Goal: Task Accomplishment & Management: Use online tool/utility

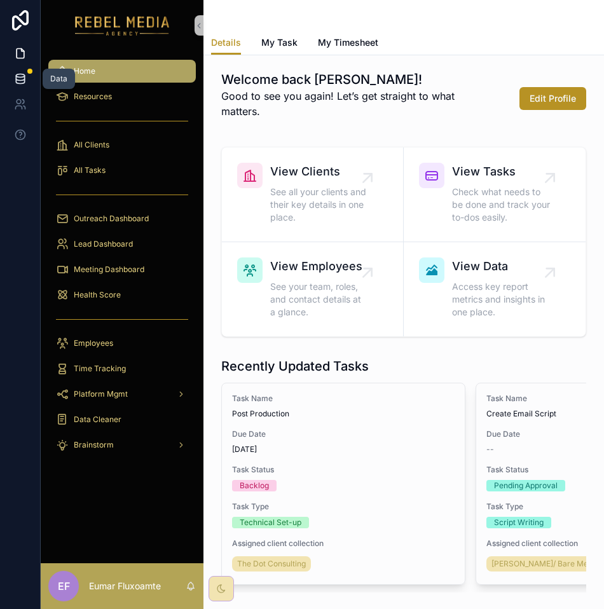
click at [25, 81] on icon at bounding box center [20, 78] width 13 height 13
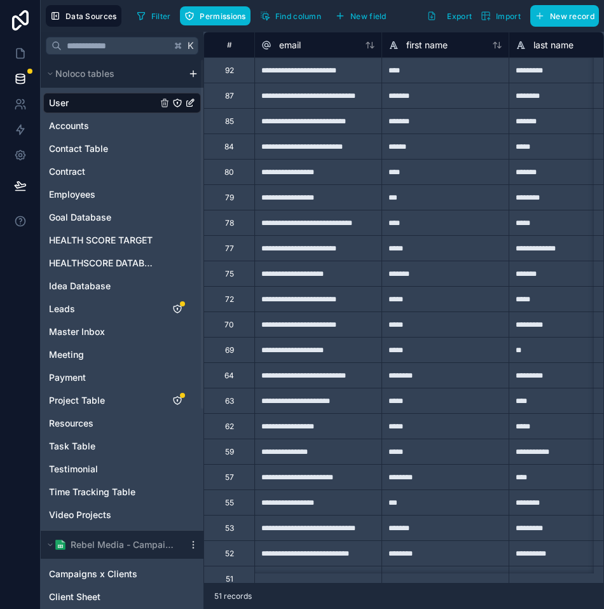
scroll to position [315, 0]
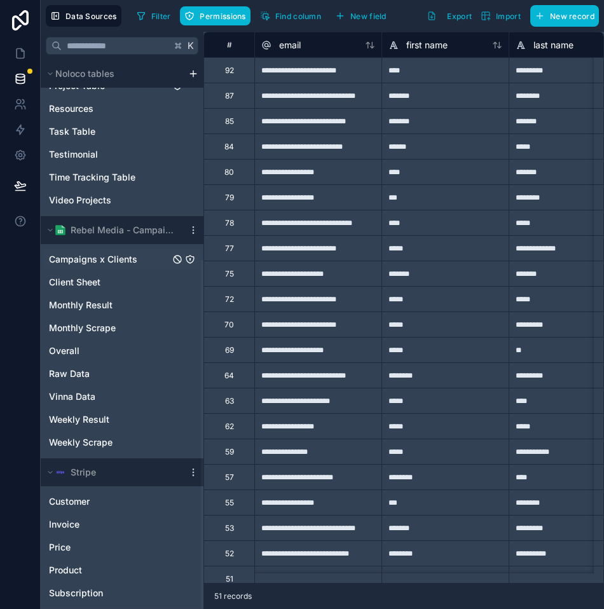
click at [111, 260] on span "Campaigns x Clients" at bounding box center [93, 259] width 88 height 13
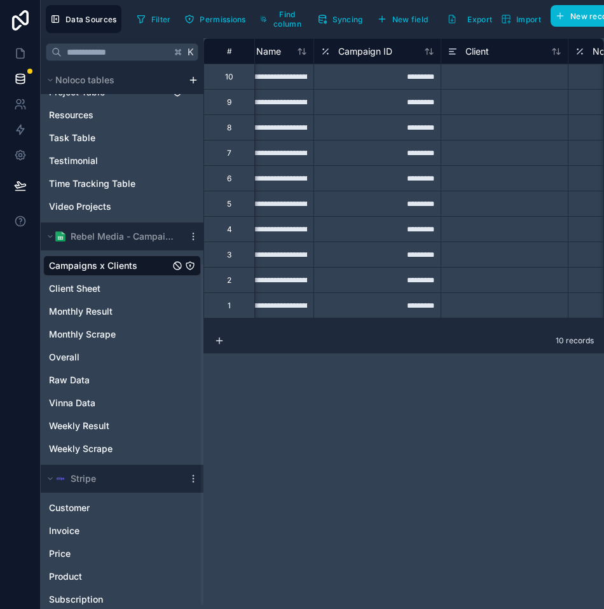
scroll to position [0, 70]
click at [103, 288] on link "Client Sheet" at bounding box center [109, 288] width 121 height 13
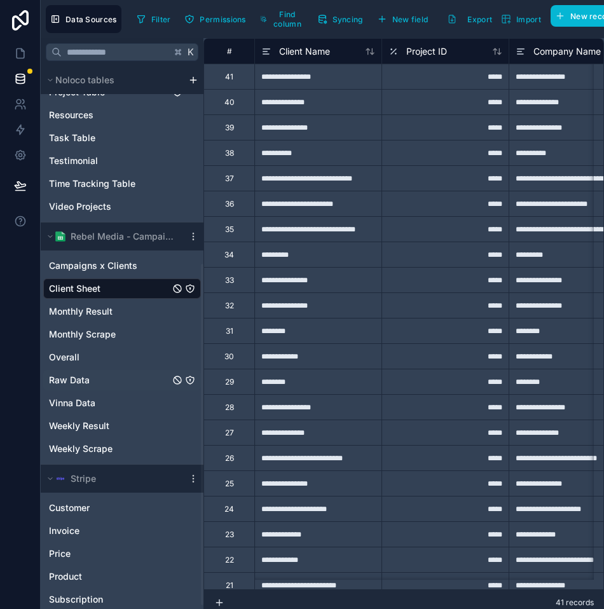
click at [105, 383] on link "Raw Data" at bounding box center [109, 380] width 121 height 13
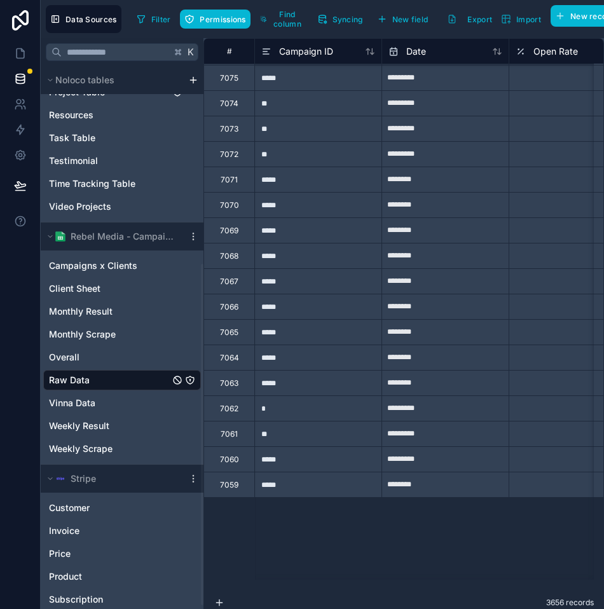
scroll to position [7017, 0]
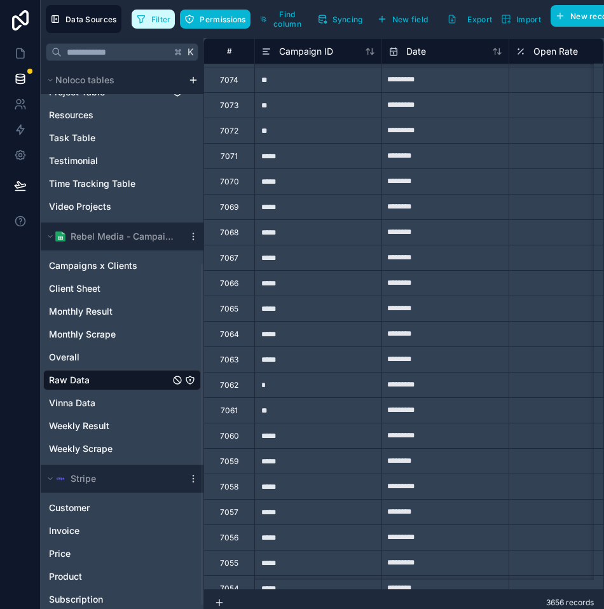
click at [168, 20] on span "Filter" at bounding box center [161, 20] width 20 height 10
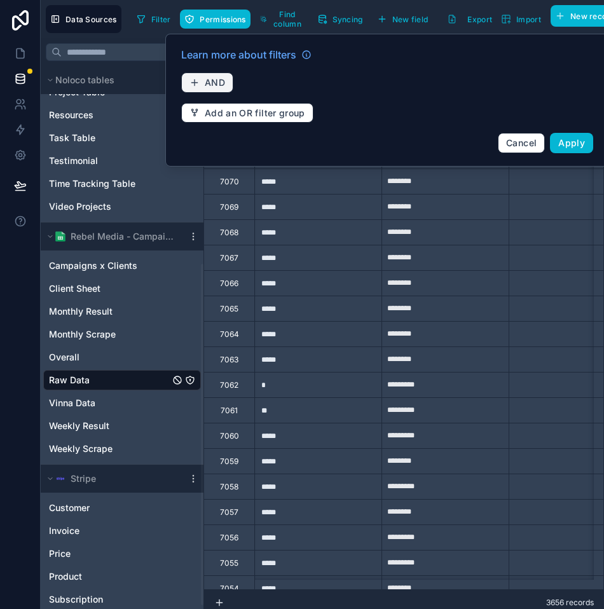
click at [222, 83] on span "AND" at bounding box center [215, 82] width 20 height 11
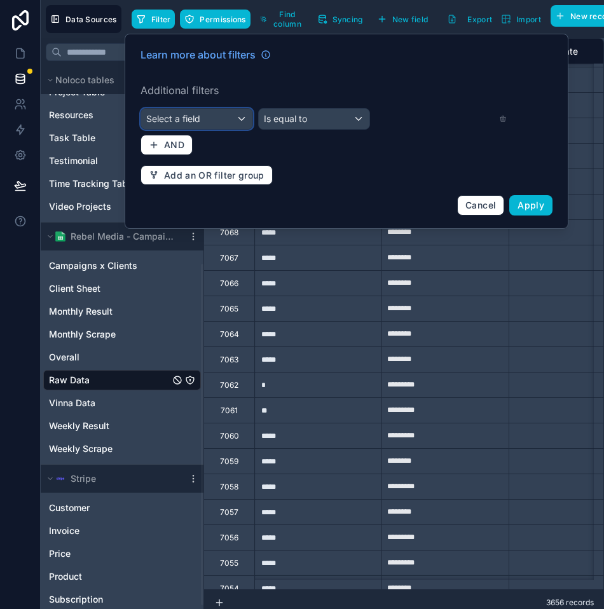
click at [201, 120] on div "Select a field" at bounding box center [196, 119] width 111 height 20
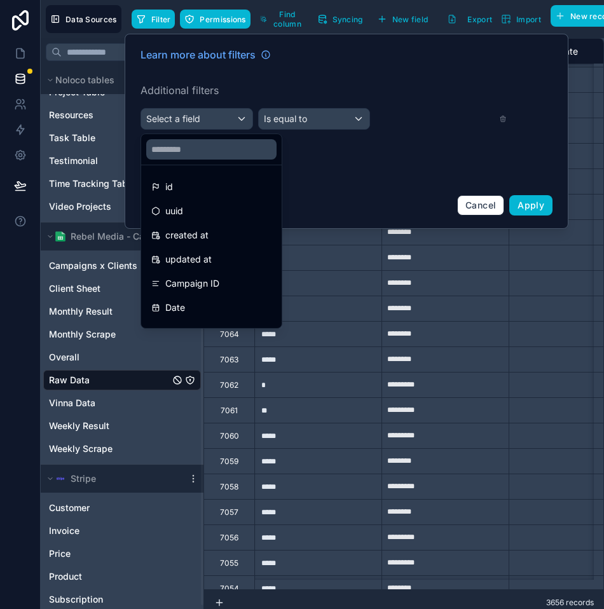
click at [221, 279] on div "Campaign ID" at bounding box center [211, 283] width 120 height 15
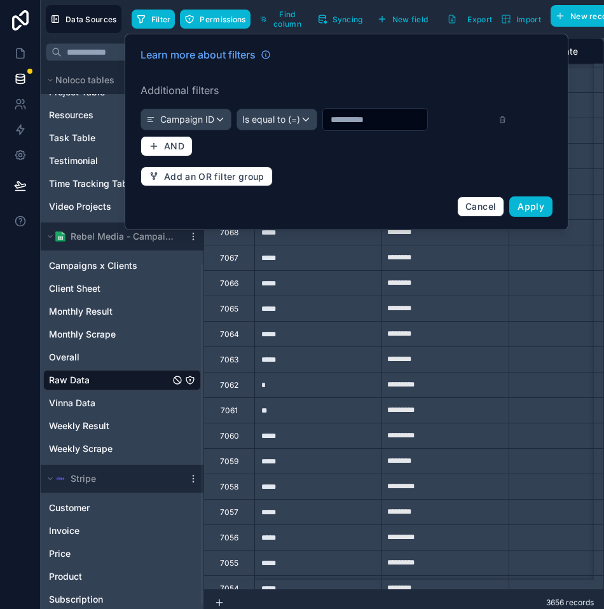
click at [371, 118] on input "text" at bounding box center [375, 120] width 104 height 18
paste input "******"
type input "******"
click at [528, 209] on span "Apply" at bounding box center [531, 206] width 27 height 11
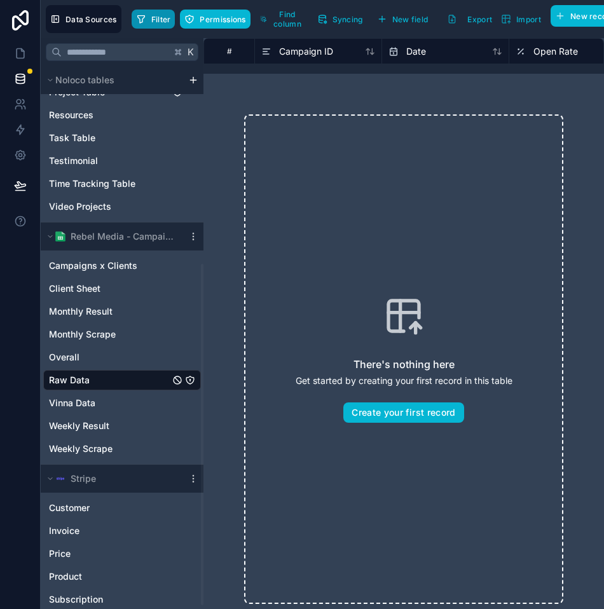
click at [154, 20] on span "Filter" at bounding box center [161, 20] width 20 height 10
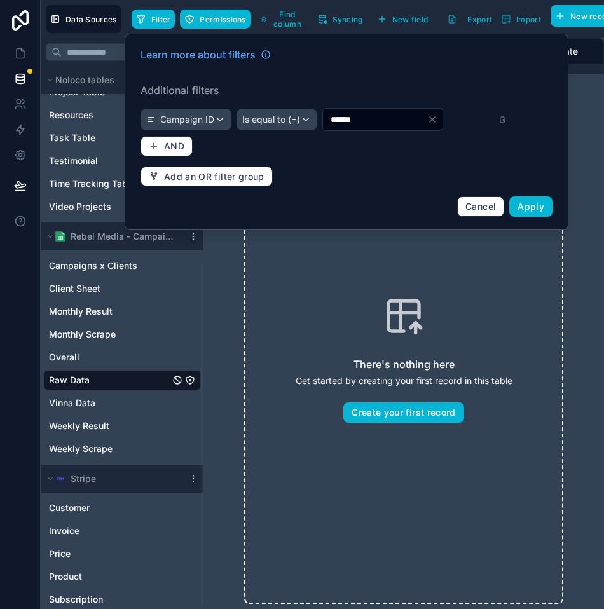
drag, startPoint x: 387, startPoint y: 118, endPoint x: 297, endPoint y: 118, distance: 89.7
click at [297, 118] on div "Campaign ID Is equal to (=) ******" at bounding box center [324, 119] width 366 height 23
paste input "text"
type input "**"
click at [535, 208] on span "Apply" at bounding box center [531, 206] width 27 height 11
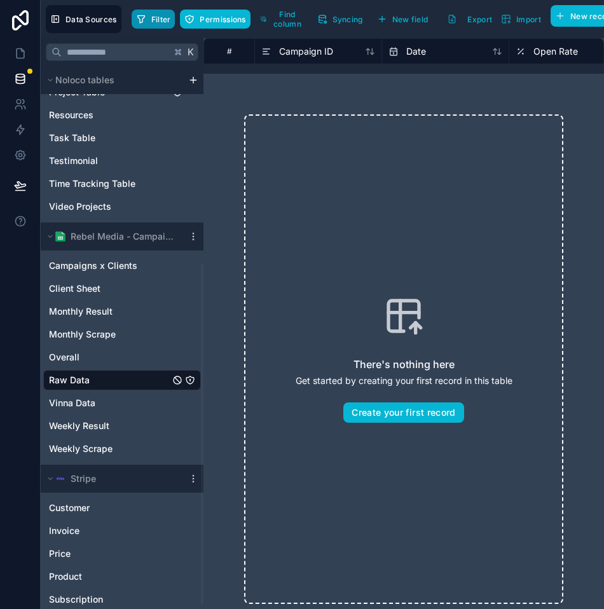
click at [163, 25] on button "Filter" at bounding box center [154, 19] width 44 height 19
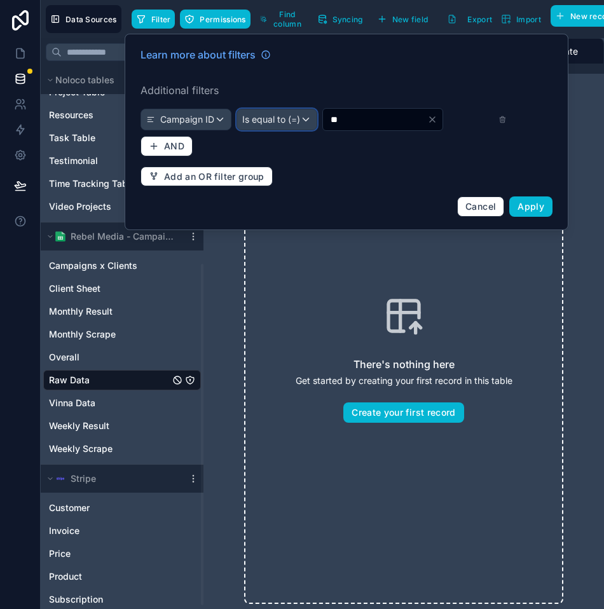
click at [290, 115] on span "Is equal to (=)" at bounding box center [271, 119] width 58 height 13
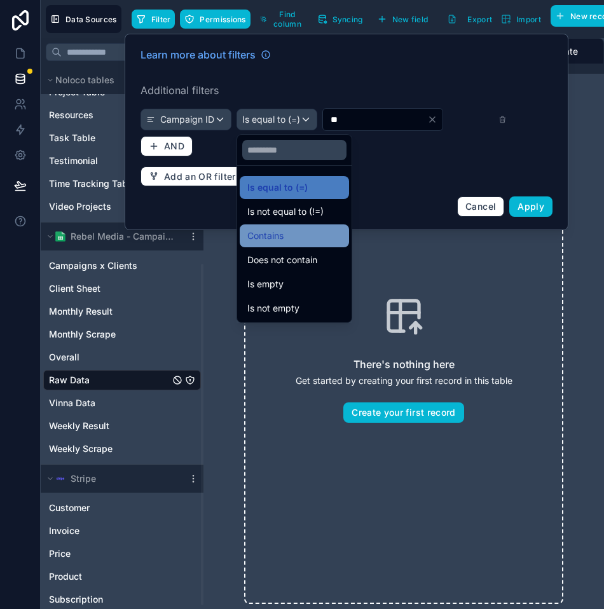
click at [280, 235] on span "Contains" at bounding box center [265, 235] width 36 height 15
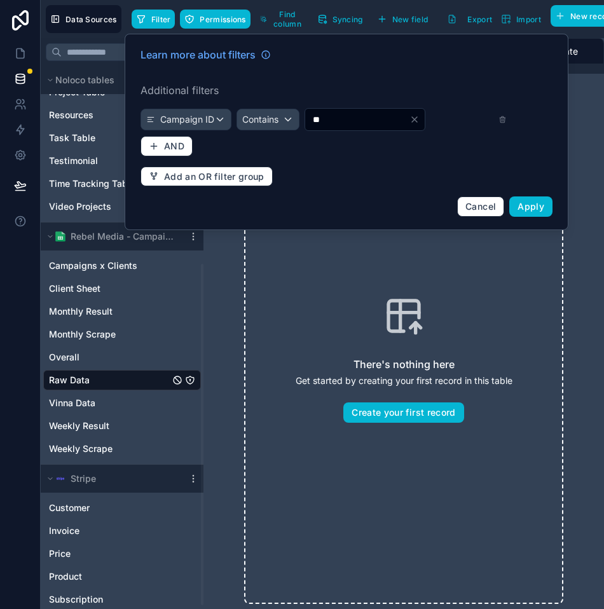
click at [507, 123] on div "Learn more about filters Additional filters Campaign ID Contains ** AND Add an …" at bounding box center [346, 131] width 427 height 185
click at [505, 123] on icon at bounding box center [503, 119] width 8 height 9
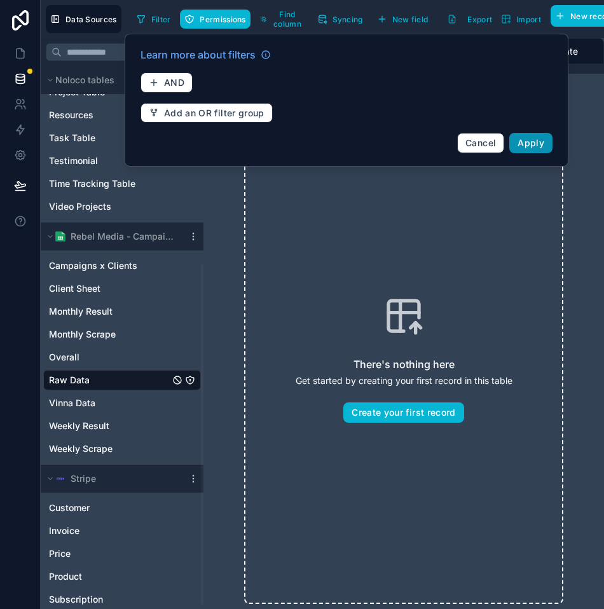
click at [539, 146] on span "Apply" at bounding box center [531, 142] width 27 height 11
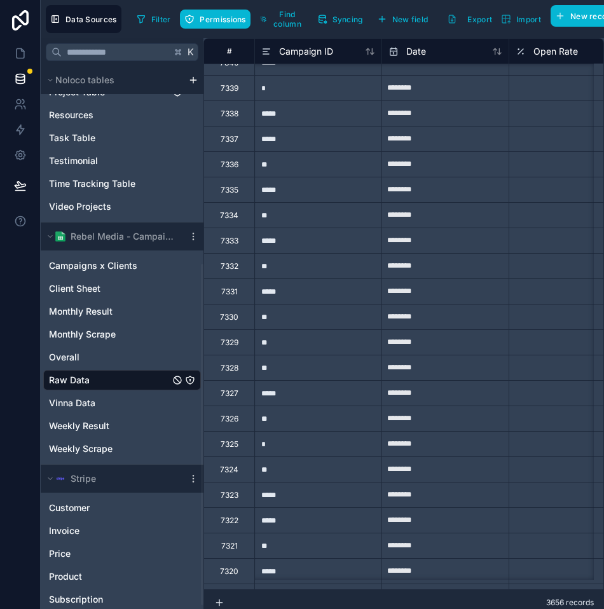
scroll to position [287, 0]
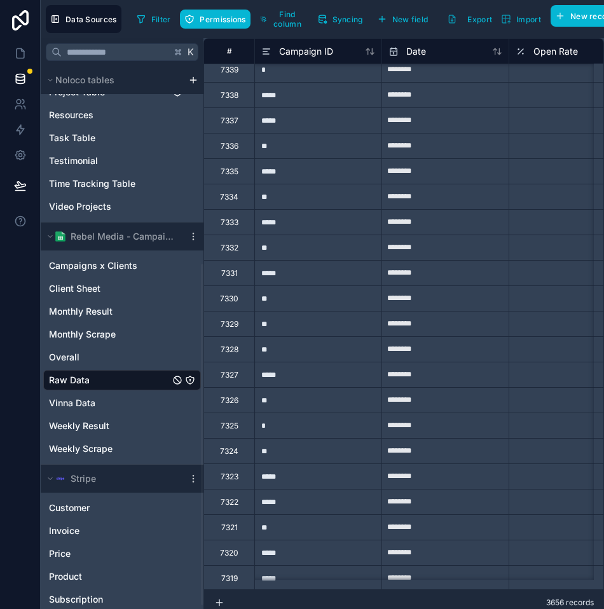
click at [308, 405] on div "**" at bounding box center [317, 399] width 127 height 25
click at [286, 401] on div "**" at bounding box center [317, 399] width 127 height 25
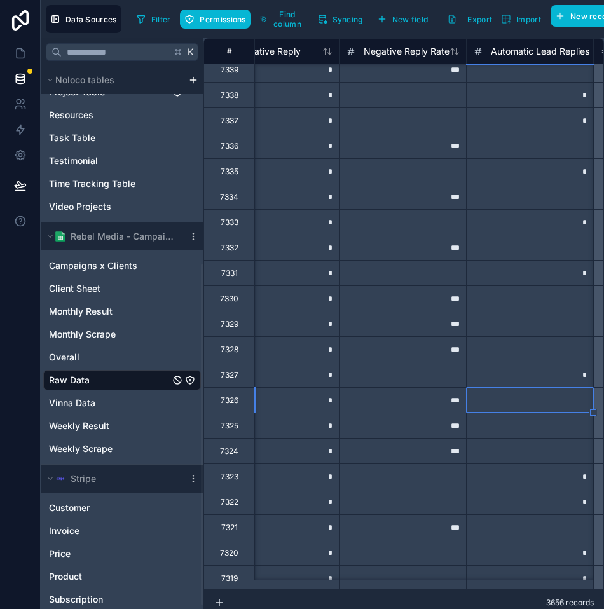
scroll to position [287, 2459]
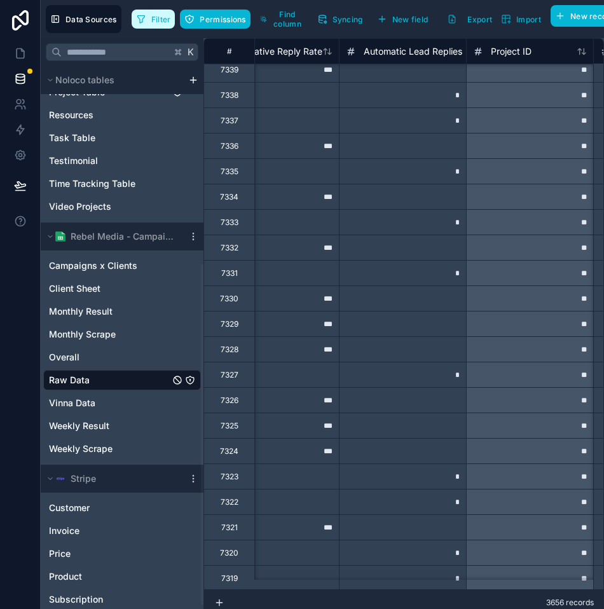
click at [149, 24] on button "Filter" at bounding box center [154, 19] width 44 height 19
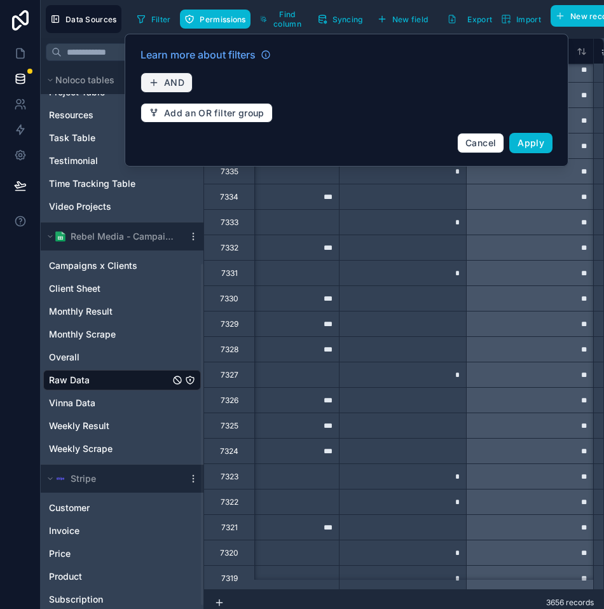
click at [179, 86] on span "AND" at bounding box center [174, 82] width 20 height 11
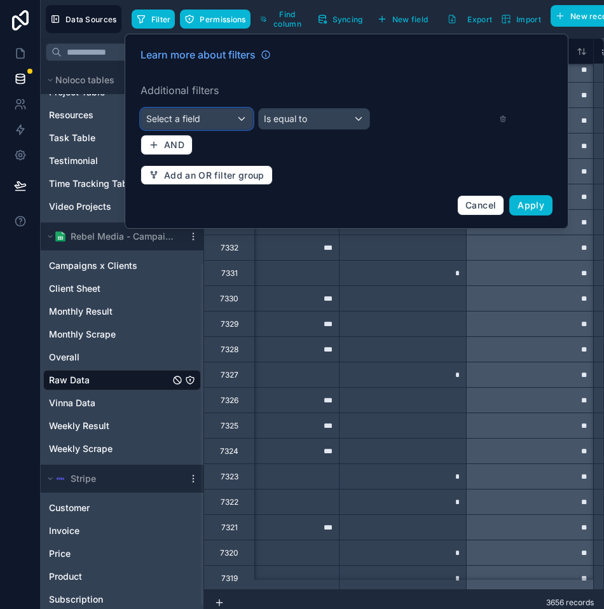
click at [208, 117] on div "Select a field" at bounding box center [196, 119] width 111 height 20
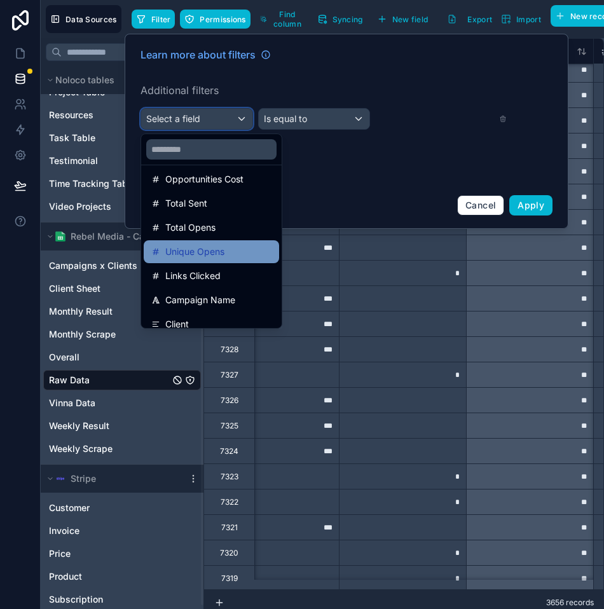
scroll to position [250, 0]
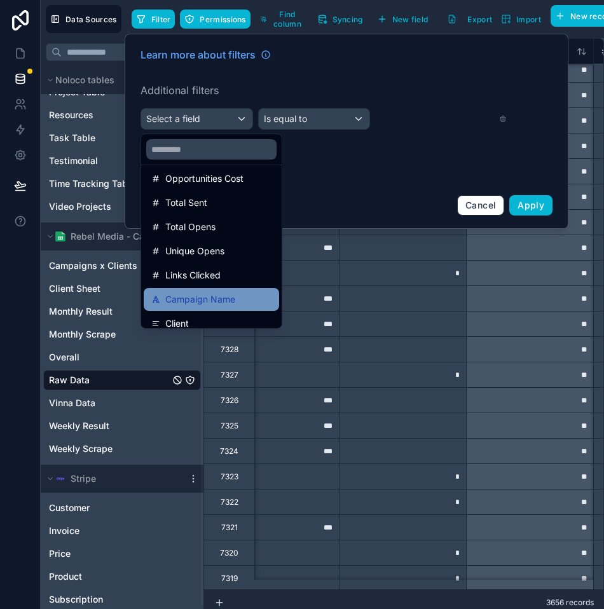
click at [222, 305] on span "Campaign Name" at bounding box center [200, 299] width 70 height 15
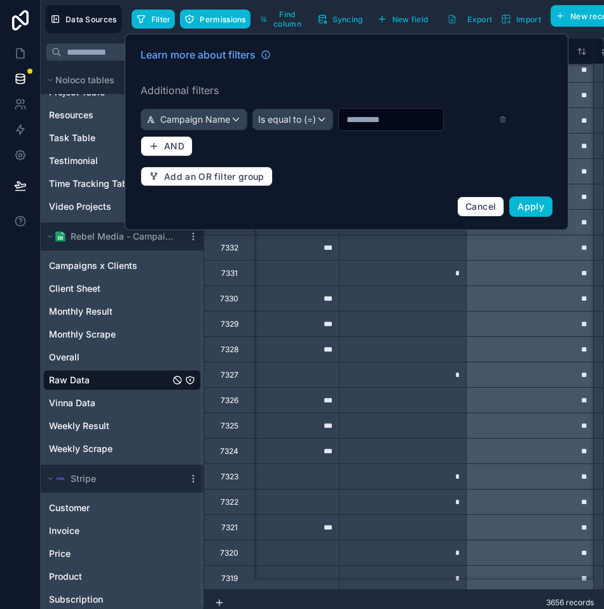
click at [372, 118] on input "text" at bounding box center [391, 120] width 104 height 18
paste input "**********"
type input "**********"
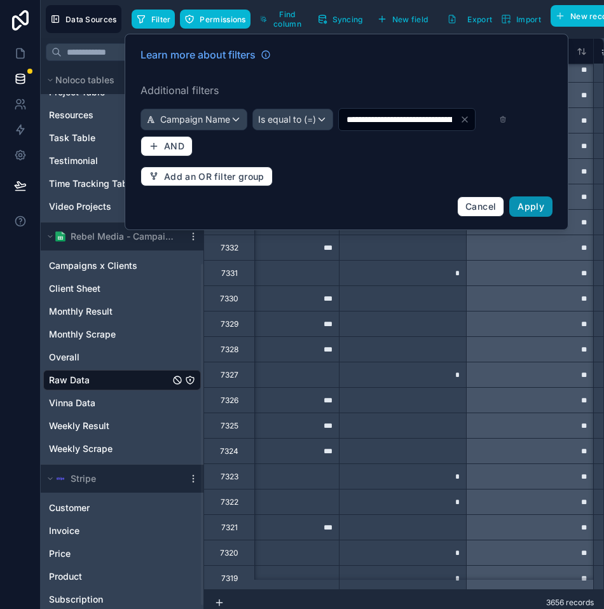
click at [527, 210] on span "Apply" at bounding box center [531, 206] width 27 height 11
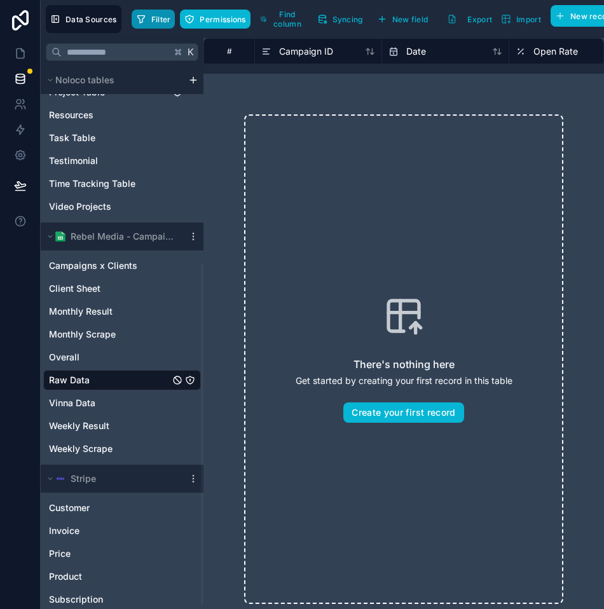
click at [157, 19] on span "Filter" at bounding box center [161, 20] width 20 height 10
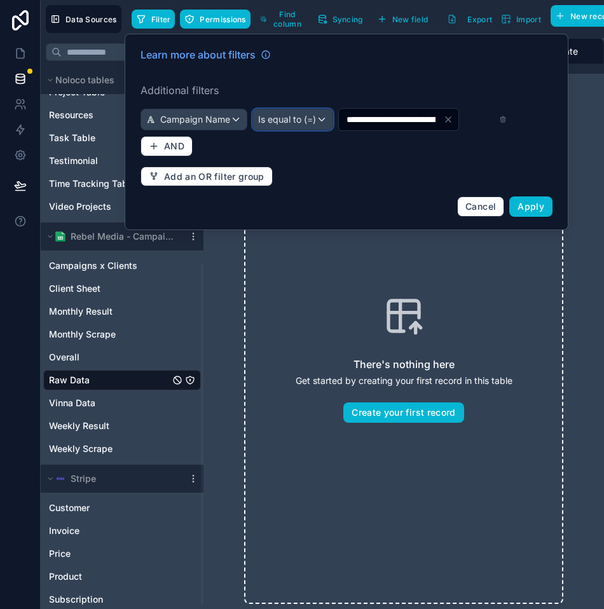
click at [314, 124] on span "Is equal to (=)" at bounding box center [287, 119] width 58 height 13
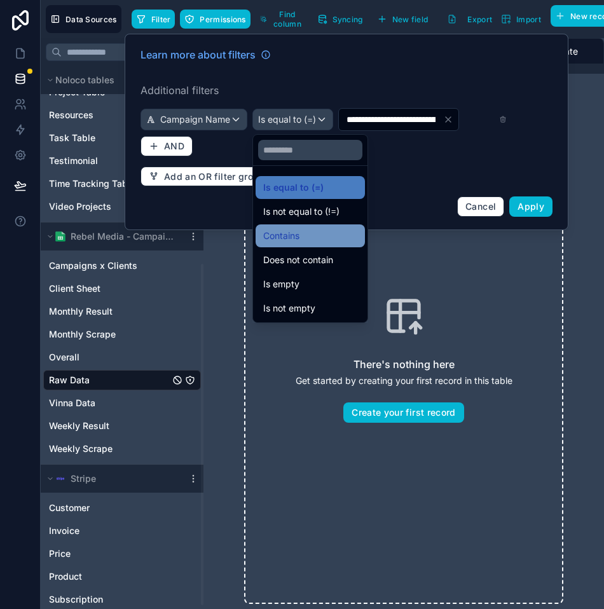
click at [302, 238] on div "Contains" at bounding box center [310, 235] width 94 height 15
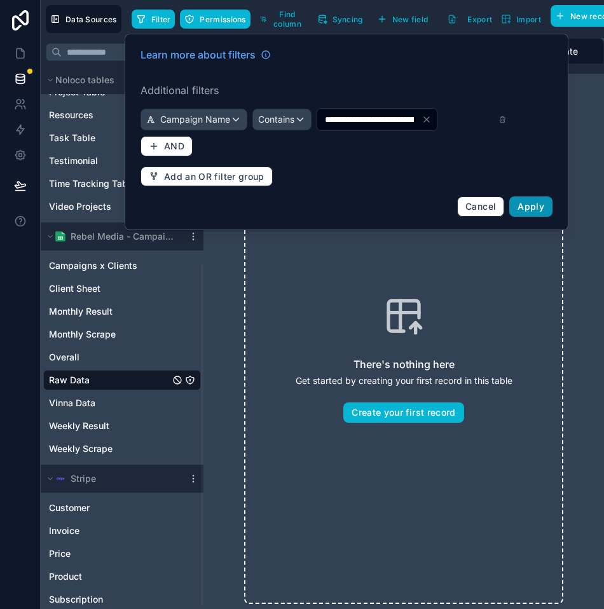
click at [523, 212] on button "Apply" at bounding box center [530, 206] width 43 height 20
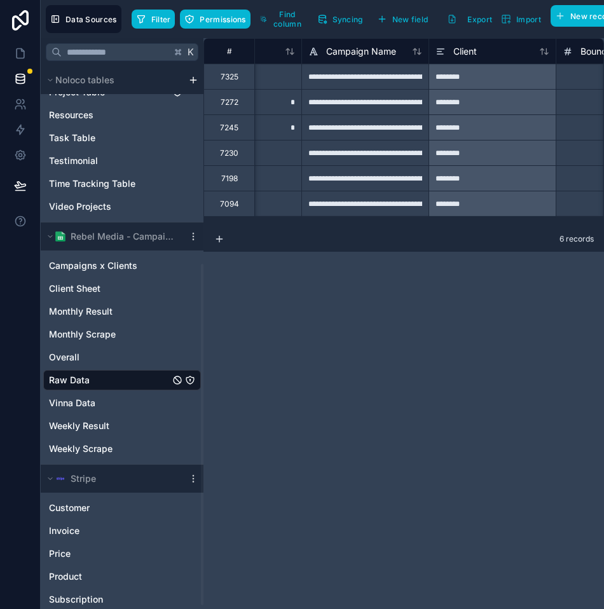
scroll to position [0, 1360]
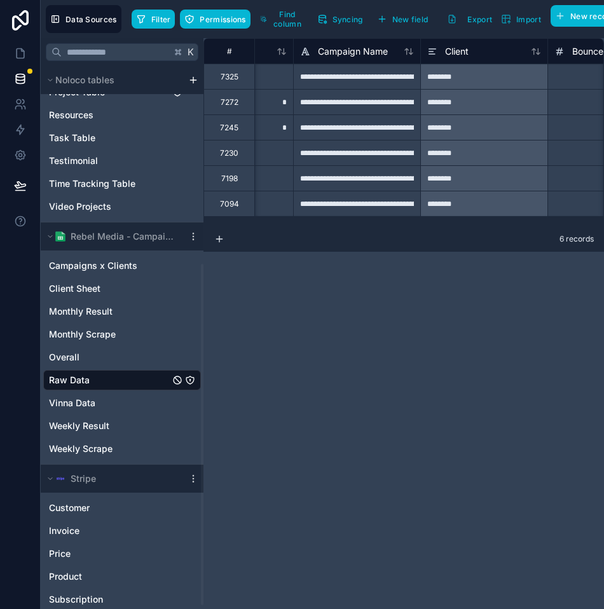
click at [332, 172] on div "**********" at bounding box center [356, 177] width 127 height 25
click at [348, 180] on input "**********" at bounding box center [357, 178] width 127 height 25
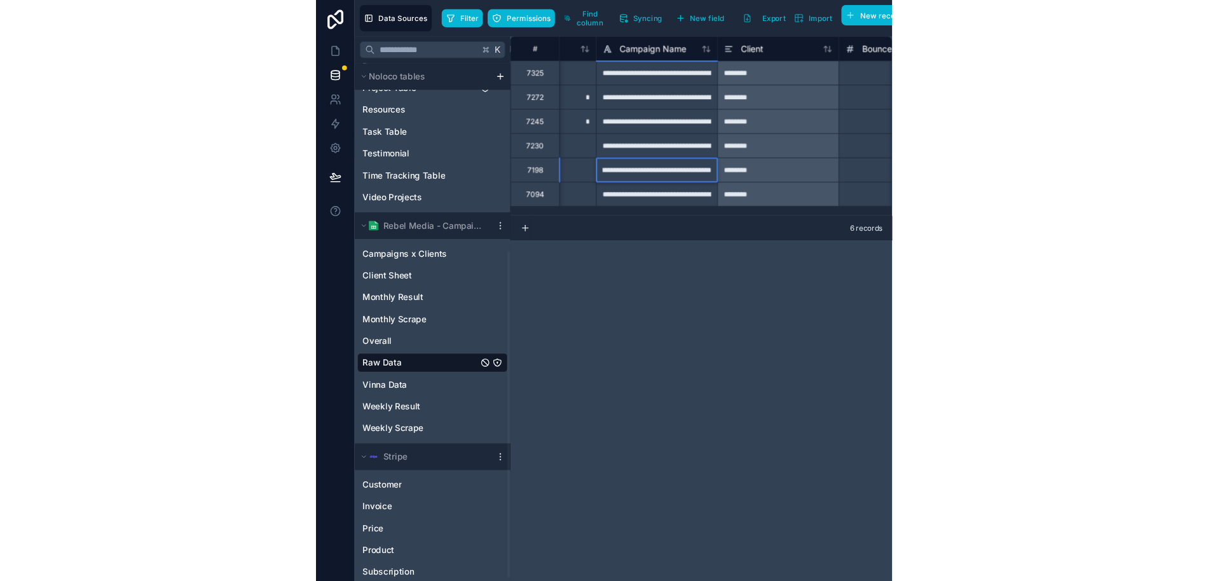
scroll to position [0, 0]
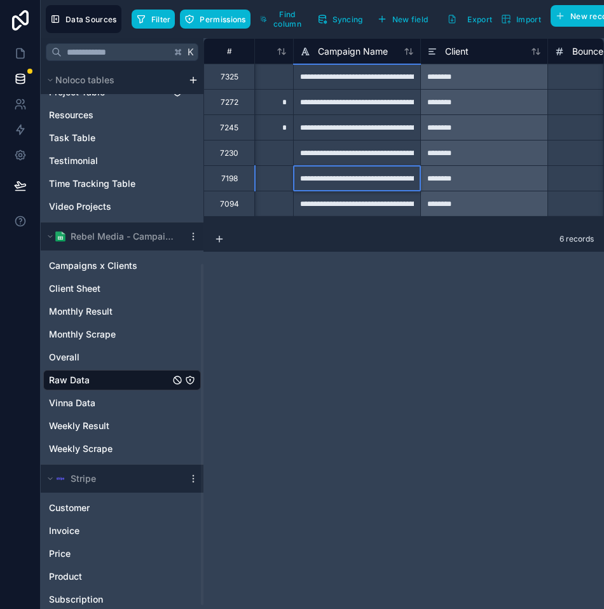
click at [408, 294] on div "**********" at bounding box center [403, 323] width 401 height 571
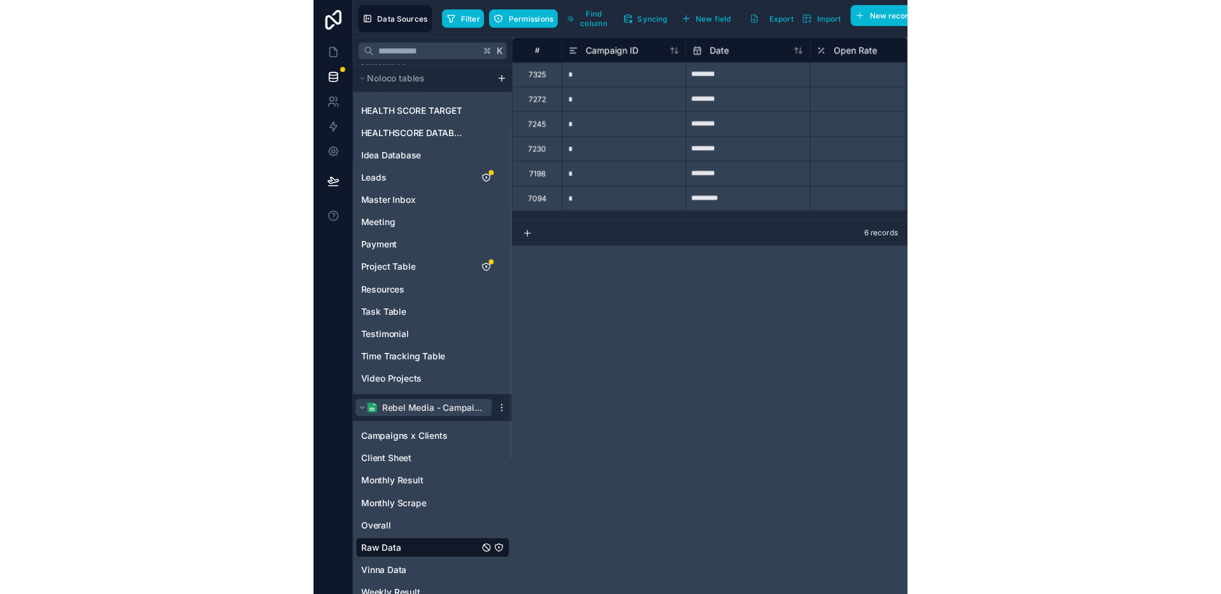
scroll to position [100, 0]
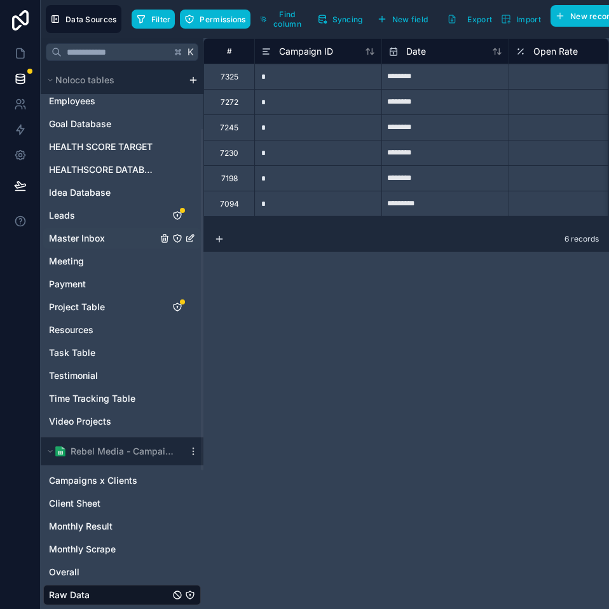
click at [100, 237] on span "Master Inbox" at bounding box center [77, 238] width 56 height 13
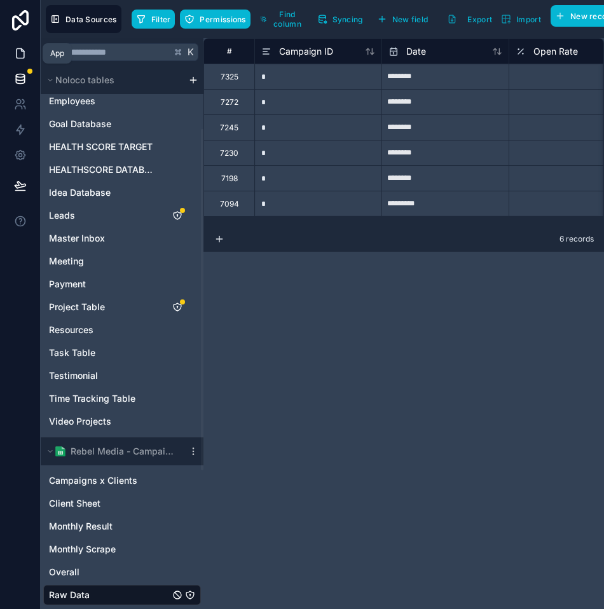
click at [25, 57] on icon at bounding box center [20, 53] width 13 height 13
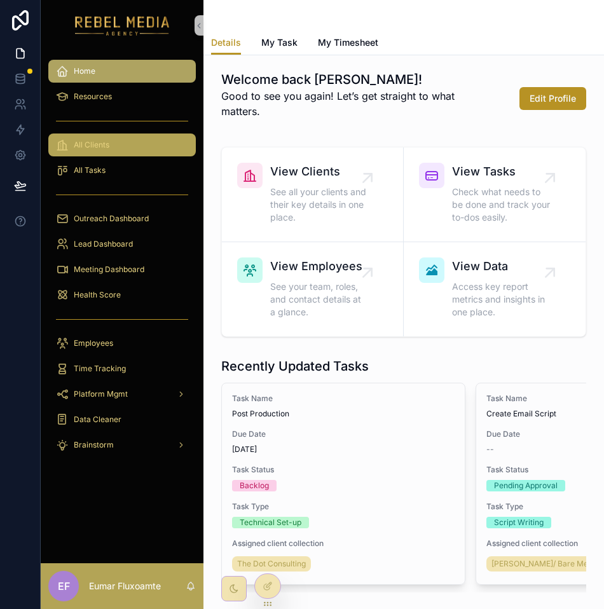
click at [119, 145] on div "All Clients" at bounding box center [122, 145] width 132 height 20
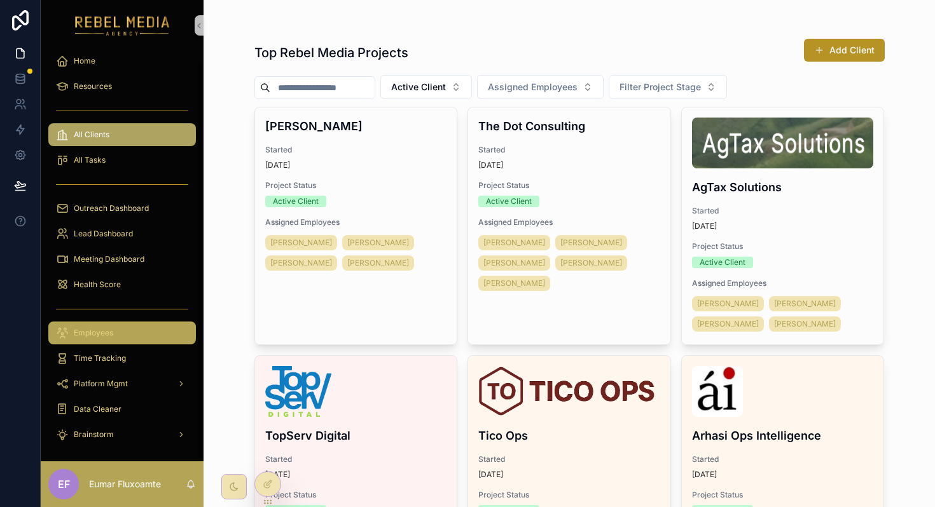
scroll to position [11, 0]
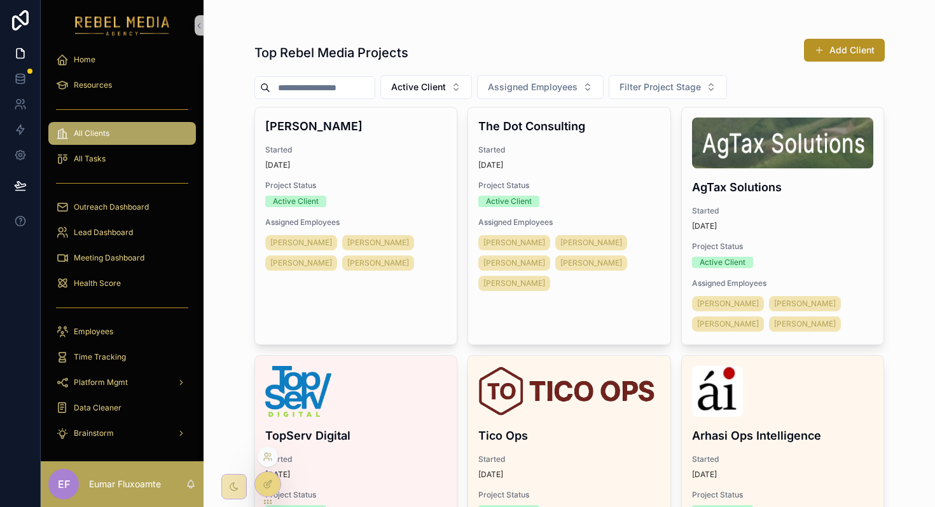
click at [263, 481] on icon at bounding box center [268, 484] width 10 height 10
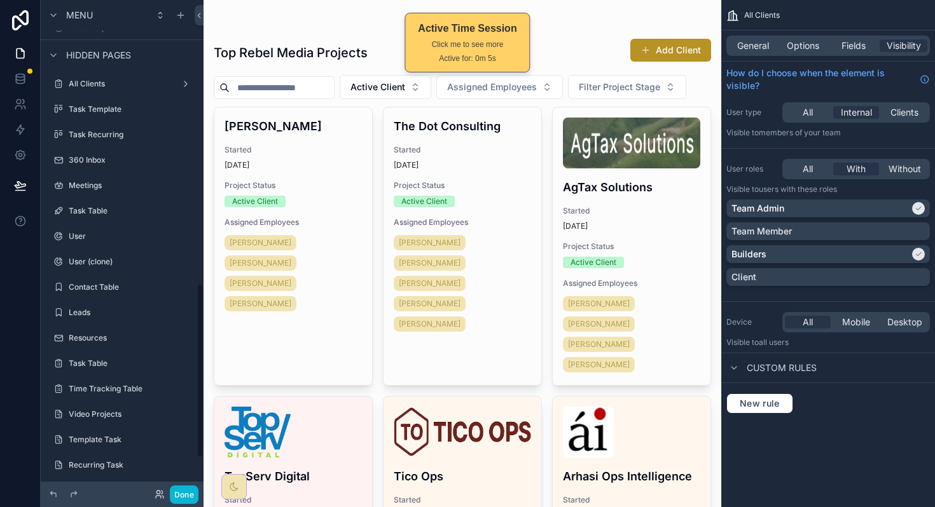
scroll to position [898, 0]
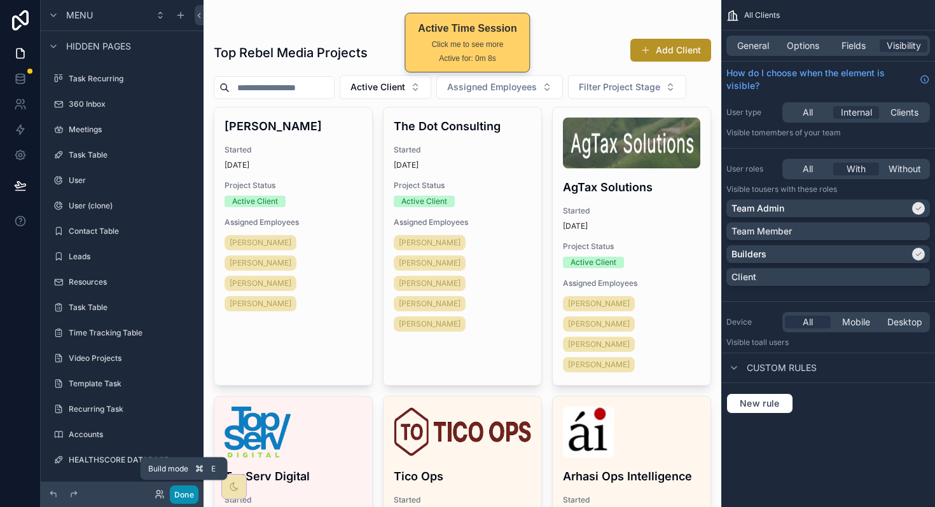
click at [184, 490] on button "Done" at bounding box center [184, 495] width 29 height 18
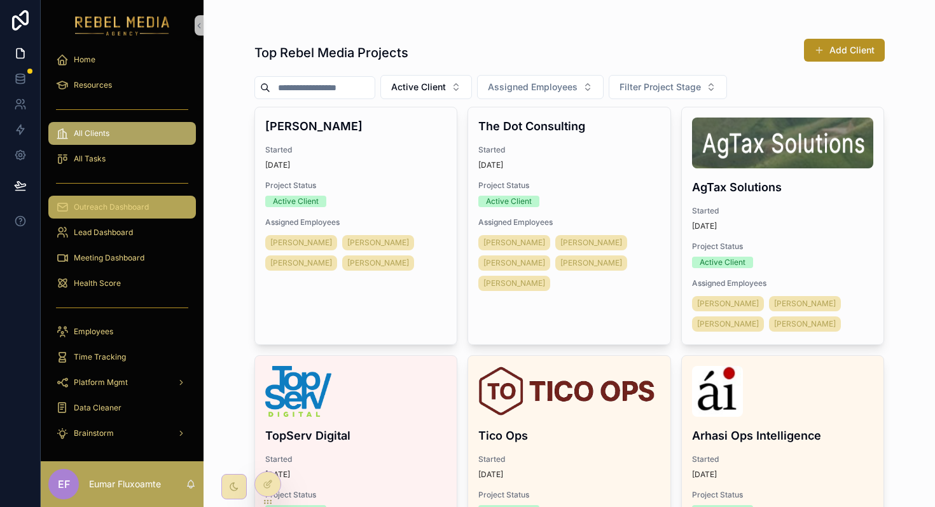
click at [146, 210] on span "Outreach Dashboard" at bounding box center [111, 207] width 75 height 10
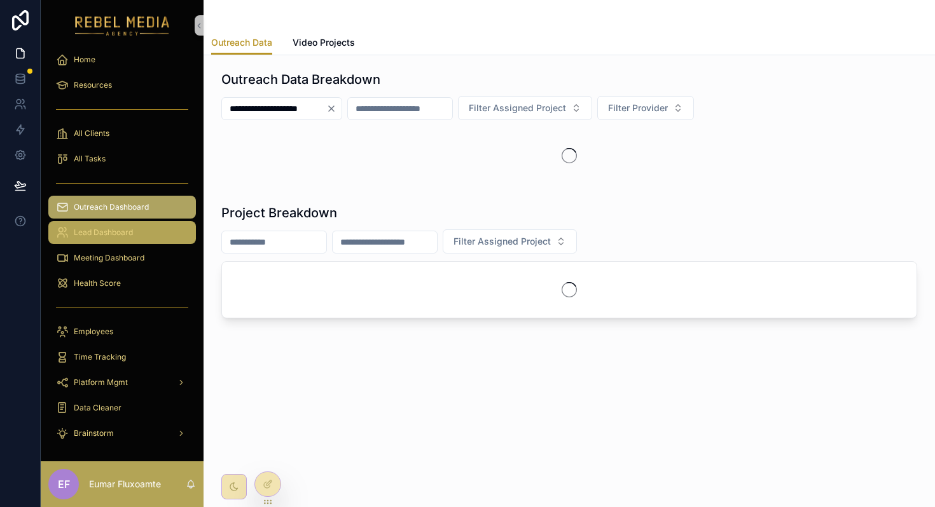
click at [130, 228] on span "Lead Dashboard" at bounding box center [103, 233] width 59 height 10
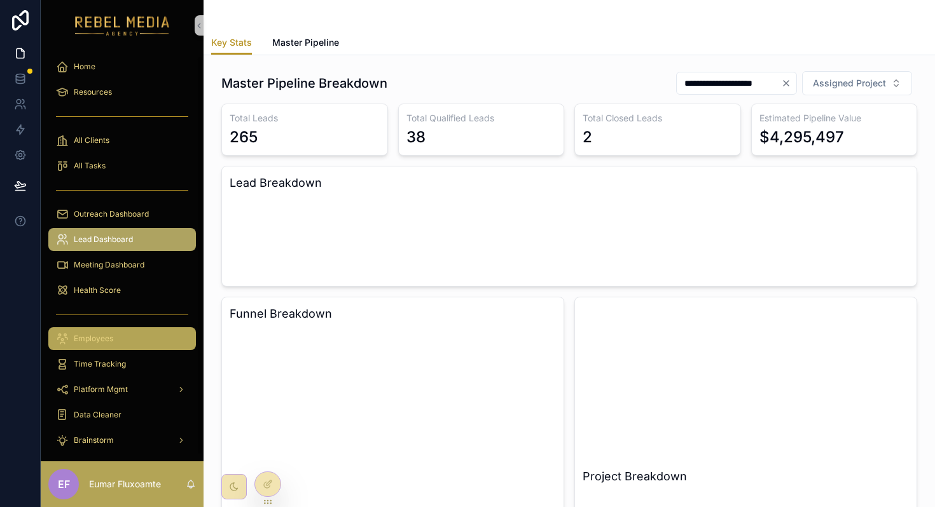
scroll to position [5, 0]
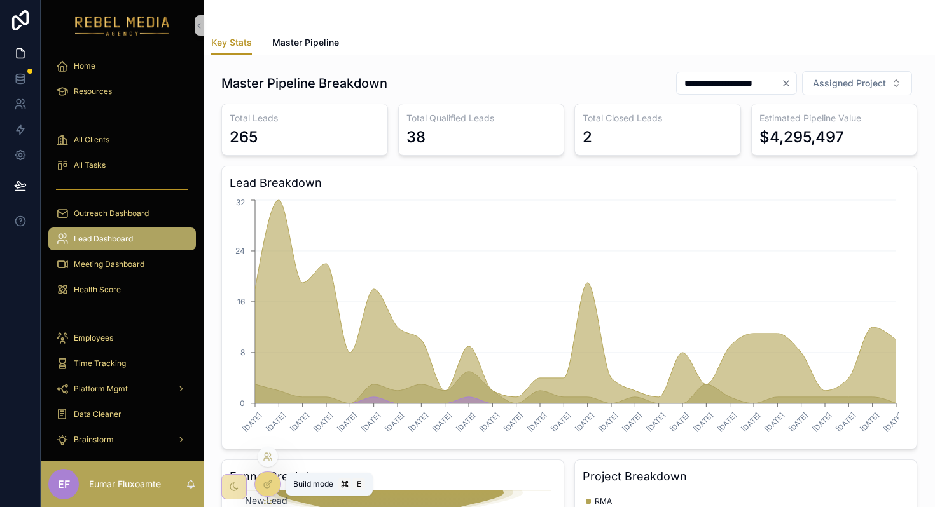
click at [268, 484] on icon at bounding box center [268, 483] width 5 height 5
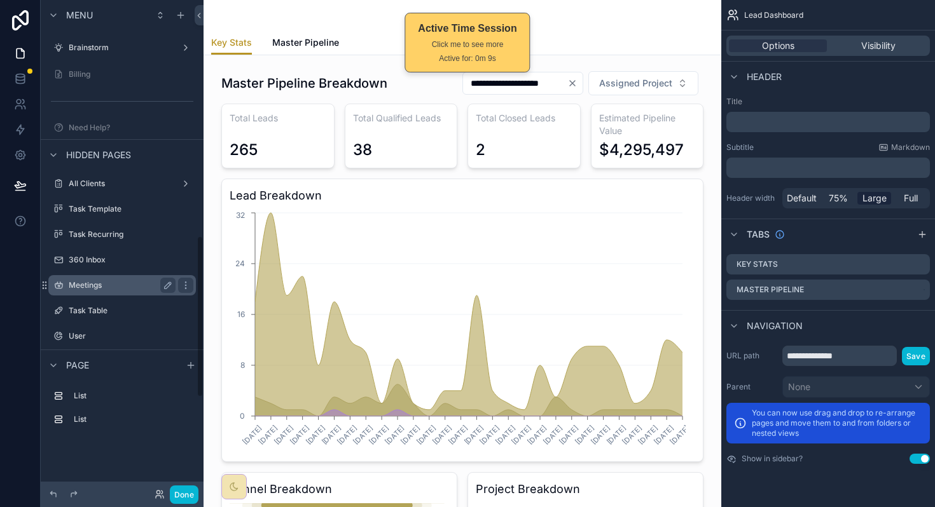
scroll to position [722, 0]
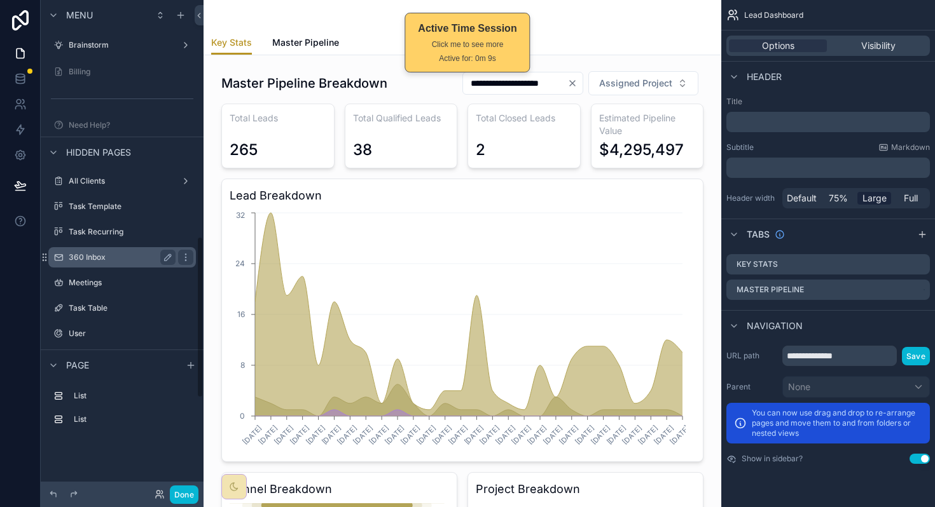
click at [126, 265] on div "360 Inbox" at bounding box center [122, 257] width 107 height 15
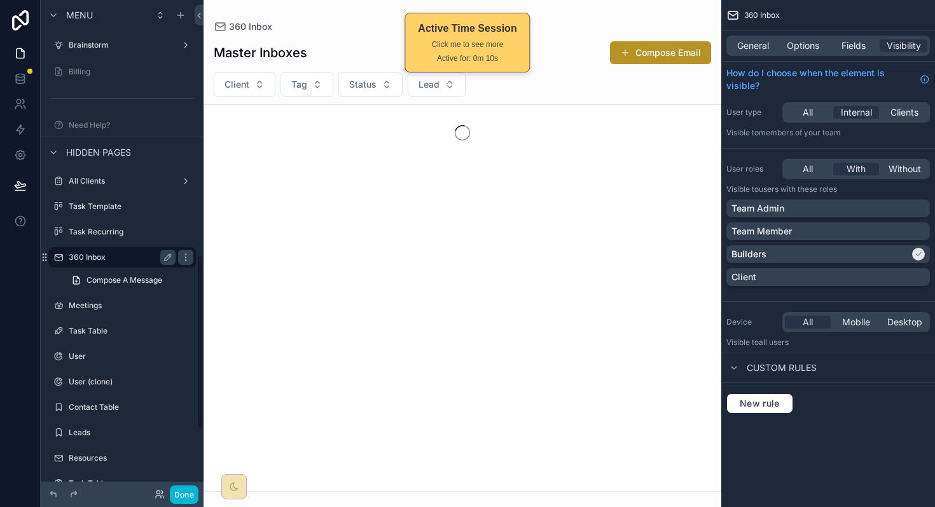
scroll to position [720, 0]
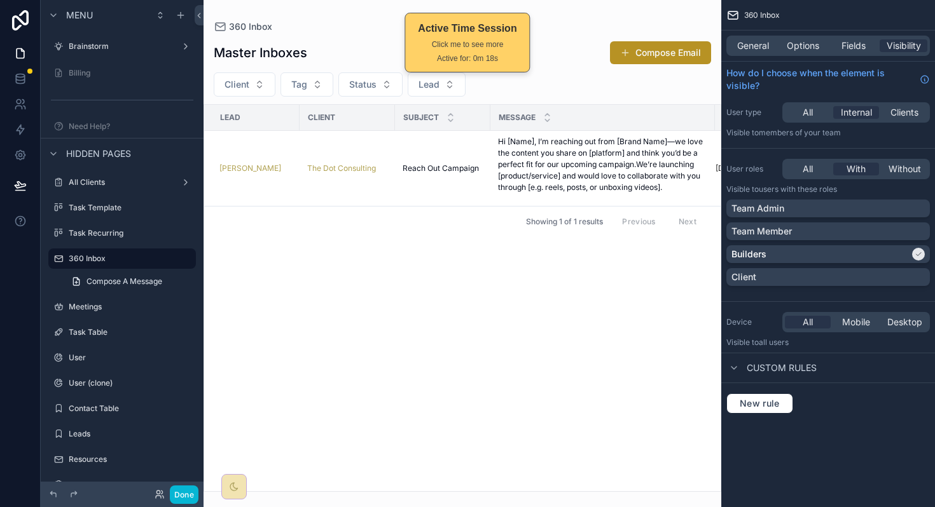
click at [353, 359] on div "scrollable content" at bounding box center [462, 253] width 518 height 507
click at [539, 330] on div "Lead Client Subject Message Date Janene Smith The Dot Consulting Reach Out Camp…" at bounding box center [462, 298] width 516 height 387
click at [581, 90] on div "Client Tag Status Lead" at bounding box center [462, 84] width 518 height 24
click at [603, 50] on span "Options" at bounding box center [803, 45] width 32 height 13
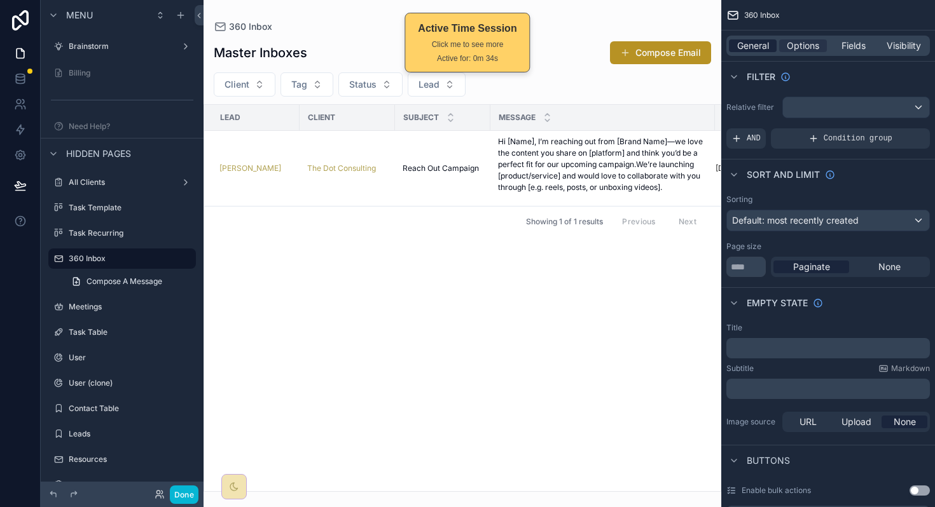
click at [603, 46] on span "General" at bounding box center [753, 45] width 32 height 13
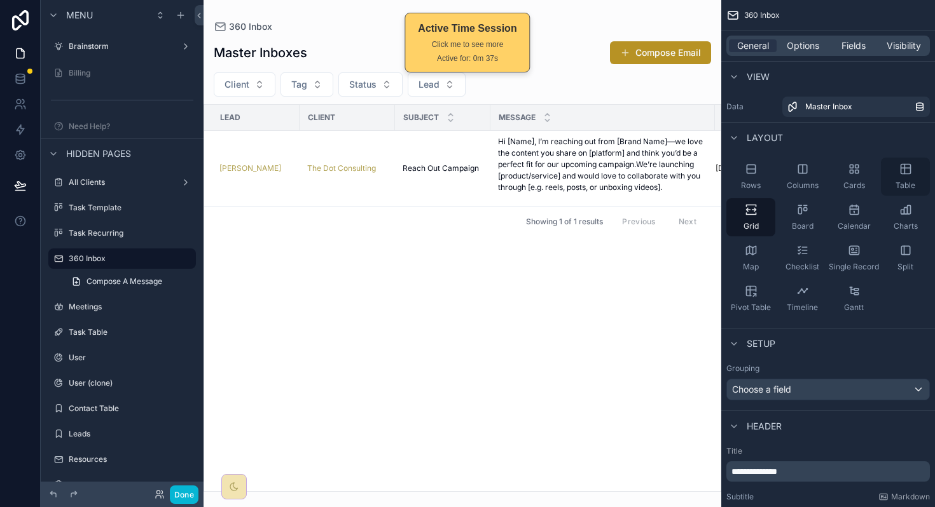
click at [603, 177] on div "Table" at bounding box center [905, 177] width 49 height 38
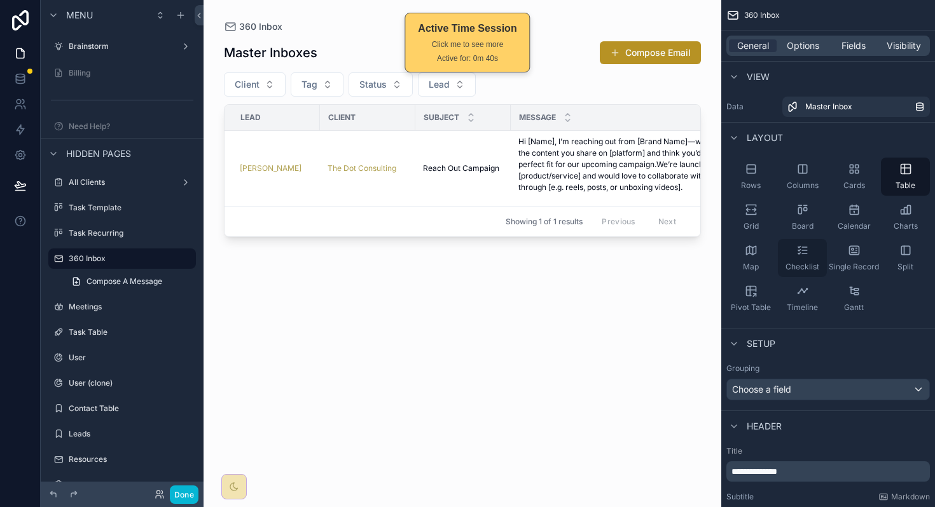
click at [603, 263] on span "Checklist" at bounding box center [802, 267] width 34 height 10
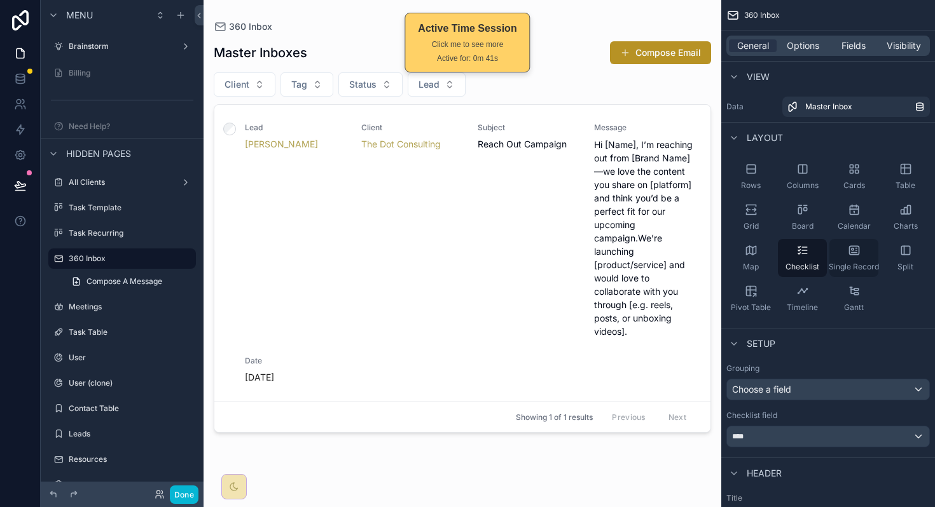
click at [603, 256] on div "Single Record" at bounding box center [853, 258] width 49 height 38
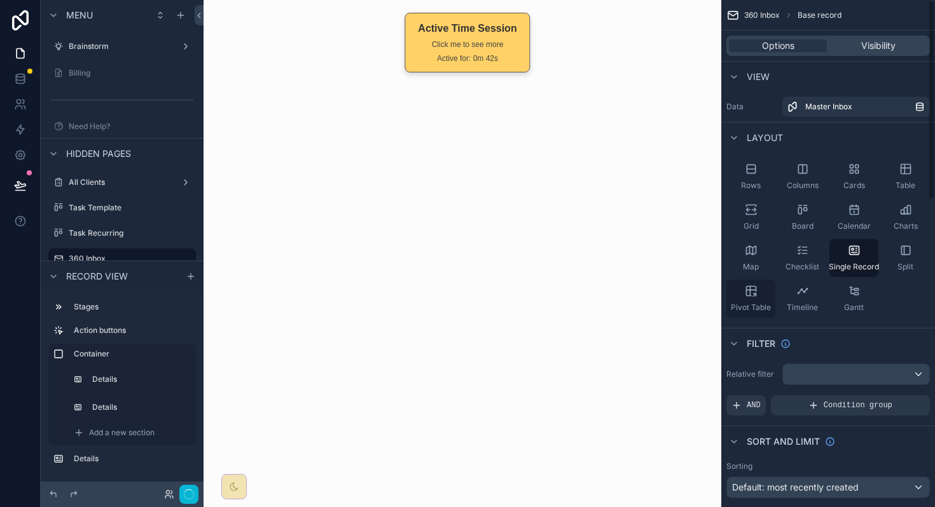
click at [603, 291] on div "Pivot Table" at bounding box center [750, 299] width 49 height 38
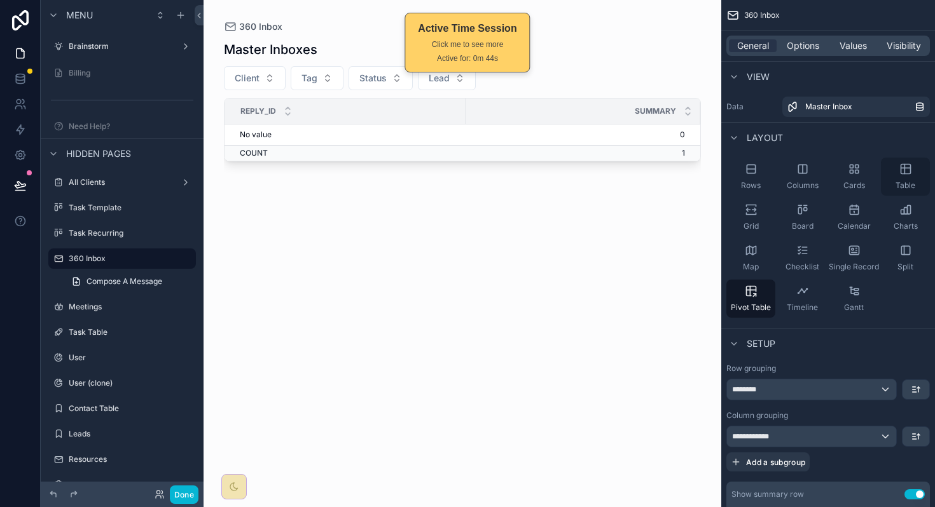
click at [603, 181] on span "Table" at bounding box center [905, 186] width 20 height 10
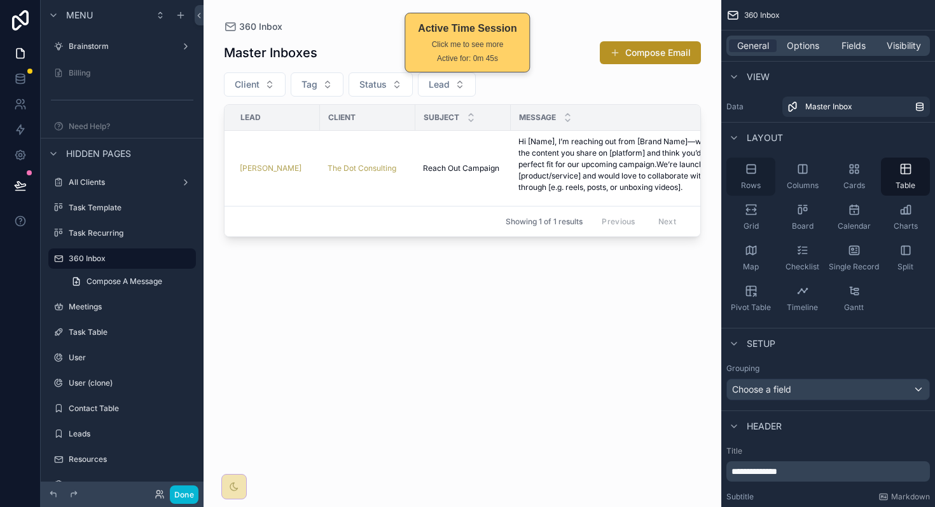
click at [603, 174] on div "Rows" at bounding box center [750, 177] width 49 height 38
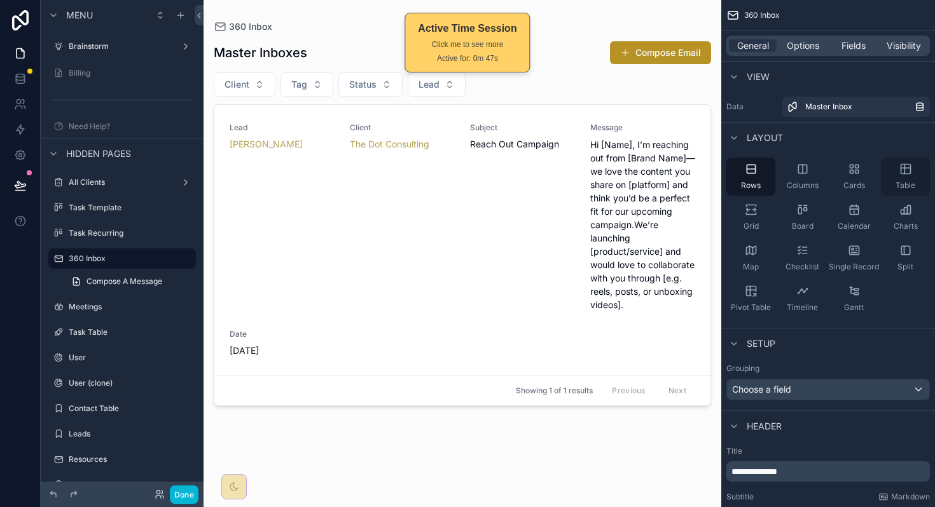
click at [603, 177] on div "Table" at bounding box center [905, 177] width 49 height 38
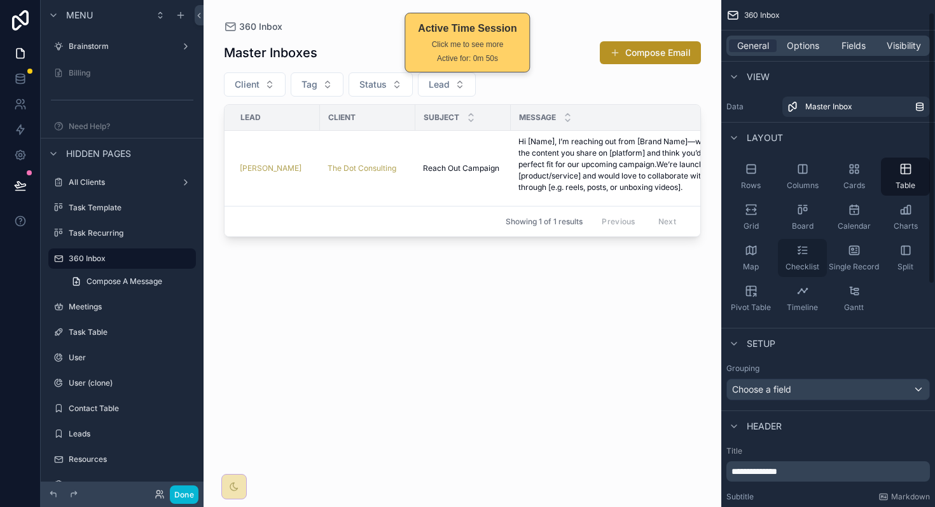
scroll to position [221, 0]
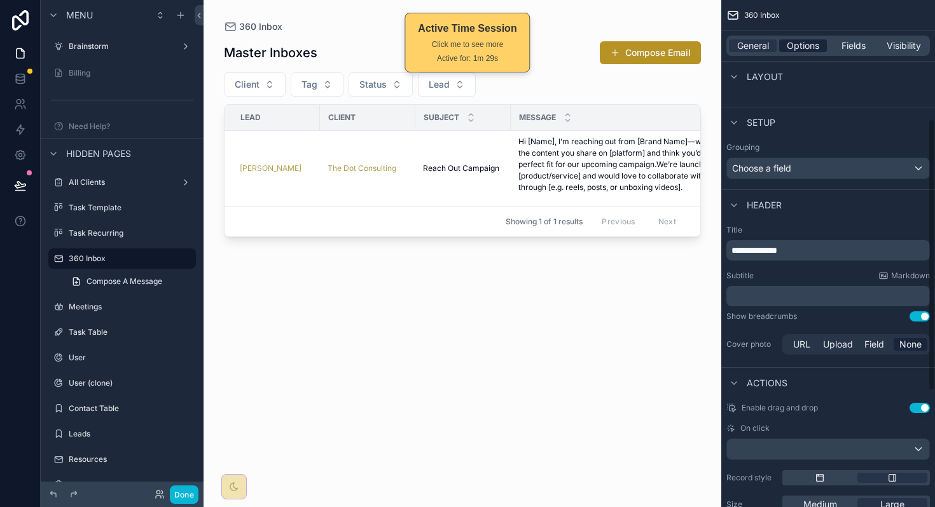
click at [603, 43] on span "Options" at bounding box center [803, 45] width 32 height 13
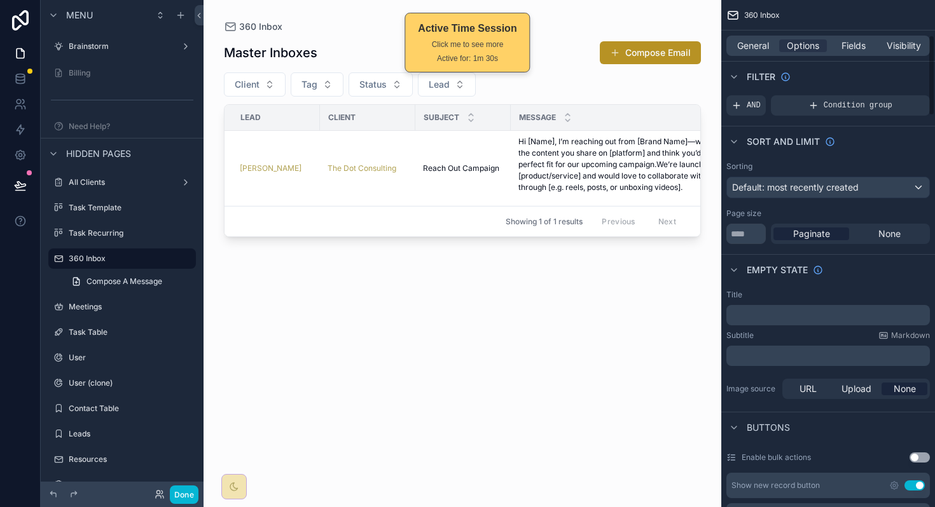
scroll to position [0, 0]
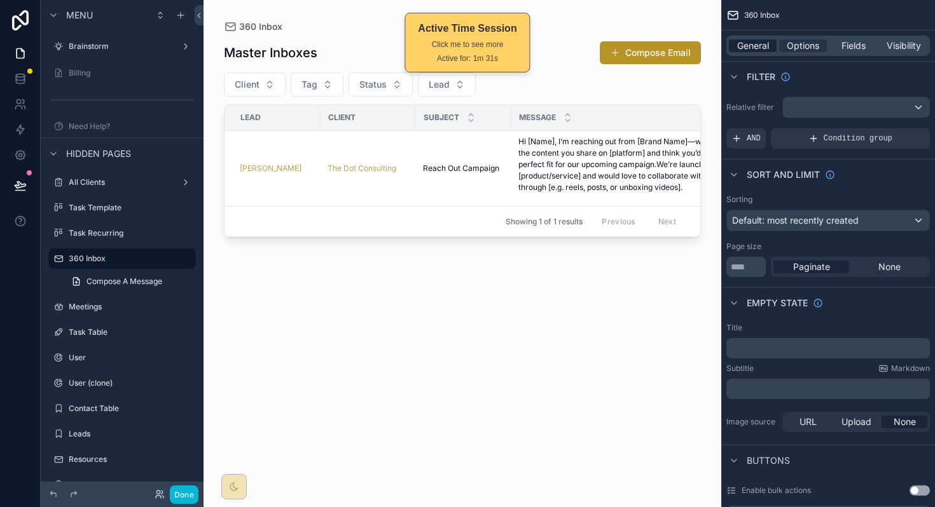
click at [603, 43] on span "General" at bounding box center [753, 45] width 32 height 13
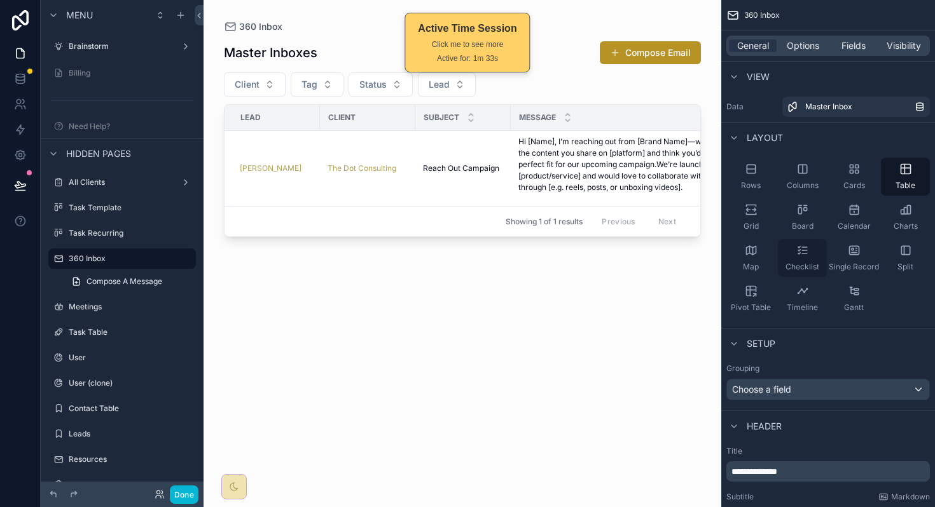
click at [603, 257] on div "Checklist" at bounding box center [802, 258] width 49 height 38
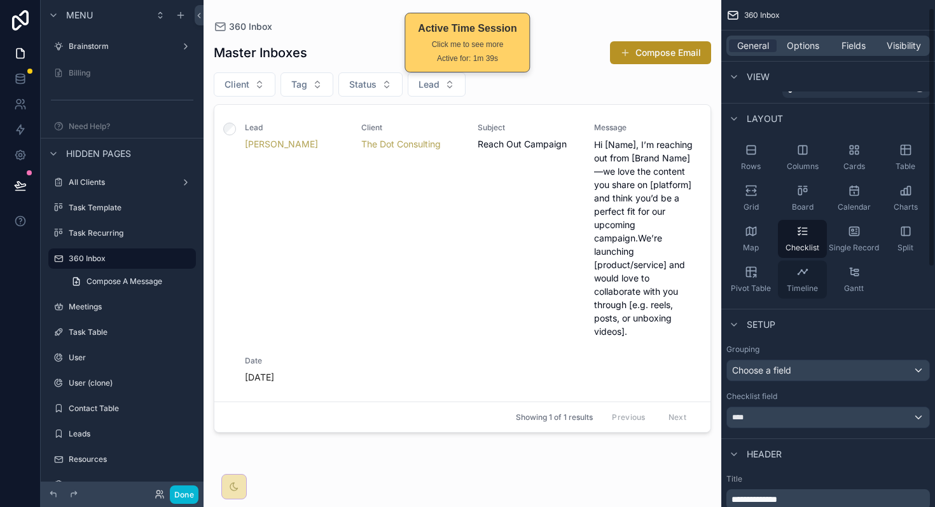
scroll to position [20, 0]
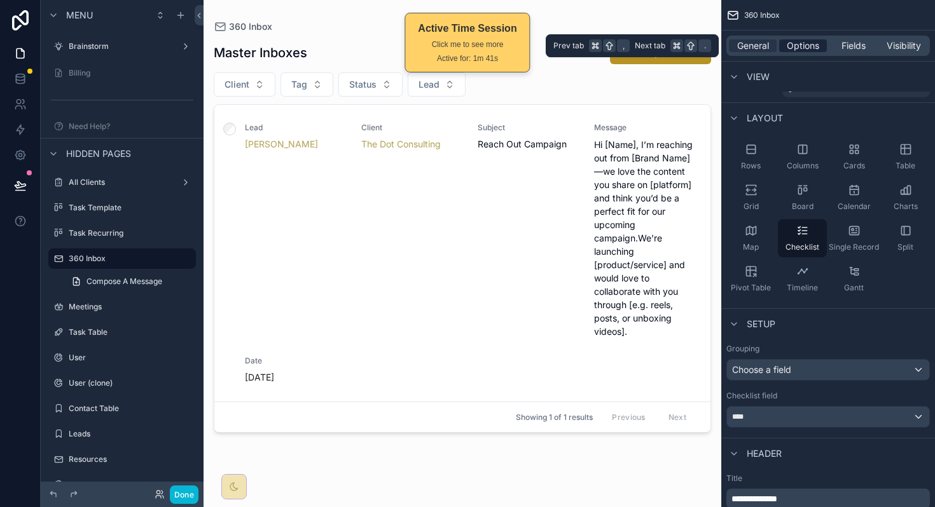
click at [603, 48] on span "Options" at bounding box center [803, 45] width 32 height 13
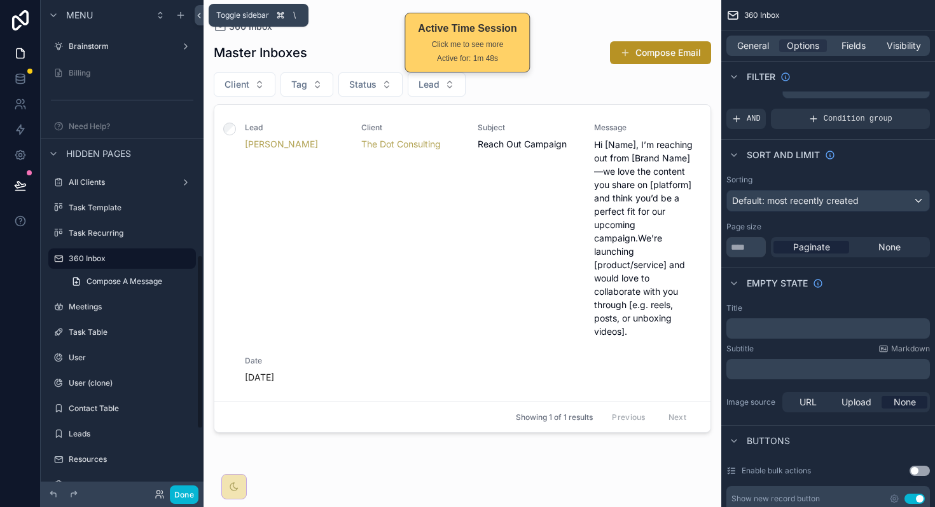
click at [199, 17] on icon at bounding box center [199, 16] width 9 height 10
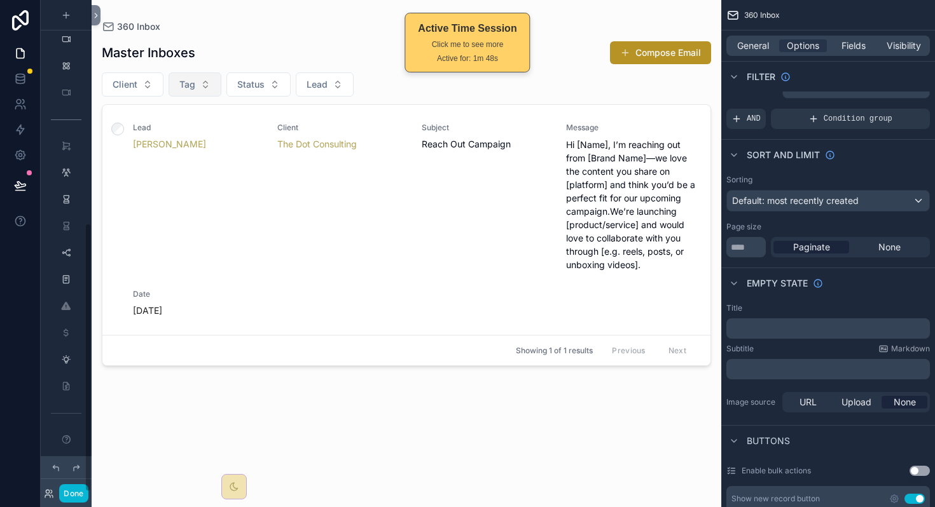
scroll to position [407, 0]
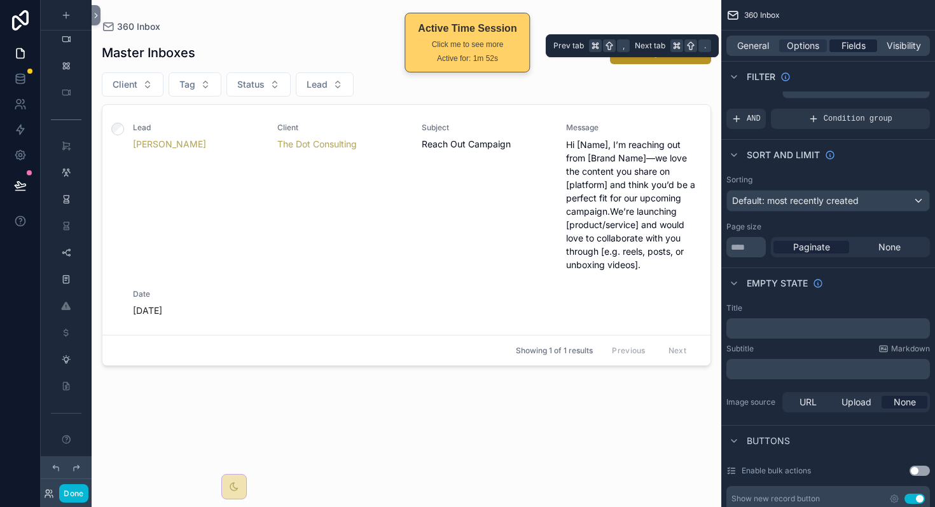
click at [603, 49] on span "Fields" at bounding box center [853, 45] width 24 height 13
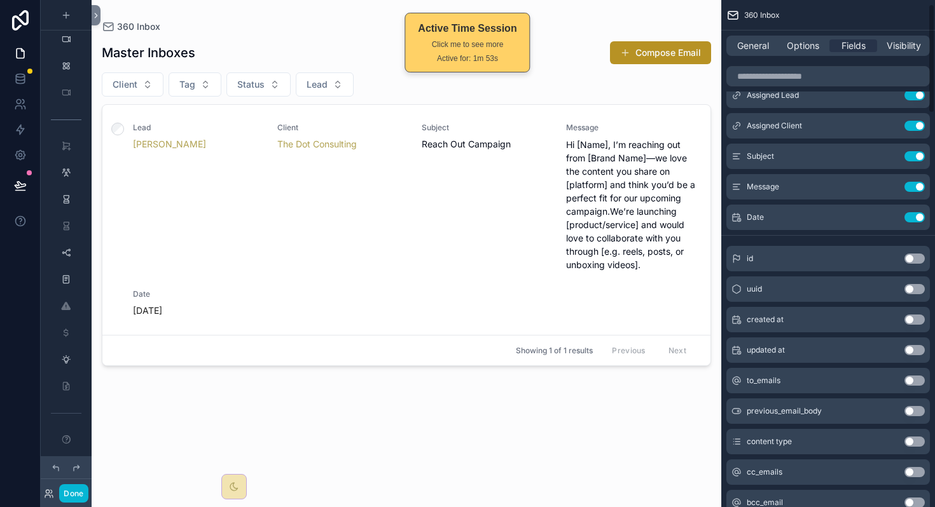
scroll to position [0, 0]
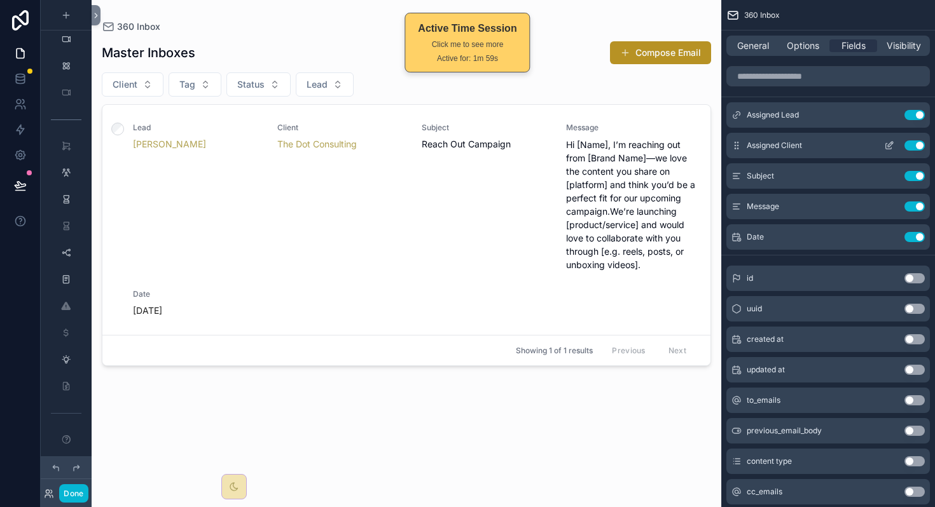
click at [603, 143] on button "Use setting" at bounding box center [914, 146] width 20 height 10
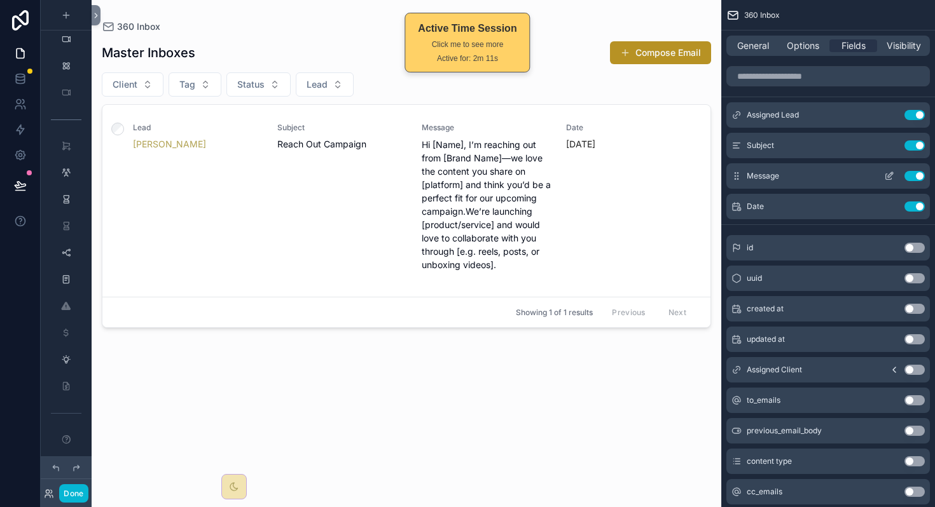
click at [603, 177] on icon "scrollable content" at bounding box center [889, 176] width 10 height 10
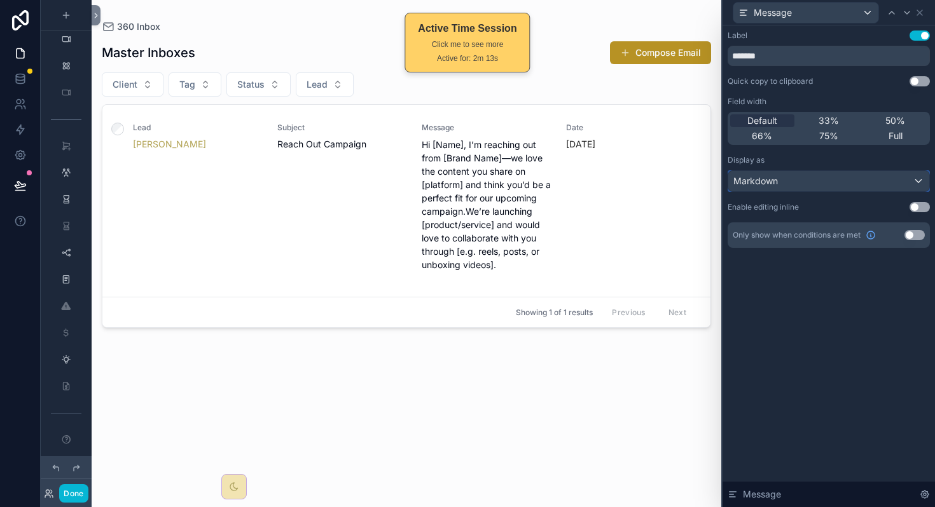
click at [603, 179] on div "Markdown" at bounding box center [828, 181] width 201 height 20
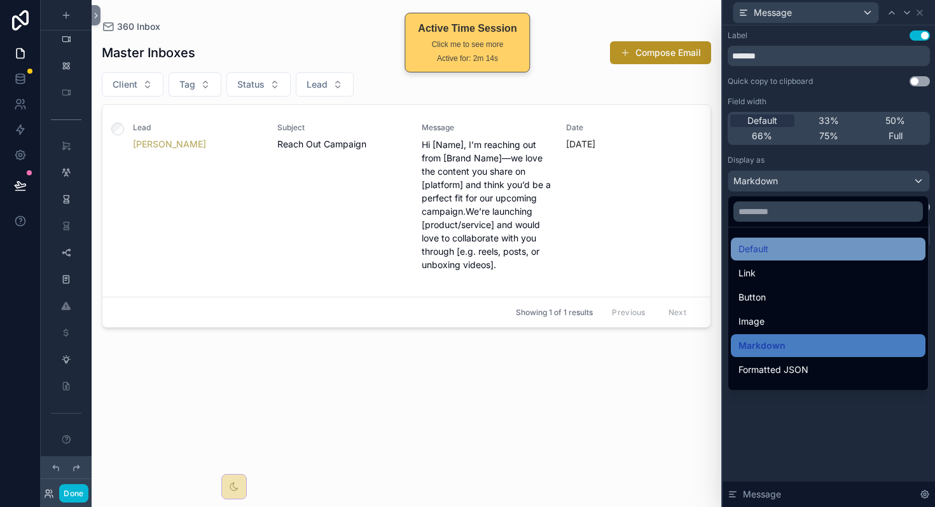
click at [603, 245] on div "Default" at bounding box center [827, 249] width 179 height 15
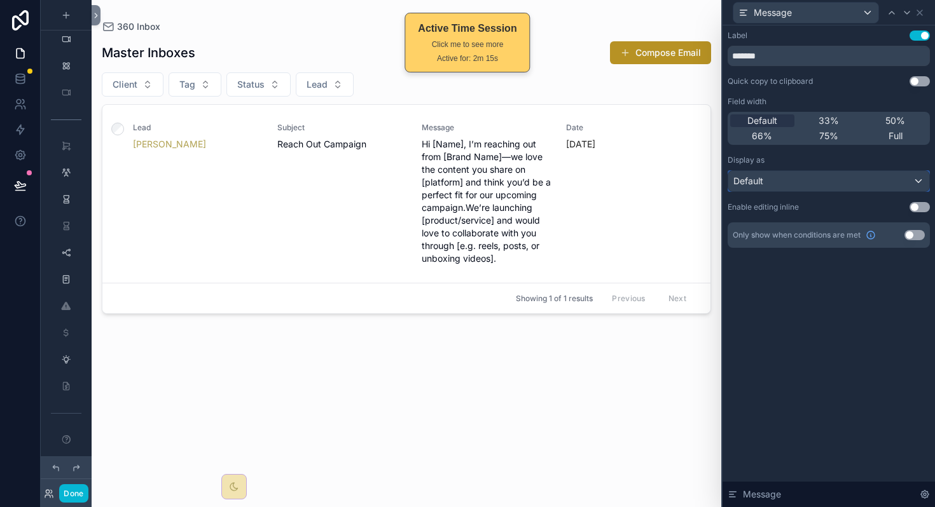
click at [603, 188] on div "Default" at bounding box center [828, 181] width 201 height 20
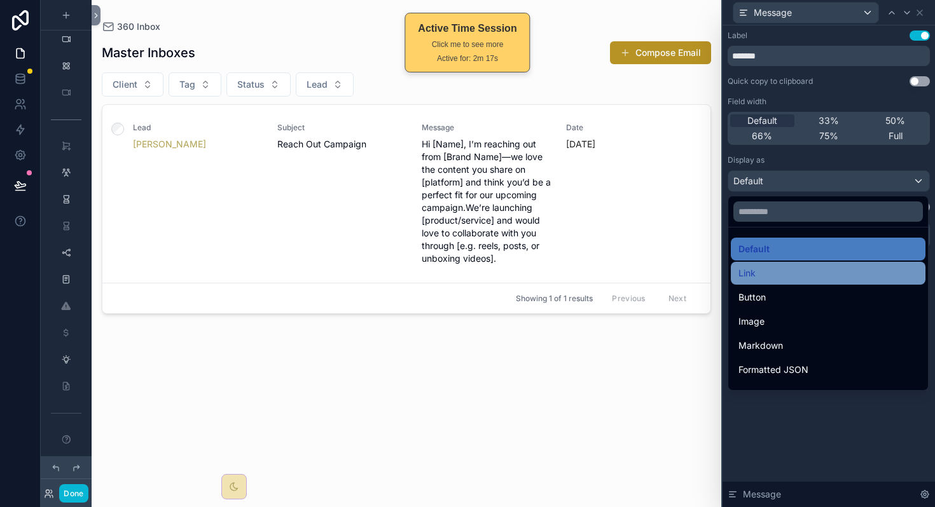
click at [603, 277] on div "Link" at bounding box center [827, 273] width 179 height 15
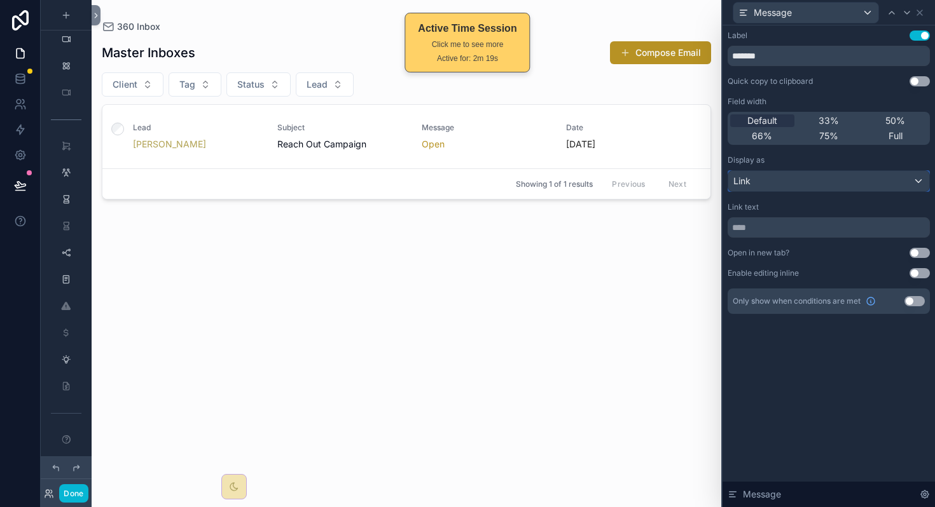
click at [603, 189] on div "Link" at bounding box center [828, 181] width 201 height 20
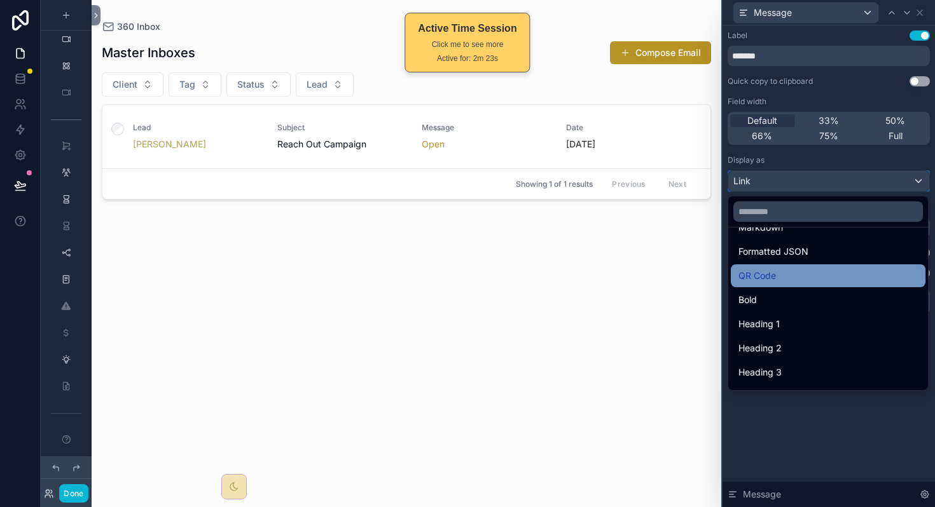
scroll to position [101, 0]
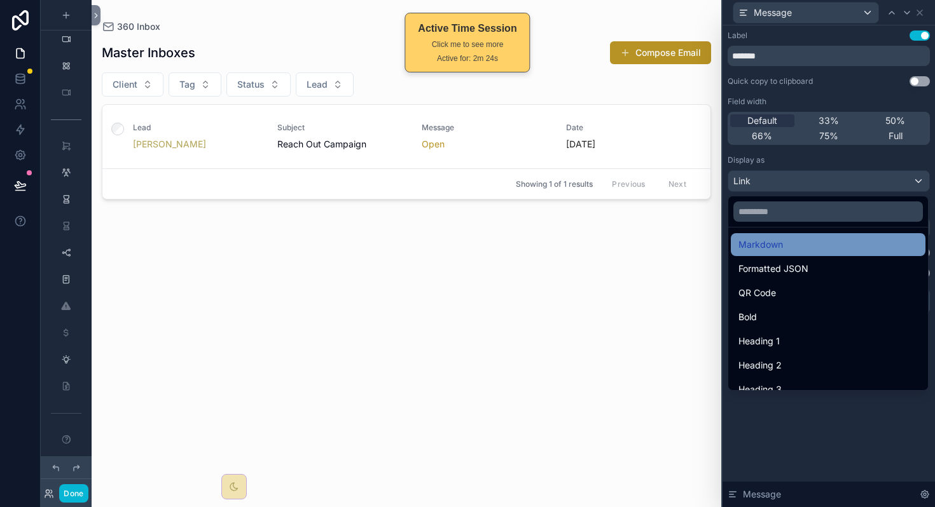
click at [603, 251] on div "Markdown" at bounding box center [827, 244] width 179 height 15
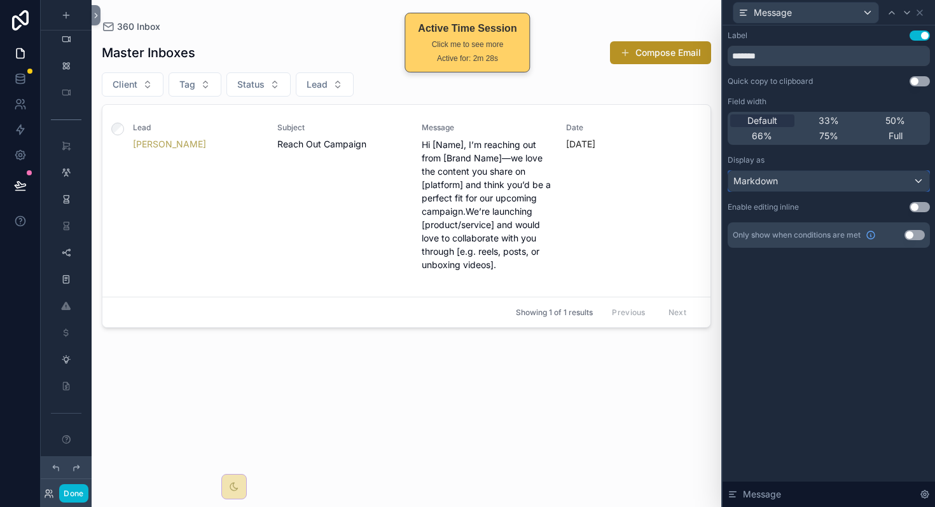
click at [603, 182] on div "Markdown" at bounding box center [828, 181] width 201 height 20
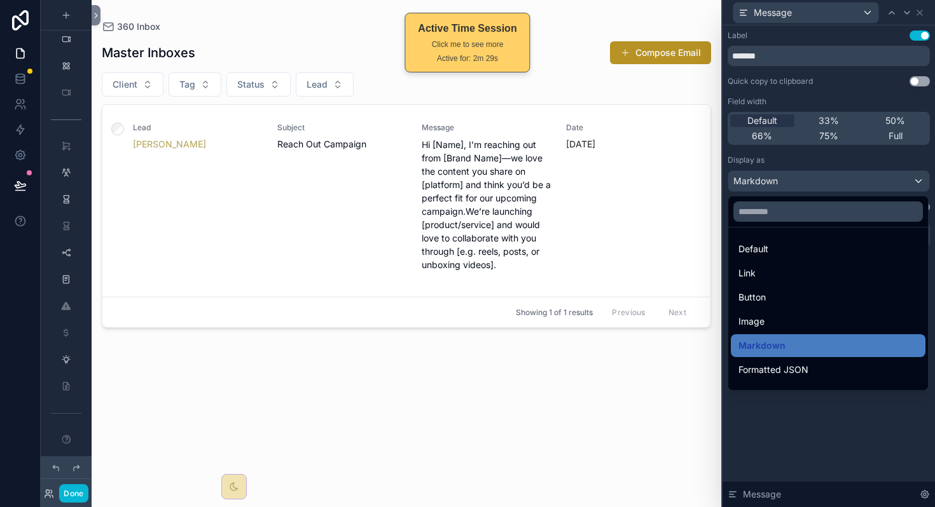
click at [603, 135] on div at bounding box center [828, 253] width 212 height 507
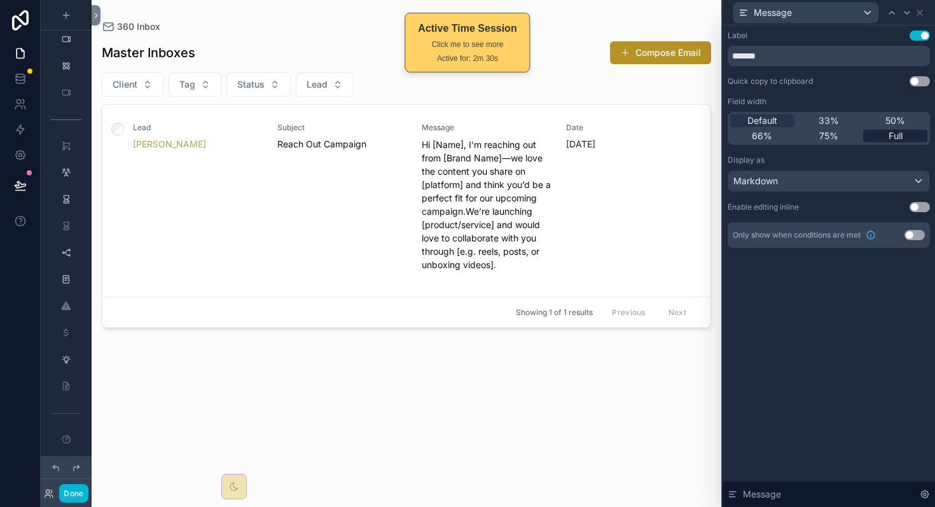
click at [603, 136] on span "Full" at bounding box center [895, 136] width 14 height 13
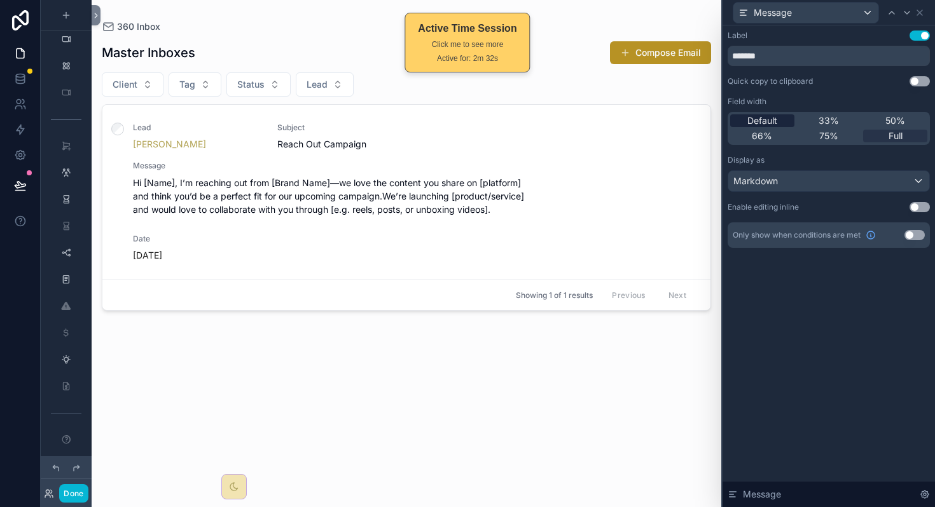
click at [603, 126] on span "Default" at bounding box center [762, 120] width 30 height 13
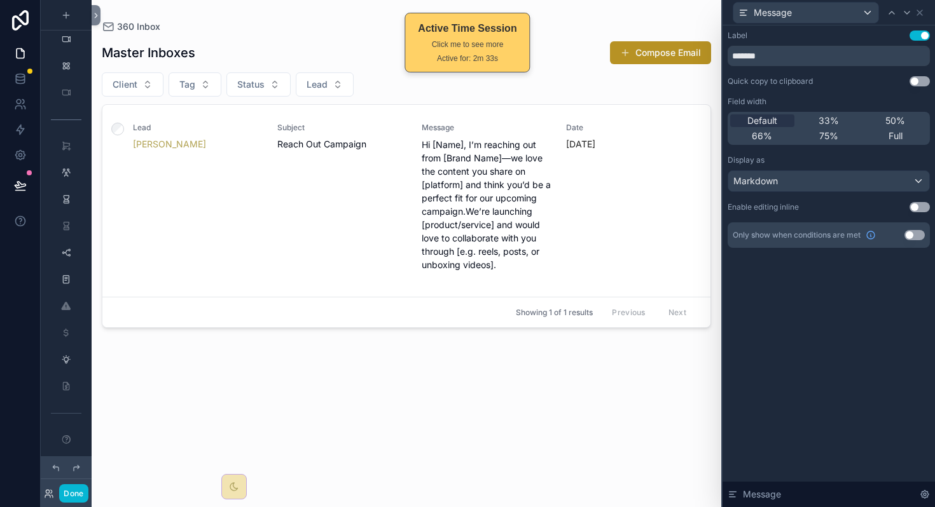
click at [603, 296] on div "Label Use setting ******* Quick copy to clipboard Use setting Field width Defau…" at bounding box center [828, 266] width 212 height 482
click at [603, 188] on div "Markdown" at bounding box center [828, 181] width 201 height 20
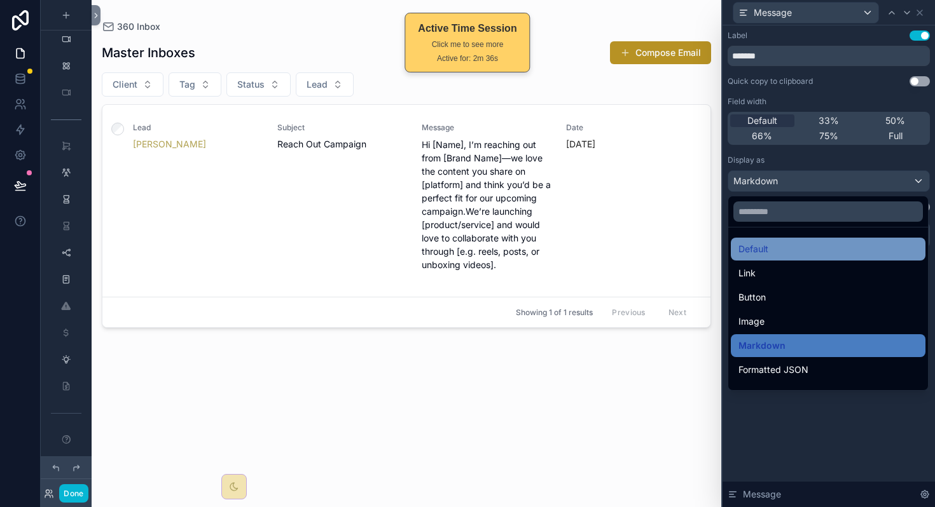
click at [603, 242] on div "Default" at bounding box center [827, 249] width 179 height 15
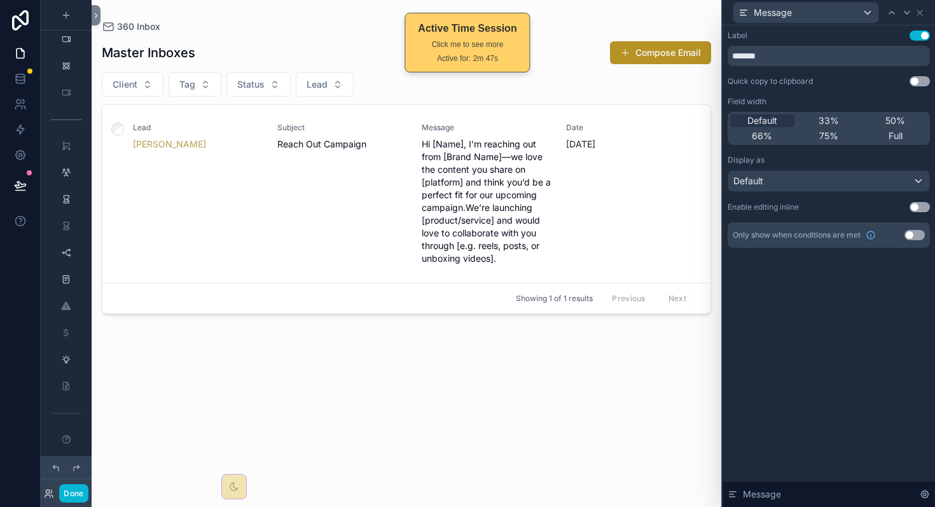
click at [603, 332] on div "Label Use setting ******* Quick copy to clipboard Use setting Field width Defau…" at bounding box center [828, 266] width 212 height 482
click at [603, 15] on icon at bounding box center [919, 13] width 10 height 10
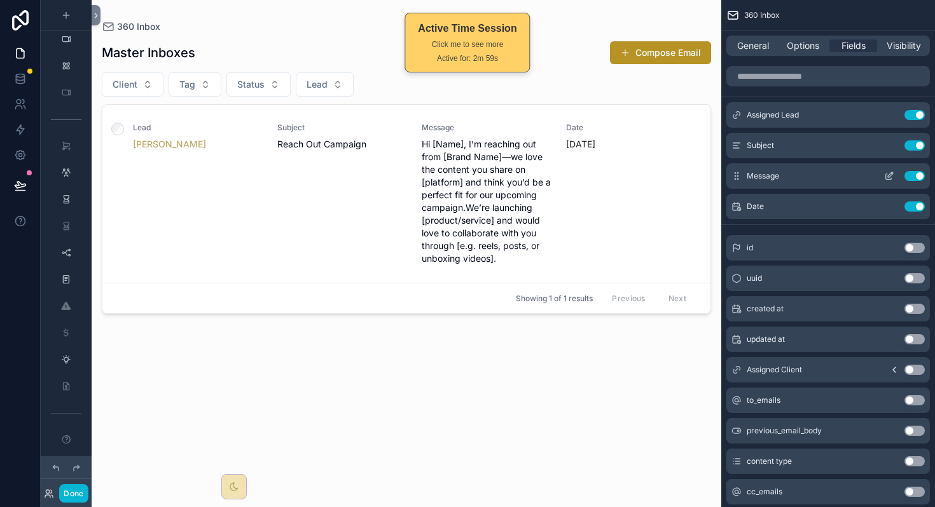
click at [603, 177] on button "Use setting" at bounding box center [914, 176] width 20 height 10
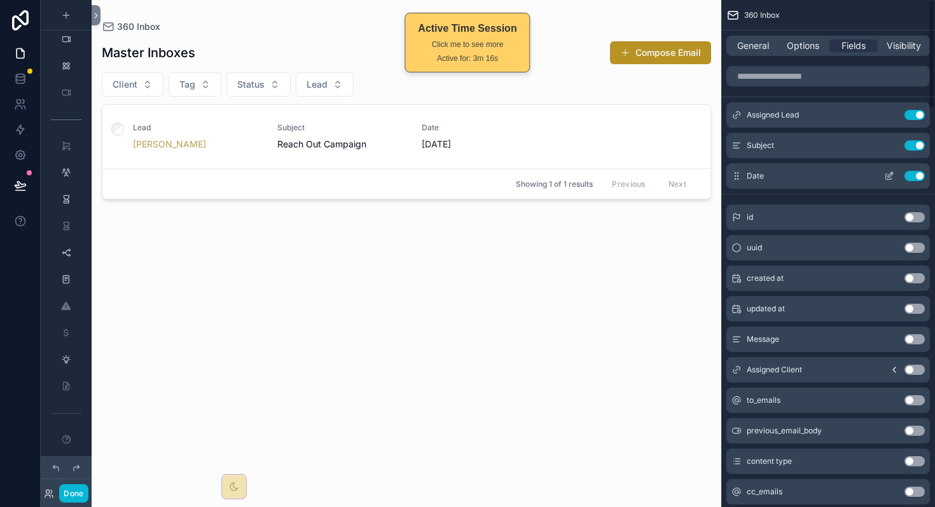
click at [603, 179] on icon "scrollable content" at bounding box center [889, 176] width 10 height 10
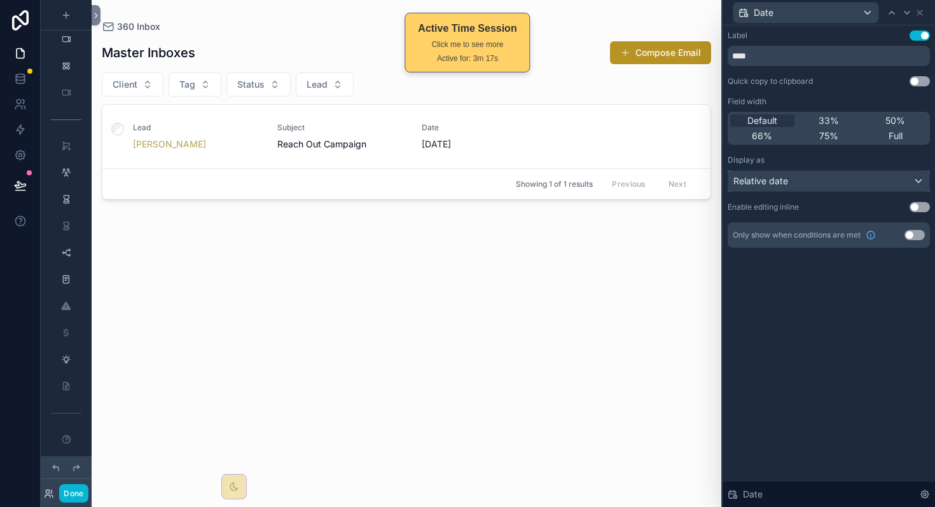
click at [603, 179] on div "Relative date" at bounding box center [828, 181] width 201 height 20
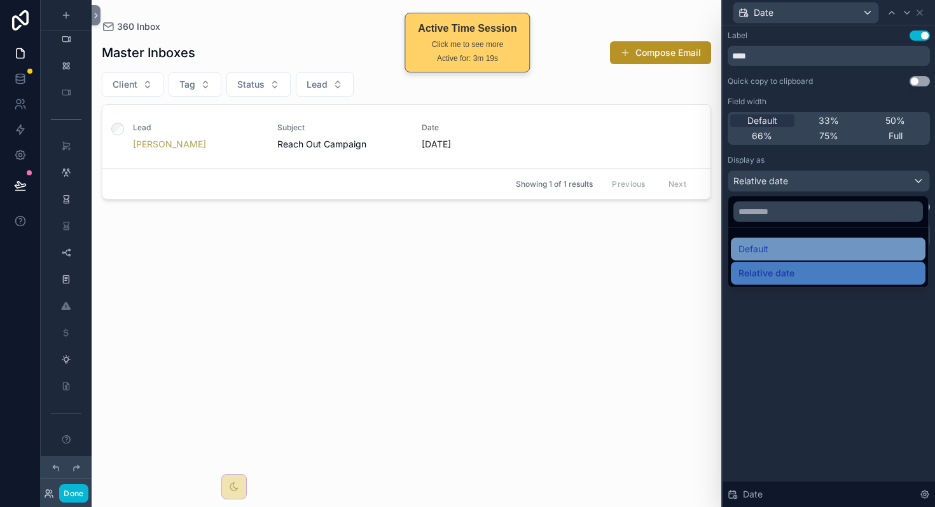
click at [603, 245] on div "Default" at bounding box center [827, 249] width 179 height 15
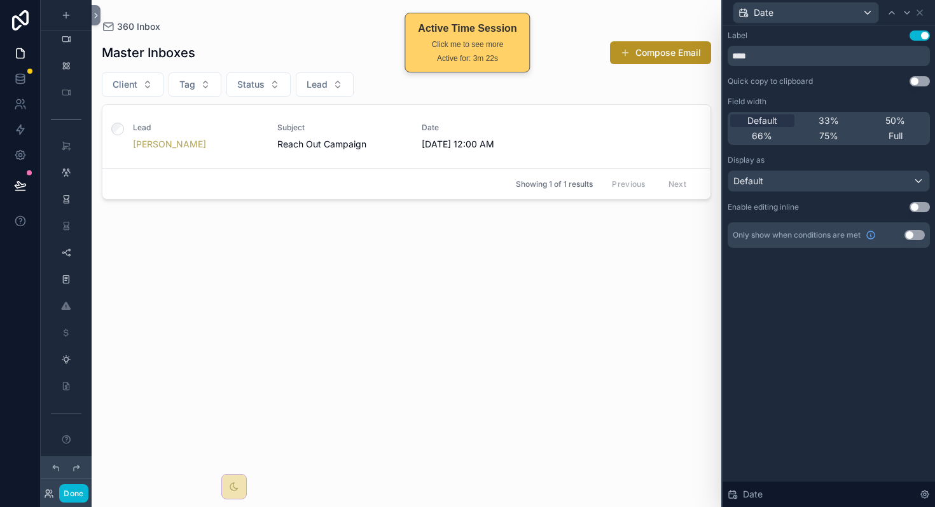
click at [603, 346] on div "Label Use setting **** Quick copy to clipboard Use setting Field width Default …" at bounding box center [828, 266] width 212 height 482
click at [603, 15] on icon at bounding box center [919, 13] width 10 height 10
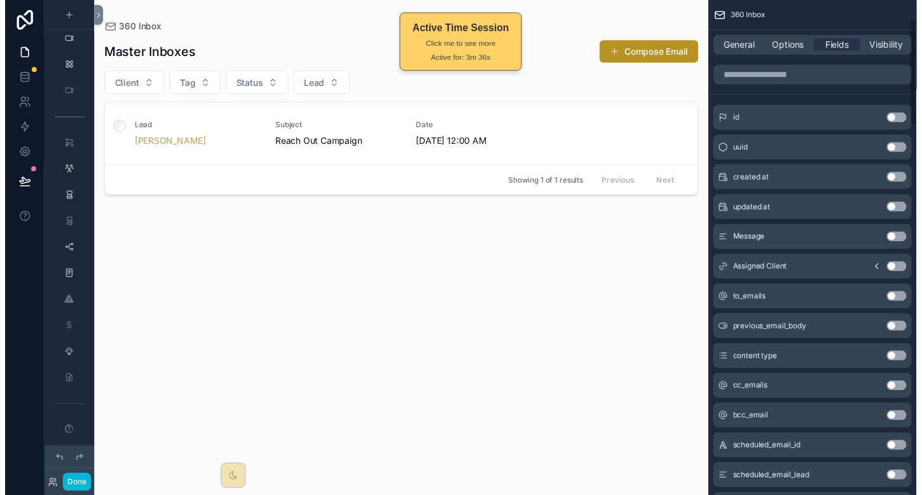
scroll to position [99, 0]
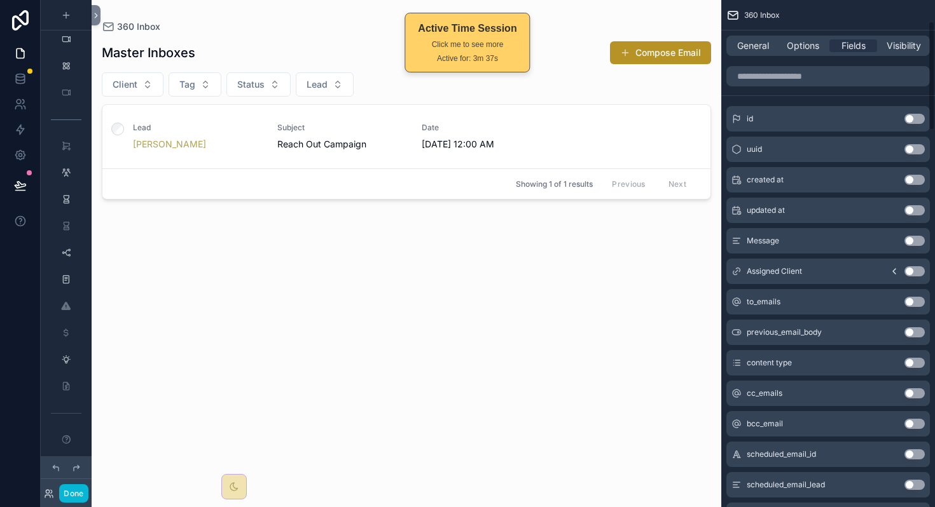
click at [603, 245] on button "Use setting" at bounding box center [914, 241] width 20 height 10
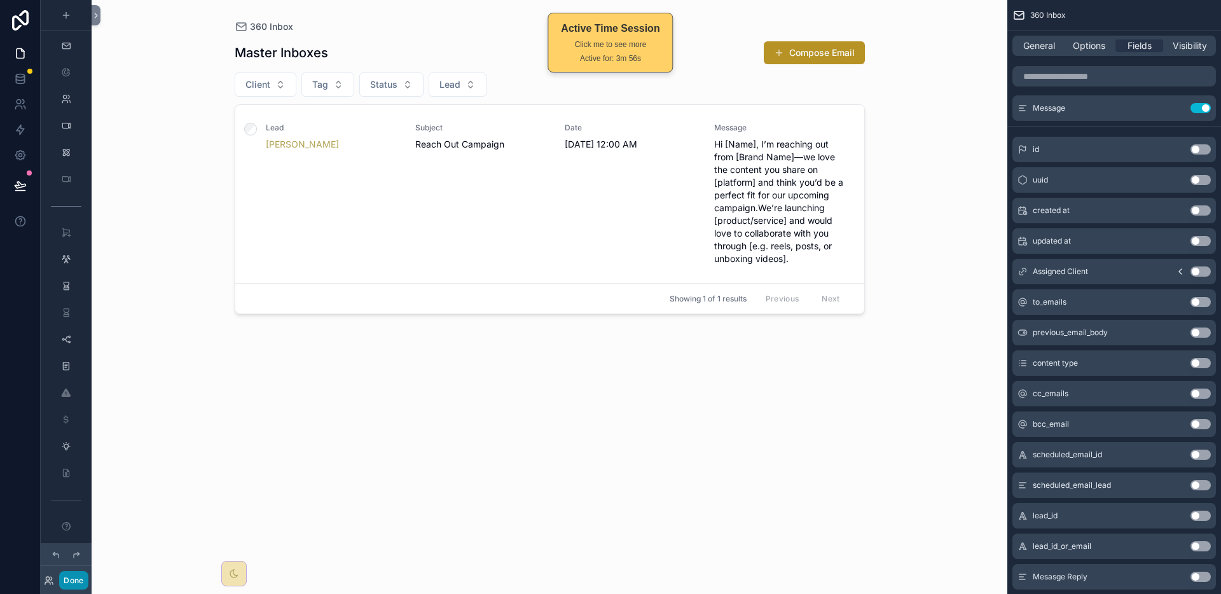
click at [76, 584] on button "Done" at bounding box center [73, 580] width 29 height 18
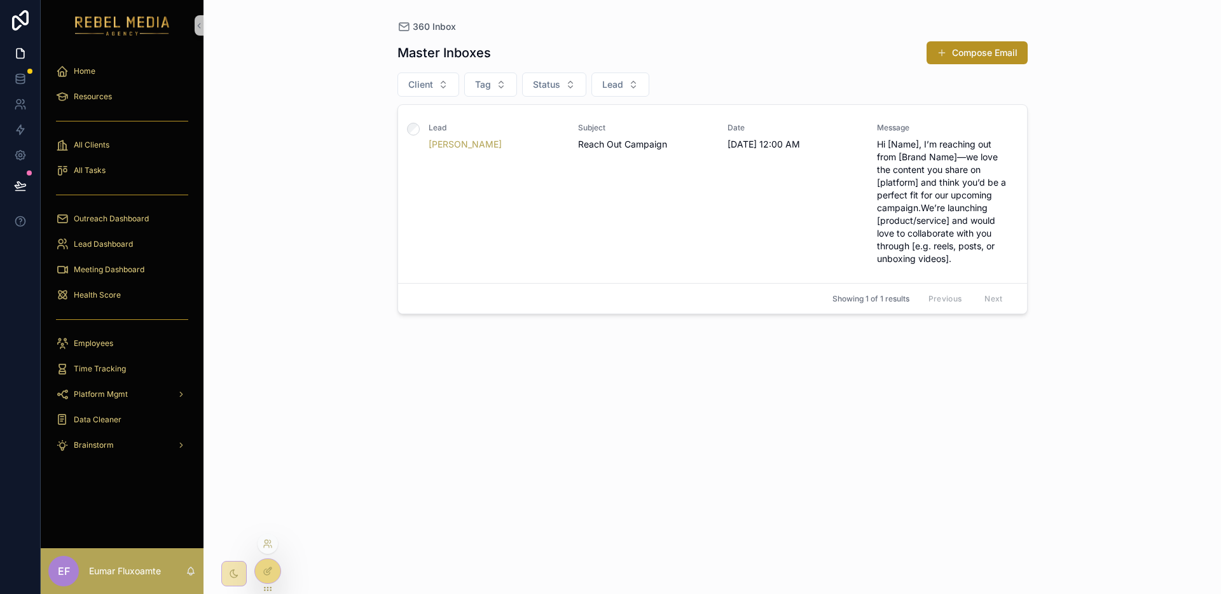
click at [274, 564] on div at bounding box center [267, 571] width 25 height 24
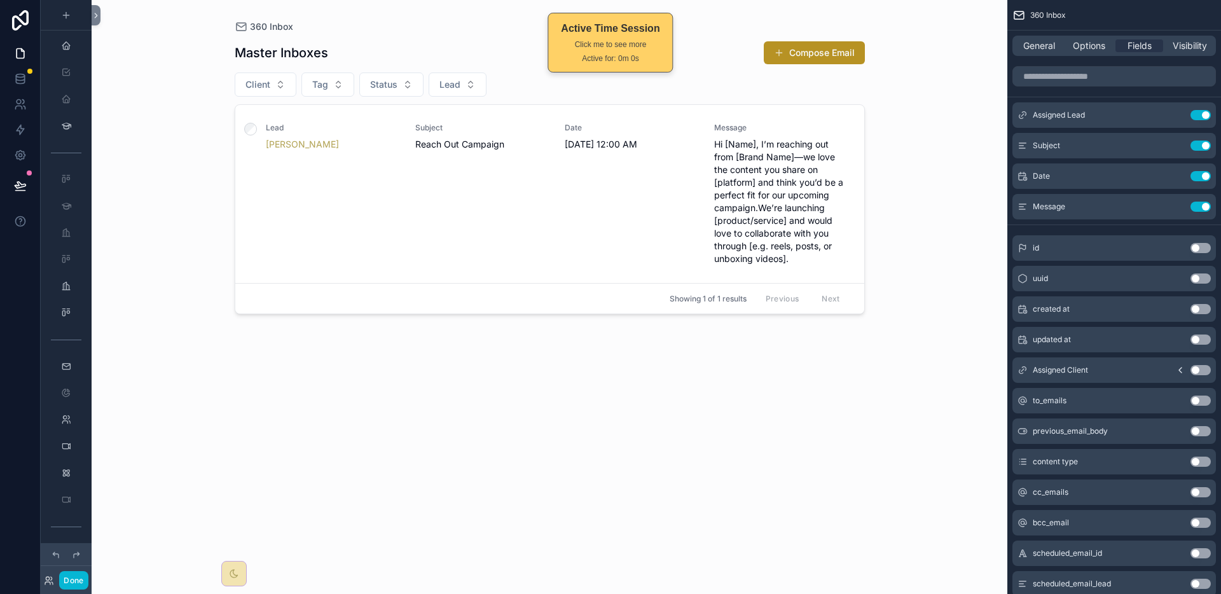
click at [580, 253] on div "scrollable content" at bounding box center [549, 289] width 651 height 579
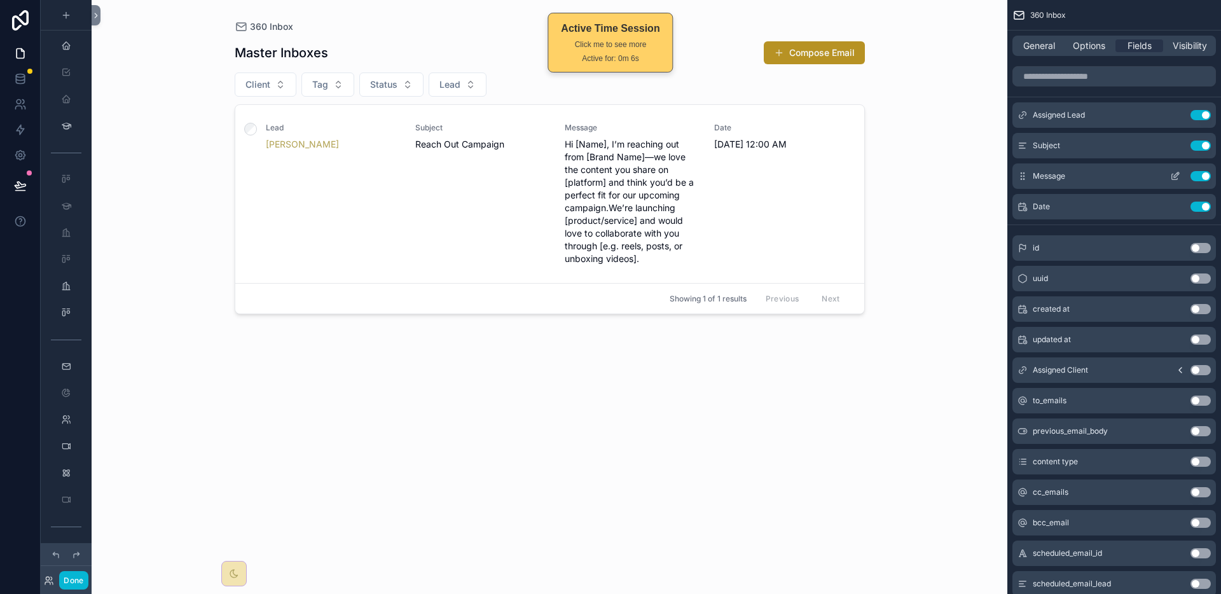
click at [603, 177] on div "Message Use setting" at bounding box center [1113, 175] width 203 height 25
click at [16, 79] on icon at bounding box center [20, 78] width 13 height 13
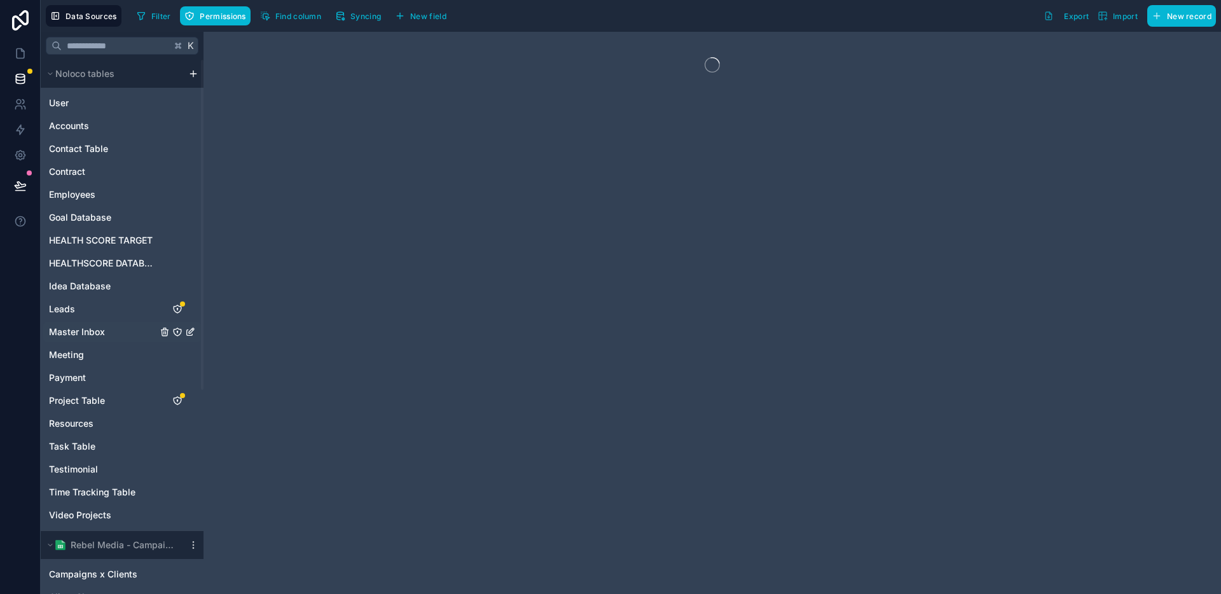
click at [111, 329] on link "Master Inbox" at bounding box center [103, 332] width 108 height 13
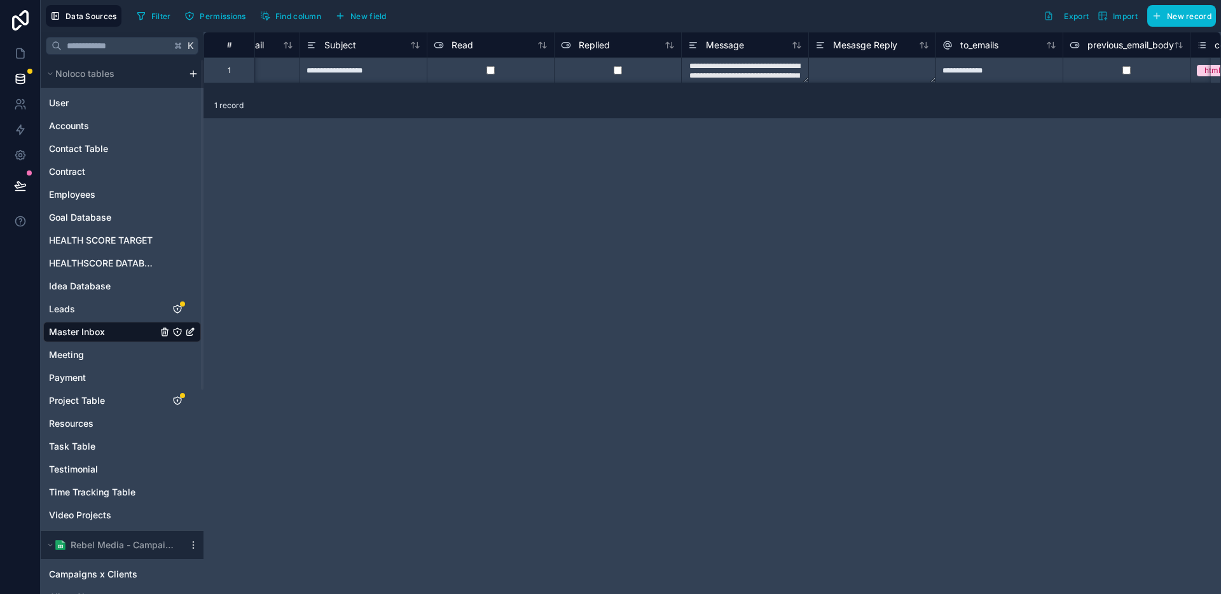
scroll to position [0, 596]
click at [603, 45] on span "Message" at bounding box center [719, 45] width 38 height 13
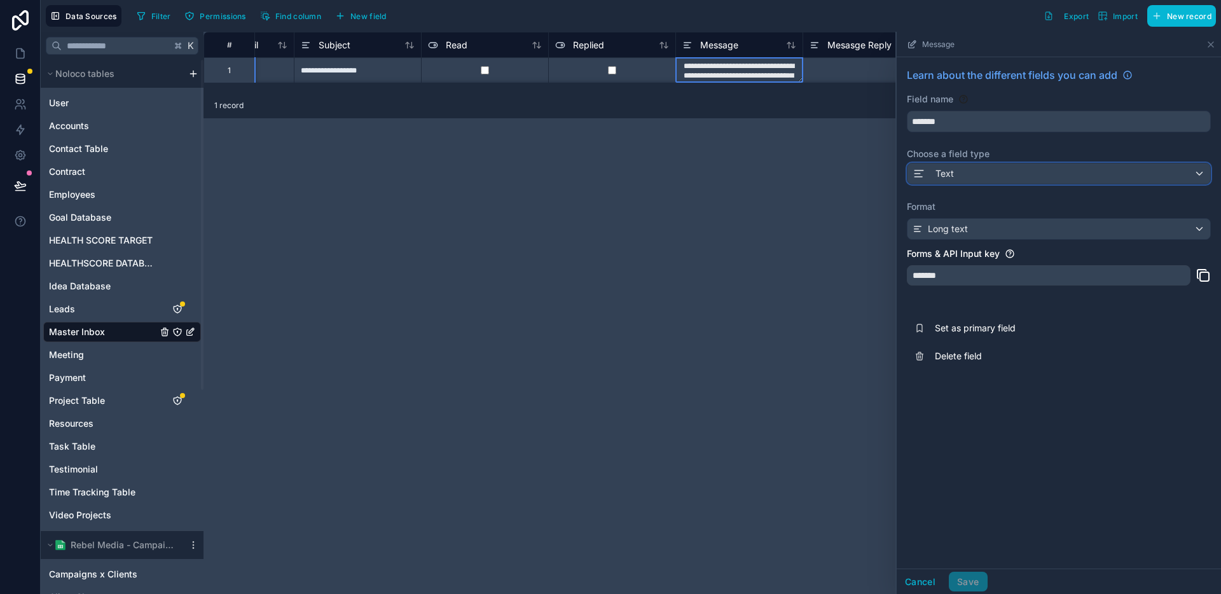
click at [603, 163] on div "Text" at bounding box center [1058, 173] width 303 height 20
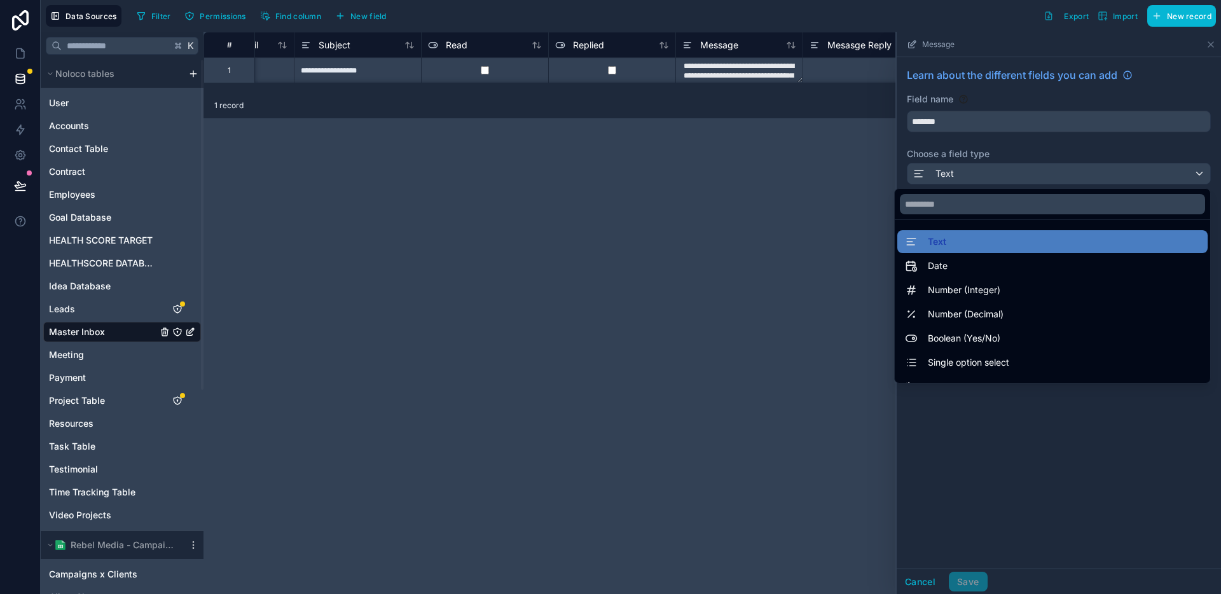
click at [603, 168] on div at bounding box center [1059, 313] width 324 height 562
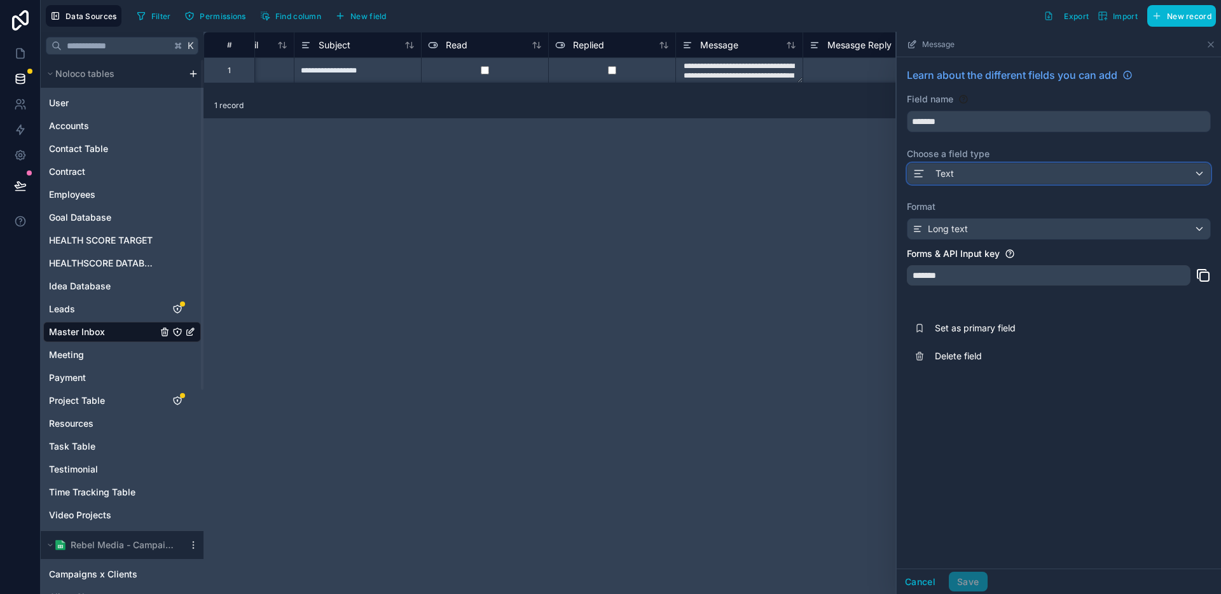
click at [603, 174] on div "Text" at bounding box center [1058, 173] width 303 height 20
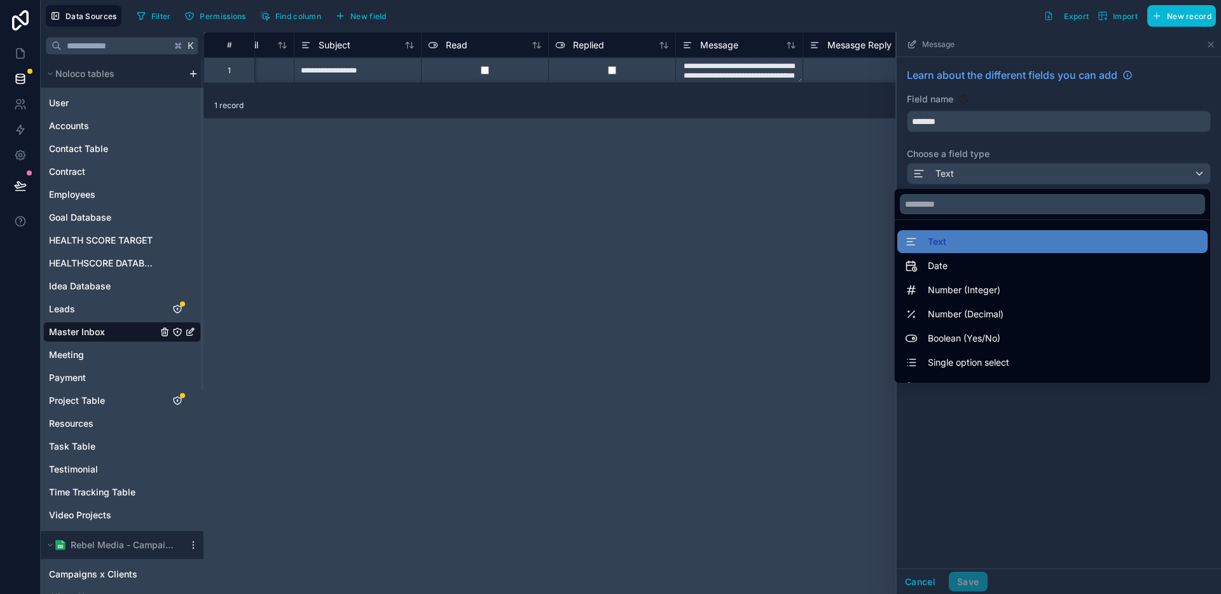
click at [603, 174] on div at bounding box center [1059, 313] width 324 height 562
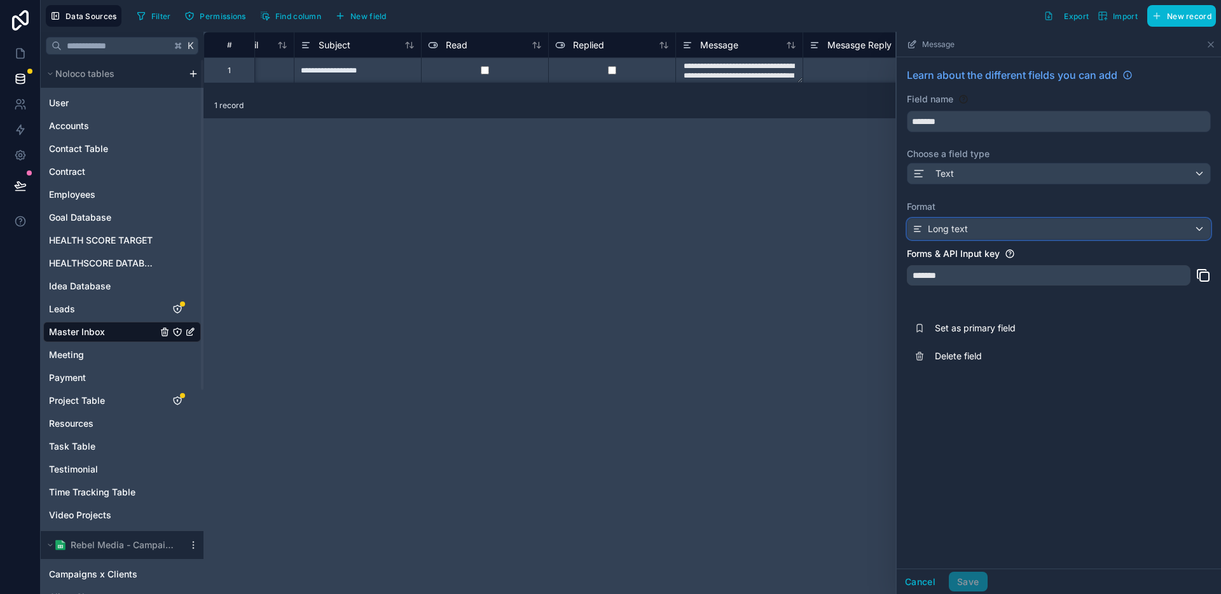
click at [603, 226] on div "Long text" at bounding box center [1058, 229] width 303 height 20
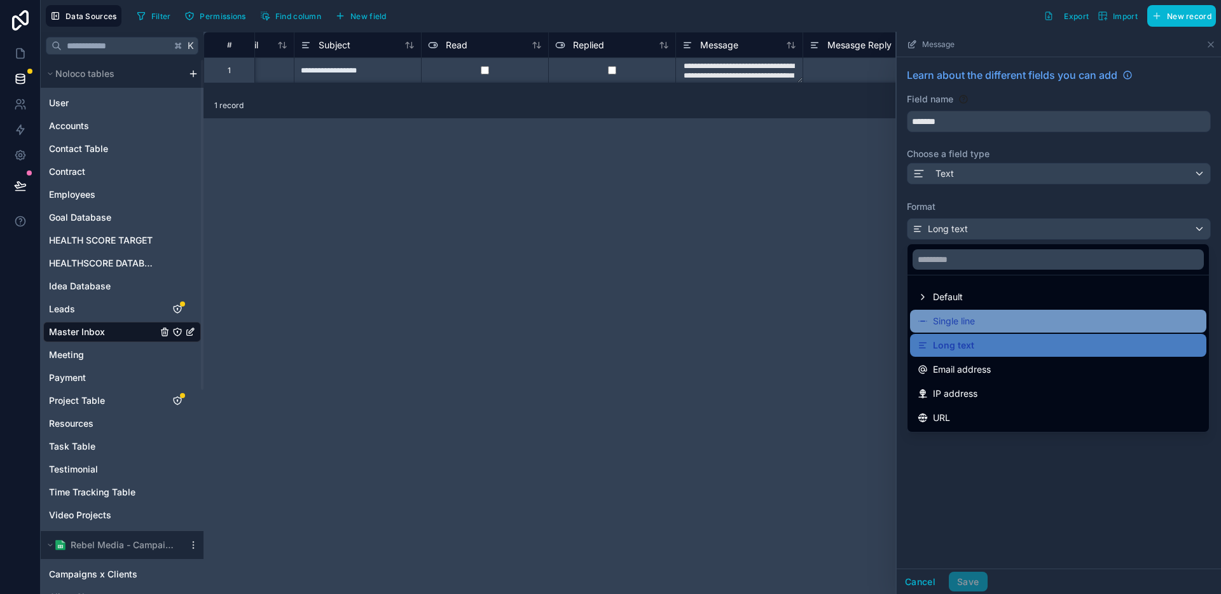
click at [603, 316] on span "Single line" at bounding box center [954, 320] width 42 height 15
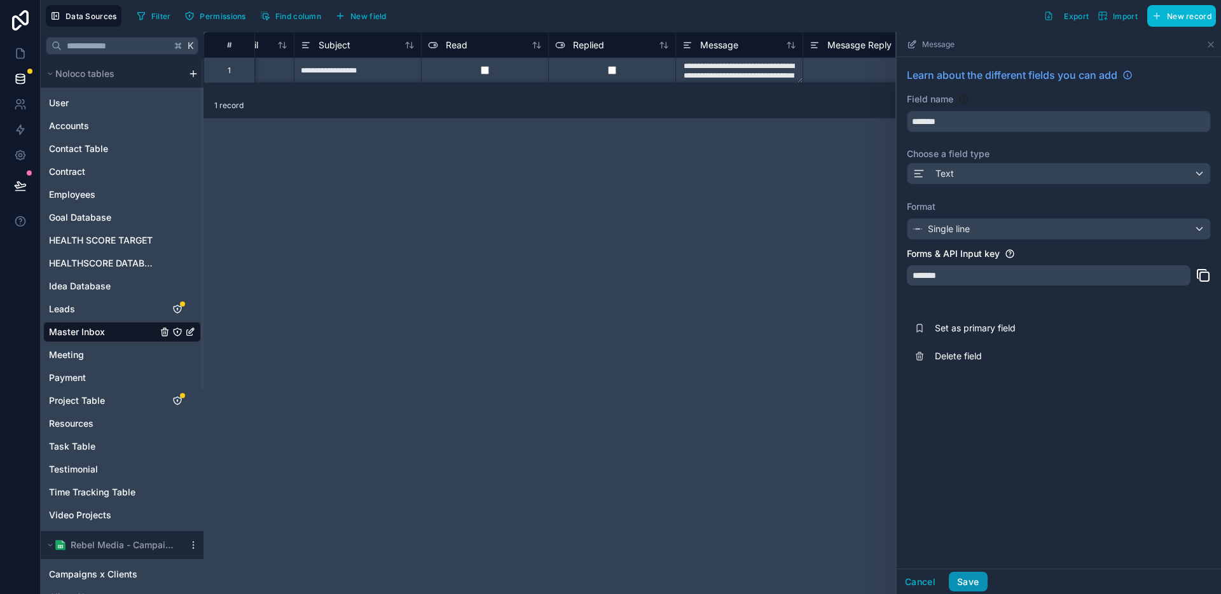
click at [603, 577] on button "Save" at bounding box center [968, 582] width 38 height 20
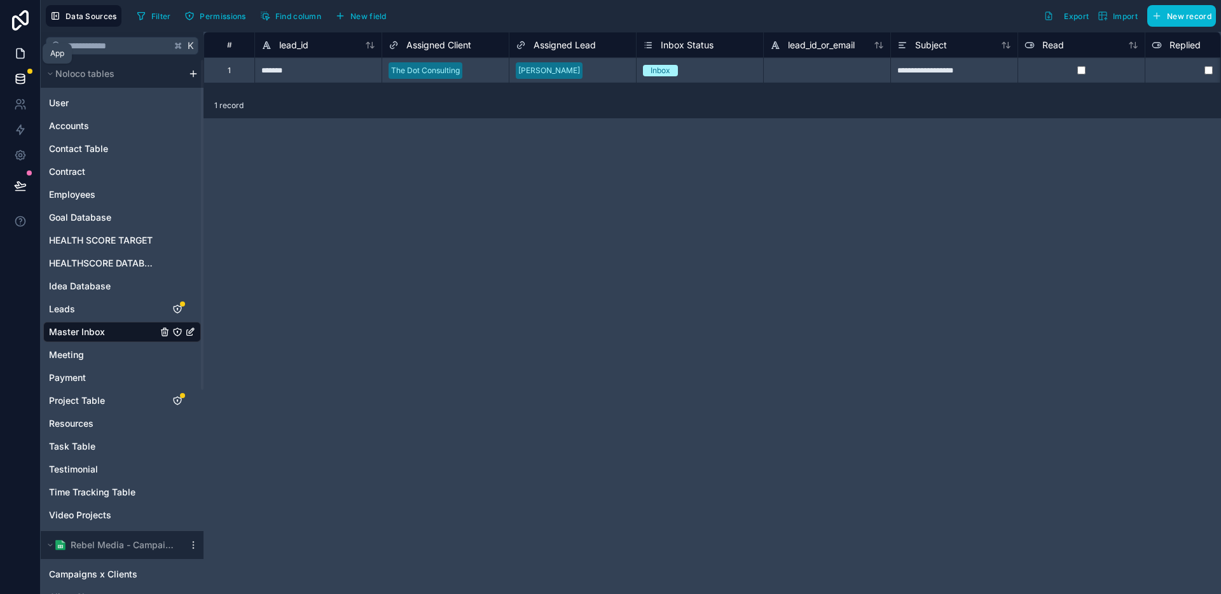
click at [26, 53] on icon at bounding box center [20, 53] width 13 height 13
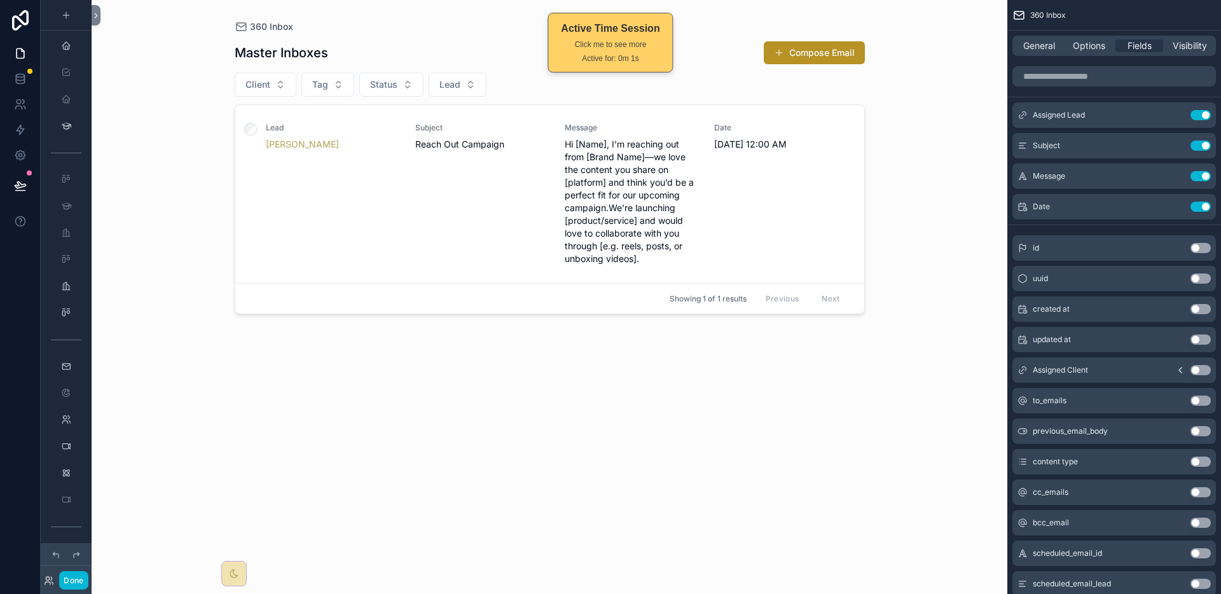
click at [603, 378] on div "Master Inboxes Compose Email Client Tag Status Lead Lead Janene Smith Subject R…" at bounding box center [550, 306] width 630 height 546
click at [23, 186] on icon at bounding box center [20, 185] width 11 height 6
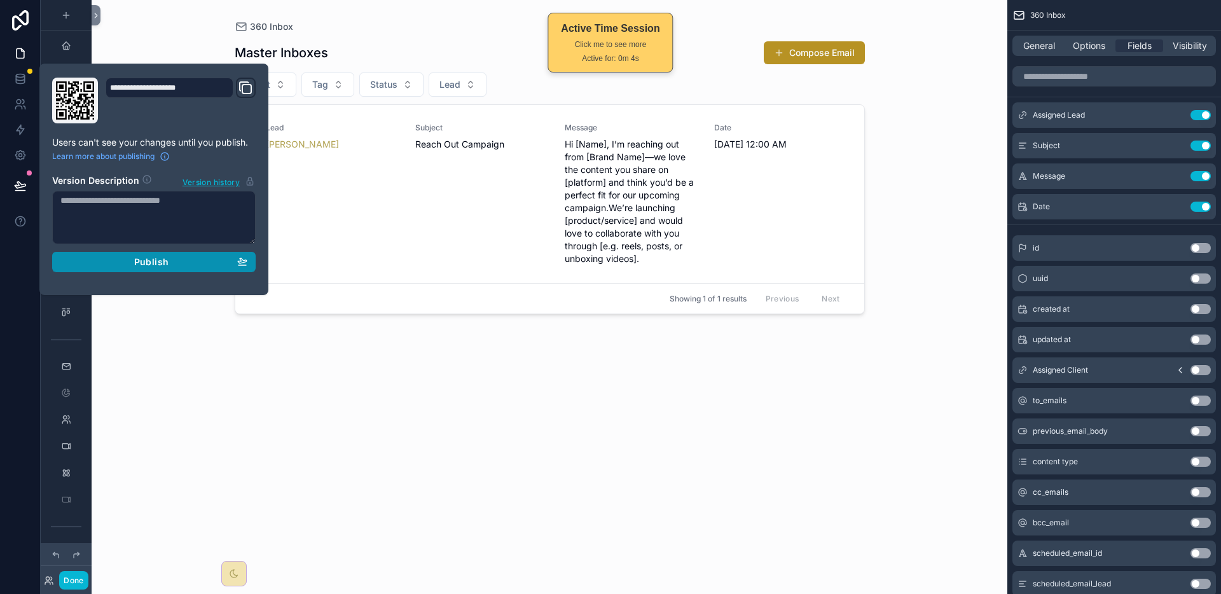
click at [151, 266] on span "Publish" at bounding box center [151, 261] width 34 height 11
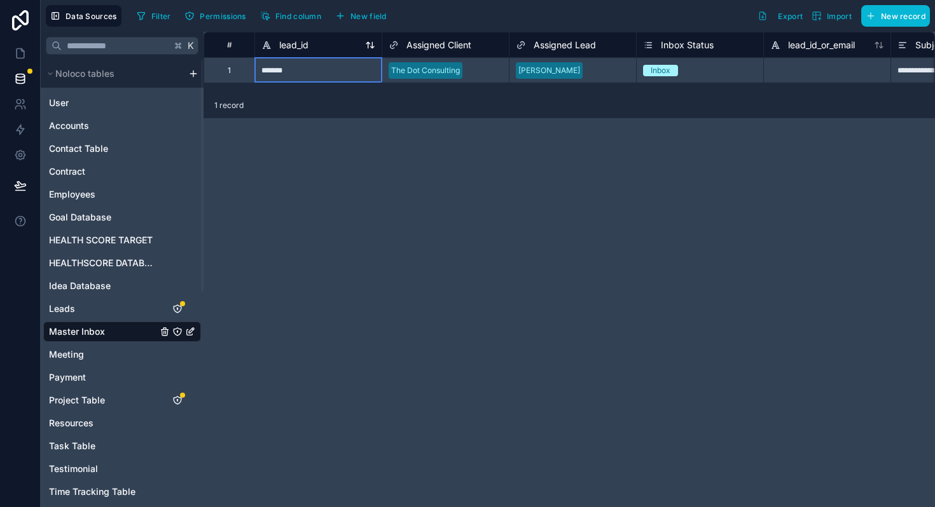
click at [289, 44] on span "lead_id" at bounding box center [293, 45] width 29 height 13
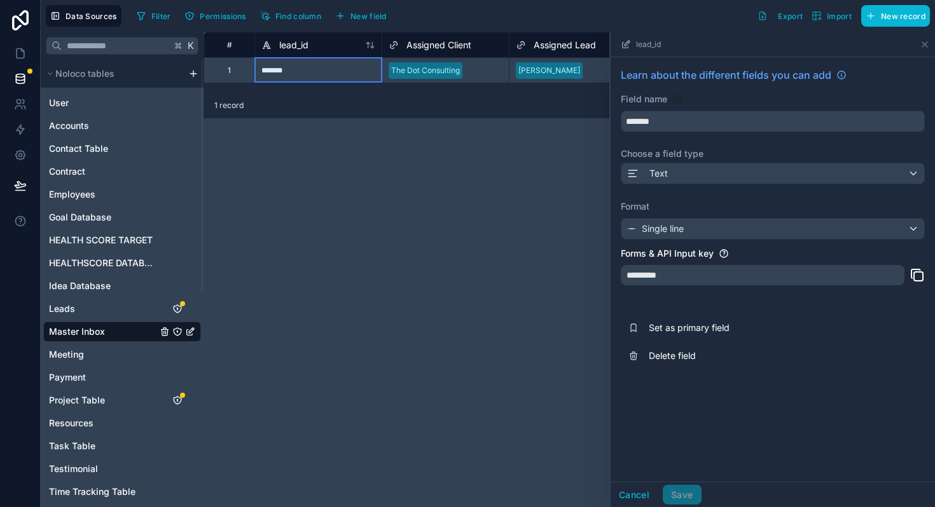
click at [500, 256] on div "**********" at bounding box center [568, 270] width 731 height 476
click at [603, 44] on icon at bounding box center [924, 44] width 10 height 10
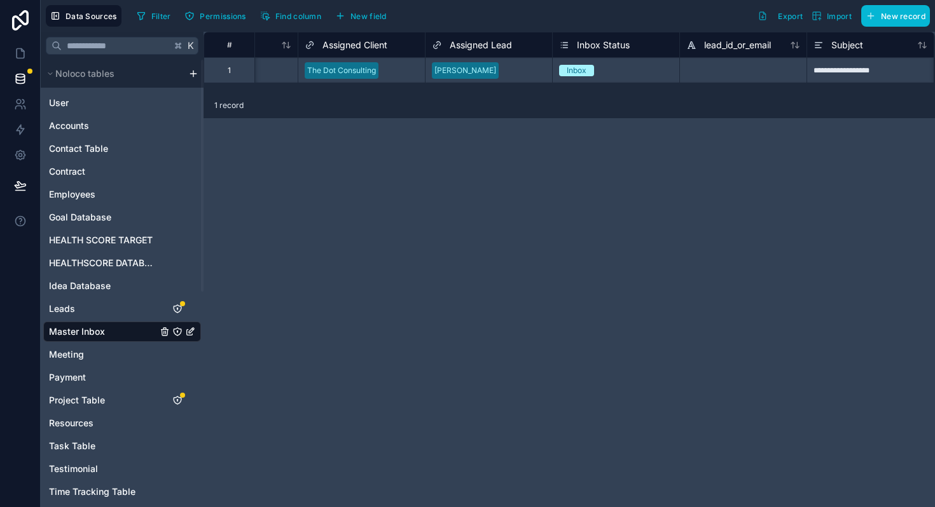
click at [603, 186] on div "**********" at bounding box center [568, 270] width 731 height 476
drag, startPoint x: 256, startPoint y: 92, endPoint x: 249, endPoint y: 92, distance: 7.0
click at [249, 92] on div "**********" at bounding box center [568, 62] width 731 height 61
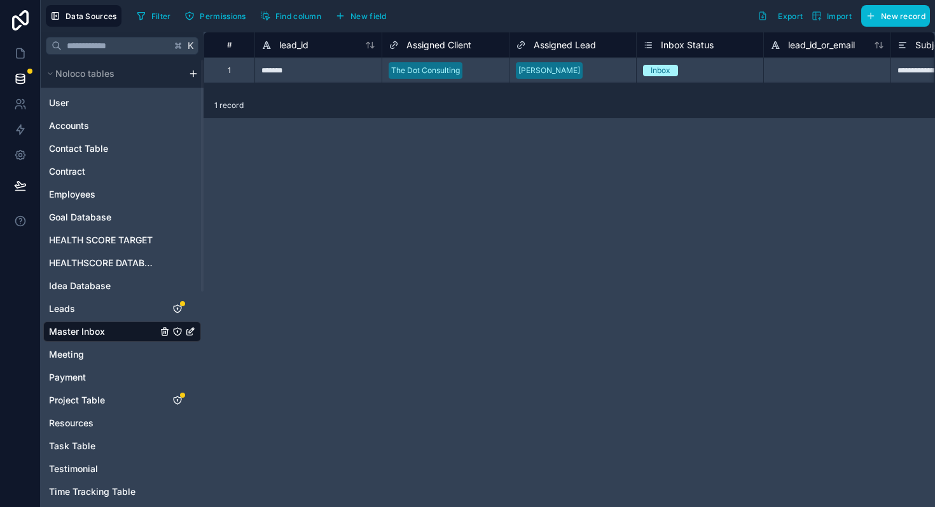
click at [433, 187] on div "**********" at bounding box center [568, 270] width 731 height 476
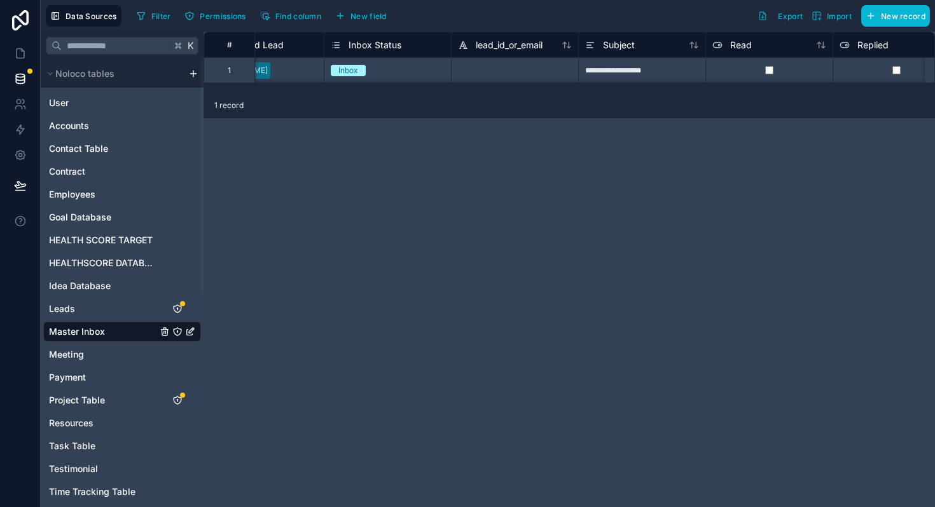
scroll to position [0, 420]
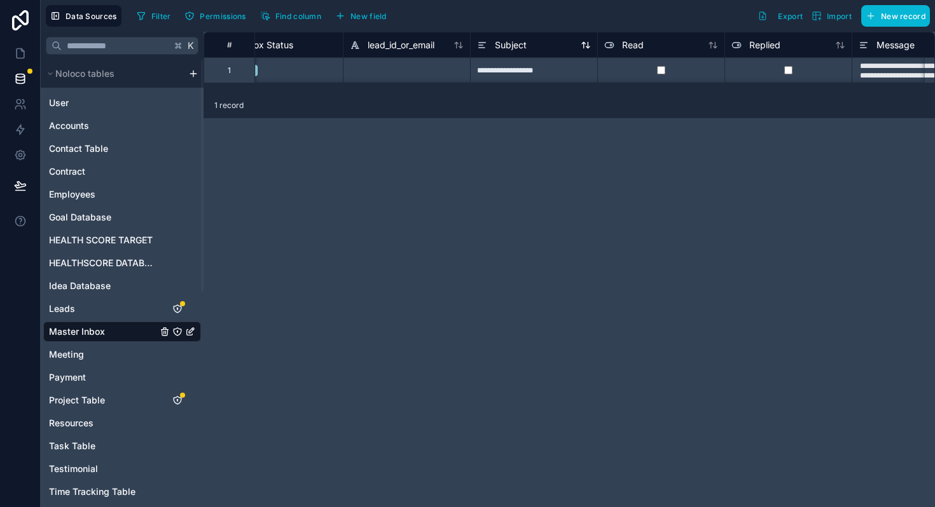
click at [509, 46] on span "Subject" at bounding box center [511, 45] width 32 height 13
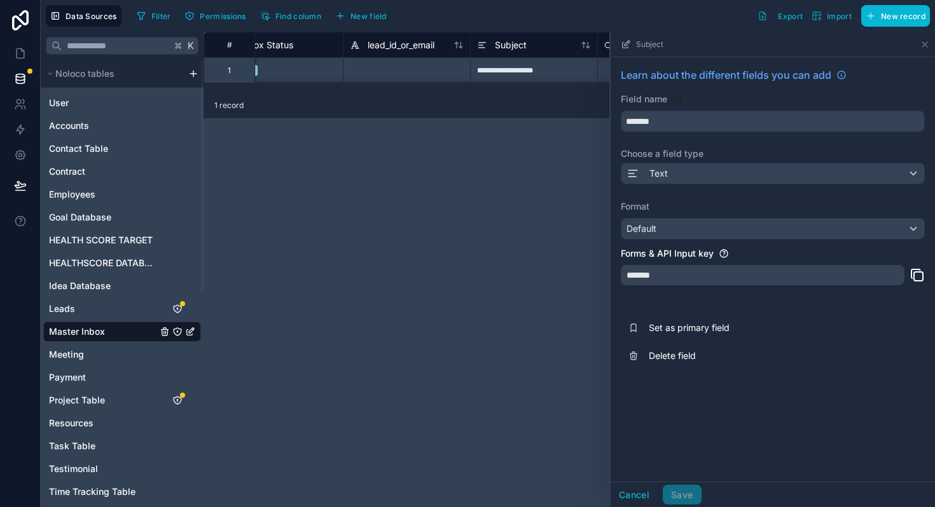
click at [320, 122] on div "**********" at bounding box center [568, 270] width 731 height 476
click at [306, 196] on div "**********" at bounding box center [568, 270] width 731 height 476
click at [603, 42] on icon at bounding box center [924, 44] width 5 height 5
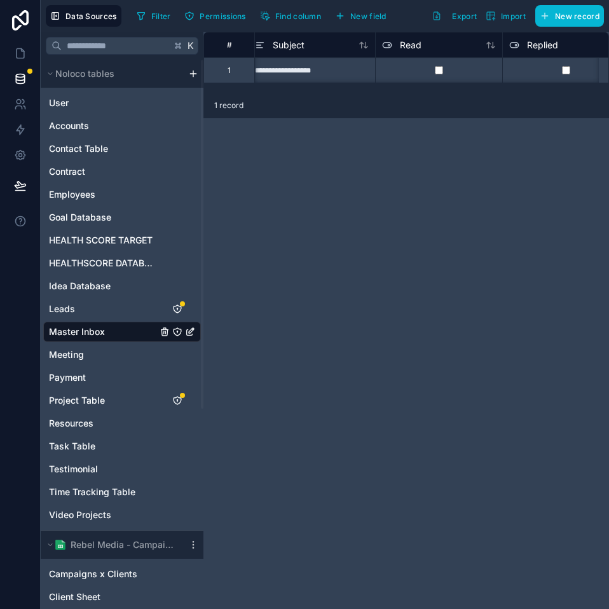
scroll to position [0, 613]
click at [327, 50] on span "Subject" at bounding box center [318, 45] width 32 height 13
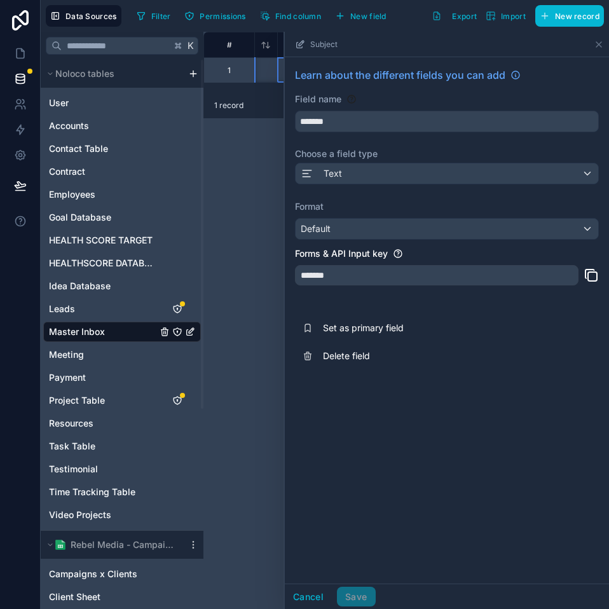
click at [327, 48] on div "**********" at bounding box center [406, 320] width 406 height 577
click at [301, 120] on input "*******" at bounding box center [447, 121] width 303 height 20
click at [295, 111] on button "**********" at bounding box center [447, 122] width 304 height 22
type input "**********"
click at [414, 206] on label "Format" at bounding box center [447, 206] width 304 height 13
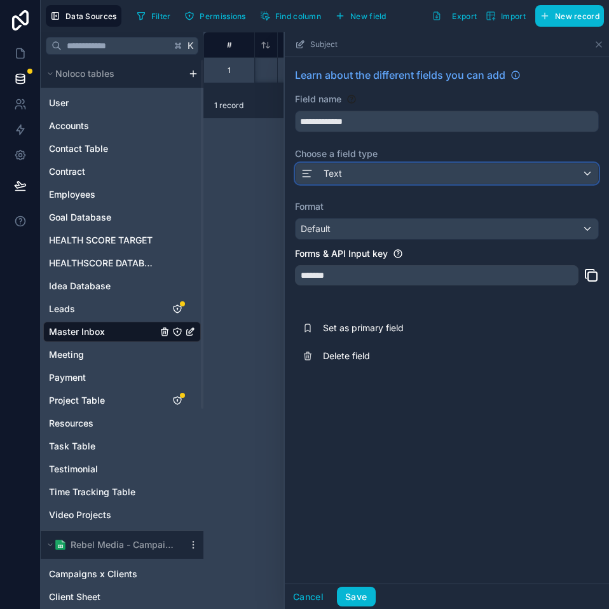
click at [427, 176] on div "Text" at bounding box center [447, 173] width 303 height 20
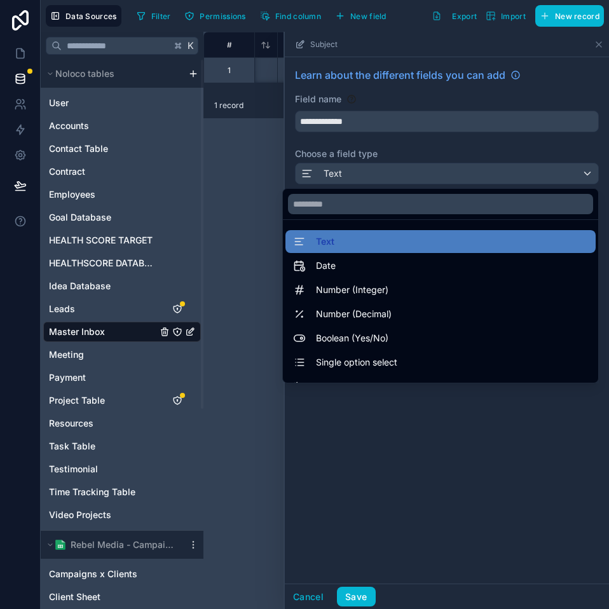
click at [427, 176] on div at bounding box center [447, 320] width 324 height 577
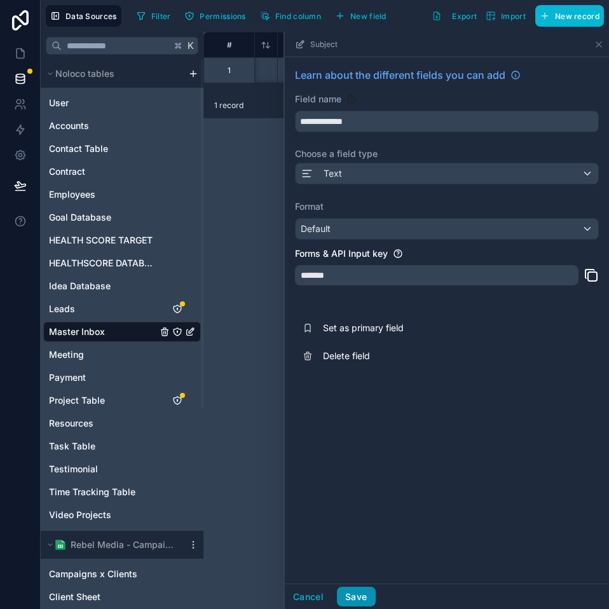
click at [362, 598] on button "Save" at bounding box center [356, 597] width 38 height 20
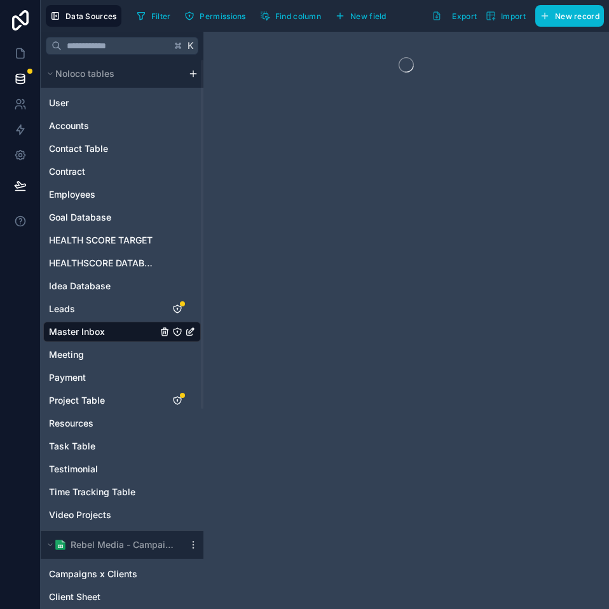
click at [500, 235] on div at bounding box center [406, 320] width 406 height 577
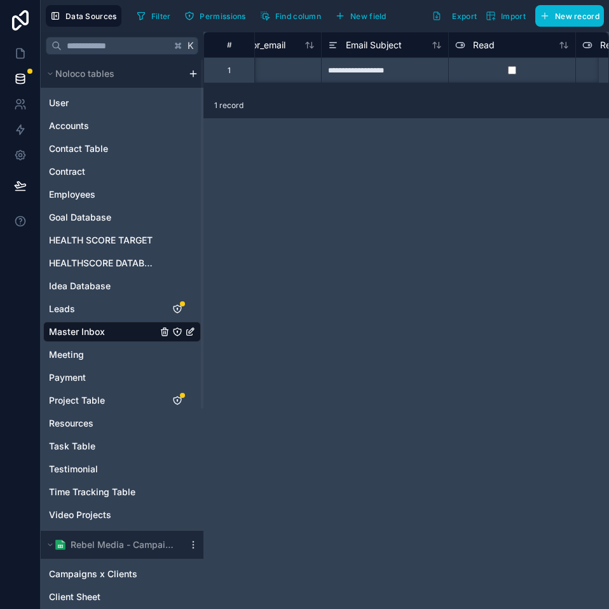
scroll to position [0, 511]
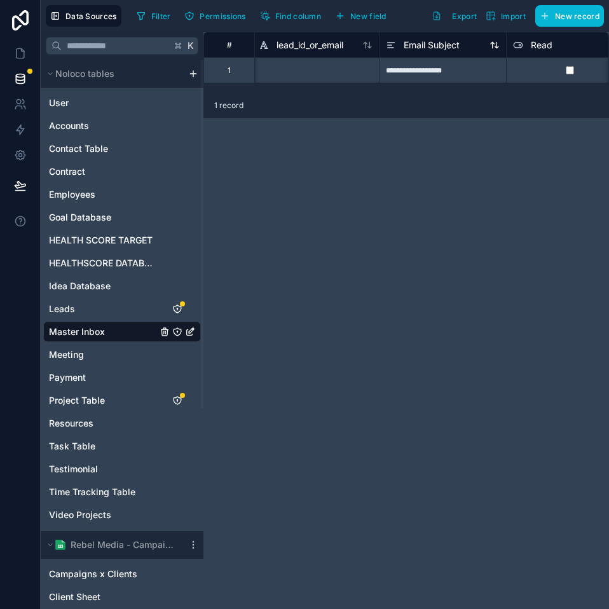
click at [443, 39] on span "Email Subject" at bounding box center [432, 45] width 56 height 13
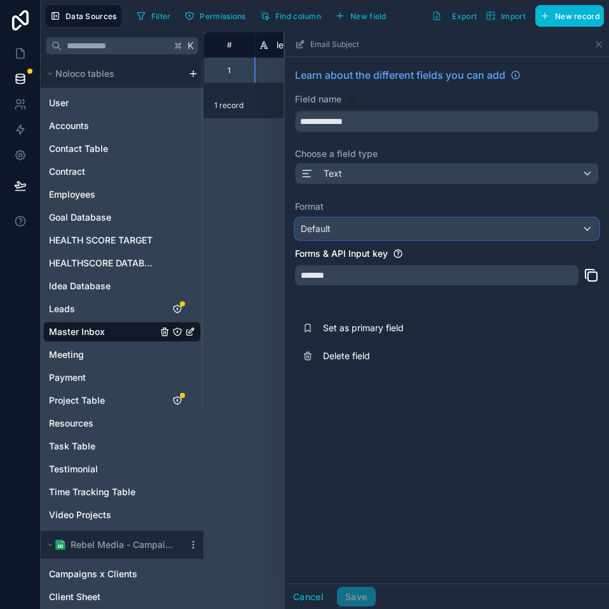
click at [348, 222] on div "Default" at bounding box center [447, 229] width 303 height 20
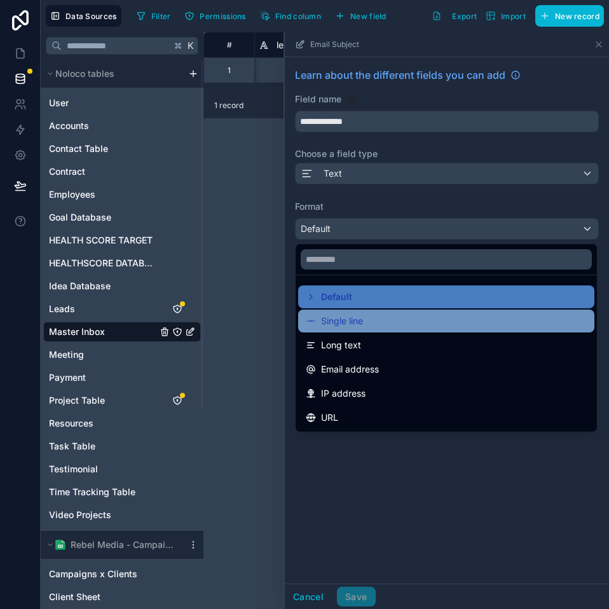
click at [341, 322] on span "Single line" at bounding box center [342, 320] width 42 height 15
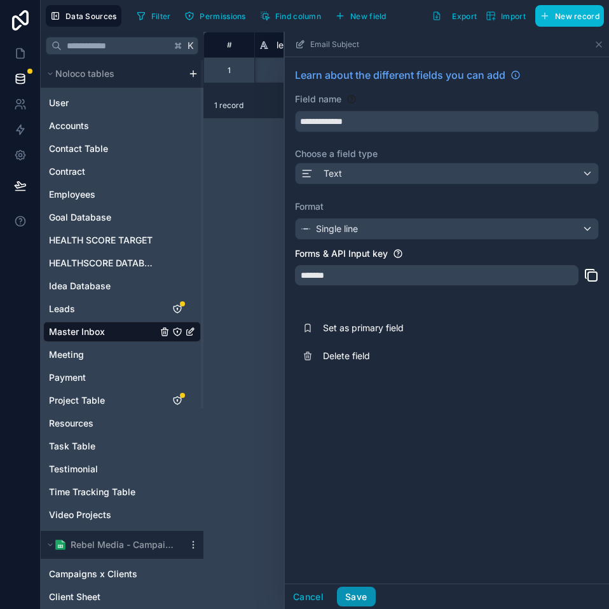
click at [361, 598] on button "Save" at bounding box center [356, 597] width 38 height 20
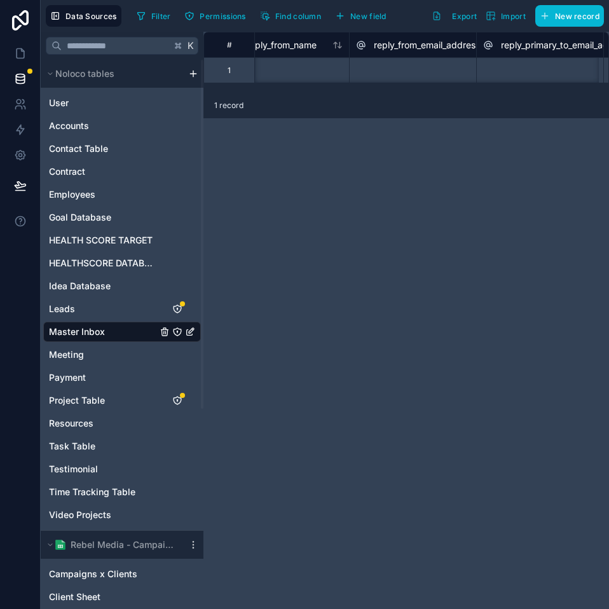
scroll to position [0, 5029]
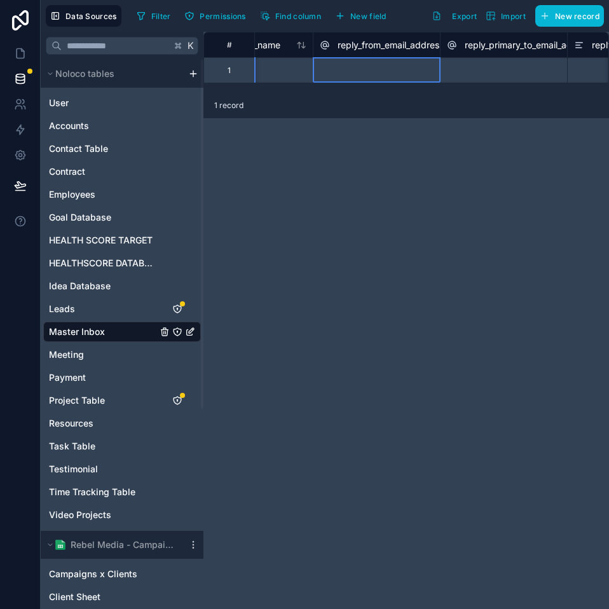
click at [388, 50] on span "reply_from_email_address" at bounding box center [391, 45] width 106 height 13
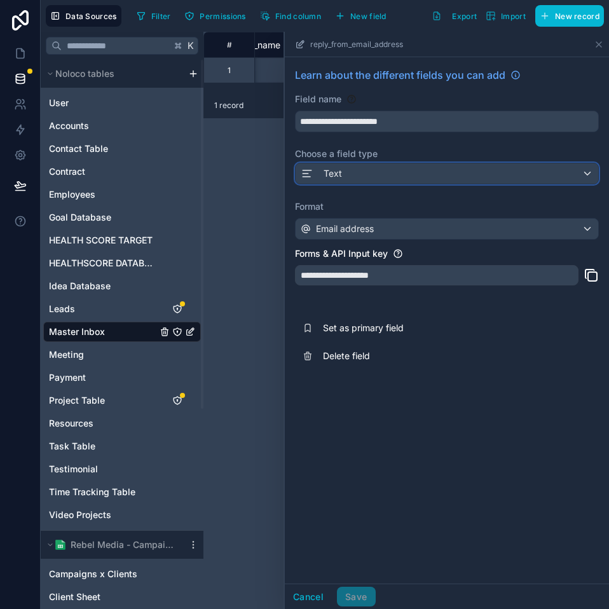
drag, startPoint x: 407, startPoint y: 176, endPoint x: 453, endPoint y: 160, distance: 48.5
click at [450, 161] on div "**********" at bounding box center [447, 218] width 324 height 323
click at [467, 151] on label "Choose a field type" at bounding box center [447, 154] width 304 height 13
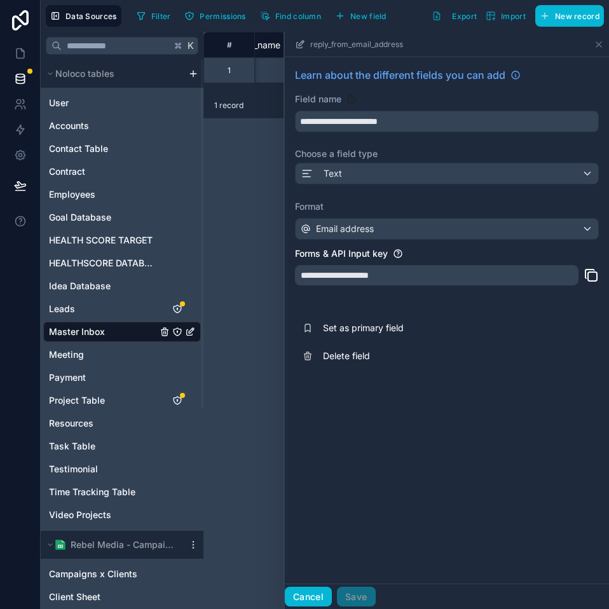
click at [309, 596] on button "Cancel" at bounding box center [308, 597] width 47 height 20
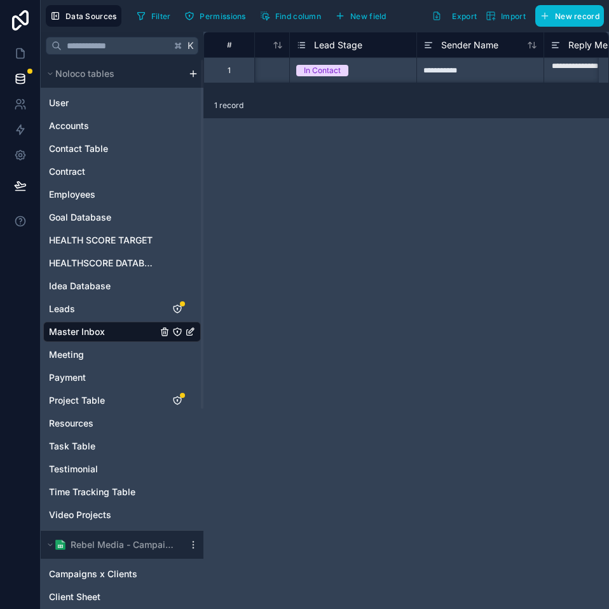
scroll to position [0, 2905]
click at [362, 224] on div "**********" at bounding box center [406, 320] width 406 height 577
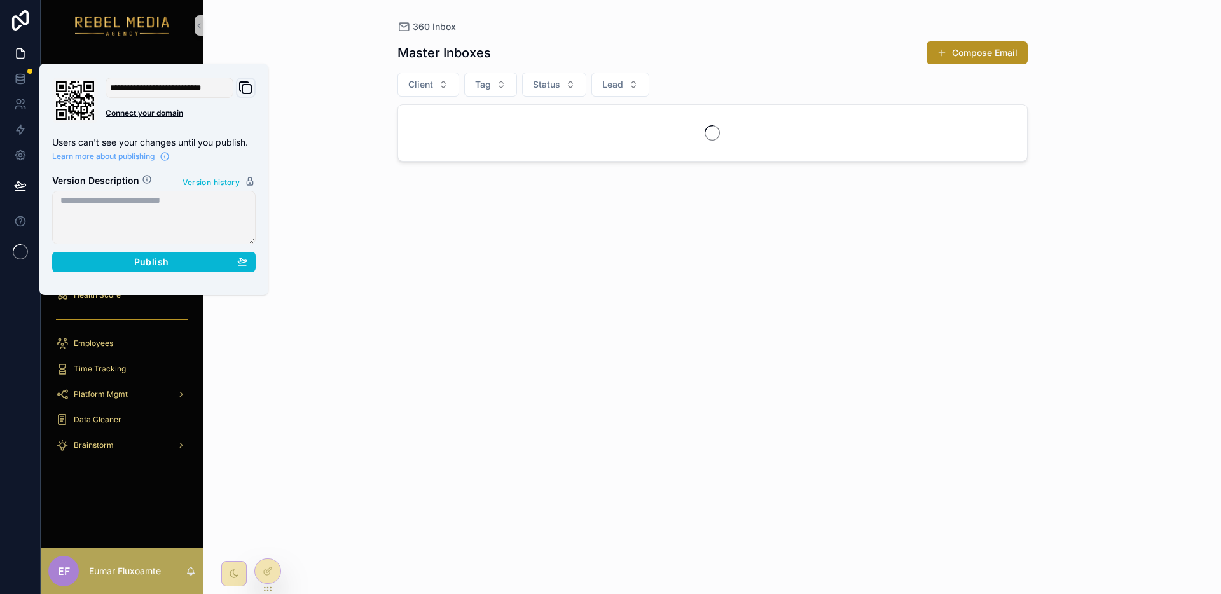
click at [341, 234] on div "360 Inbox Master Inboxes Compose Email Client Tag Status Lead" at bounding box center [711, 297] width 1017 height 594
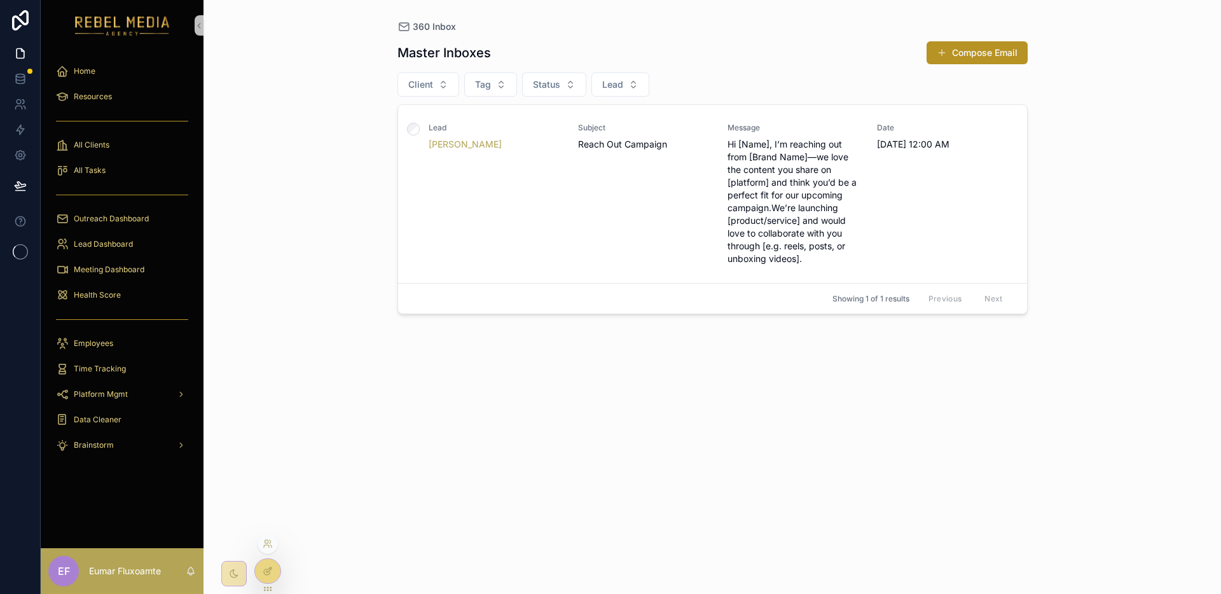
click at [272, 562] on div at bounding box center [267, 571] width 25 height 24
click at [670, 193] on div "Subject Reach Out Campaign" at bounding box center [645, 194] width 134 height 142
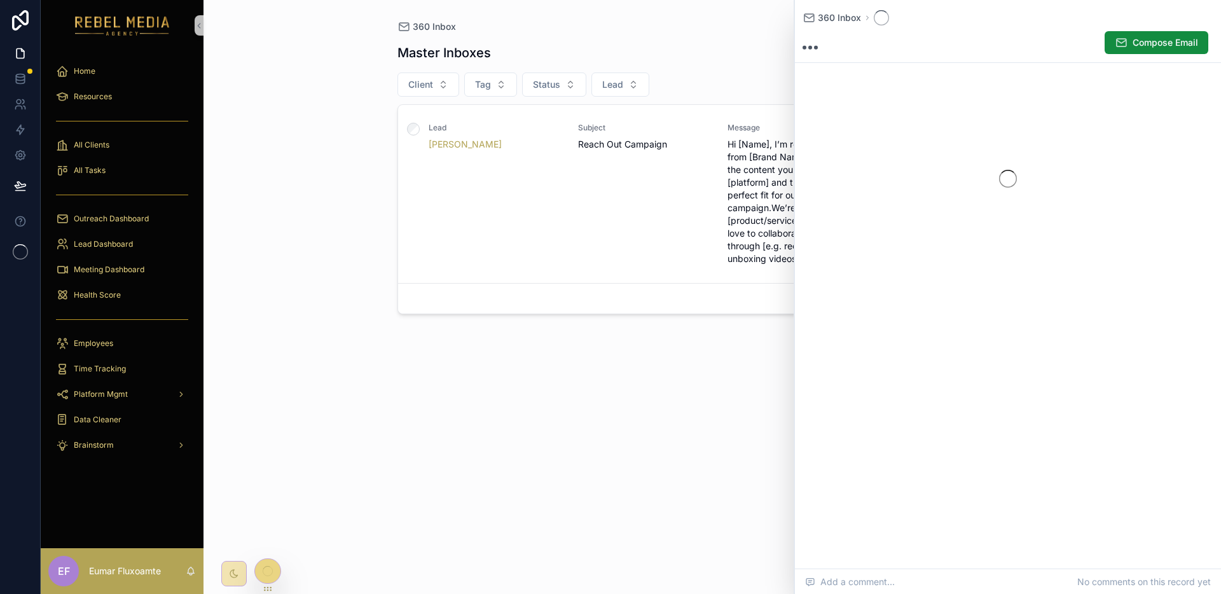
click at [428, 441] on div "Master Inboxes Compose Email Client Tag Status Lead Lead [PERSON_NAME] Subject …" at bounding box center [712, 306] width 630 height 546
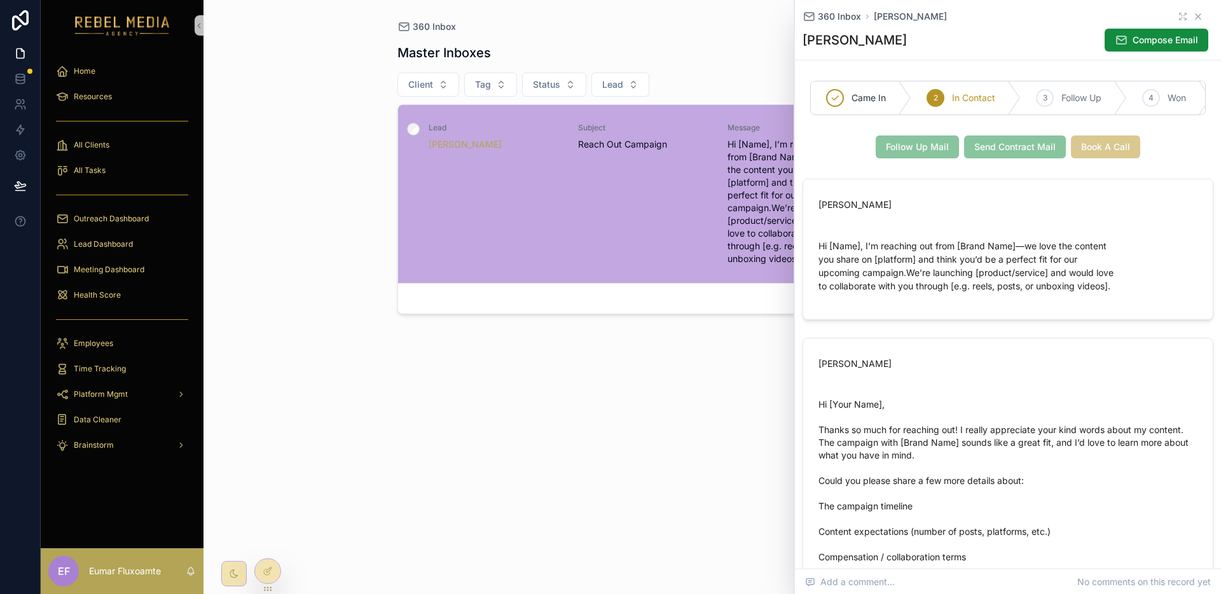
click at [1195, 19] on icon "scrollable content" at bounding box center [1197, 16] width 5 height 5
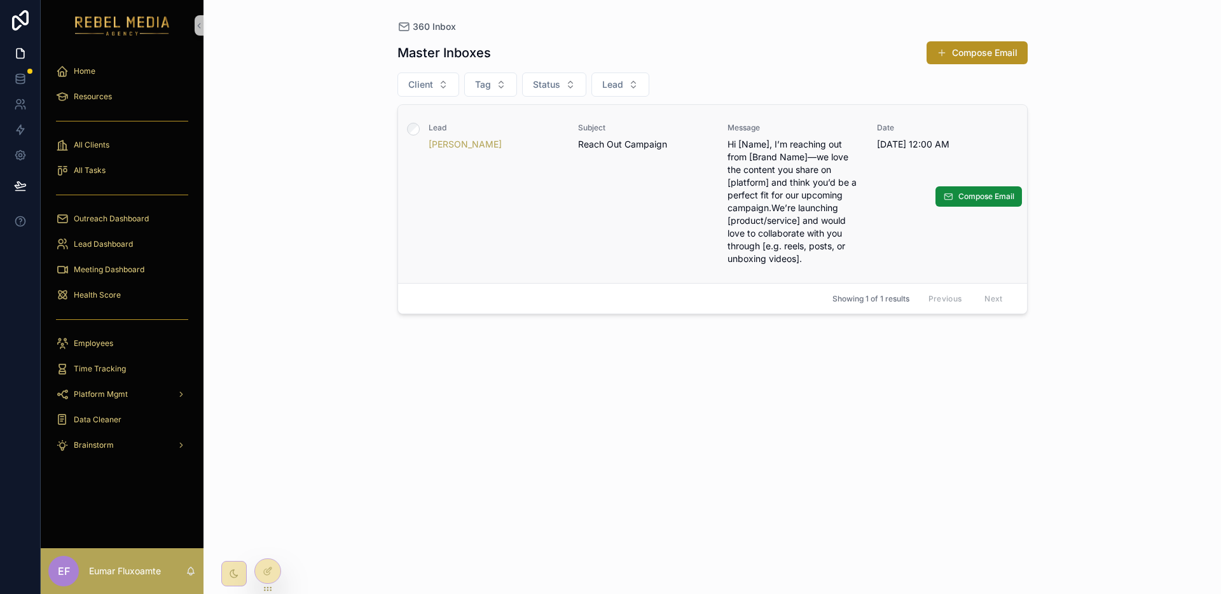
click at [659, 210] on div "Subject Reach Out Campaign" at bounding box center [645, 194] width 134 height 142
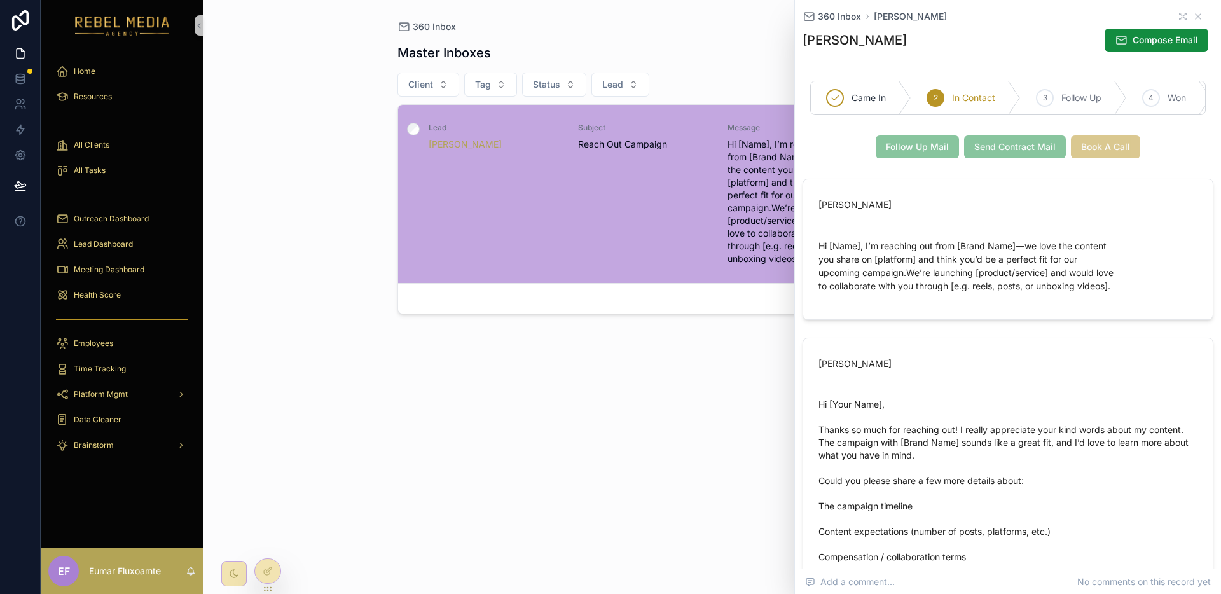
click at [539, 411] on div "Master Inboxes Compose Email Client Tag Status Lead Lead [PERSON_NAME] Subject …" at bounding box center [712, 306] width 630 height 546
click at [27, 79] on link at bounding box center [20, 78] width 40 height 25
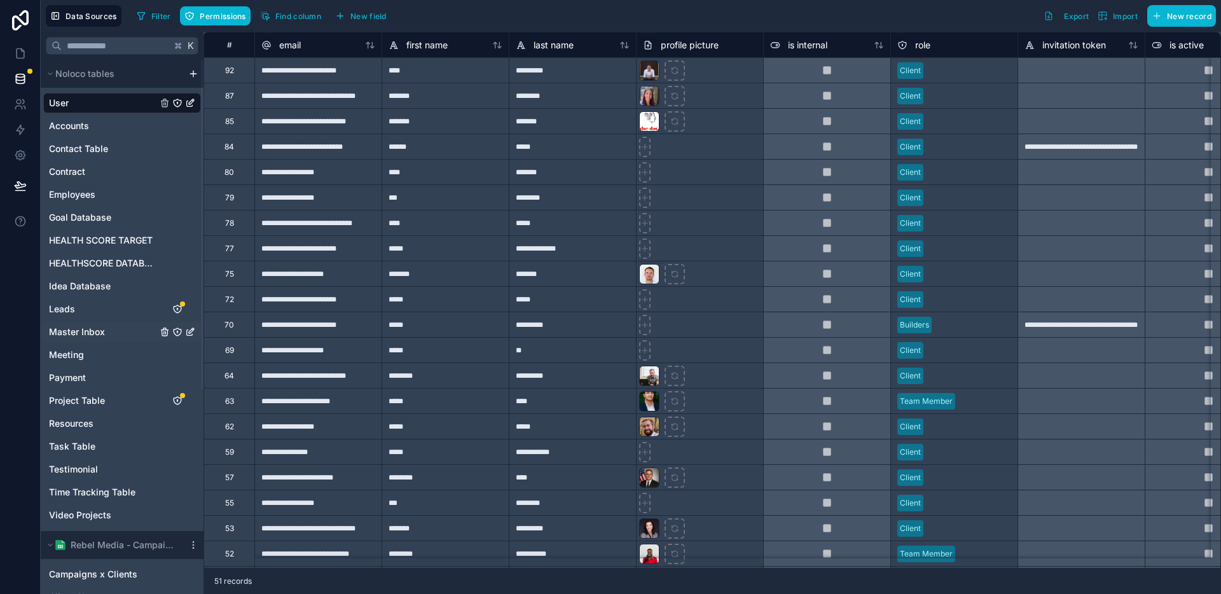
click at [106, 333] on link "Master Inbox" at bounding box center [103, 332] width 108 height 13
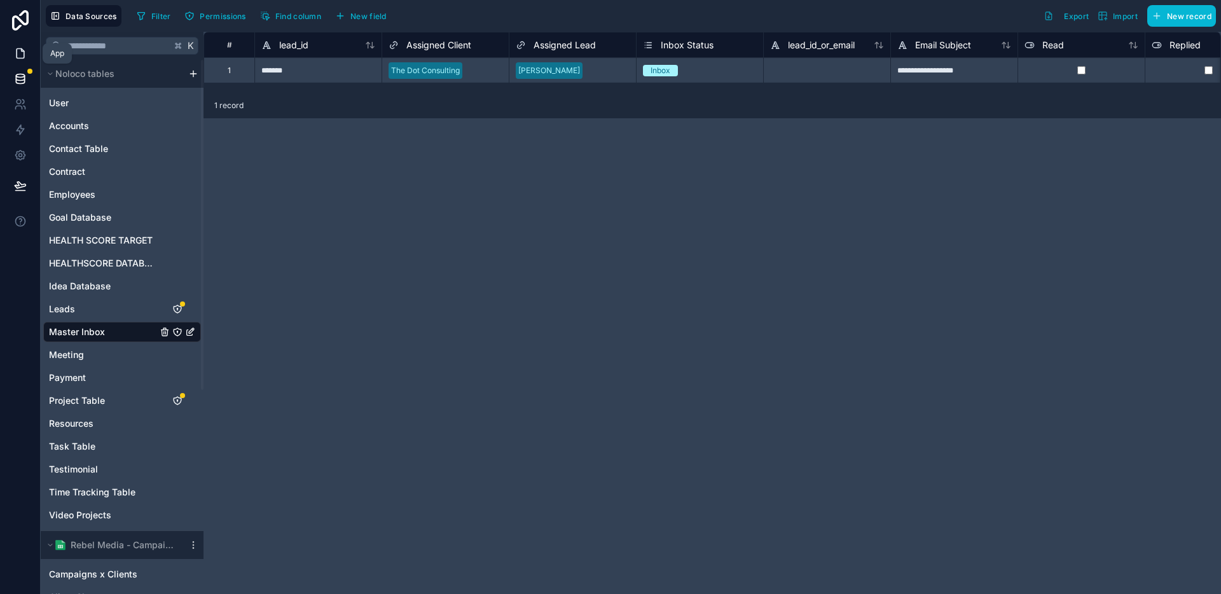
click at [18, 54] on icon at bounding box center [20, 53] width 13 height 13
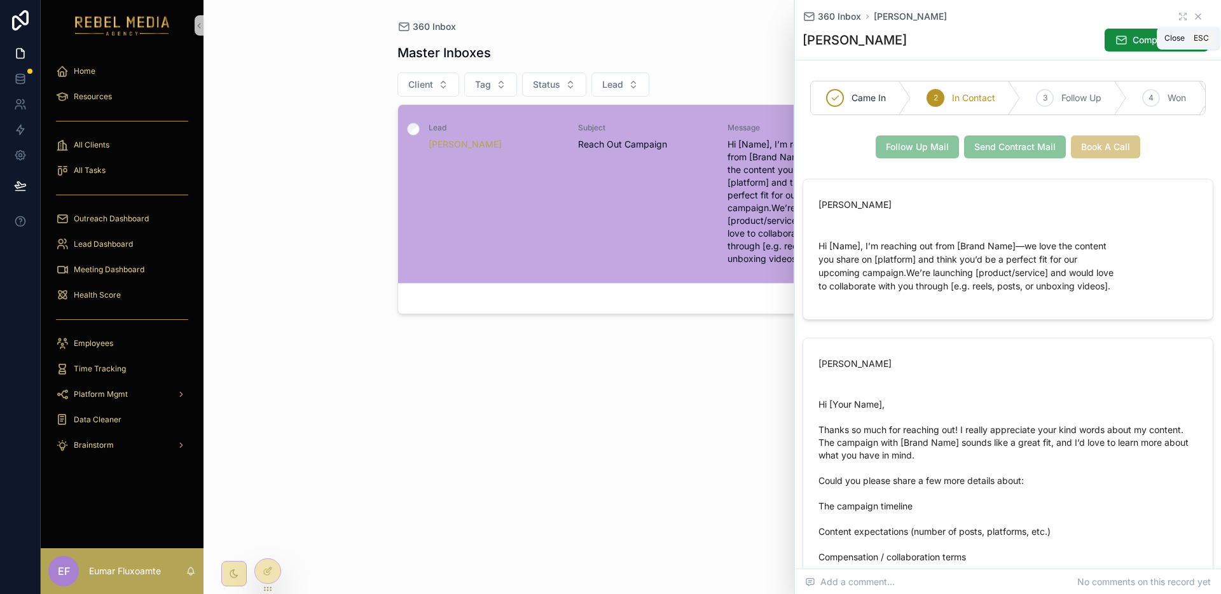
click at [1193, 17] on icon "scrollable content" at bounding box center [1198, 16] width 10 height 10
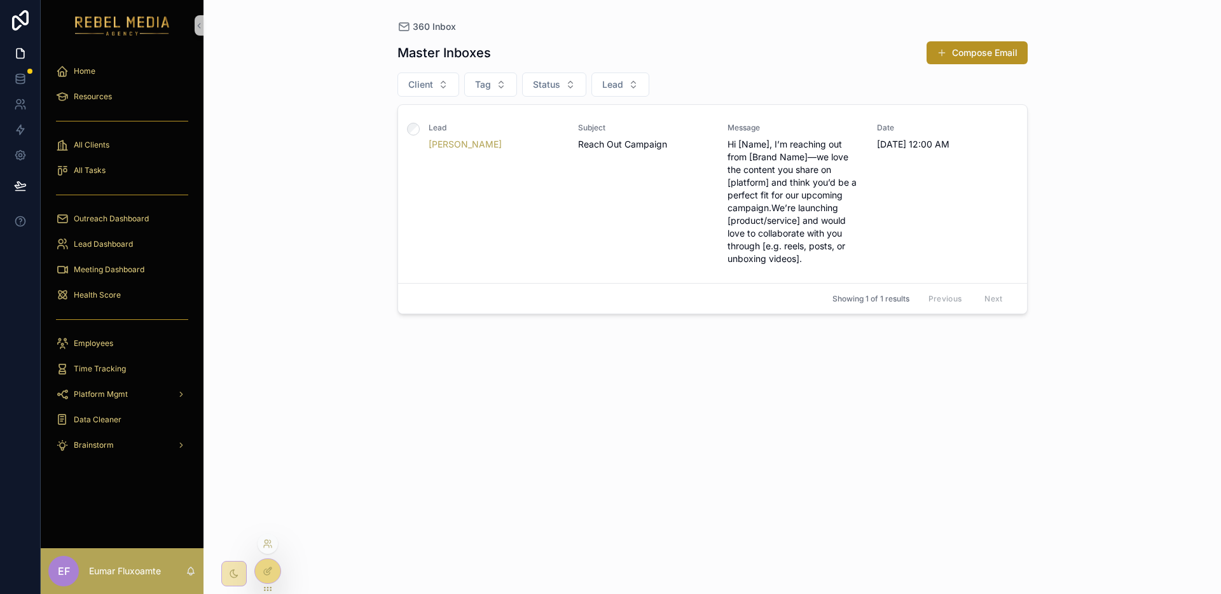
click at [267, 572] on icon at bounding box center [268, 569] width 5 height 5
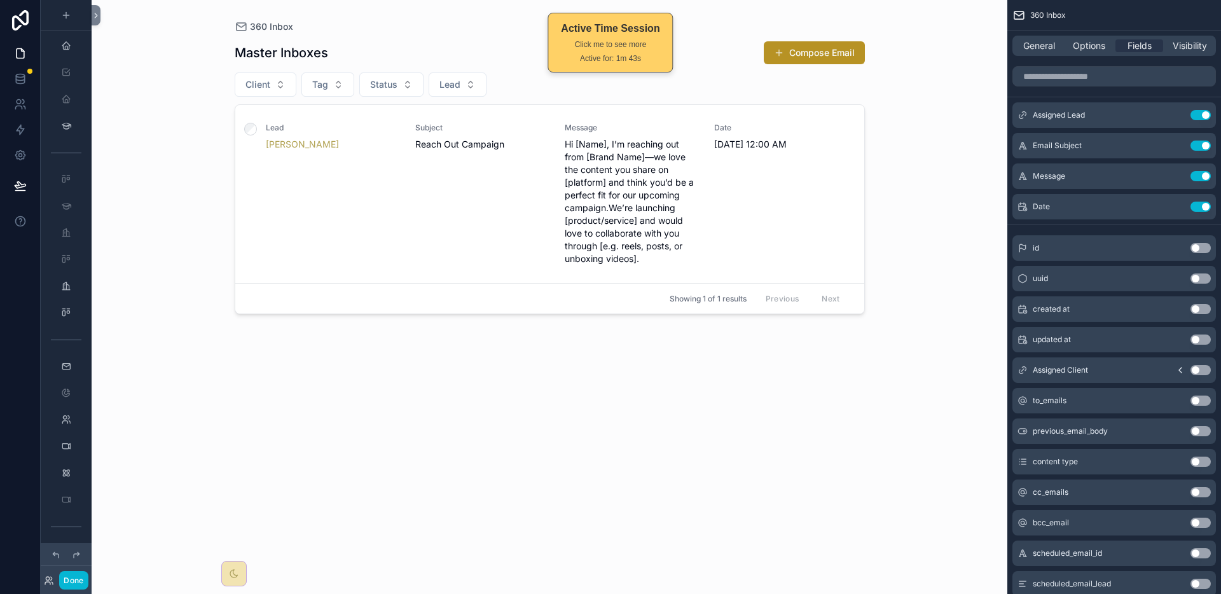
click at [736, 220] on div "scrollable content" at bounding box center [549, 289] width 651 height 579
click at [1180, 174] on icon "scrollable content" at bounding box center [1175, 176] width 10 height 10
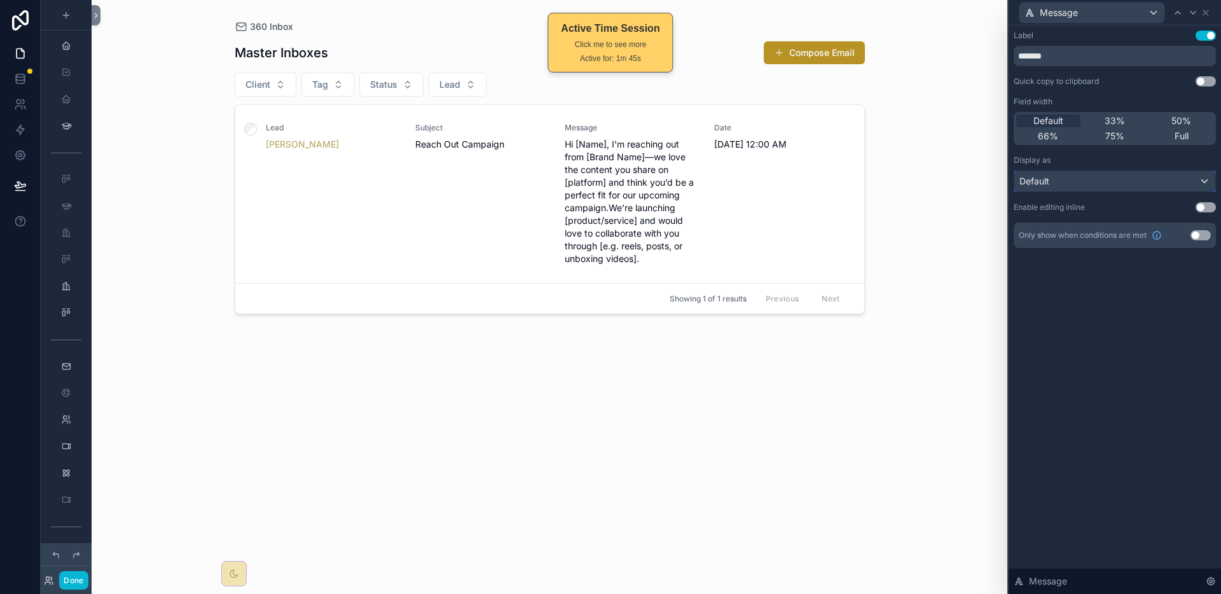
click at [1120, 177] on div "Default" at bounding box center [1114, 181] width 201 height 20
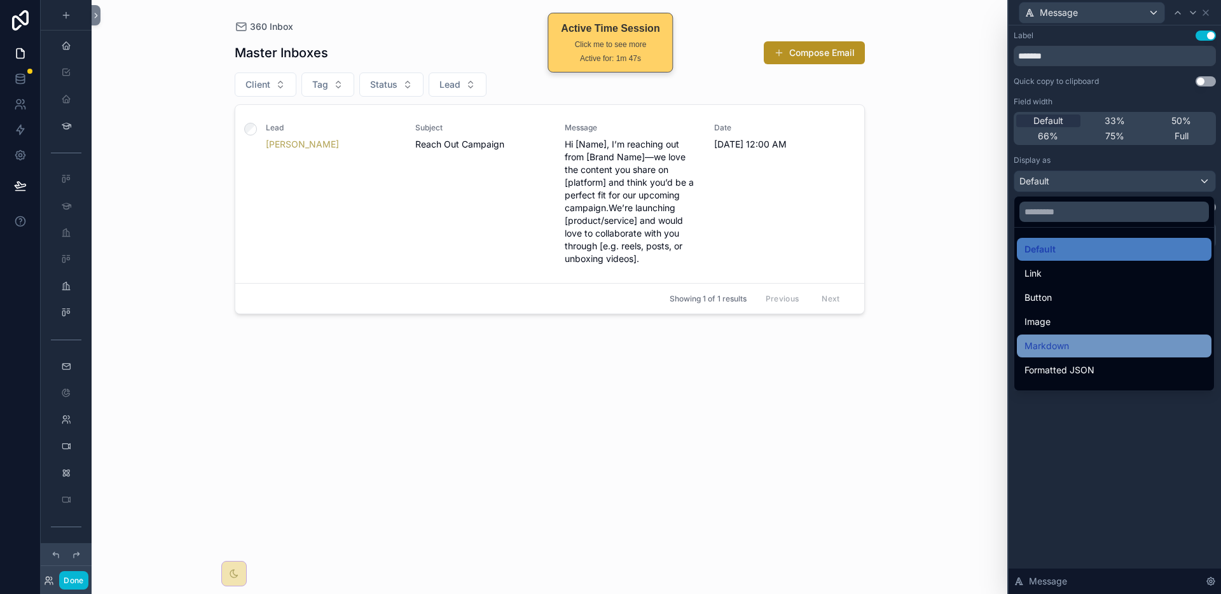
click at [1098, 341] on div "Markdown" at bounding box center [1113, 345] width 179 height 15
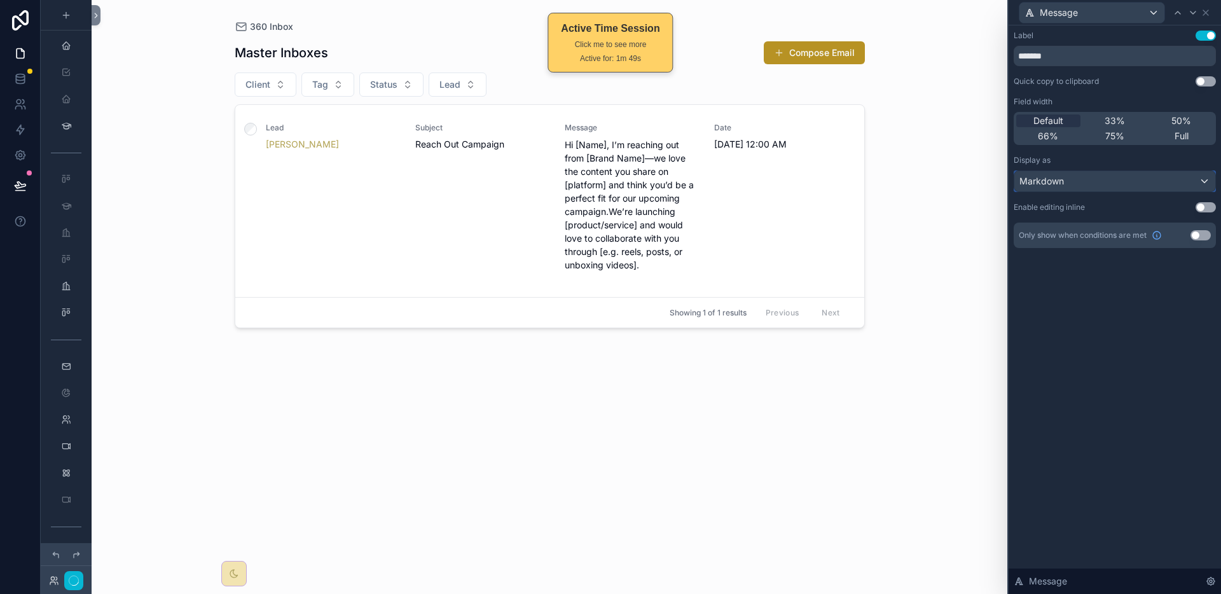
click at [1120, 183] on div "Markdown" at bounding box center [1114, 181] width 201 height 20
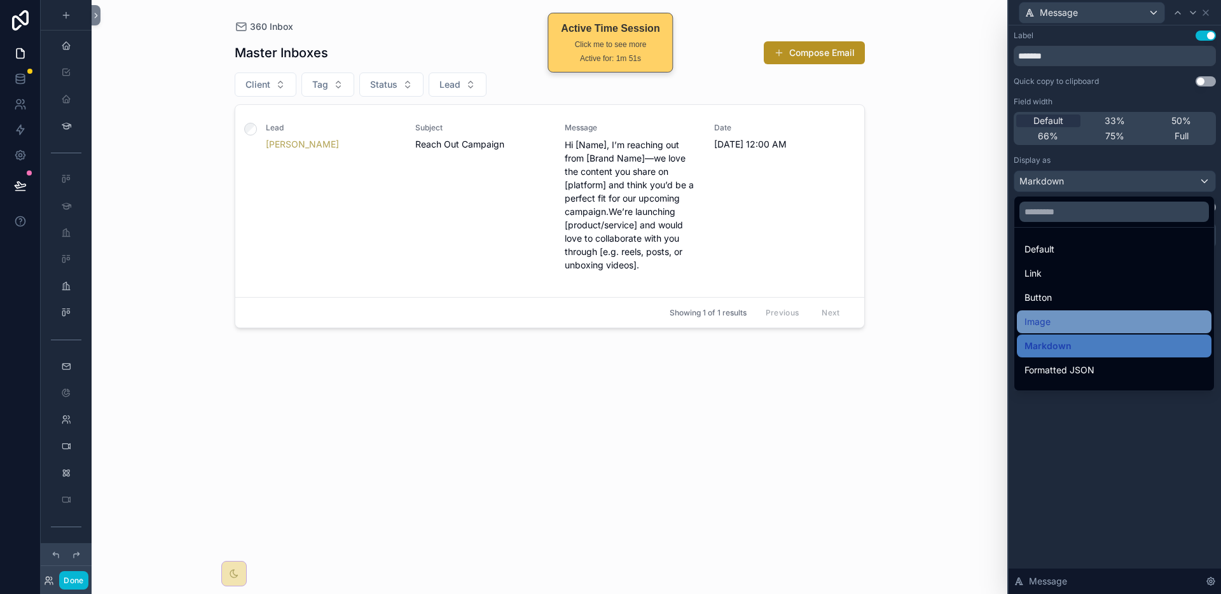
drag, startPoint x: 1101, startPoint y: 268, endPoint x: 1096, endPoint y: 320, distance: 53.0
click at [1096, 320] on ul "Default Link Button Image Markdown Formatted JSON QR Code Bold Heading 1 Headin…" at bounding box center [1114, 309] width 200 height 163
click at [1096, 320] on div "Image" at bounding box center [1113, 321] width 179 height 15
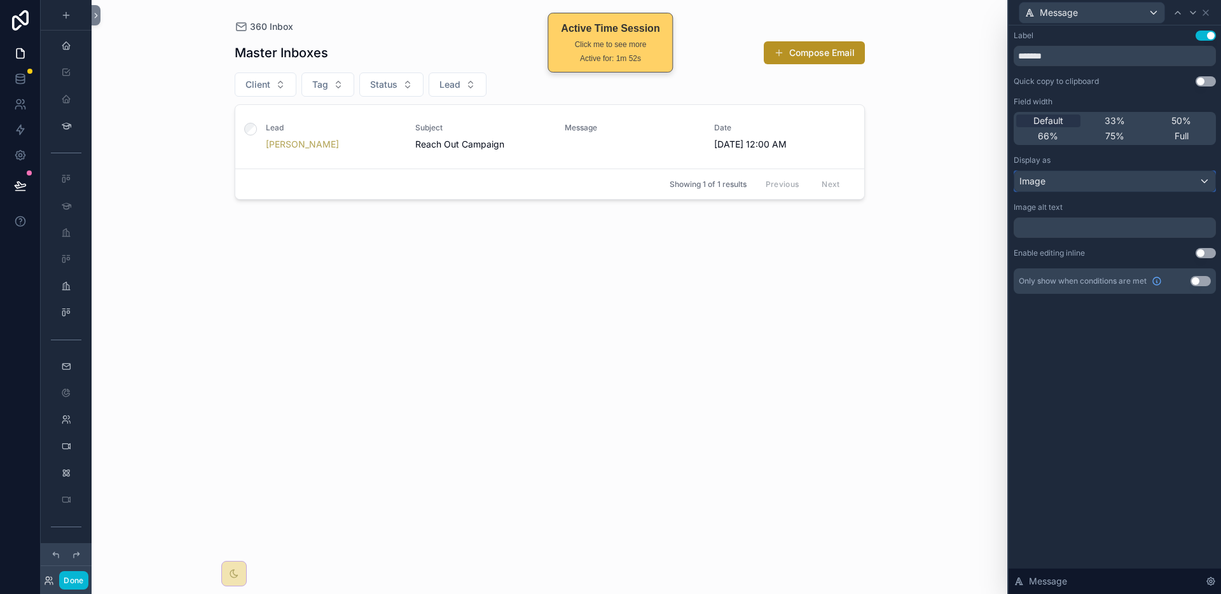
click at [1121, 181] on div "Image" at bounding box center [1114, 181] width 201 height 20
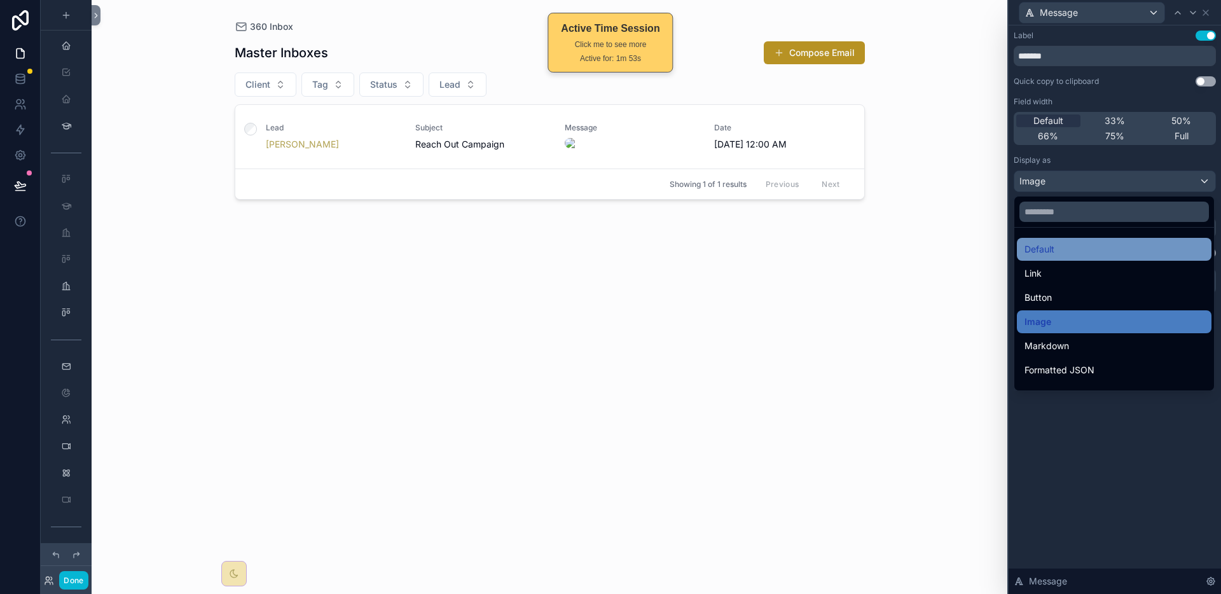
click at [1108, 248] on div "Default" at bounding box center [1113, 249] width 179 height 15
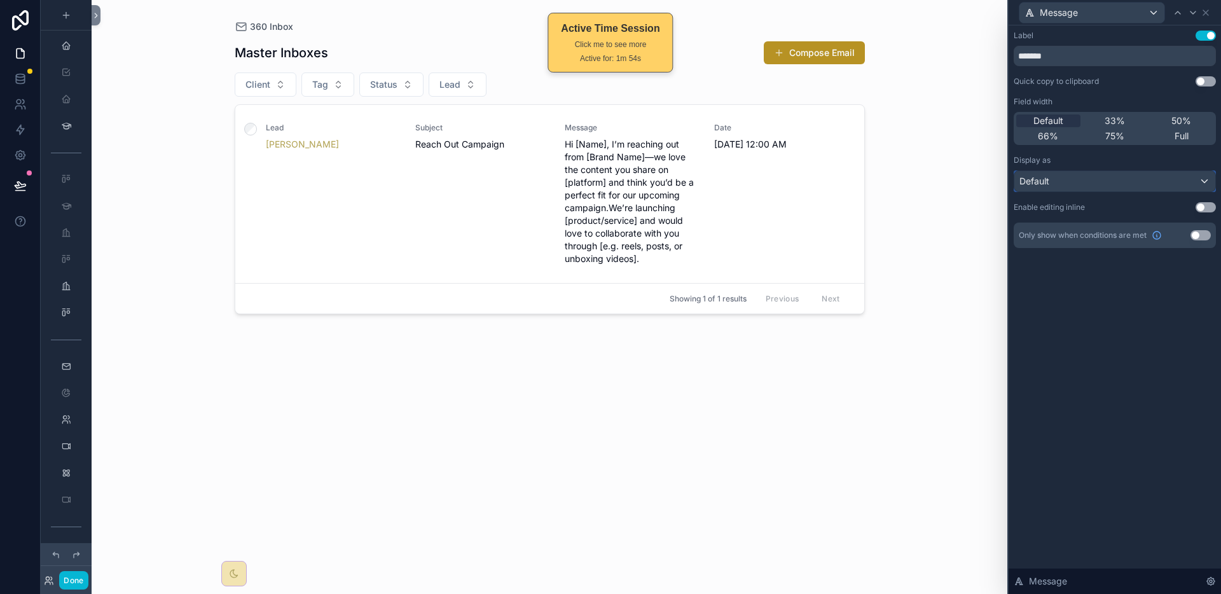
click at [1124, 186] on div "Default" at bounding box center [1114, 181] width 201 height 20
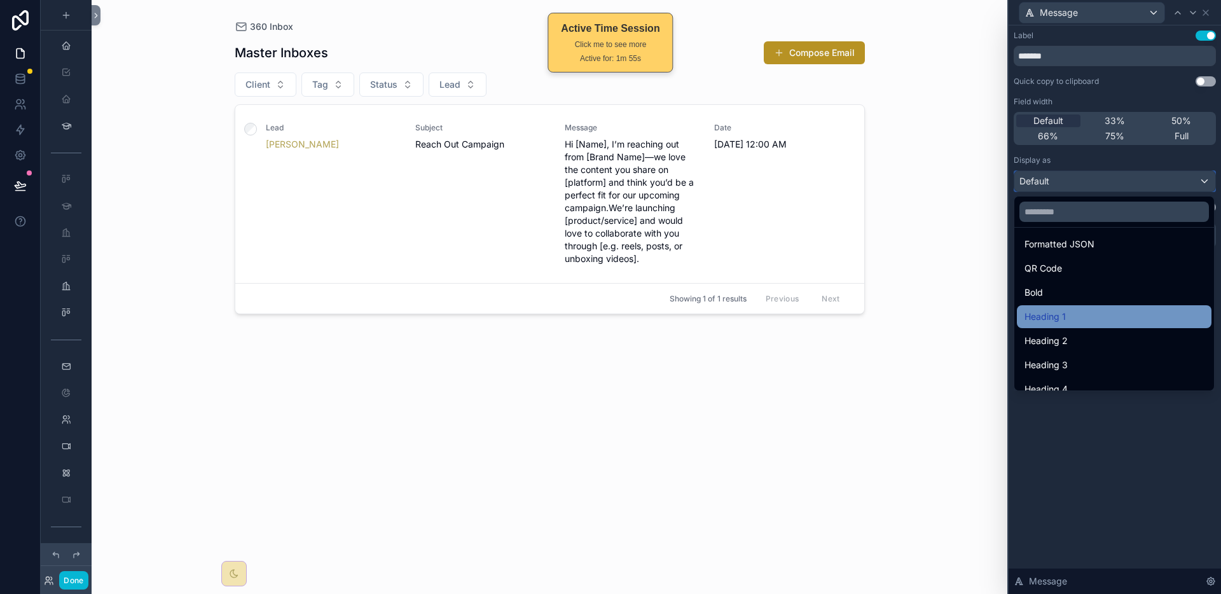
scroll to position [139, 0]
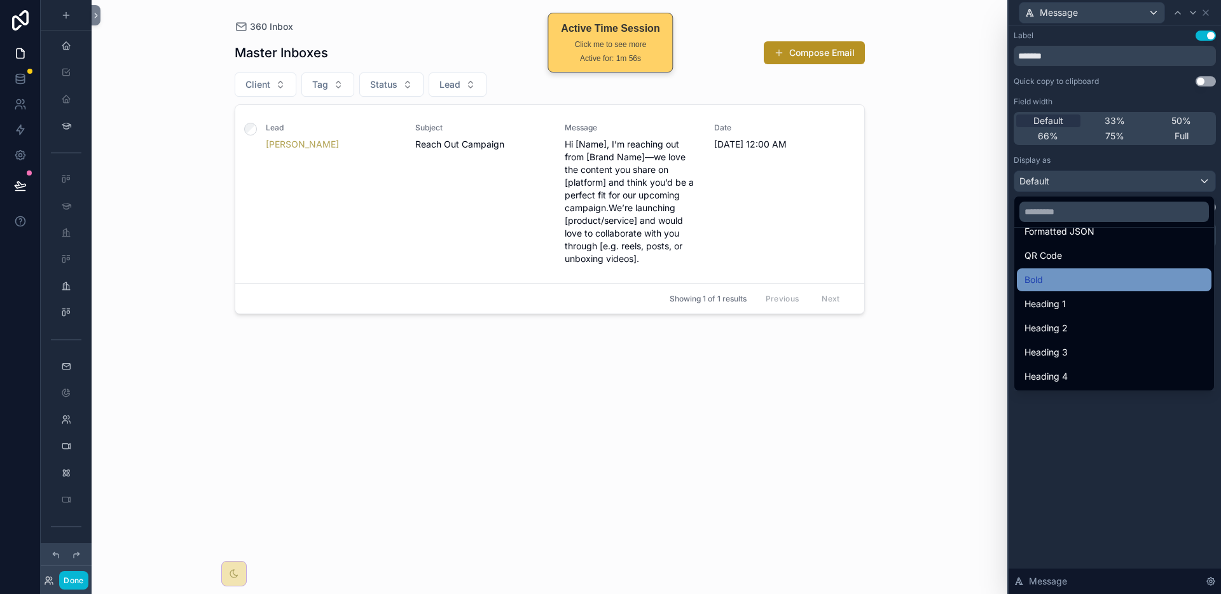
click at [1103, 279] on div "Bold" at bounding box center [1113, 279] width 179 height 15
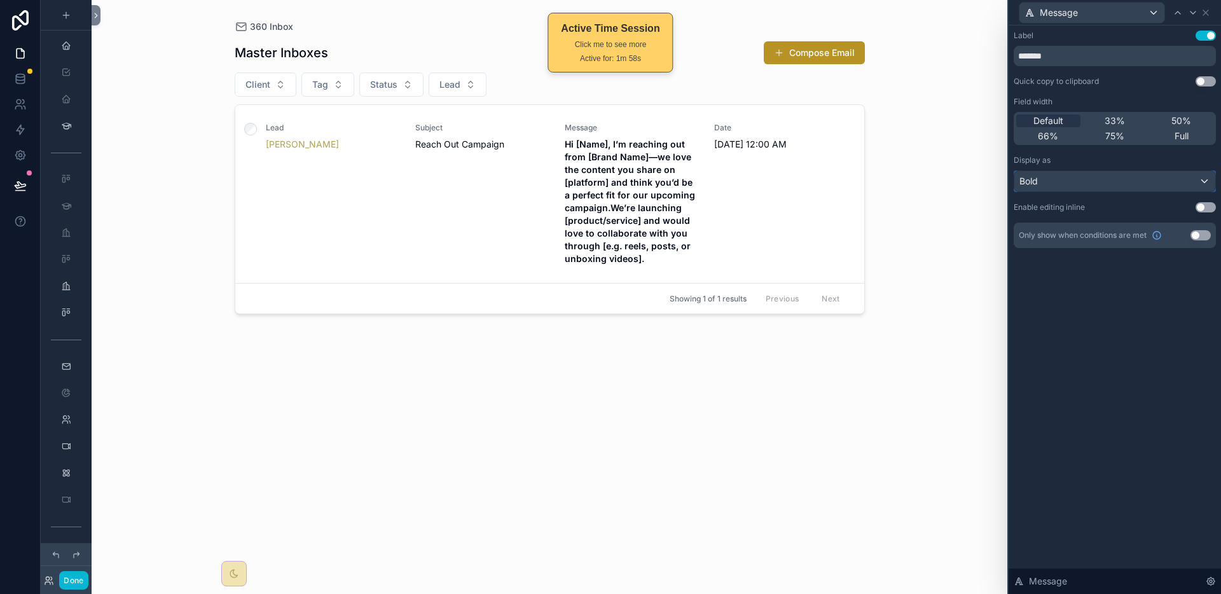
click at [1114, 185] on div "Bold" at bounding box center [1114, 181] width 201 height 20
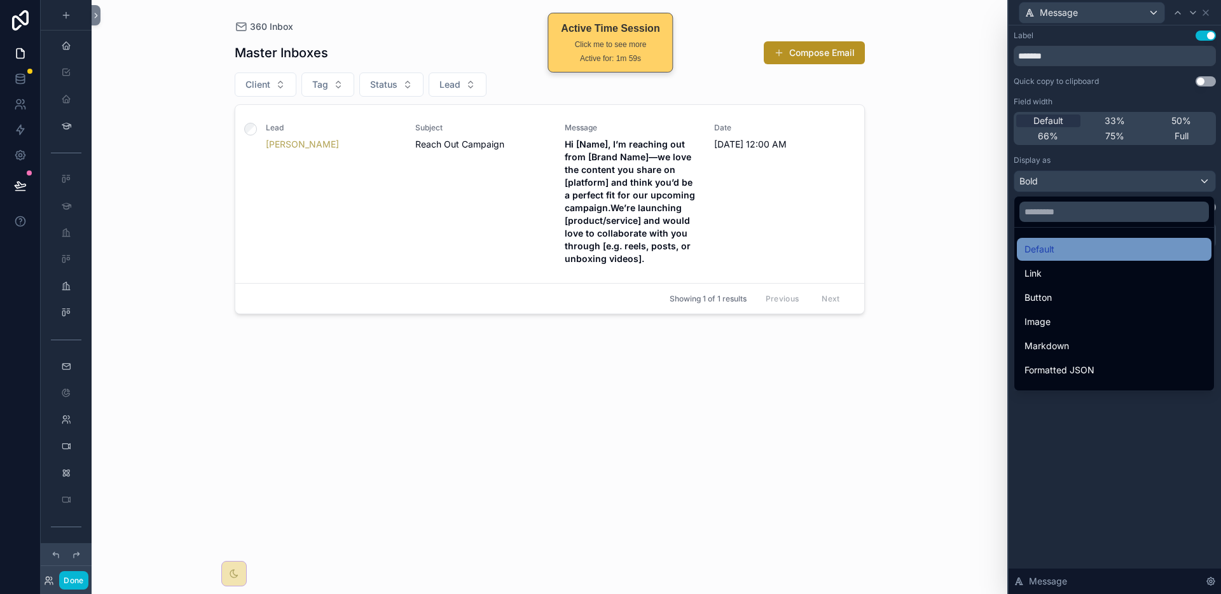
click at [1102, 251] on div "Default" at bounding box center [1113, 249] width 179 height 15
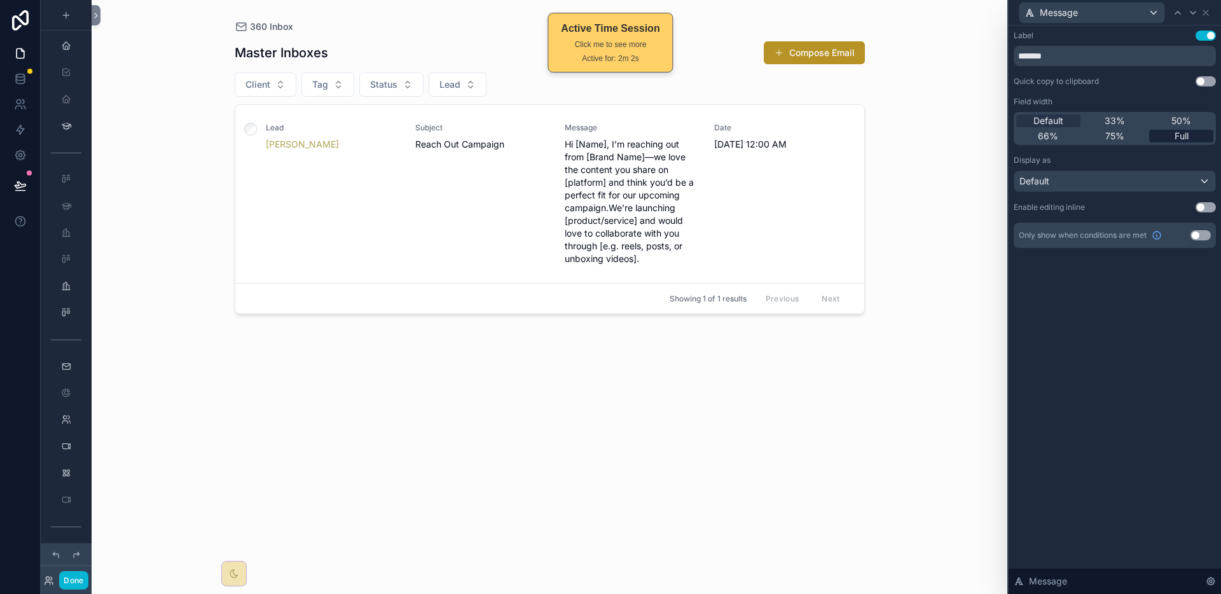
click at [1176, 138] on span "Full" at bounding box center [1181, 136] width 14 height 13
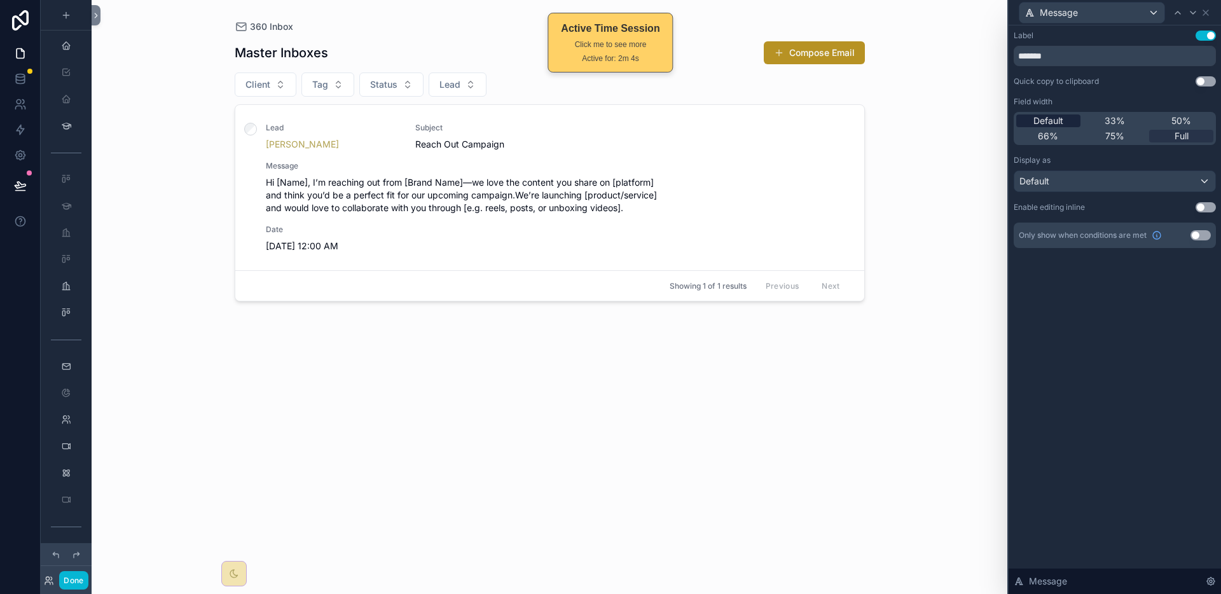
click at [1049, 123] on span "Default" at bounding box center [1048, 120] width 30 height 13
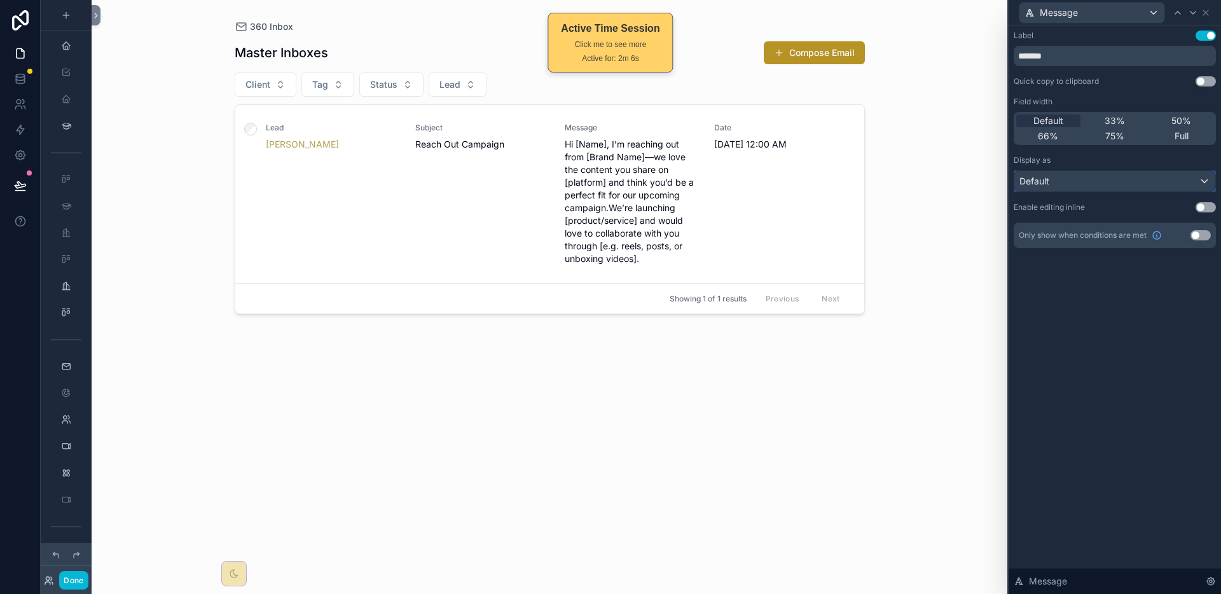
click at [1105, 182] on div "Default" at bounding box center [1114, 181] width 201 height 20
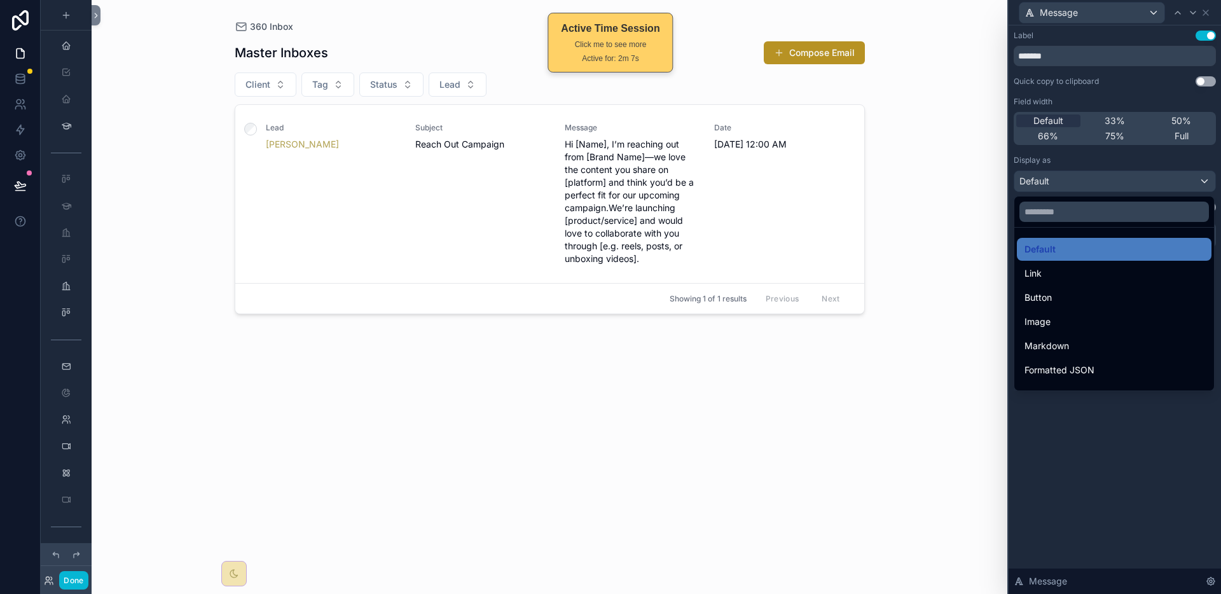
click at [1096, 427] on div at bounding box center [1115, 297] width 212 height 594
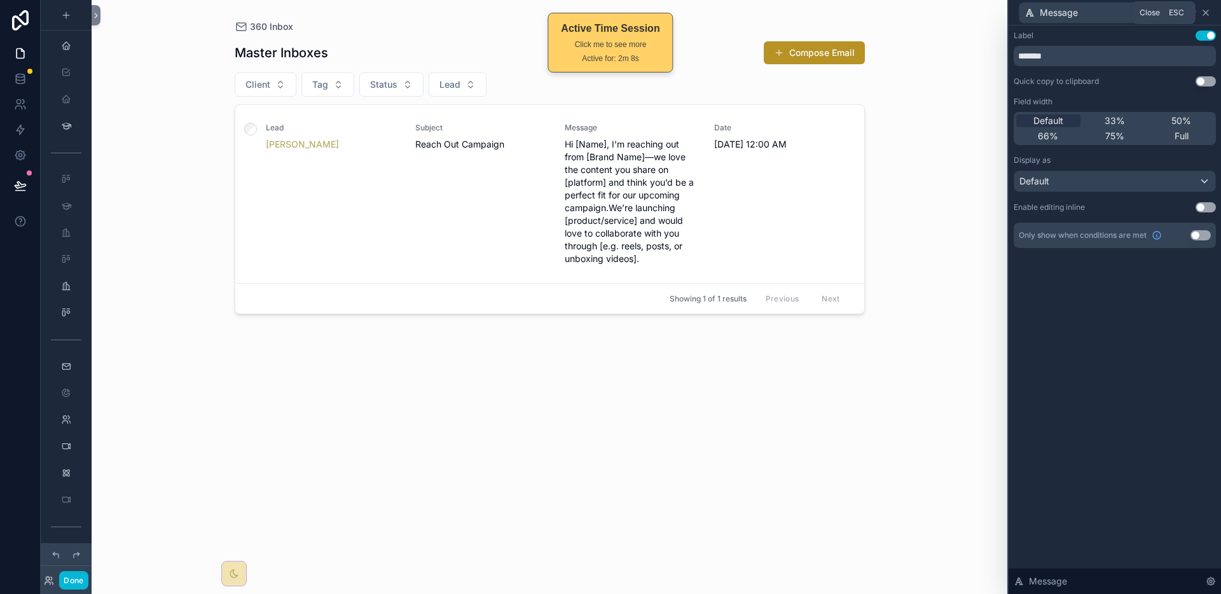
click at [1206, 10] on icon at bounding box center [1206, 13] width 10 height 10
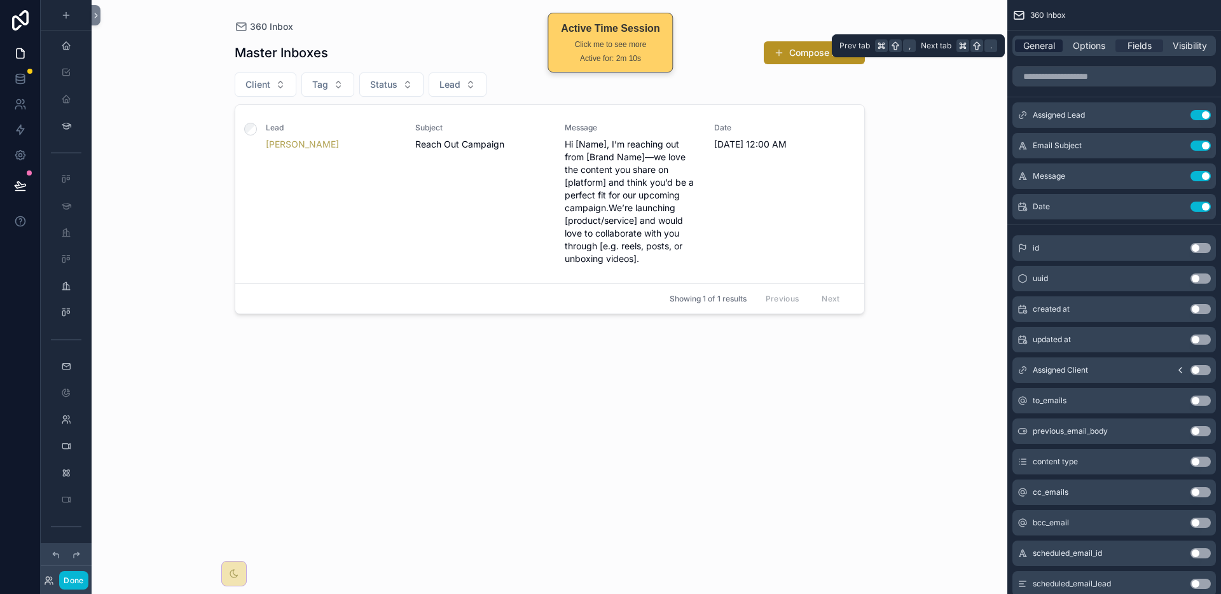
click at [1037, 48] on span "General" at bounding box center [1039, 45] width 32 height 13
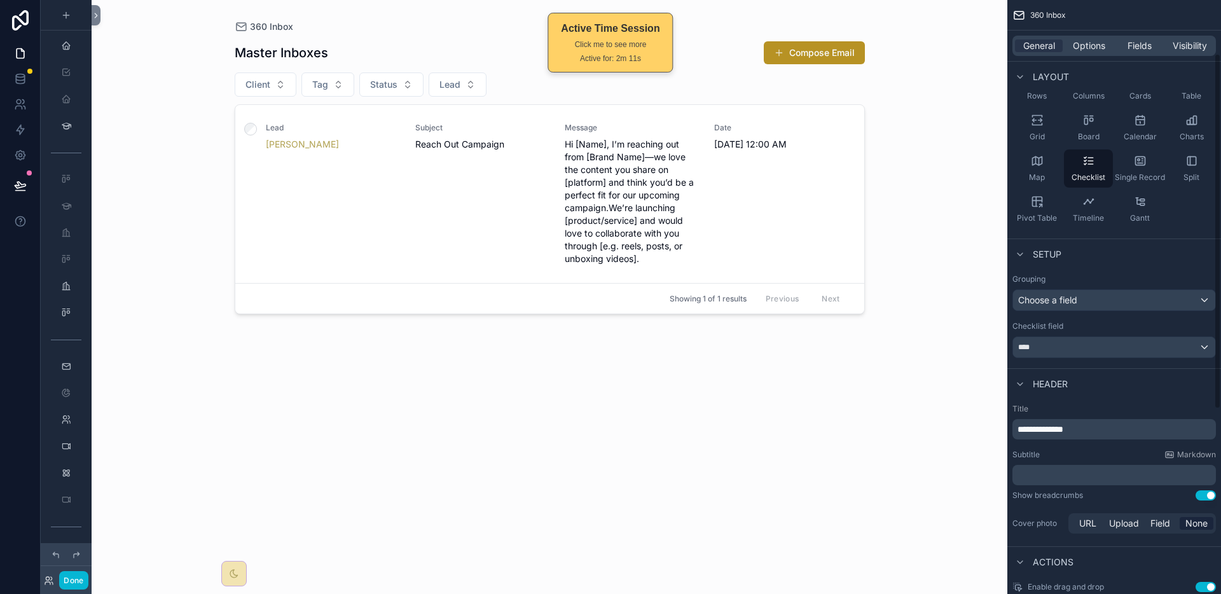
scroll to position [92, 0]
click at [1096, 343] on div "****" at bounding box center [1114, 344] width 202 height 20
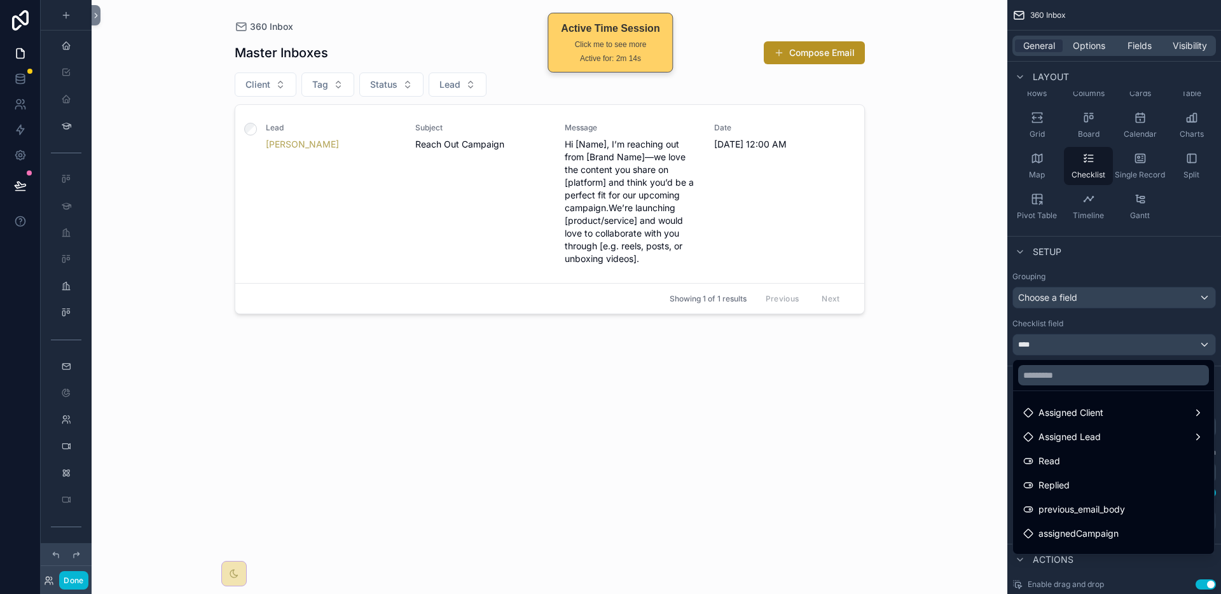
click at [1096, 343] on div "scrollable content" at bounding box center [610, 297] width 1221 height 594
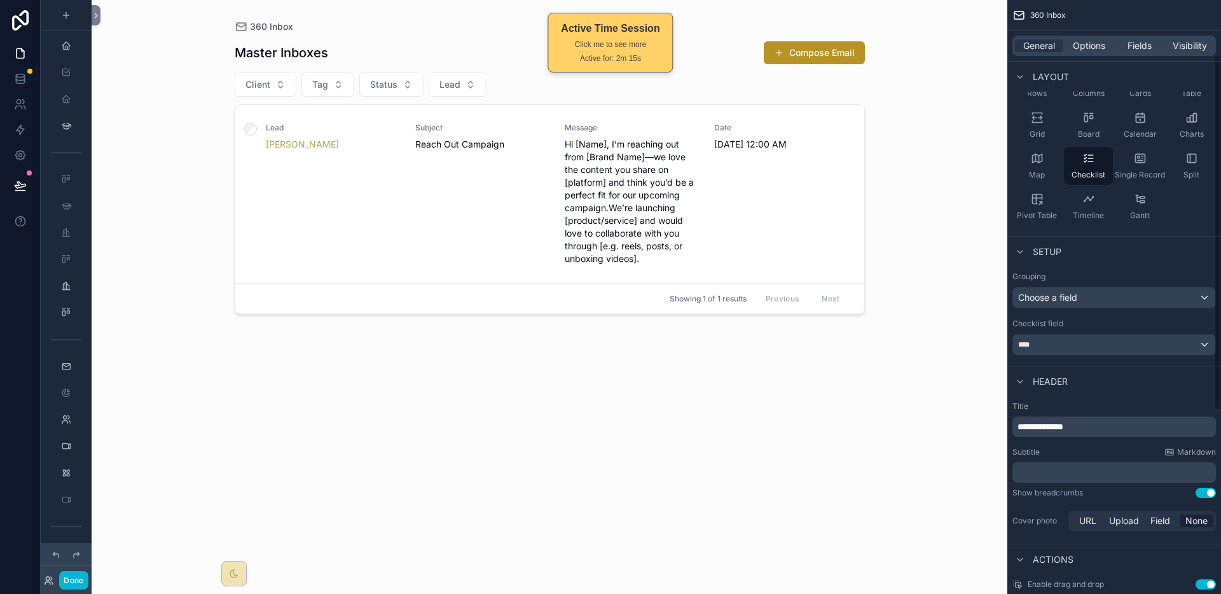
click at [1110, 322] on div "Checklist field" at bounding box center [1113, 324] width 203 height 10
click at [1115, 299] on div "Choose a field" at bounding box center [1114, 297] width 202 height 20
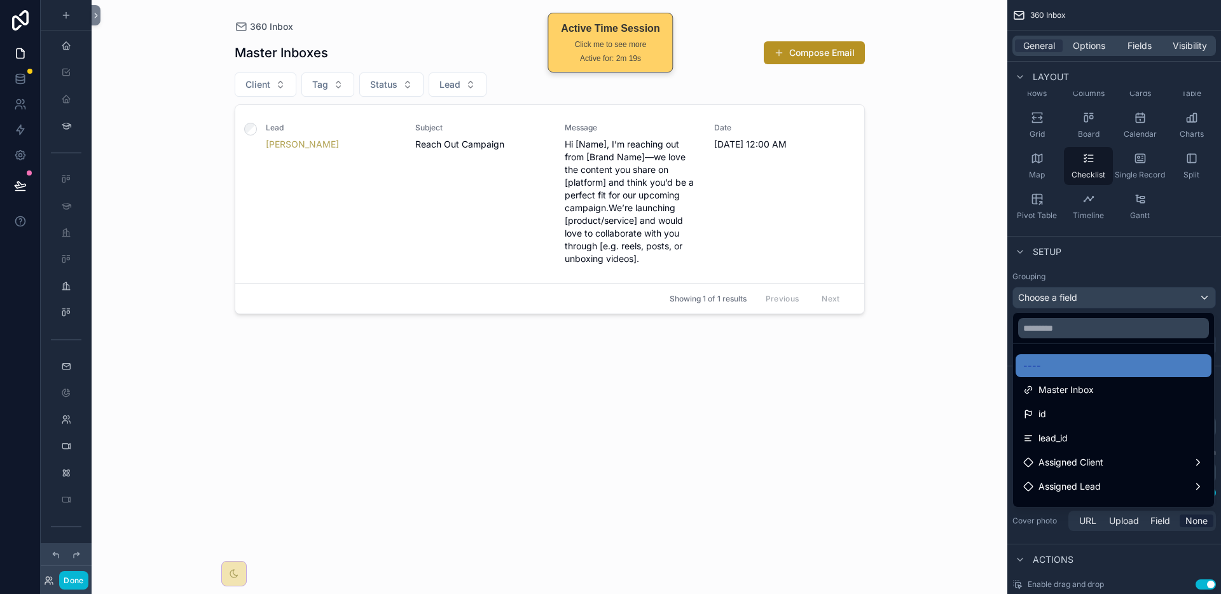
click at [1115, 299] on div "scrollable content" at bounding box center [610, 297] width 1221 height 594
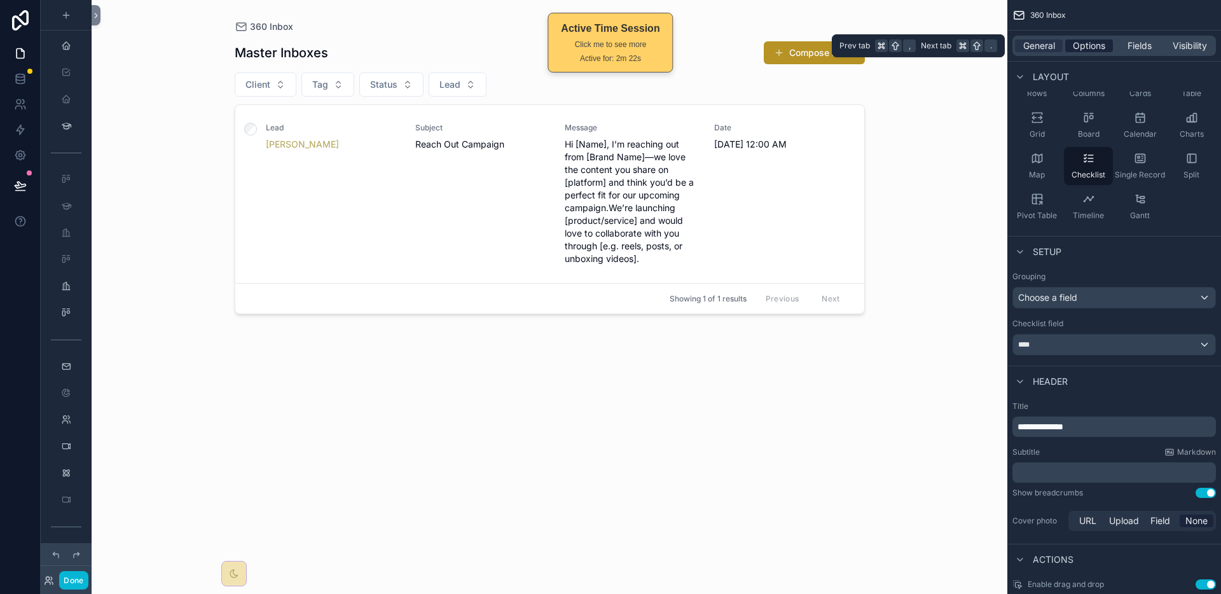
click at [1082, 48] on span "Options" at bounding box center [1089, 45] width 32 height 13
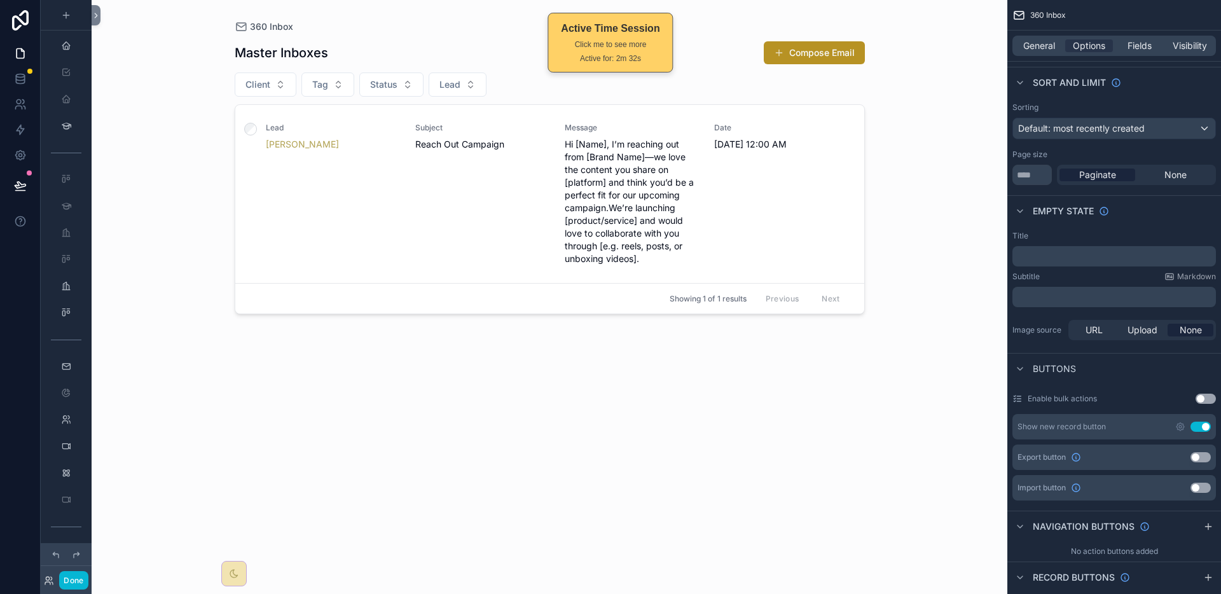
click at [167, 109] on div "360 Inbox Master Inboxes Compose Email Client Tag Status Lead Lead Janene Smith…" at bounding box center [550, 297] width 916 height 594
drag, startPoint x: 1042, startPoint y: 178, endPoint x: 975, endPoint y: 177, distance: 67.4
click at [975, 177] on div "Home Start Here My Project Resources Project Tasks Resources My Clients My Task…" at bounding box center [656, 297] width 1129 height 594
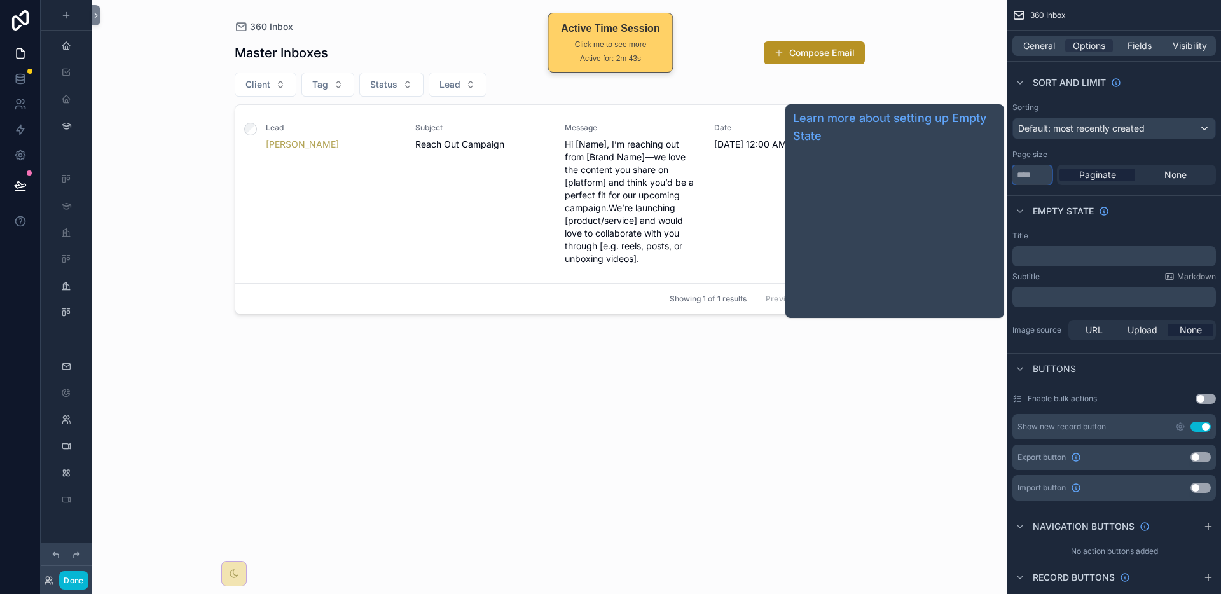
type input "*"
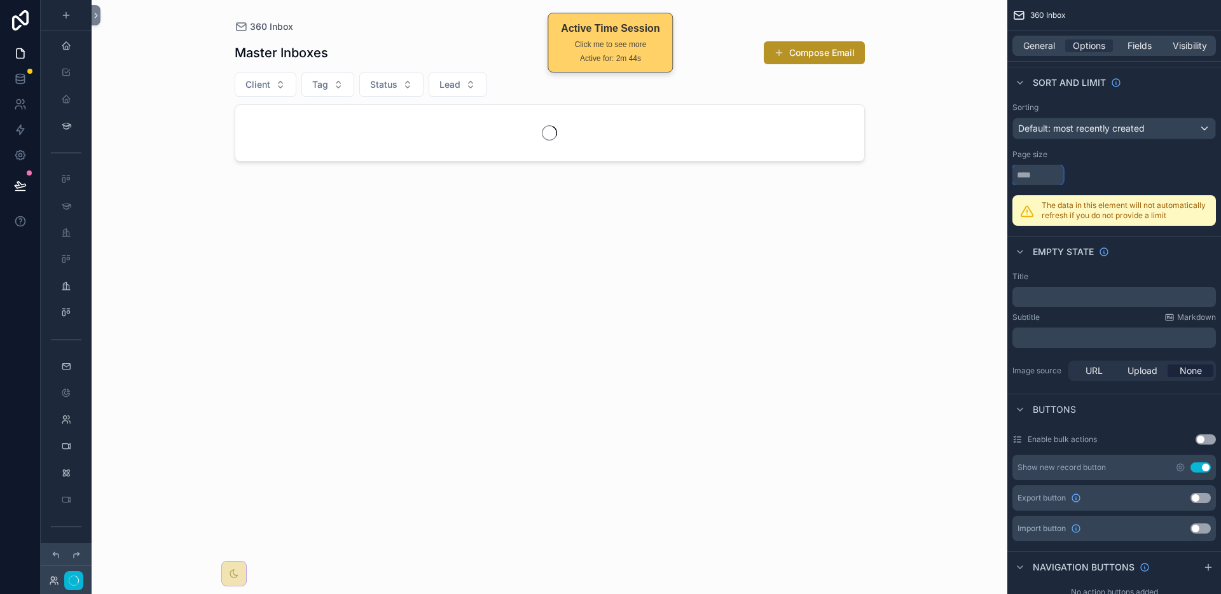
type input "*"
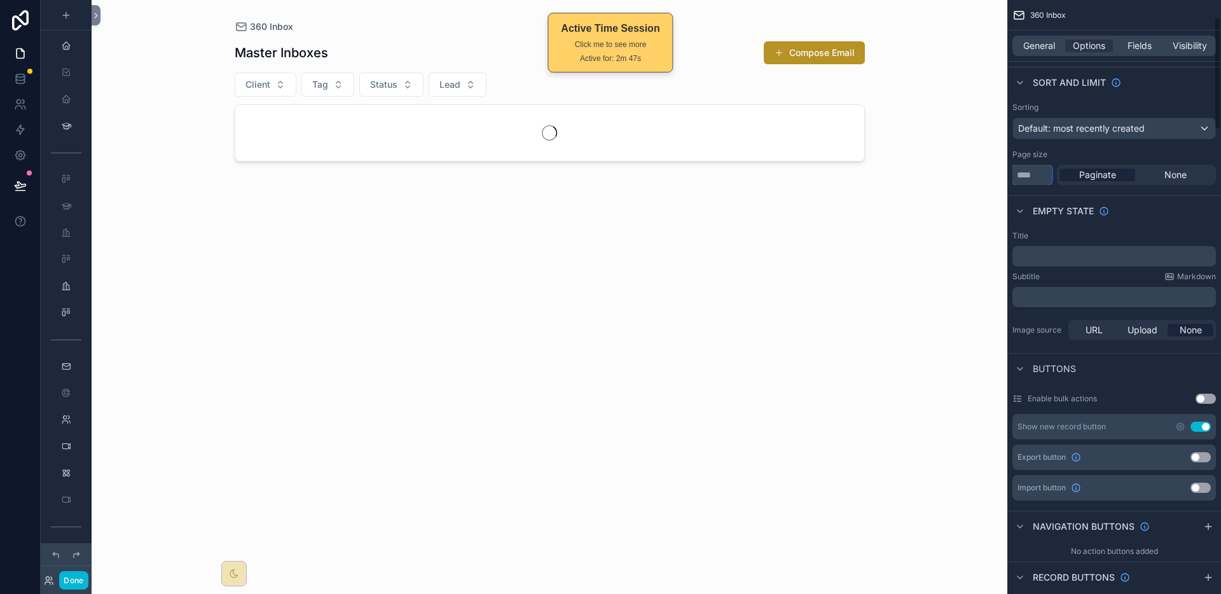
type input "**"
click at [1162, 222] on div "Empty state" at bounding box center [1114, 210] width 214 height 31
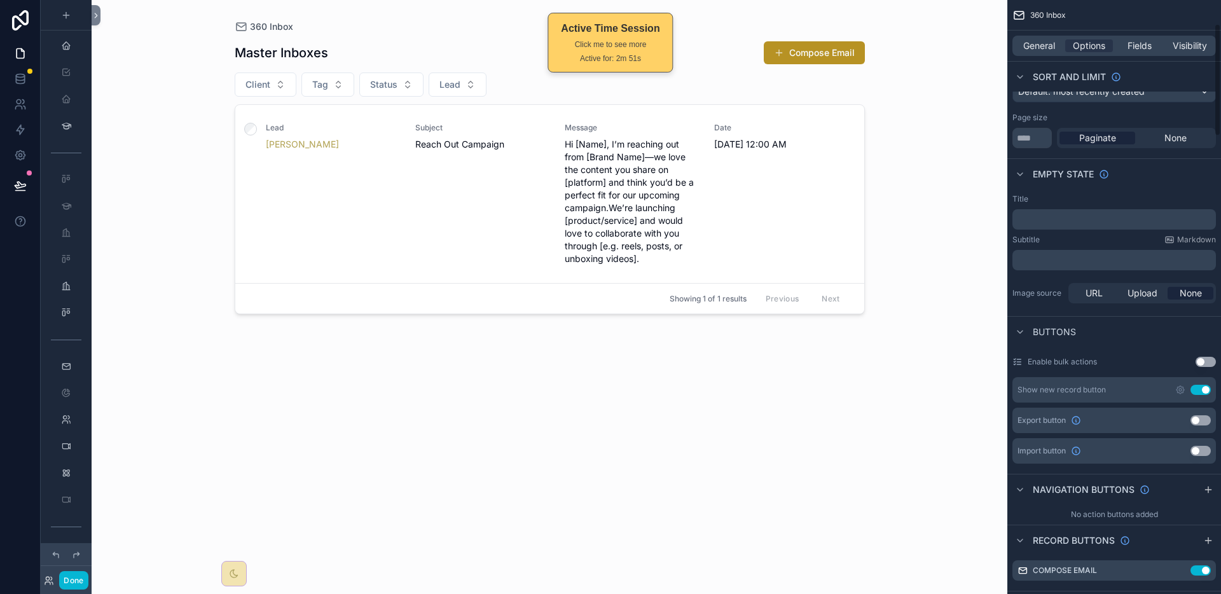
scroll to position [127, 0]
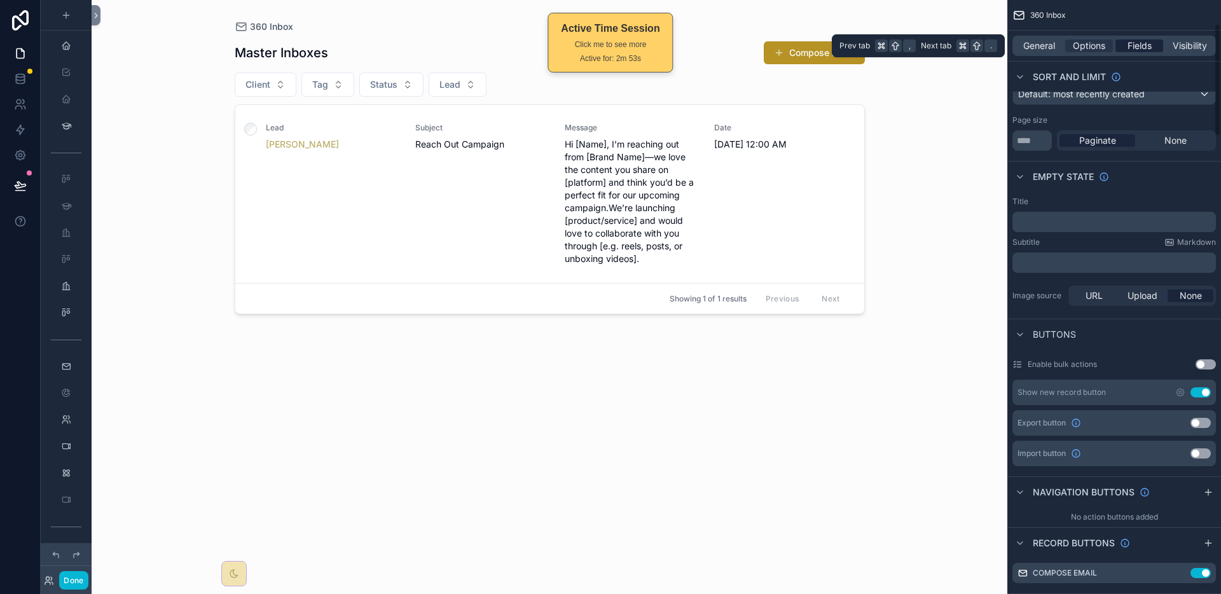
click at [1139, 43] on span "Fields" at bounding box center [1139, 45] width 24 height 13
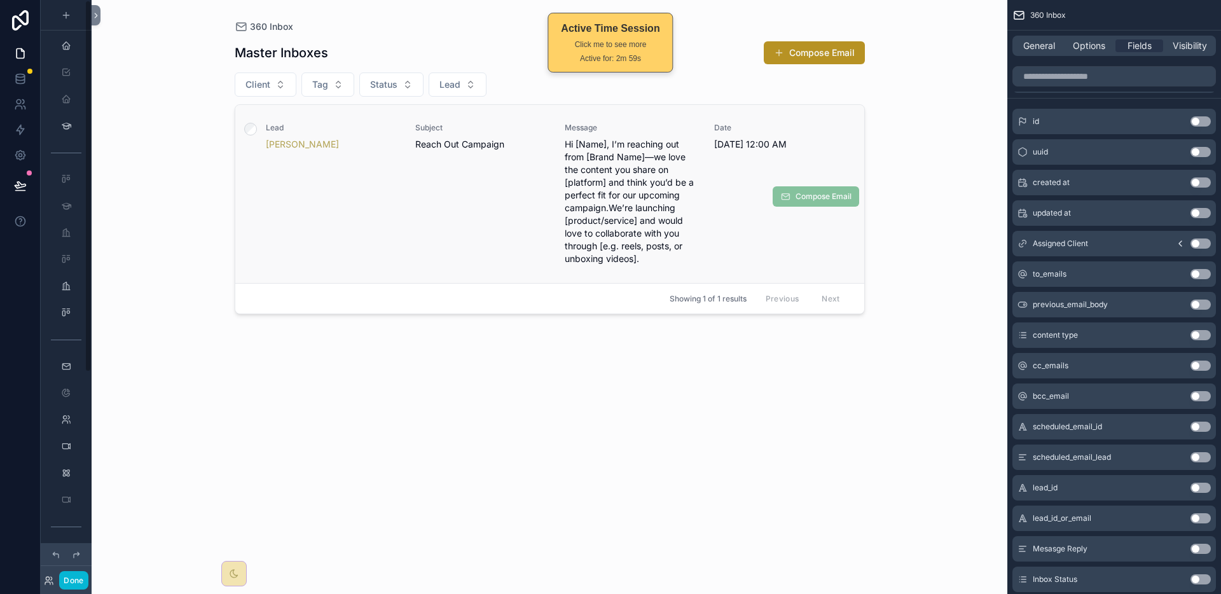
click at [445, 224] on div "Subject Reach Out Campaign" at bounding box center [482, 194] width 134 height 142
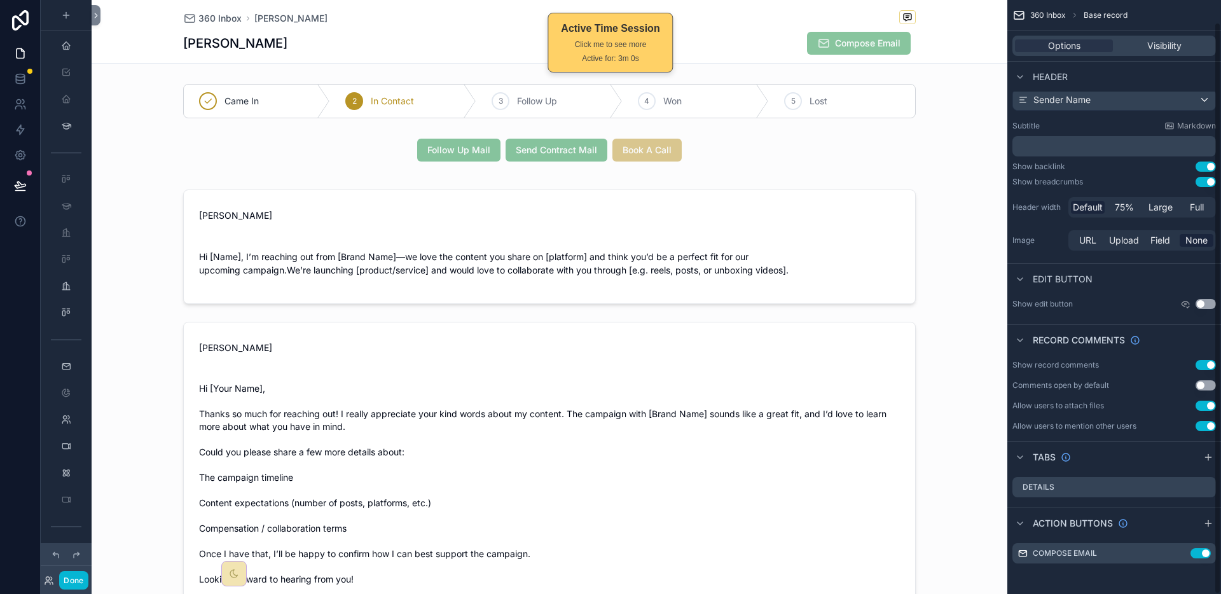
scroll to position [23, 0]
click at [430, 218] on div "scrollable content" at bounding box center [550, 416] width 916 height 479
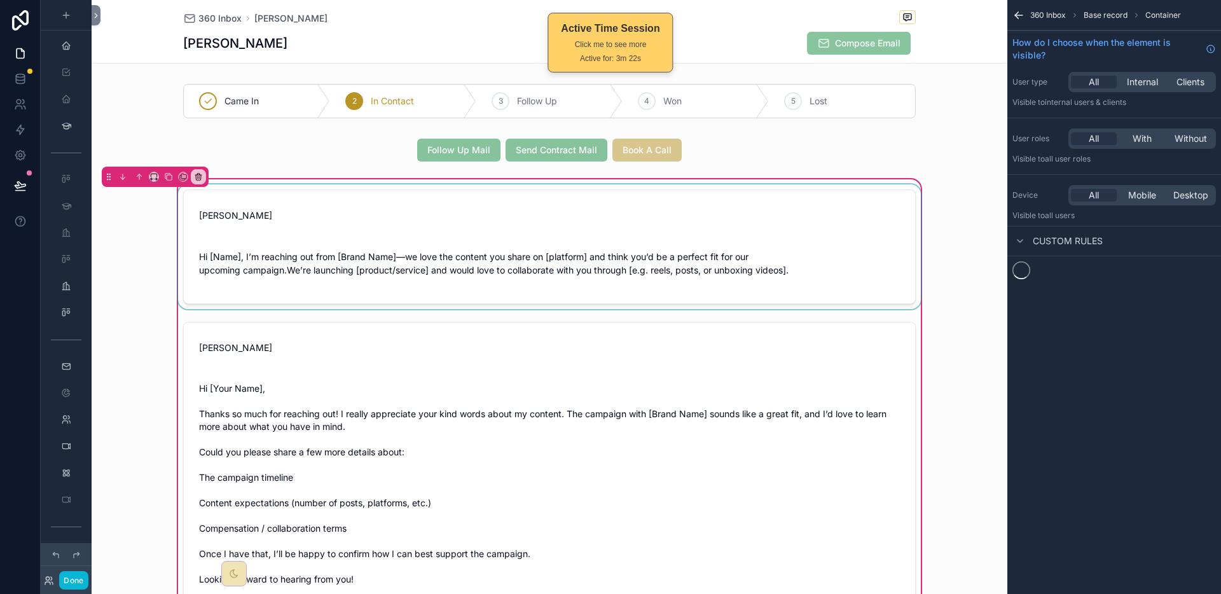
scroll to position [0, 0]
click at [437, 213] on div "scrollable content" at bounding box center [550, 246] width 748 height 125
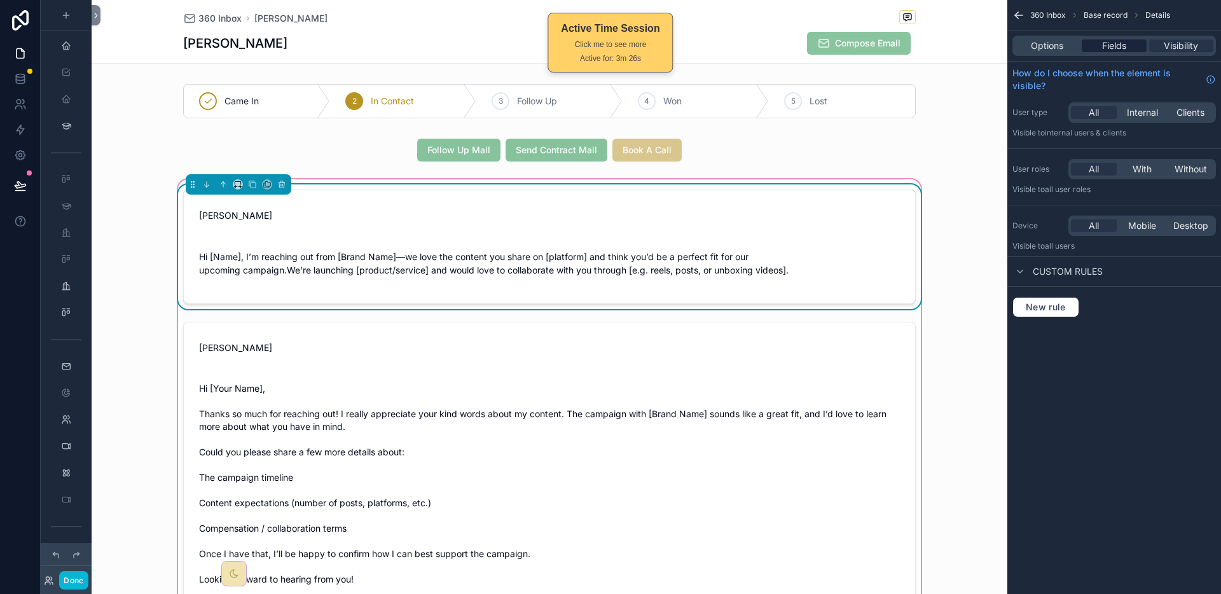
click at [1119, 47] on span "Fields" at bounding box center [1114, 45] width 24 height 13
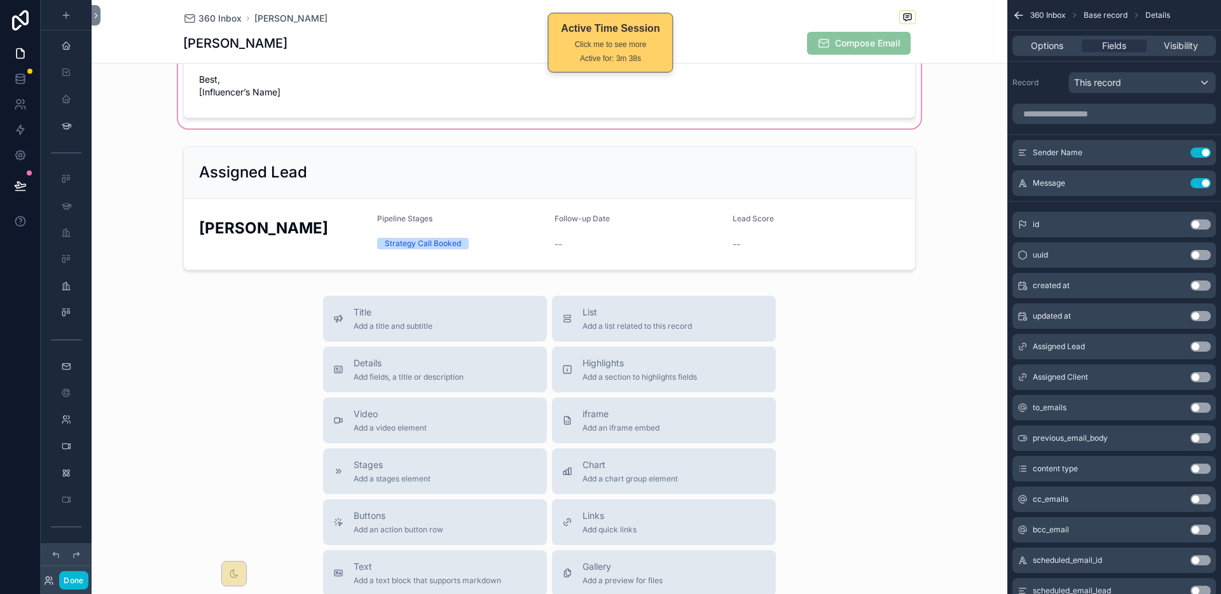
scroll to position [501, 0]
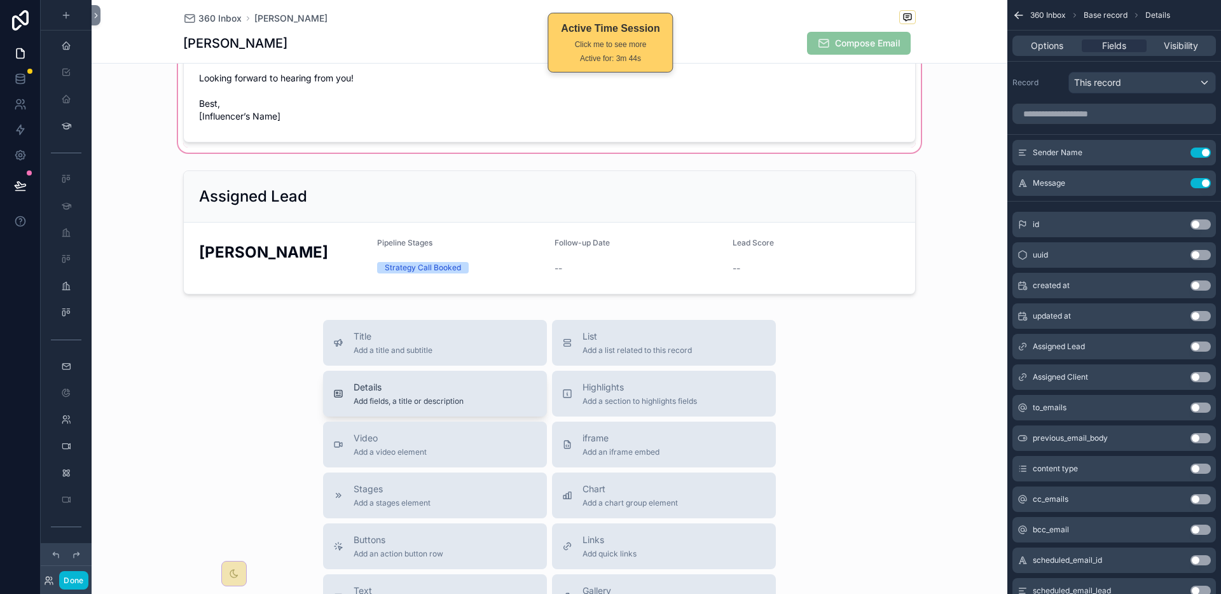
click at [448, 397] on span "Add fields, a title or description" at bounding box center [409, 401] width 110 height 10
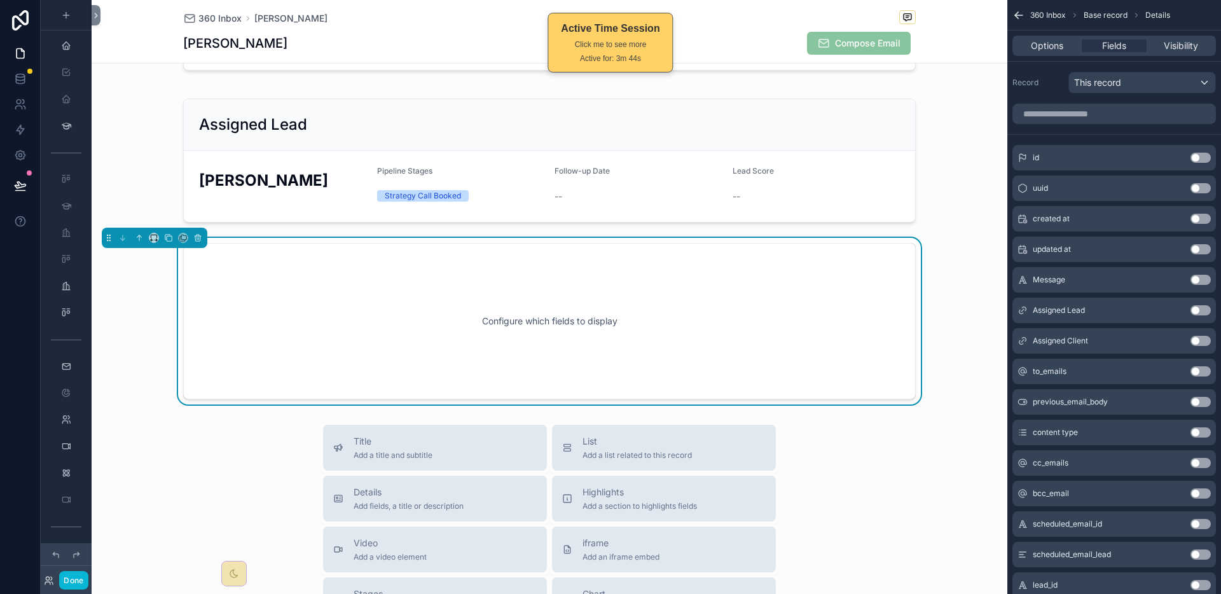
scroll to position [597, 0]
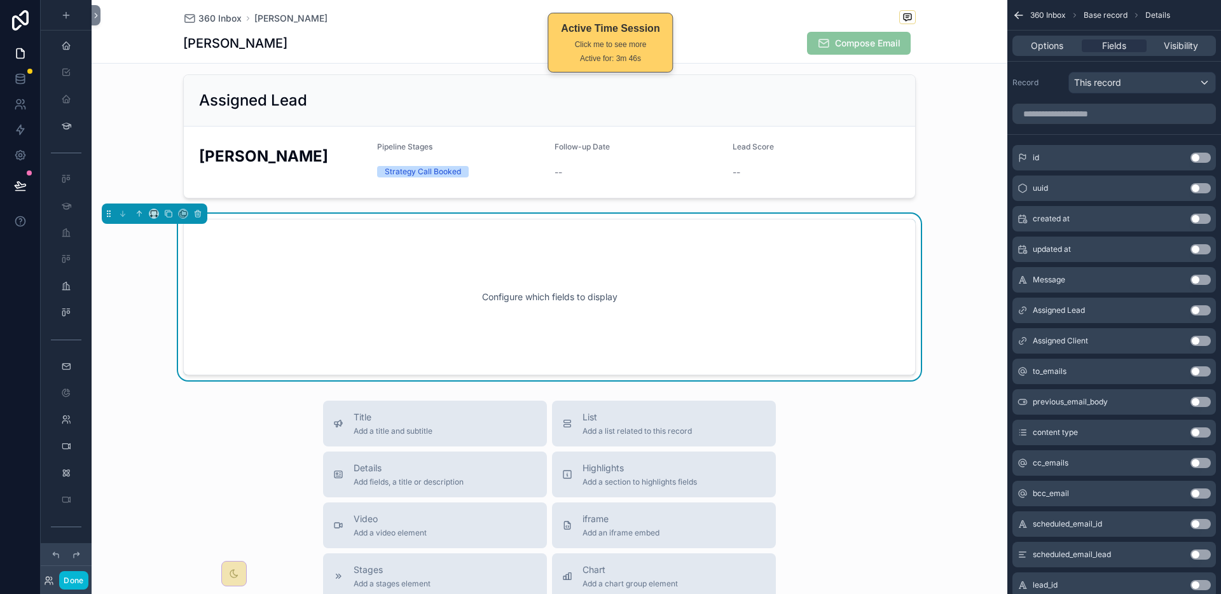
click at [260, 247] on div "Configure which fields to display" at bounding box center [549, 297] width 691 height 114
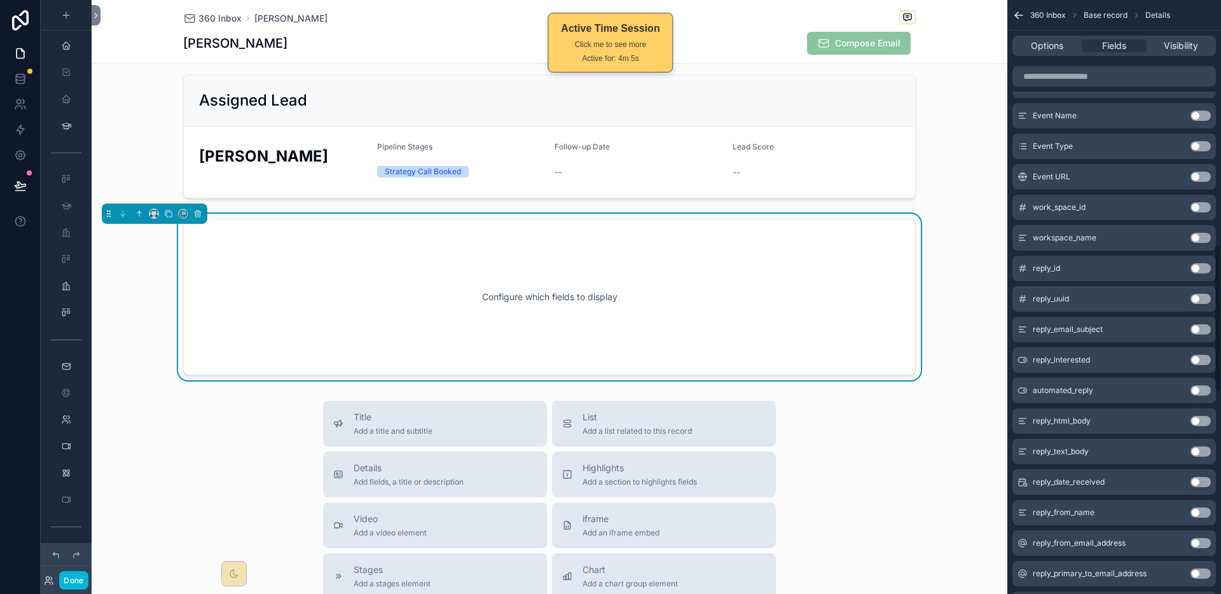
scroll to position [976, 0]
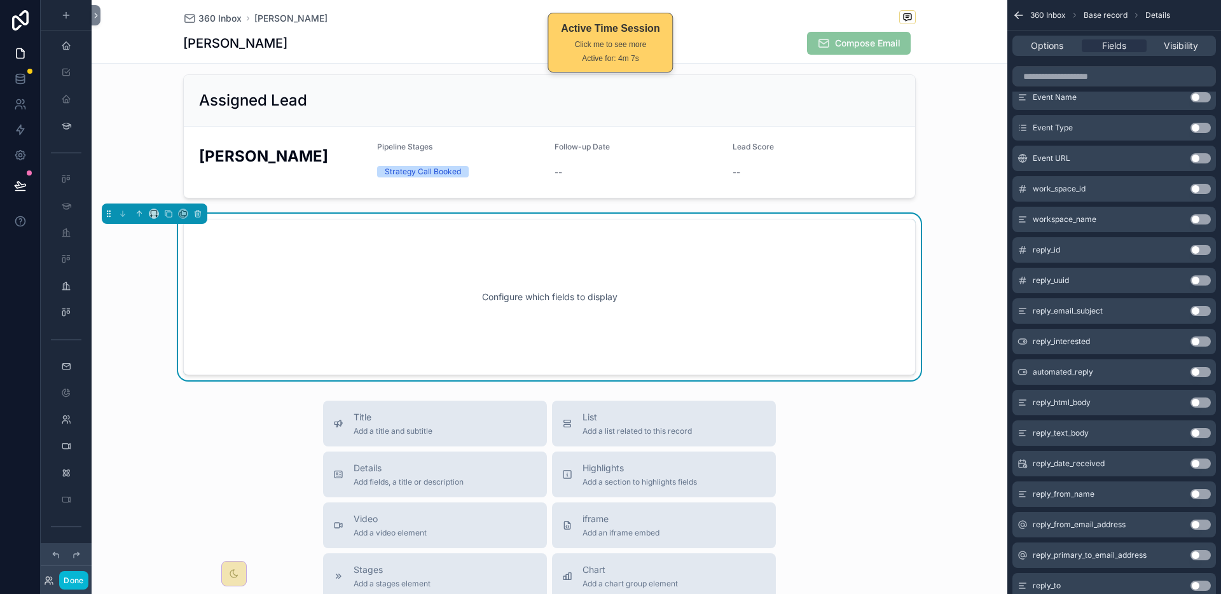
click at [1199, 527] on button "Use setting" at bounding box center [1200, 525] width 20 height 10
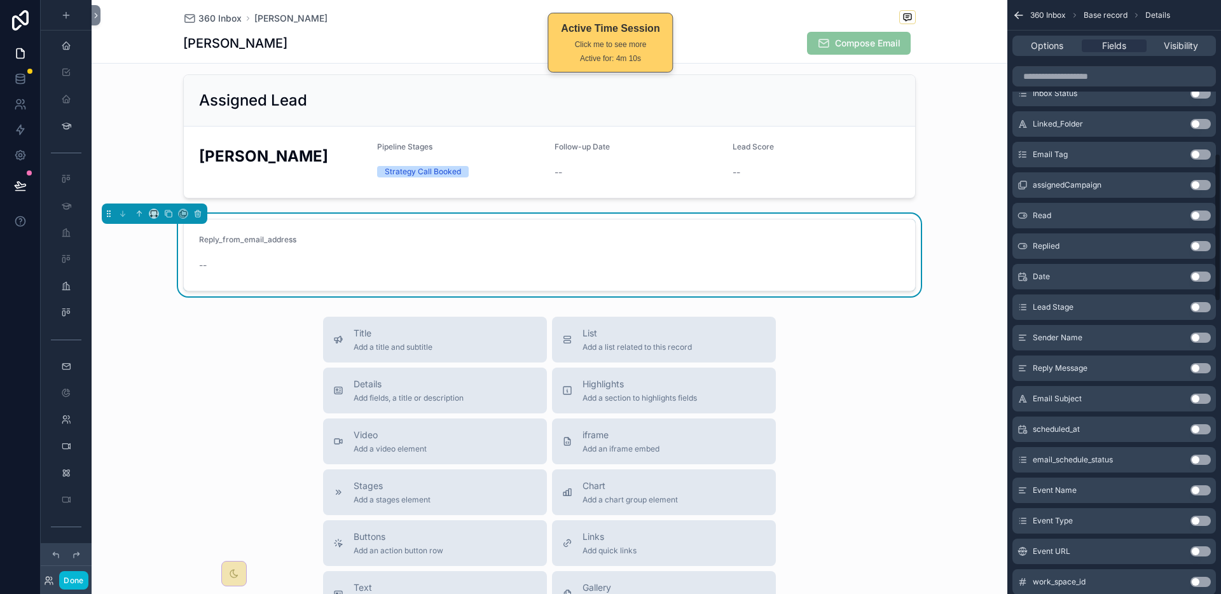
scroll to position [0, 0]
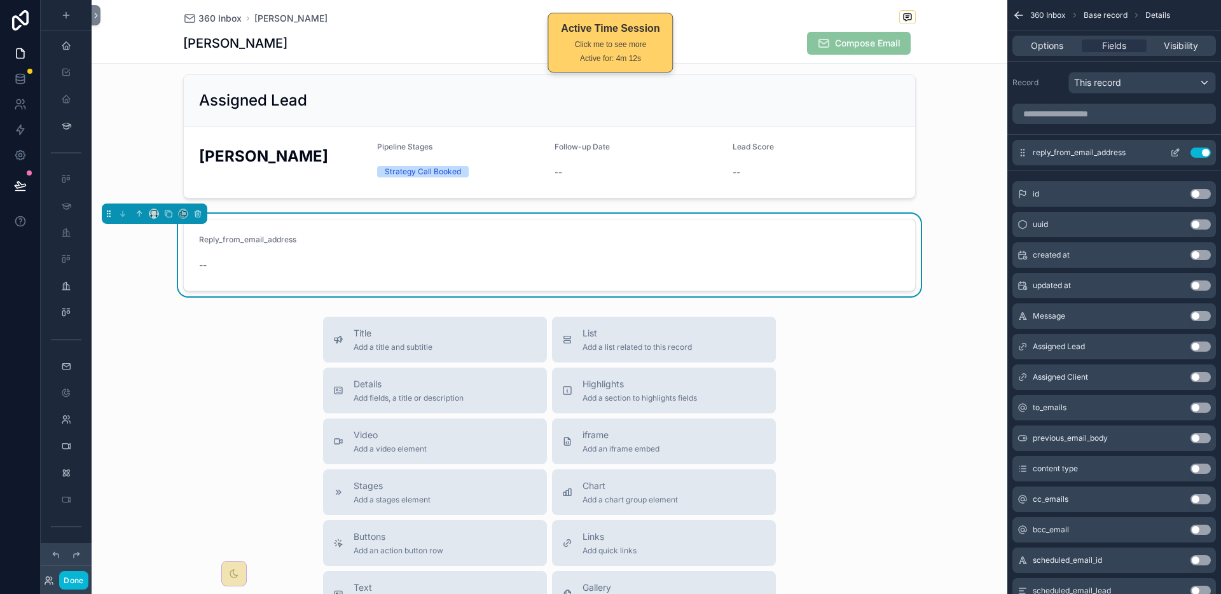
click at [1172, 153] on icon "scrollable content" at bounding box center [1175, 154] width 6 height 6
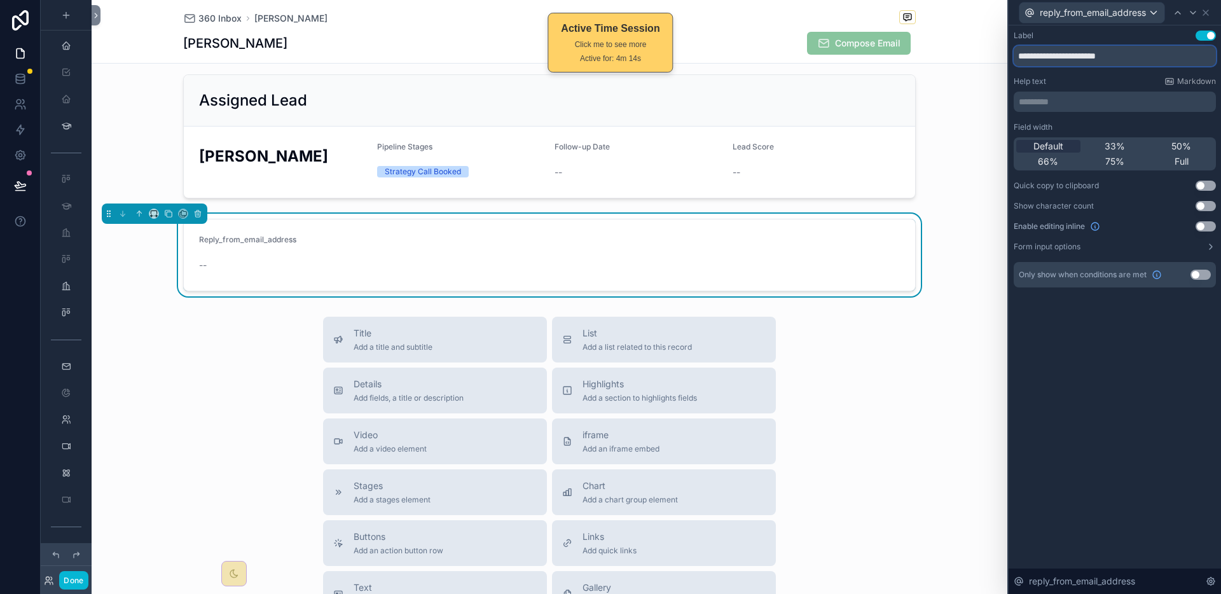
drag, startPoint x: 1141, startPoint y: 61, endPoint x: 990, endPoint y: 53, distance: 150.9
click at [990, 53] on div "**********" at bounding box center [610, 297] width 1221 height 594
type input "*****"
click at [1185, 163] on span "Full" at bounding box center [1181, 161] width 14 height 13
click at [1208, 245] on icon at bounding box center [1211, 247] width 10 height 10
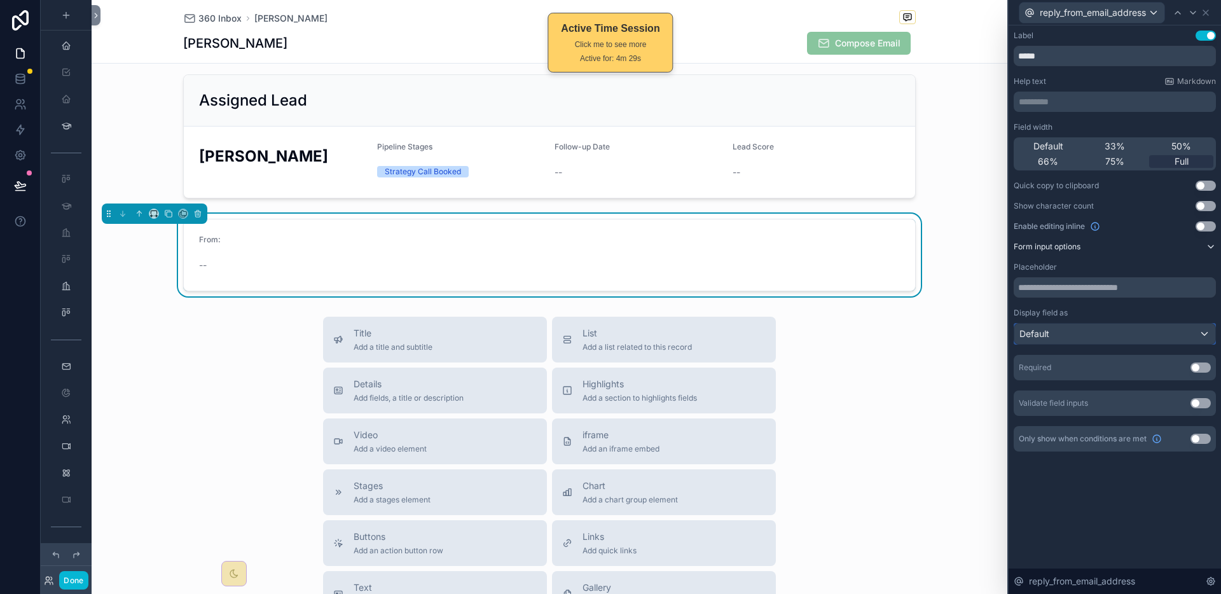
click at [1162, 330] on div "Default" at bounding box center [1114, 334] width 201 height 20
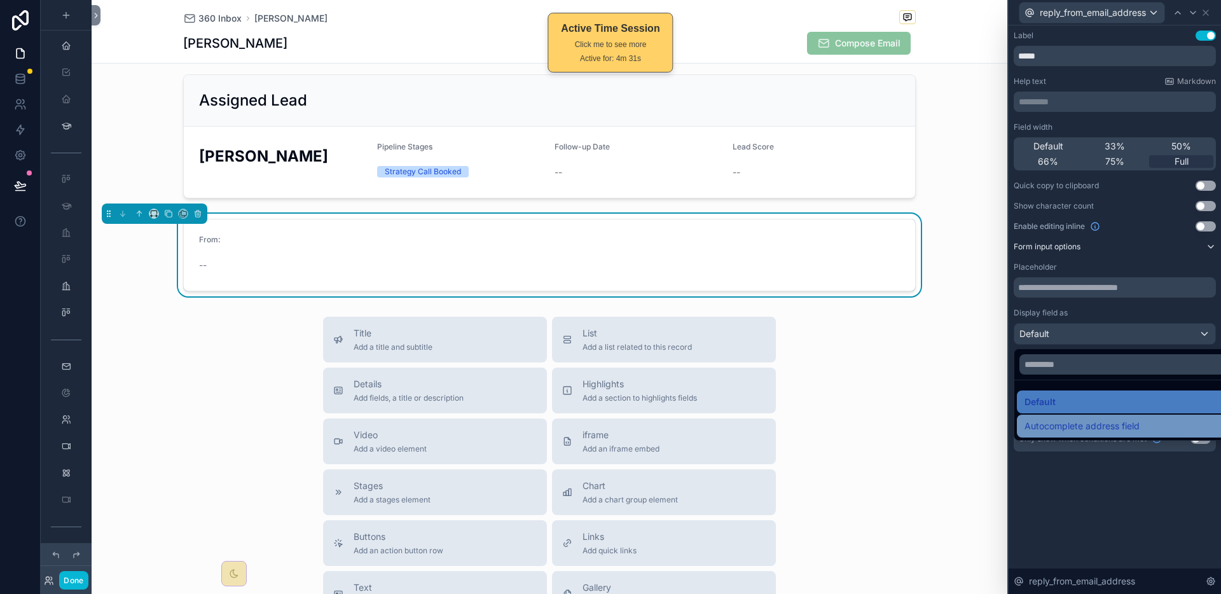
click at [1133, 418] on span "Autocomplete address field" at bounding box center [1081, 425] width 115 height 15
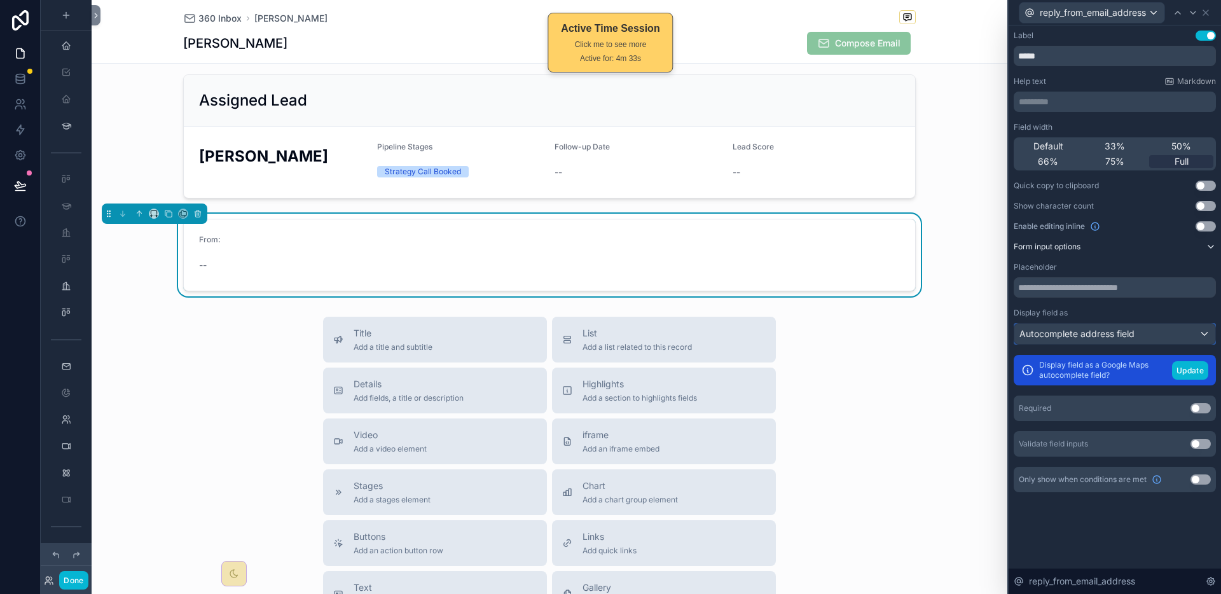
click at [1204, 333] on div "Autocomplete address field" at bounding box center [1114, 334] width 201 height 20
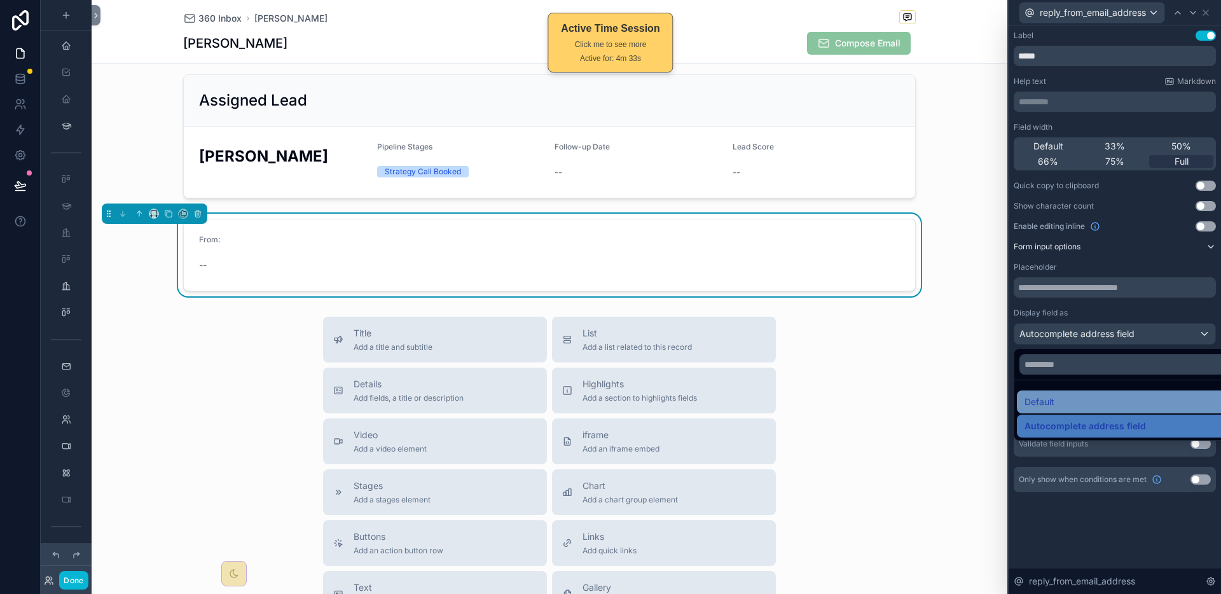
click at [1118, 406] on div "Default" at bounding box center [1129, 401] width 210 height 15
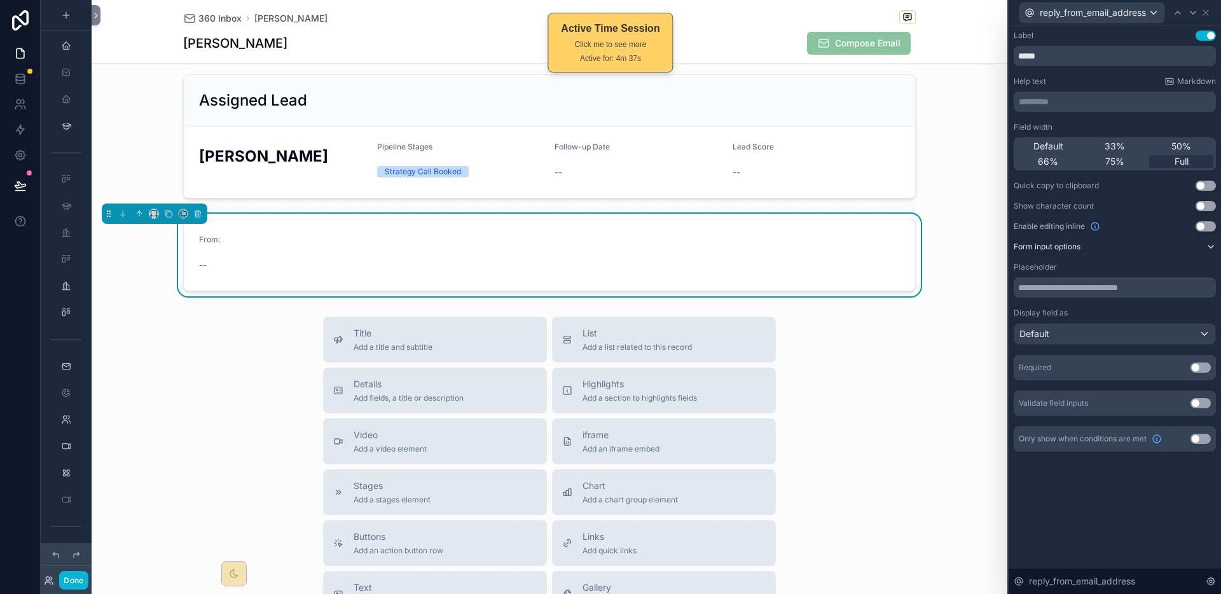
click at [1147, 308] on div "Display field as" at bounding box center [1115, 313] width 202 height 10
click at [1208, 244] on icon at bounding box center [1211, 247] width 10 height 10
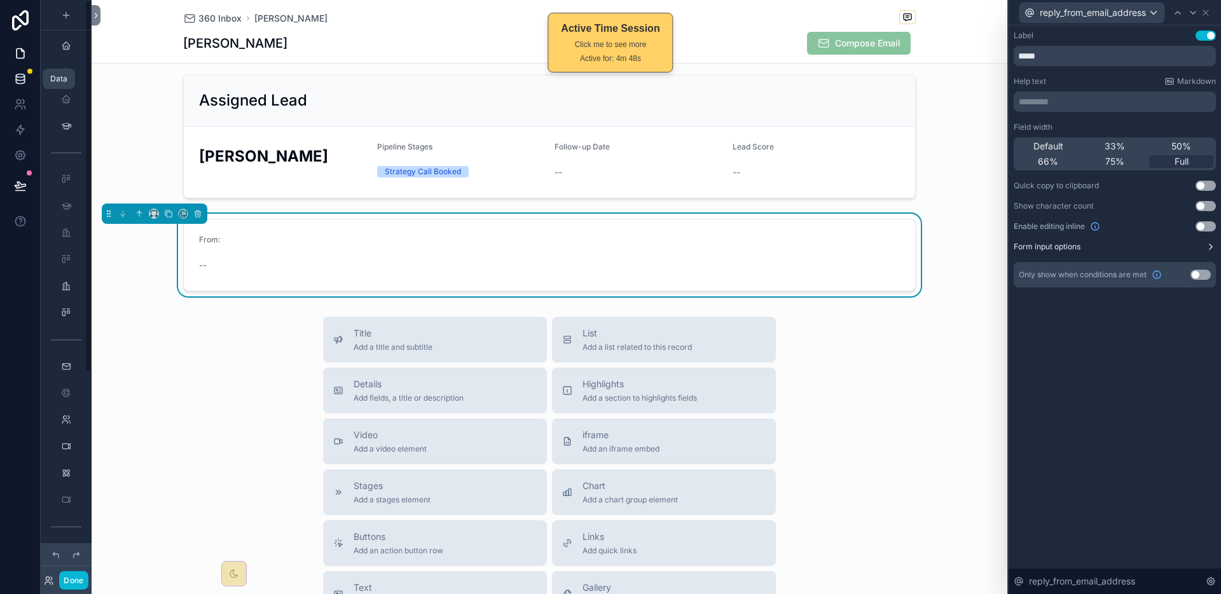
click at [22, 72] on icon at bounding box center [20, 78] width 13 height 13
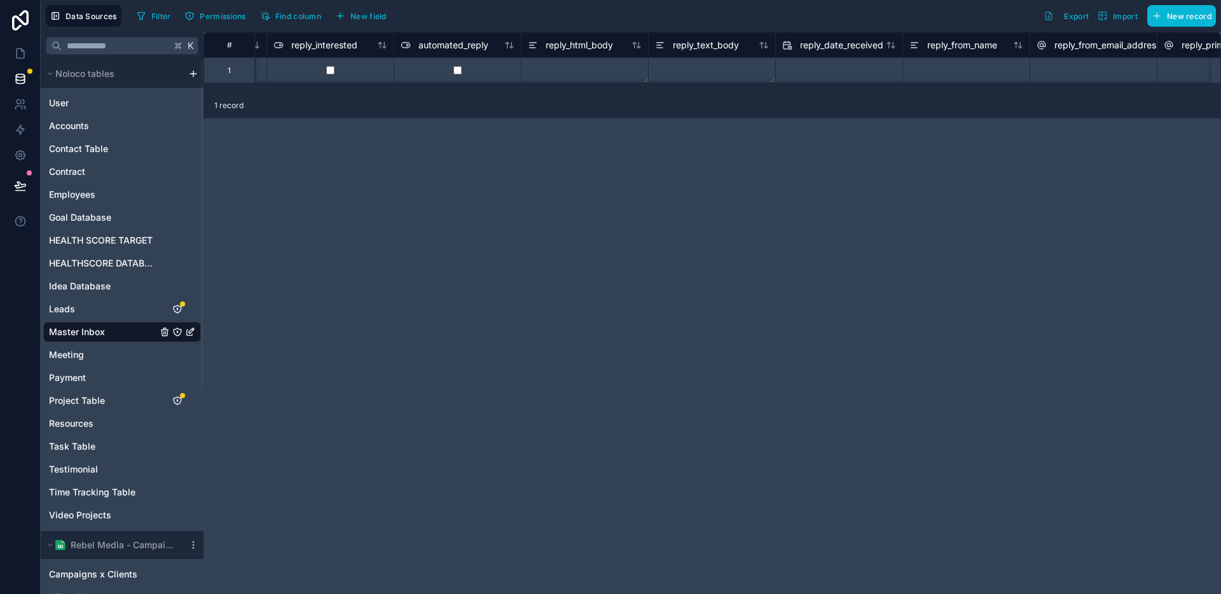
scroll to position [0, 4335]
drag, startPoint x: 295, startPoint y: 90, endPoint x: 810, endPoint y: 97, distance: 515.1
click at [810, 97] on div "1 record" at bounding box center [711, 105] width 1017 height 25
click at [795, 92] on div "# reply_interested automated_reply reply_html_body reply_text_body reply_date_r…" at bounding box center [711, 62] width 1017 height 61
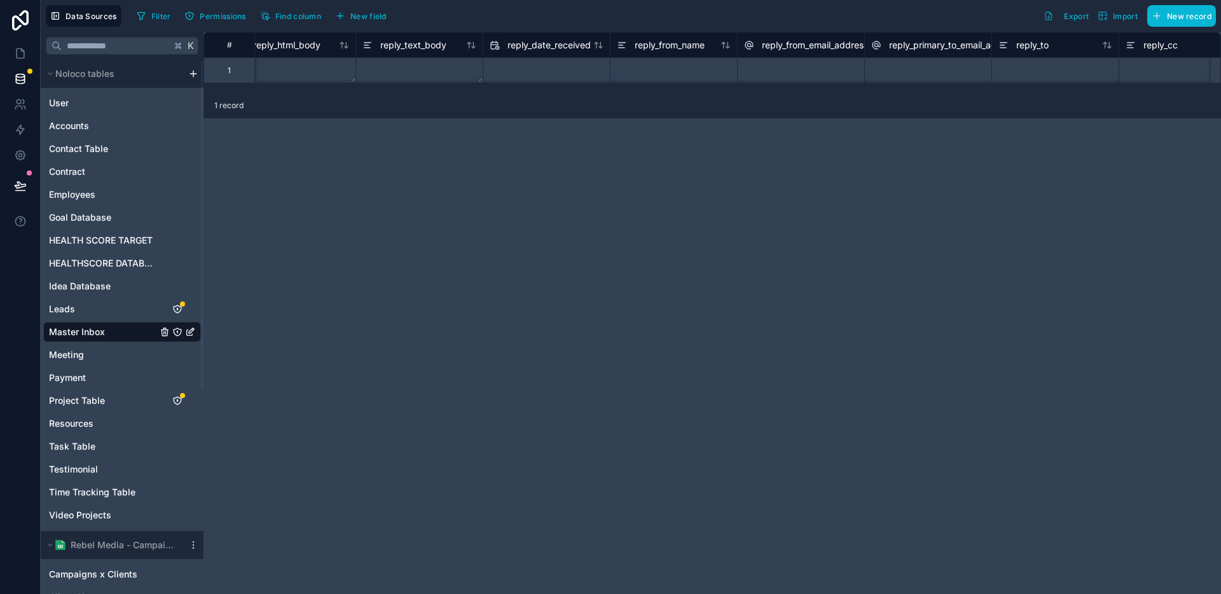
click at [795, 92] on div "# reply_interested automated_reply reply_html_body reply_text_body reply_date_r…" at bounding box center [711, 62] width 1017 height 61
click at [774, 75] on div at bounding box center [748, 69] width 127 height 25
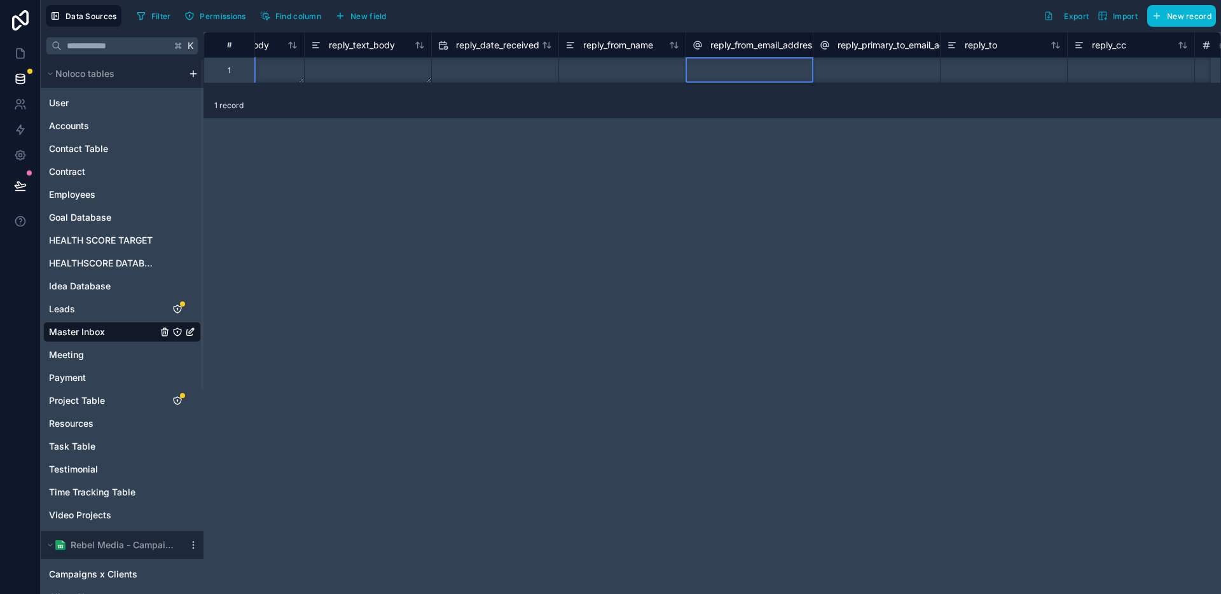
click at [773, 74] on div at bounding box center [748, 69] width 127 height 25
click at [912, 404] on div "# automated_reply reply_html_body reply_text_body reply_date_received reply_fro…" at bounding box center [711, 313] width 1017 height 562
click at [770, 70] on div at bounding box center [748, 69] width 127 height 25
drag, startPoint x: 736, startPoint y: 79, endPoint x: 743, endPoint y: 78, distance: 7.9
click at [736, 79] on div at bounding box center [748, 69] width 127 height 25
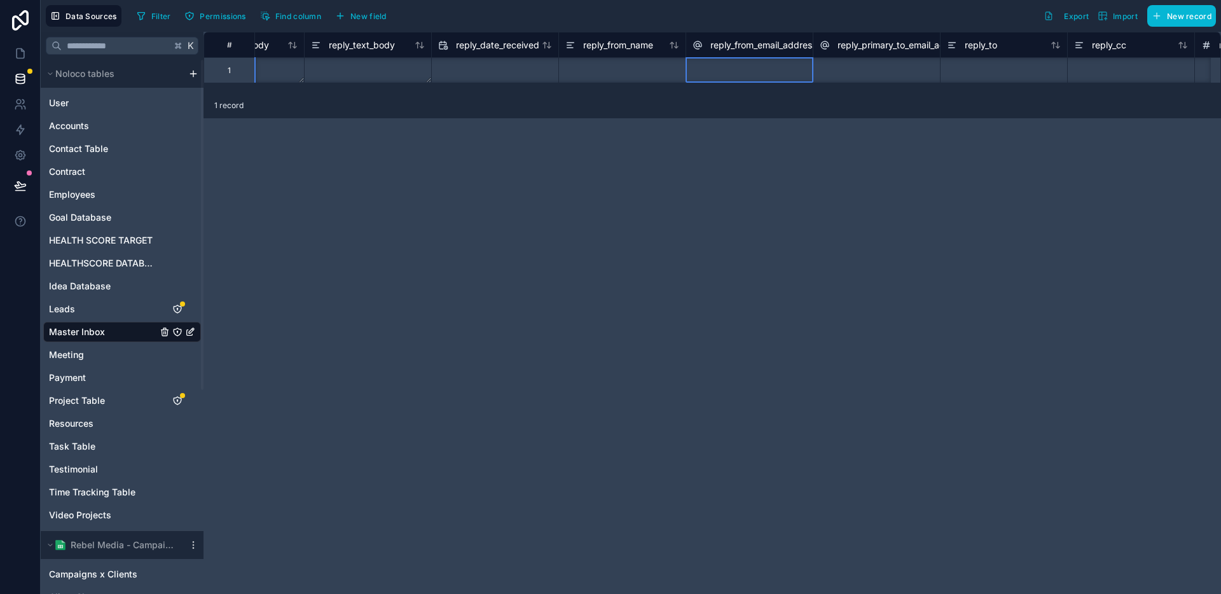
scroll to position [0, 4656]
click at [751, 74] on div at bounding box center [748, 69] width 127 height 25
type input "**********"
click at [778, 154] on div "**********" at bounding box center [711, 313] width 1017 height 562
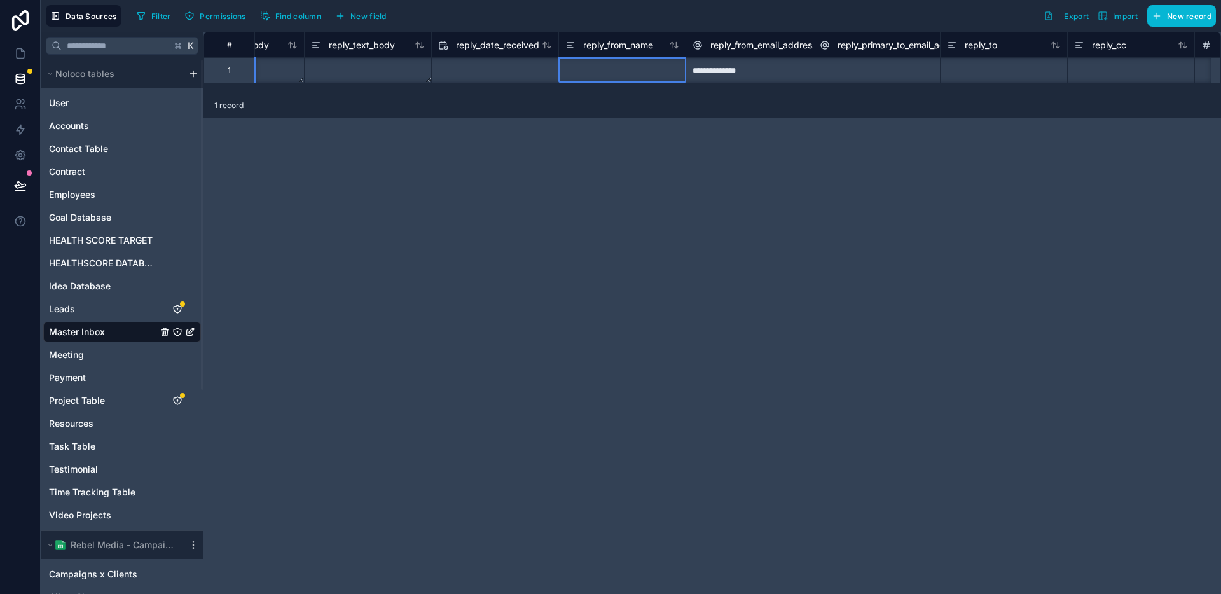
click at [629, 67] on div at bounding box center [621, 69] width 127 height 25
click at [713, 196] on div "**********" at bounding box center [711, 313] width 1017 height 562
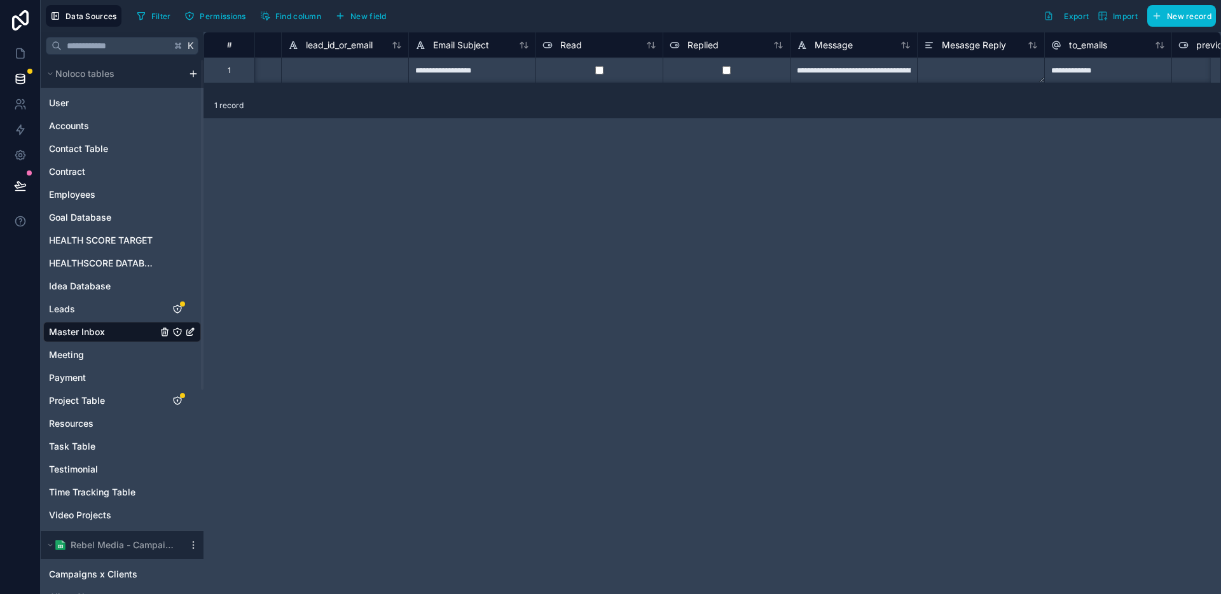
scroll to position [0, 0]
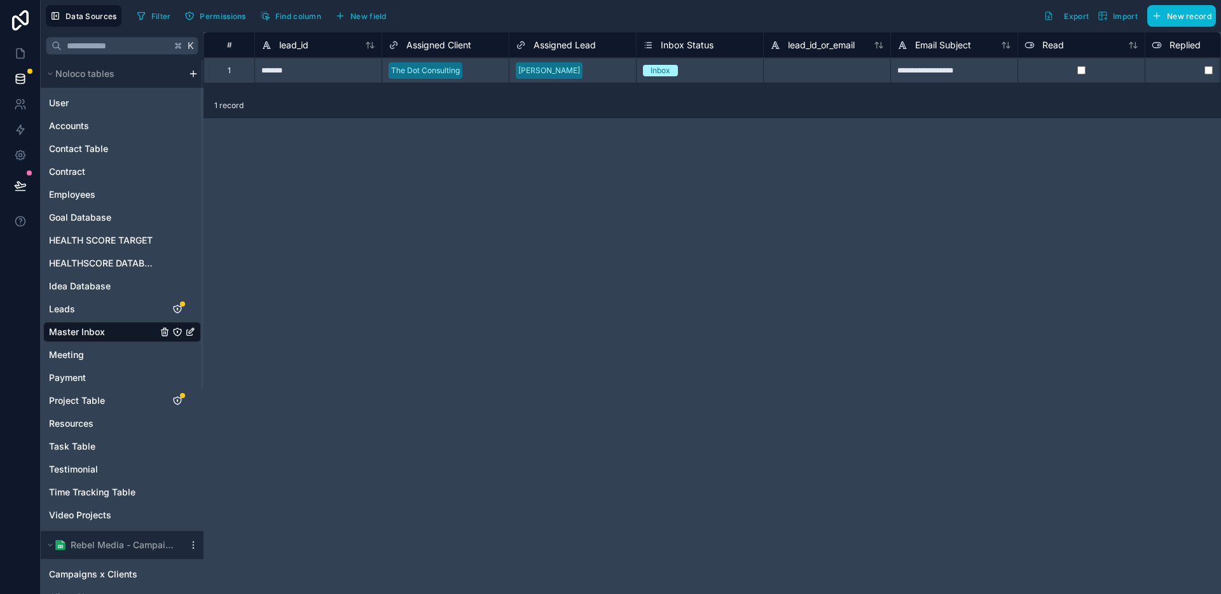
click at [357, 234] on div "**********" at bounding box center [711, 313] width 1017 height 562
click at [293, 46] on span "lead_id" at bounding box center [293, 45] width 29 height 13
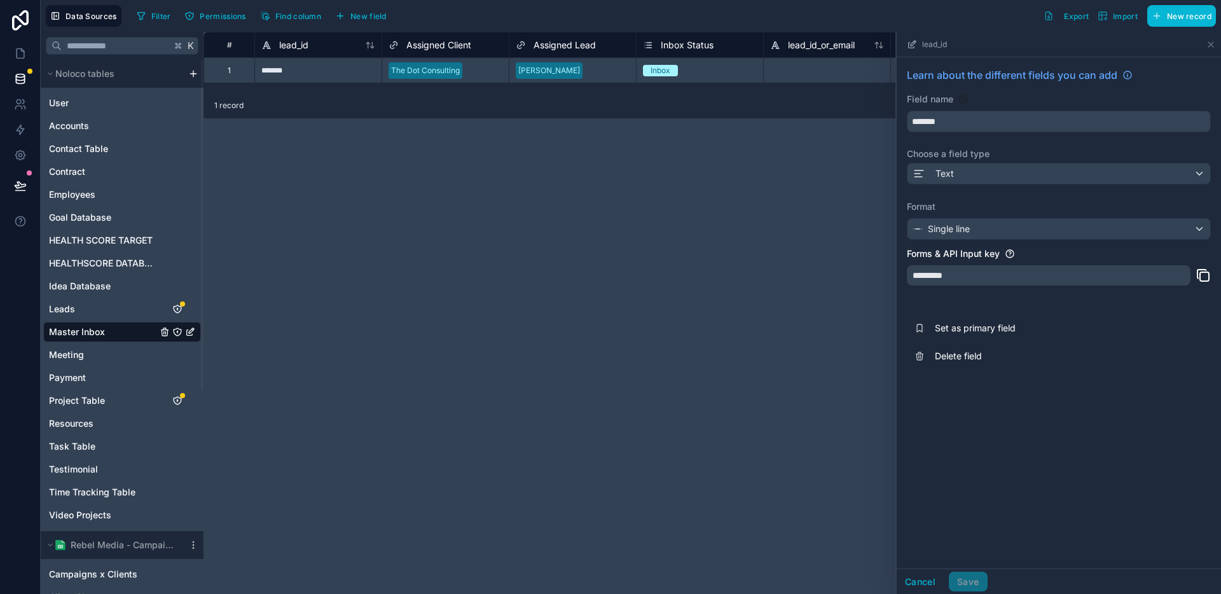
click at [366, 166] on div "**********" at bounding box center [711, 313] width 1017 height 562
click at [928, 582] on button "Cancel" at bounding box center [920, 582] width 47 height 20
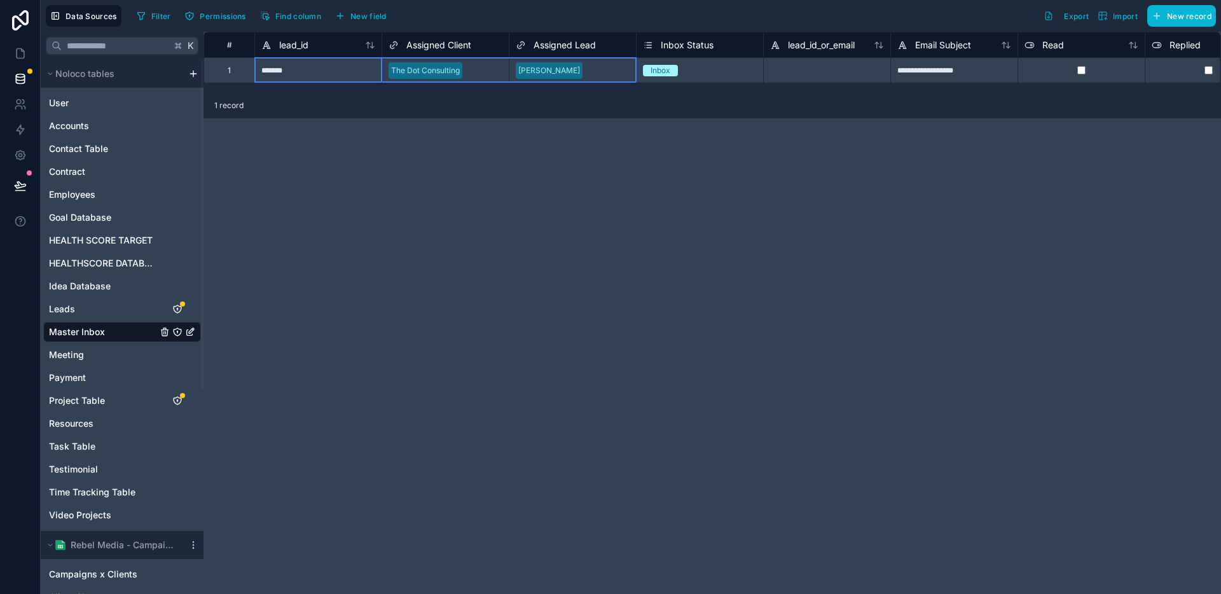
drag, startPoint x: 300, startPoint y: 40, endPoint x: 503, endPoint y: 83, distance: 207.3
click at [457, 173] on div "**********" at bounding box center [711, 313] width 1017 height 562
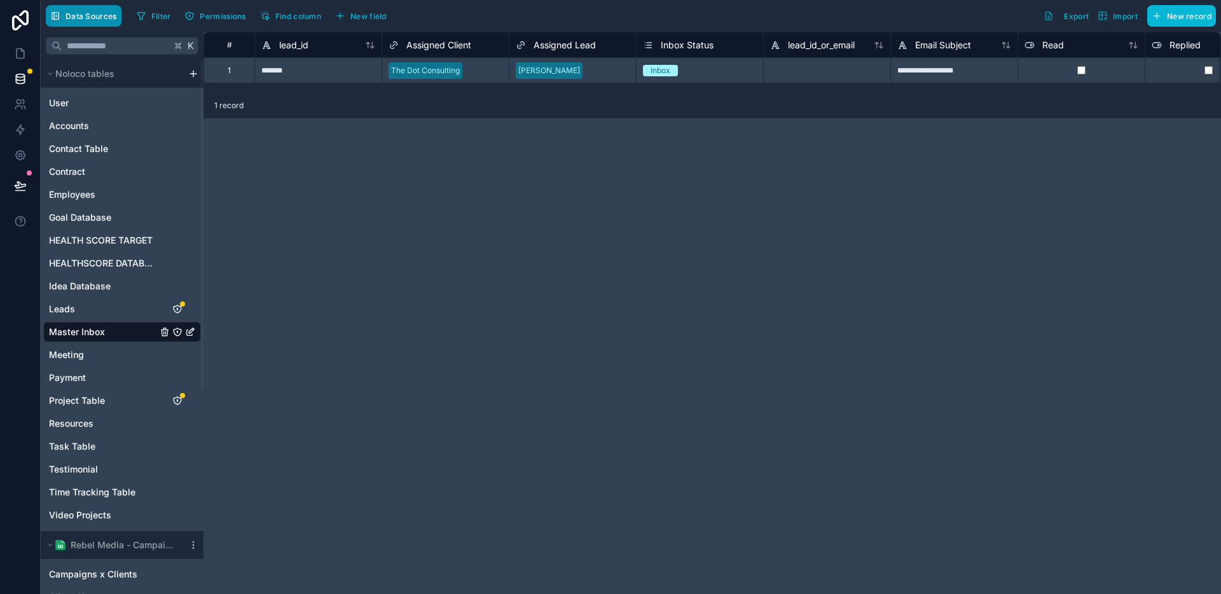
click at [78, 15] on span "Data Sources" at bounding box center [91, 16] width 52 height 10
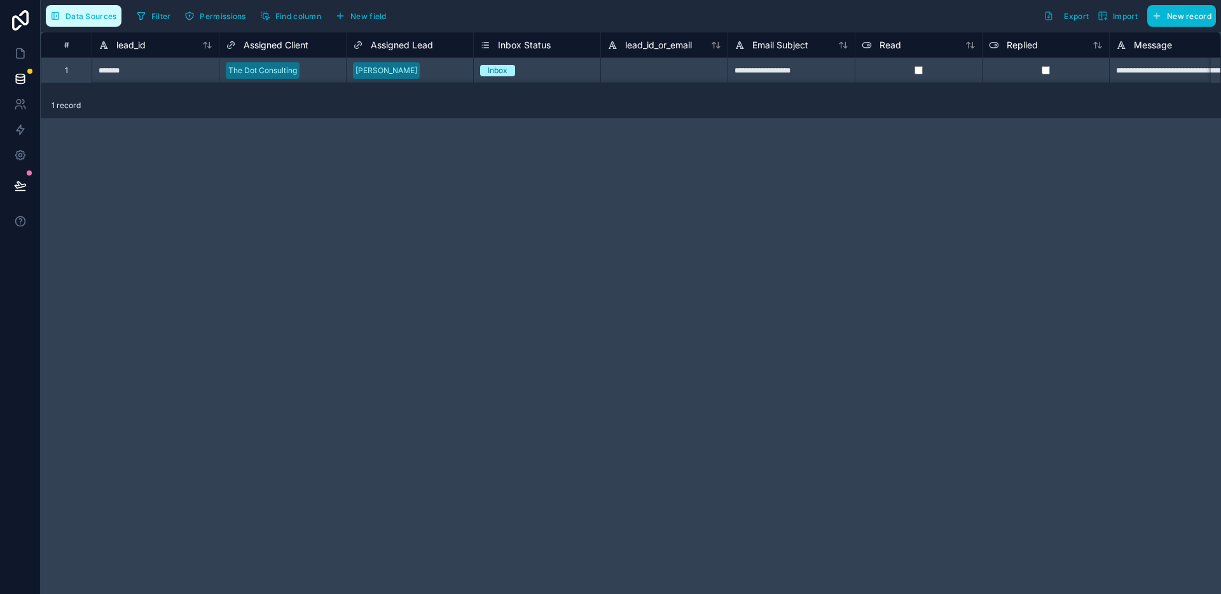
click at [102, 24] on button "Data Sources" at bounding box center [84, 16] width 76 height 22
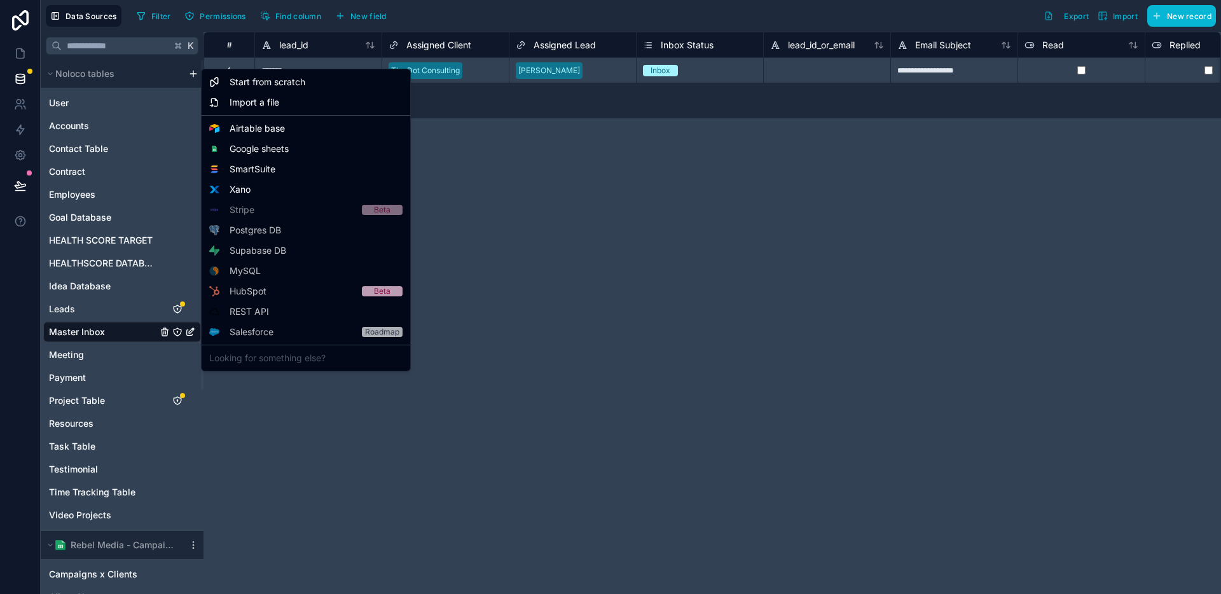
click at [192, 74] on html "**********" at bounding box center [610, 297] width 1221 height 594
click at [264, 83] on span "Start from scratch" at bounding box center [268, 82] width 76 height 13
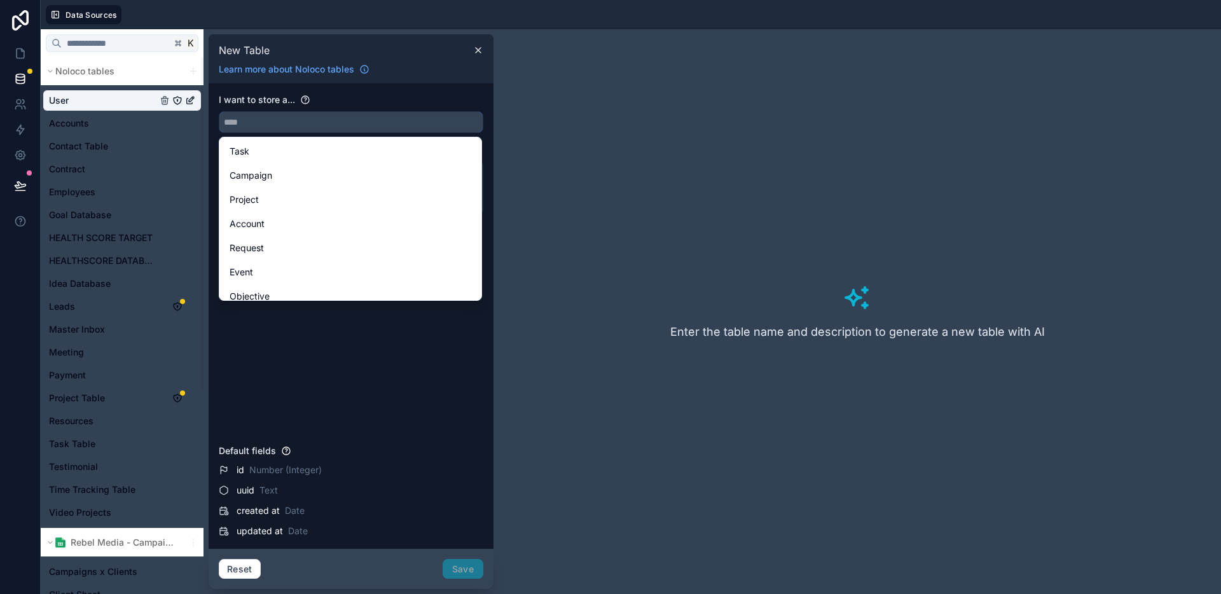
click at [299, 125] on input "text" at bounding box center [350, 122] width 263 height 20
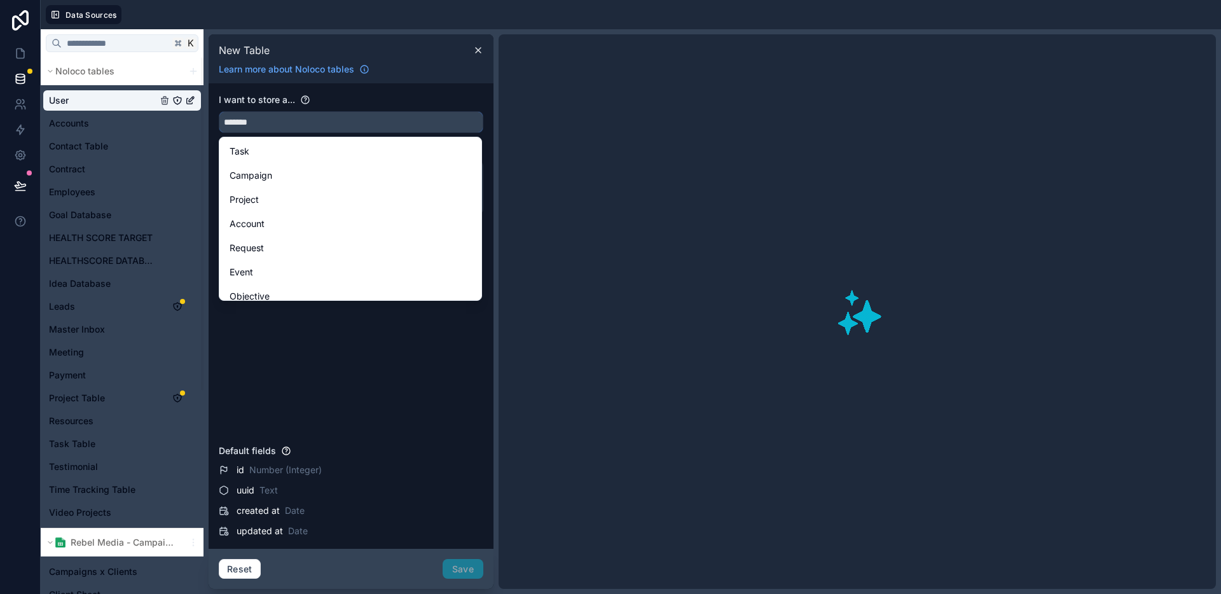
click at [219, 111] on button "******" at bounding box center [351, 122] width 265 height 22
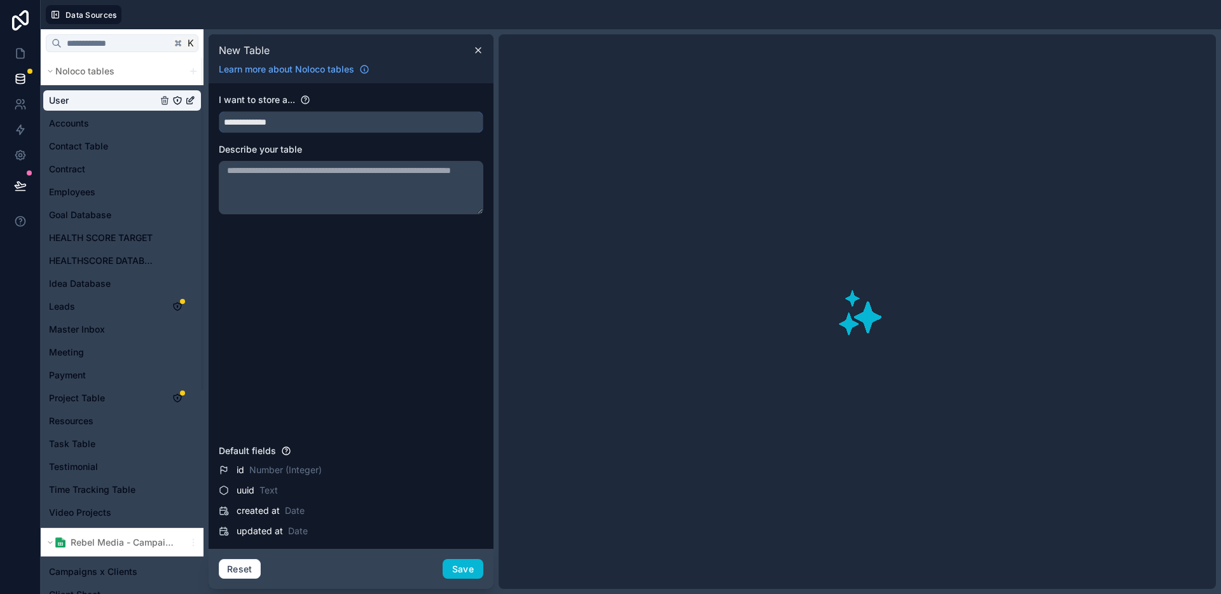
click at [219, 111] on button "**********" at bounding box center [351, 122] width 265 height 22
type input "**********"
click at [462, 563] on button "Save" at bounding box center [463, 569] width 41 height 20
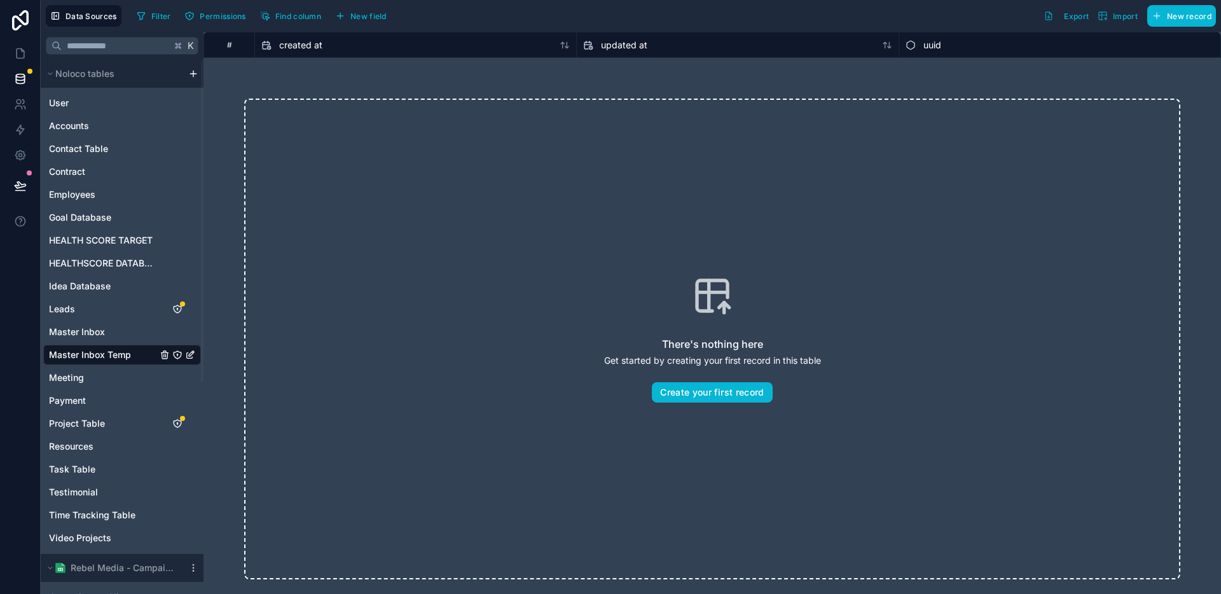
click at [505, 265] on div "There's nothing here Get started by creating your first record in this table Cr…" at bounding box center [712, 339] width 936 height 481
click at [689, 397] on button "Create your first record" at bounding box center [712, 392] width 120 height 20
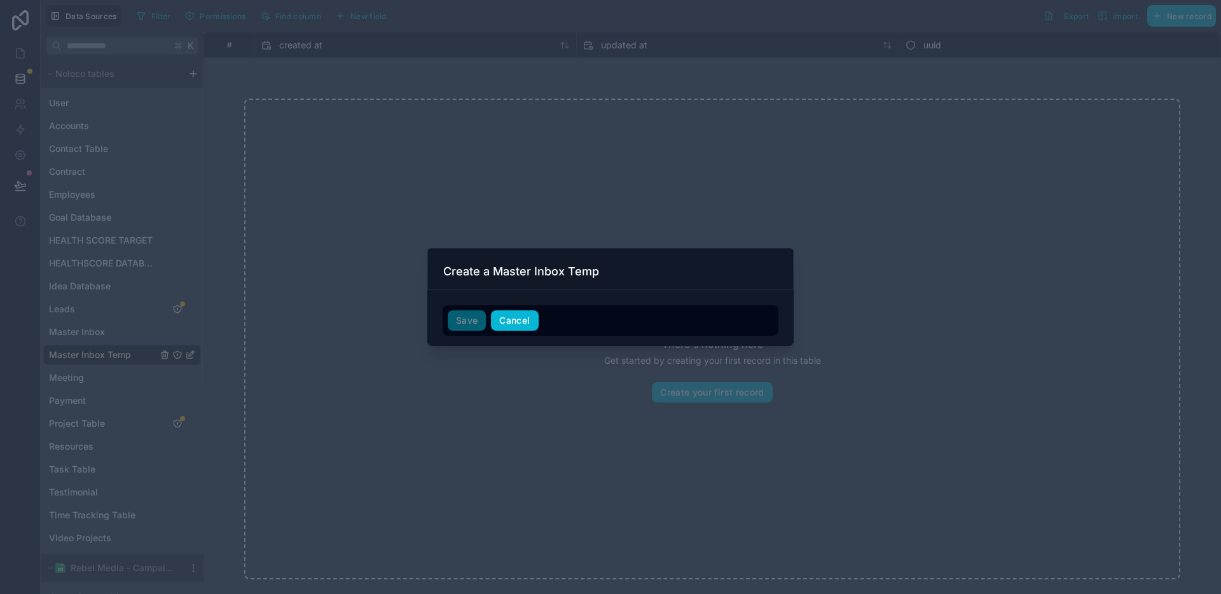
click at [520, 322] on button "Cancel" at bounding box center [514, 320] width 47 height 20
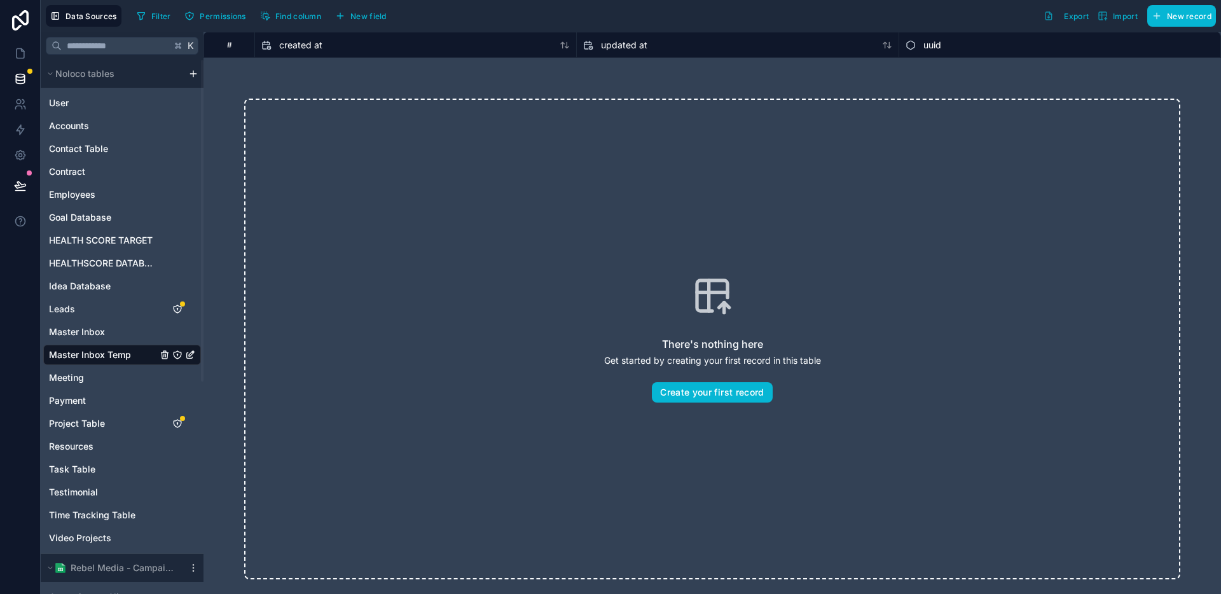
click at [420, 176] on div "There's nothing here Get started by creating your first record in this table Cr…" at bounding box center [712, 339] width 936 height 481
click at [376, 19] on span "New field" at bounding box center [368, 16] width 36 height 10
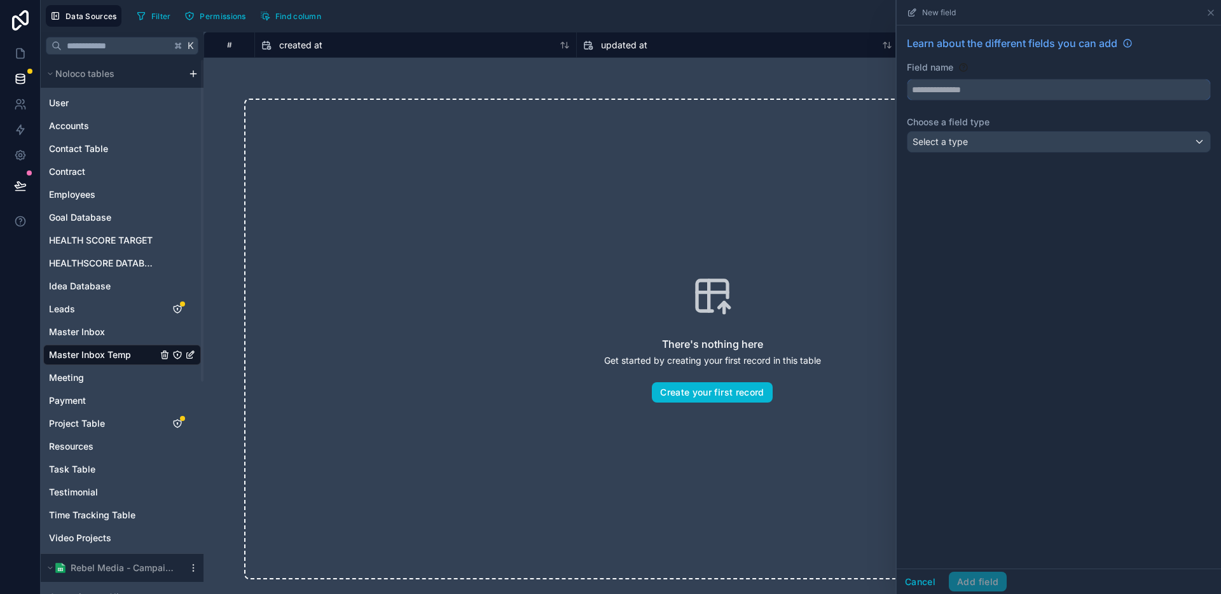
click at [975, 92] on input "text" at bounding box center [1058, 89] width 303 height 20
click at [917, 92] on input "*******" at bounding box center [1058, 89] width 303 height 20
click at [916, 95] on input "*******" at bounding box center [1058, 89] width 303 height 20
click at [914, 90] on input "*******" at bounding box center [1058, 89] width 303 height 20
click at [915, 90] on input "*******" at bounding box center [1058, 89] width 303 height 20
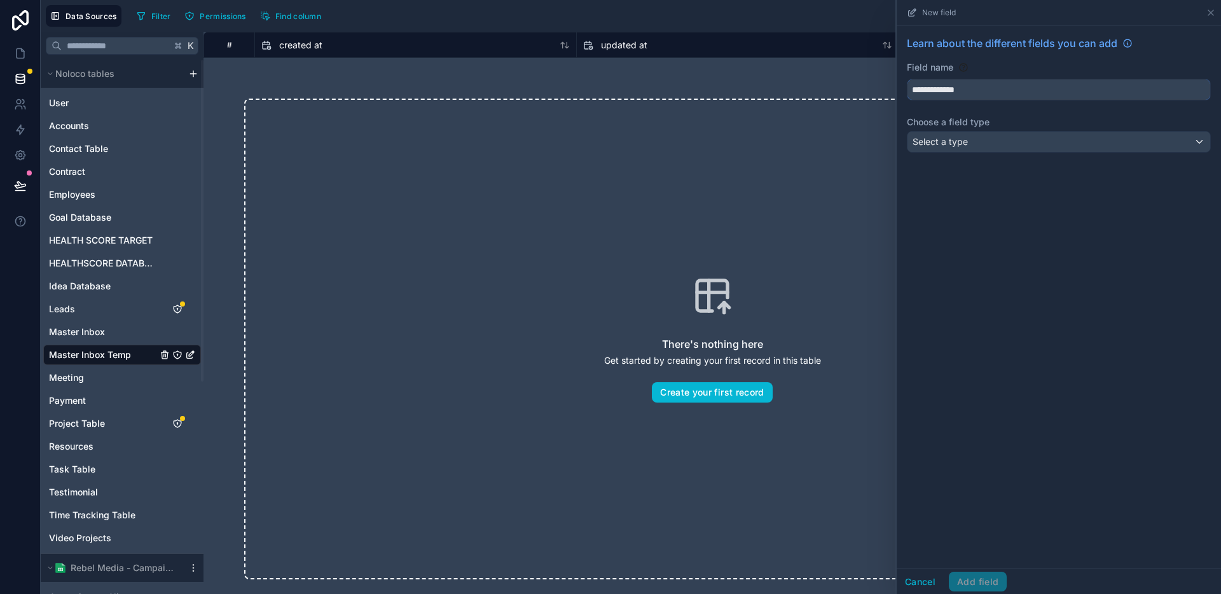
click at [907, 79] on button "**********" at bounding box center [1059, 90] width 304 height 22
type input "**********"
click at [986, 195] on div "**********" at bounding box center [1059, 296] width 324 height 543
click at [989, 148] on div "Select a type" at bounding box center [1058, 142] width 303 height 20
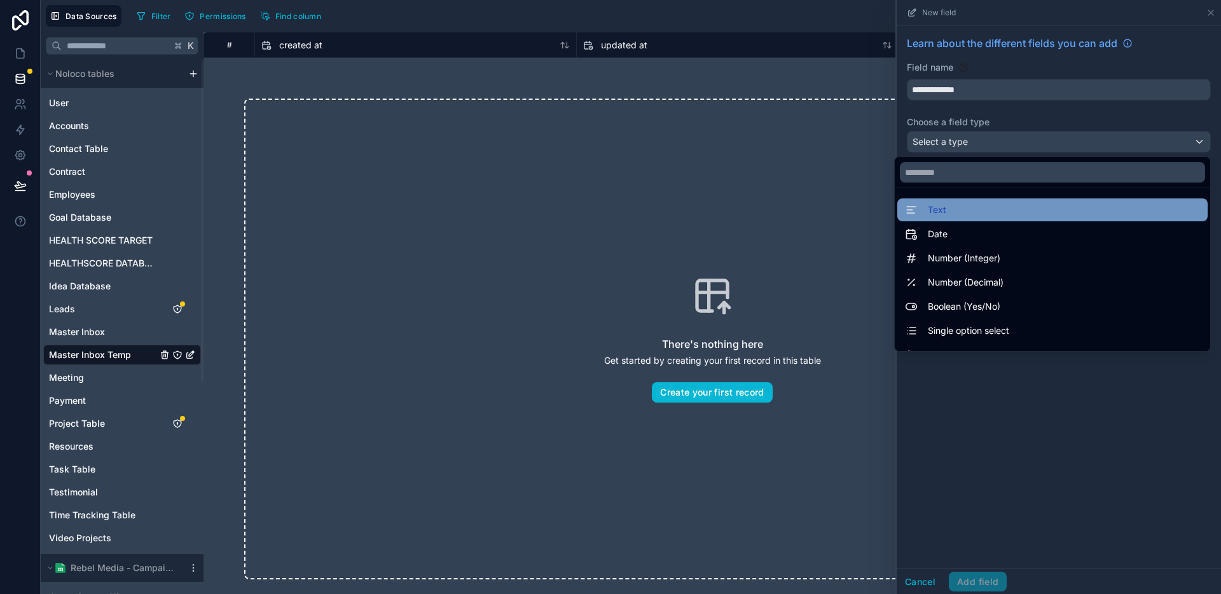
click at [986, 202] on div "Text" at bounding box center [1052, 209] width 295 height 15
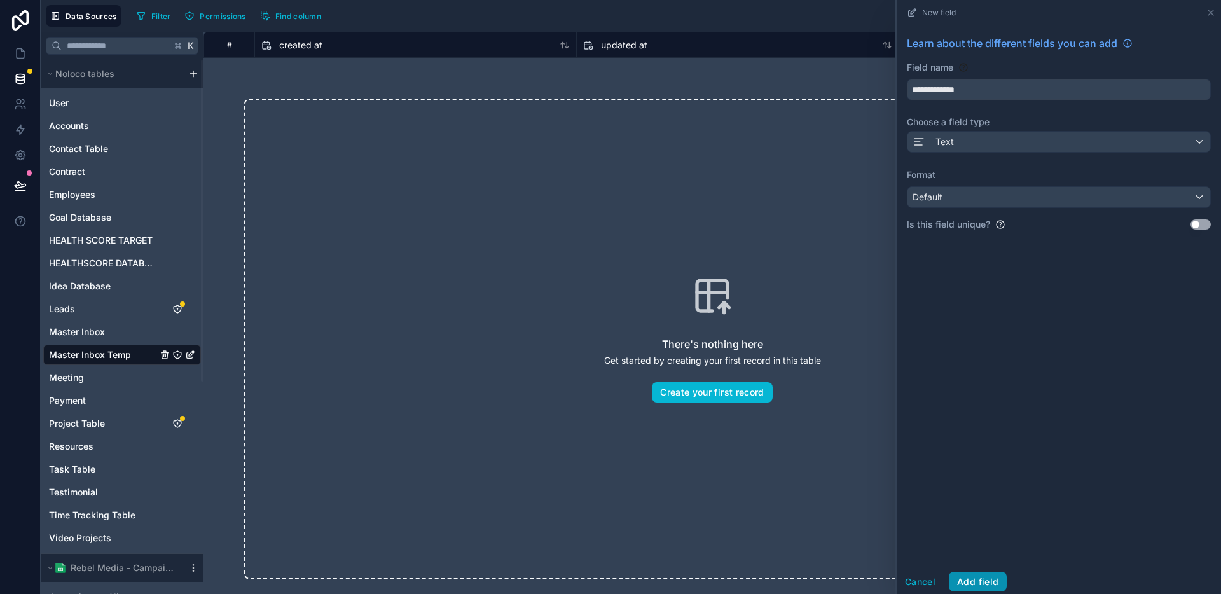
click at [978, 585] on button "Add field" at bounding box center [978, 582] width 58 height 20
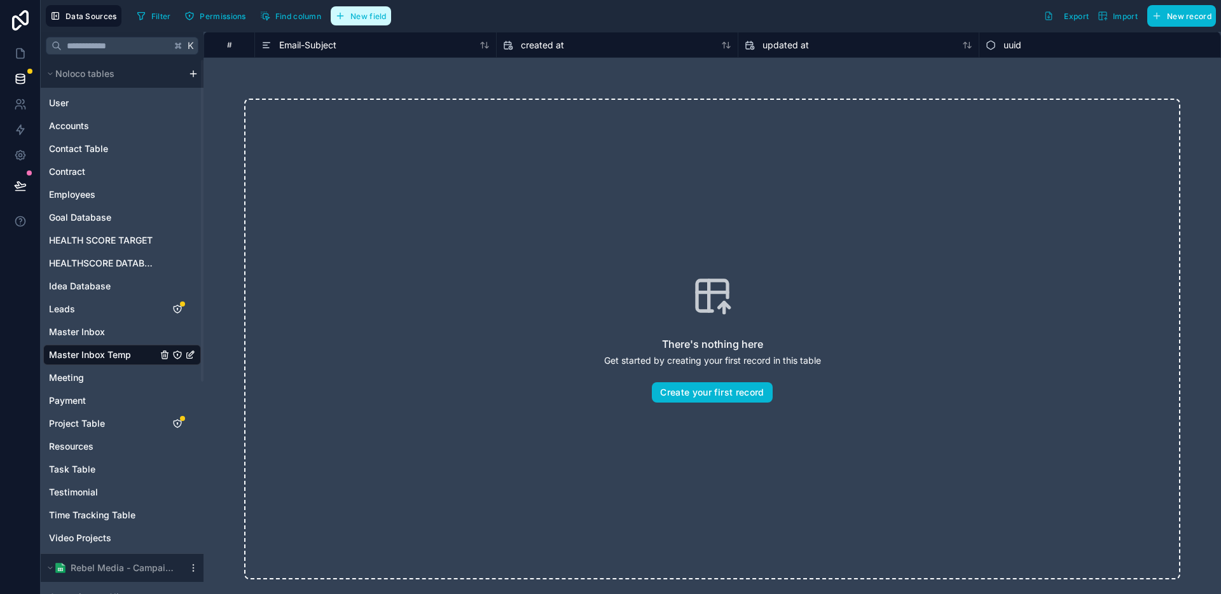
click at [376, 20] on button "New field" at bounding box center [361, 15] width 60 height 19
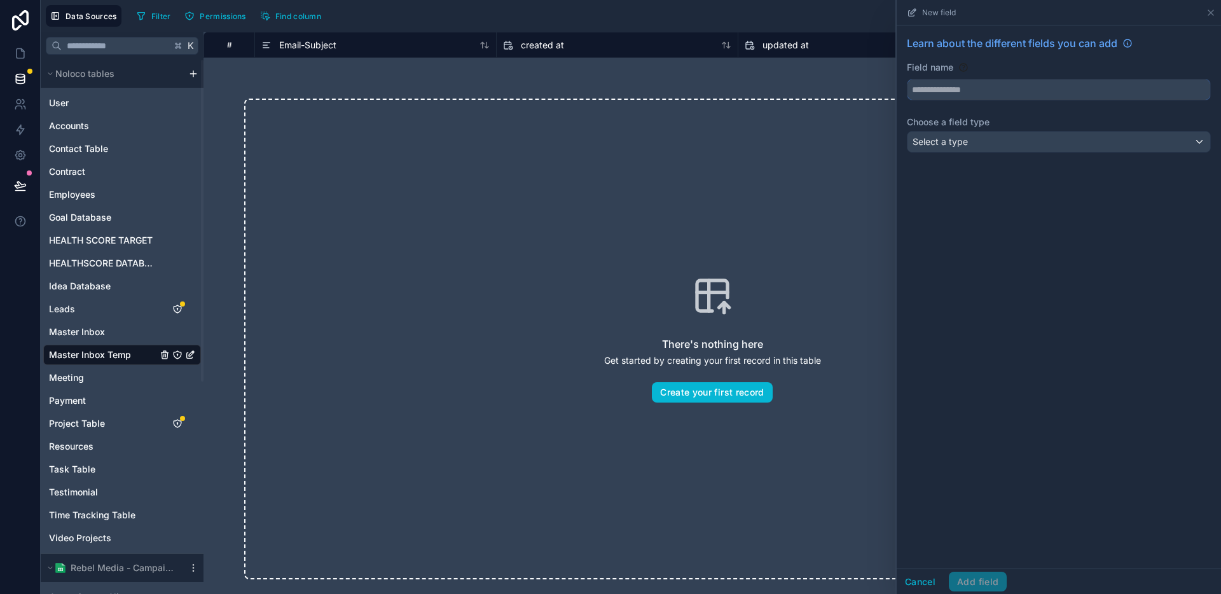
click at [1019, 93] on input "text" at bounding box center [1058, 89] width 303 height 20
type input "****"
click at [989, 142] on div "Select a type" at bounding box center [1058, 142] width 303 height 20
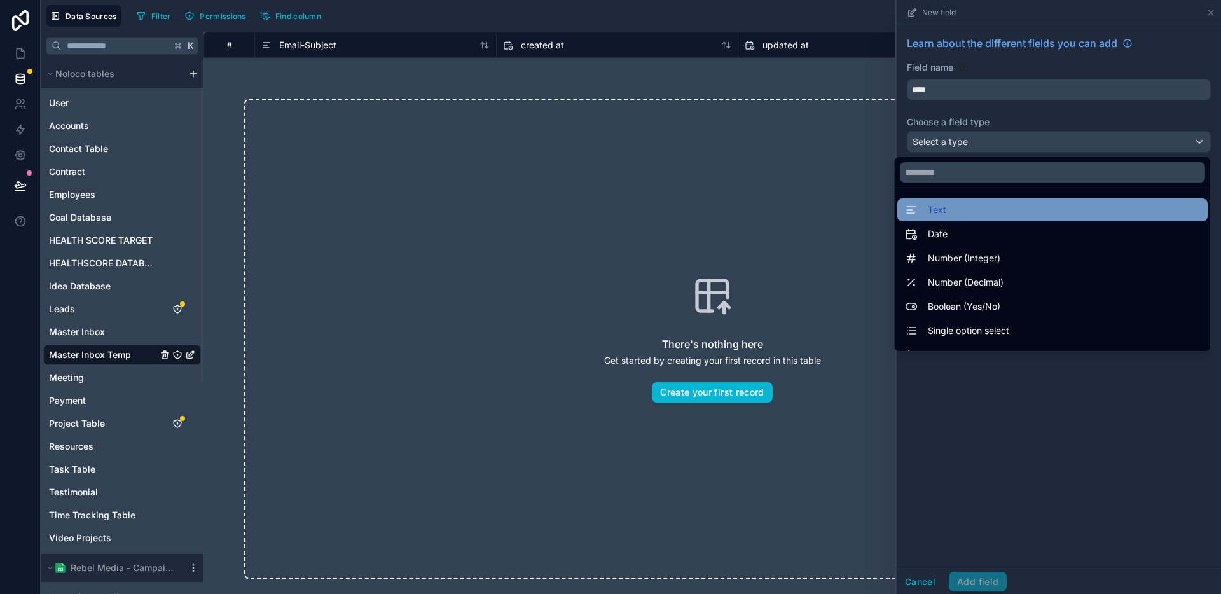
click at [960, 202] on div "Text" at bounding box center [1052, 209] width 295 height 15
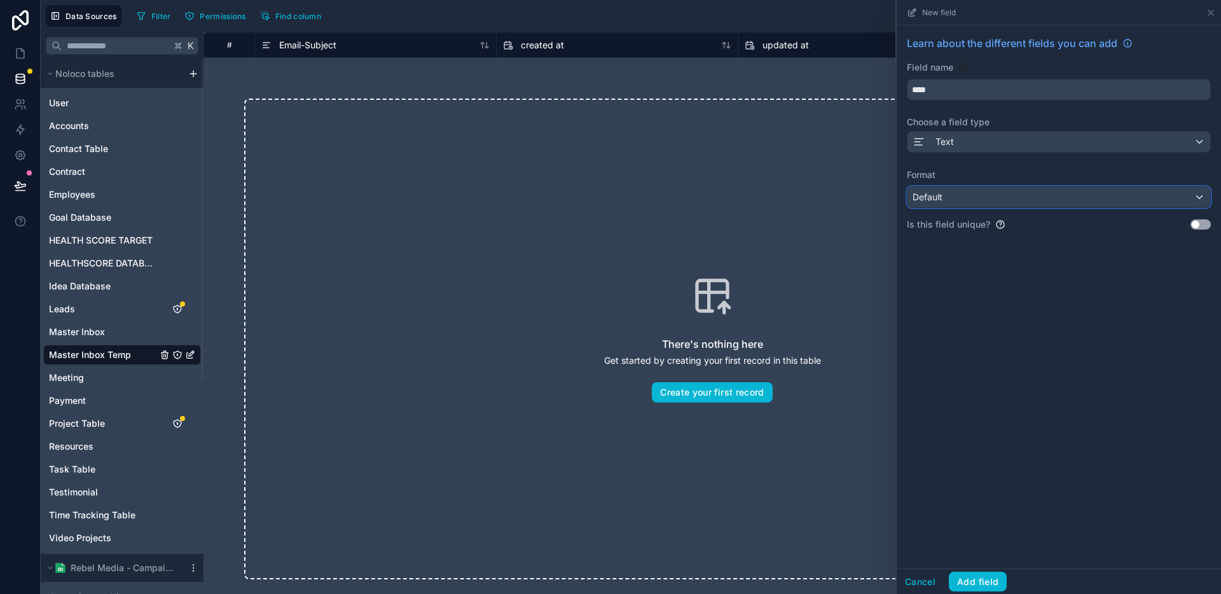
click at [955, 202] on div "Default" at bounding box center [1058, 197] width 303 height 20
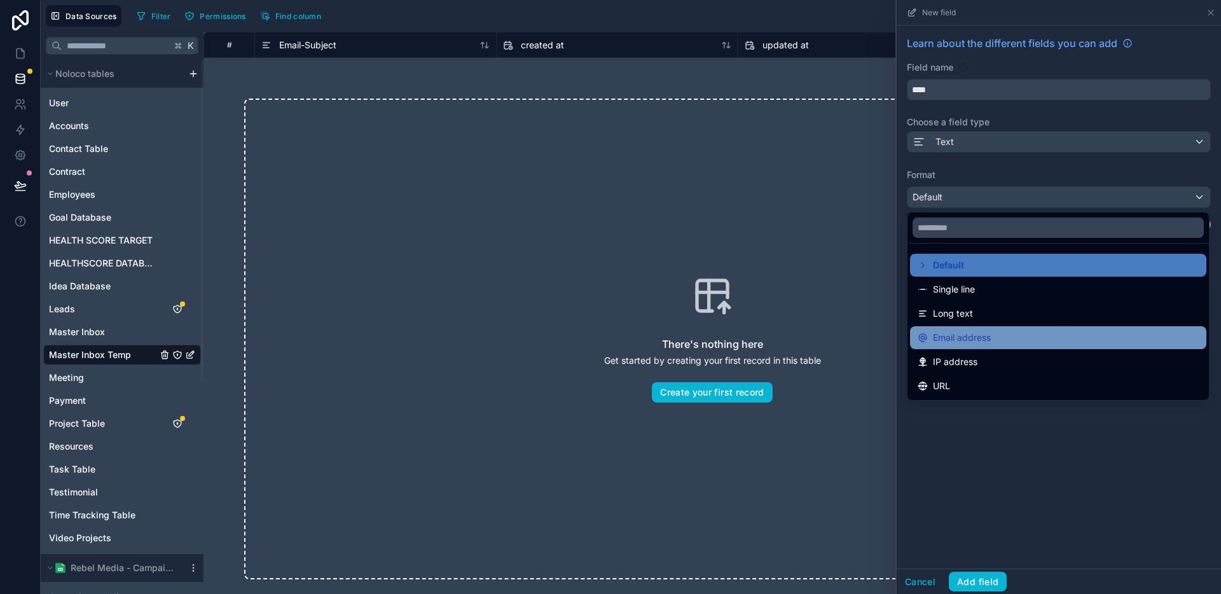
click at [955, 336] on span "Email address" at bounding box center [962, 337] width 58 height 15
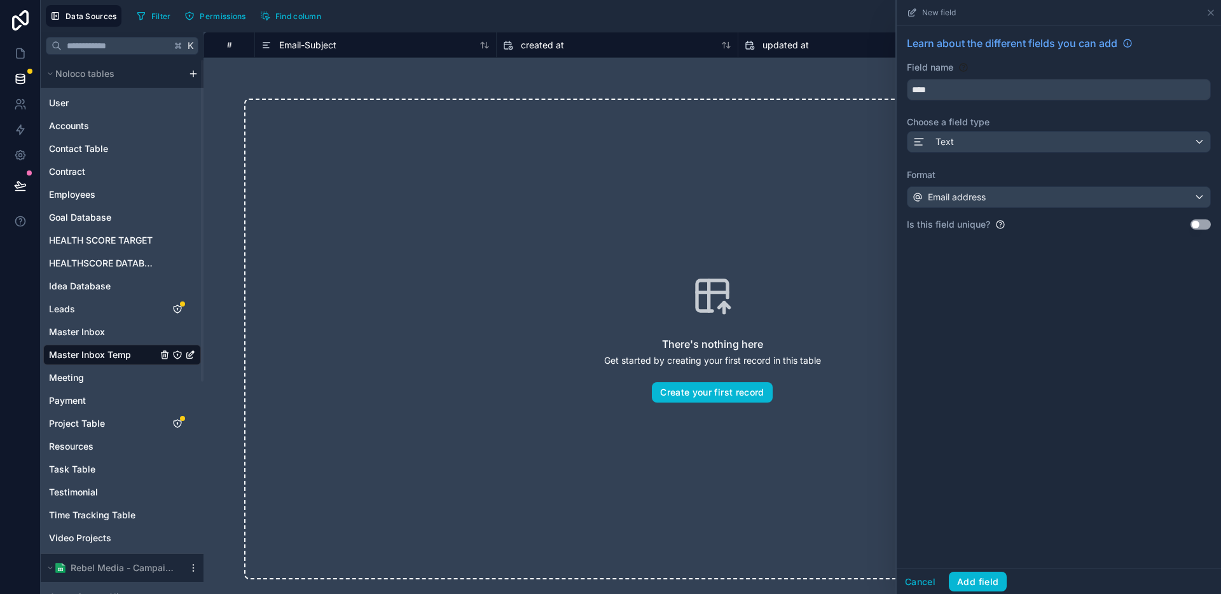
click at [963, 416] on div "Learn about the different fields you can add Field name **** Choose a field typ…" at bounding box center [1059, 296] width 324 height 543
click at [971, 585] on button "Add field" at bounding box center [978, 582] width 58 height 20
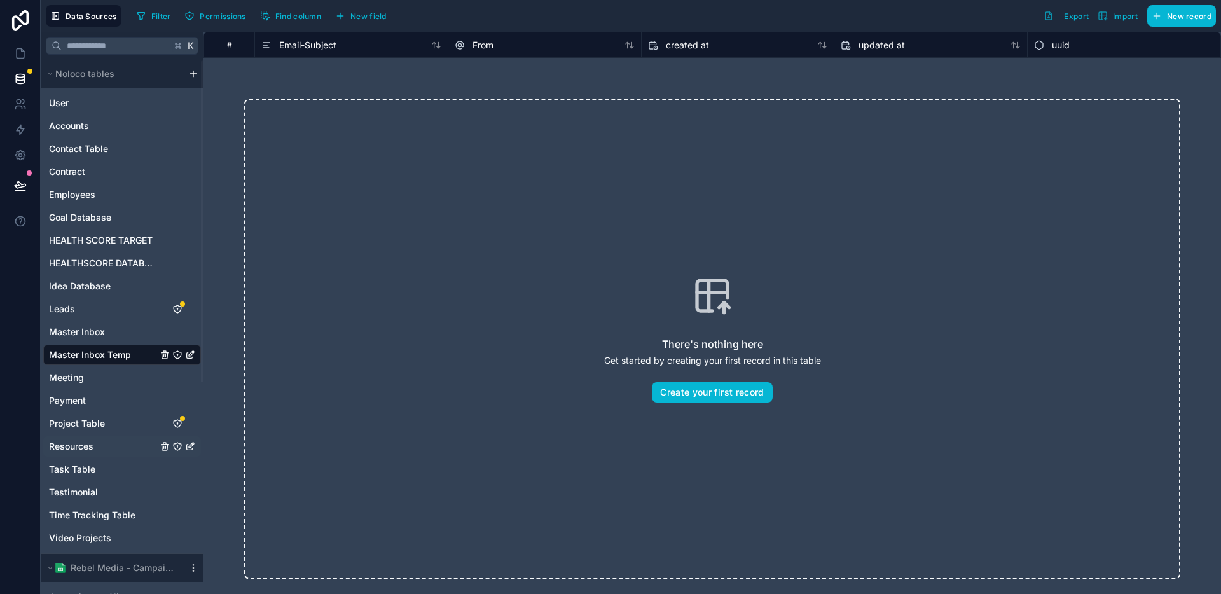
scroll to position [353, 0]
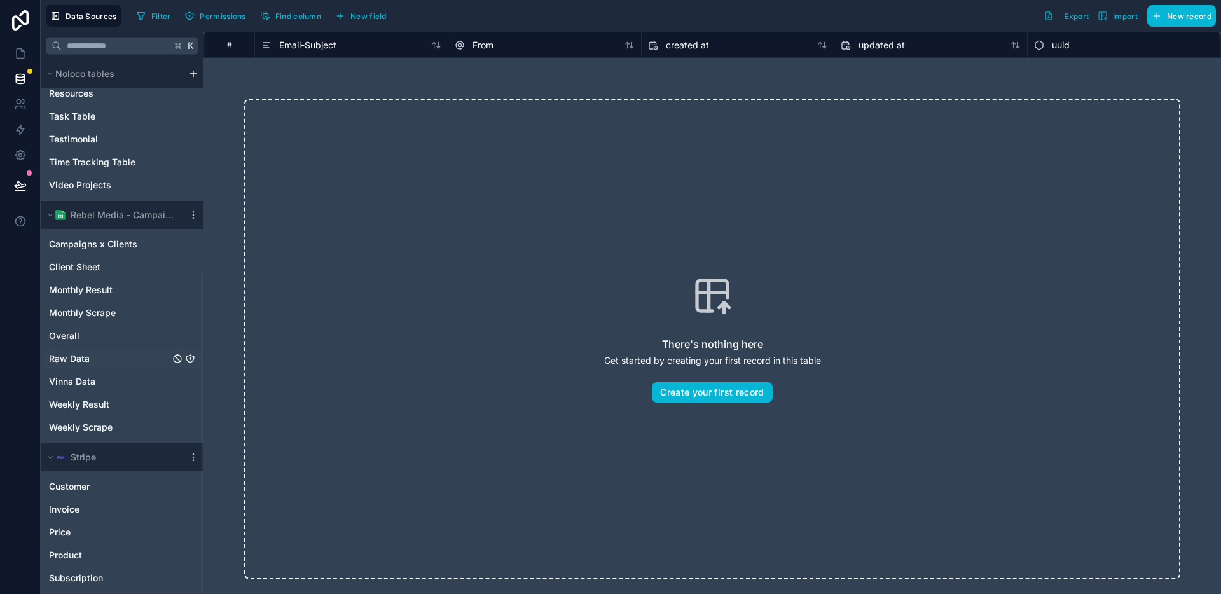
click at [103, 357] on link "Raw Data" at bounding box center [109, 358] width 121 height 13
click at [504, 47] on div "From" at bounding box center [545, 45] width 180 height 15
click at [483, 48] on span "From" at bounding box center [482, 45] width 21 height 13
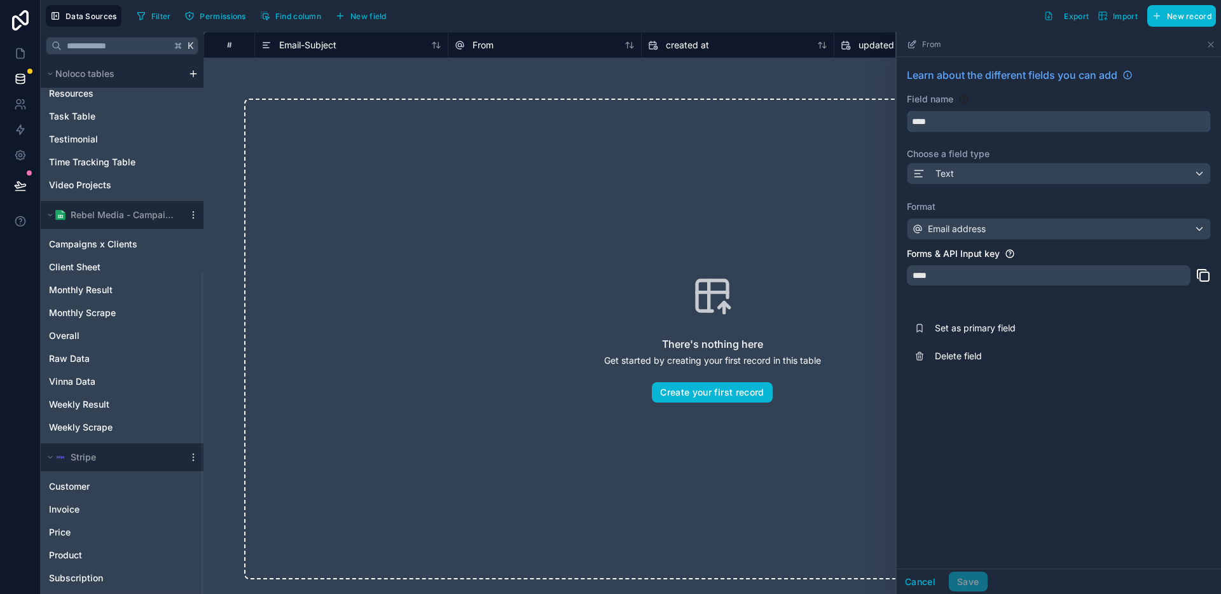
click at [941, 116] on input "****" at bounding box center [1058, 121] width 303 height 20
click at [907, 111] on button "****" at bounding box center [1059, 122] width 304 height 22
type input "**********"
click at [972, 588] on button "Save" at bounding box center [968, 582] width 38 height 20
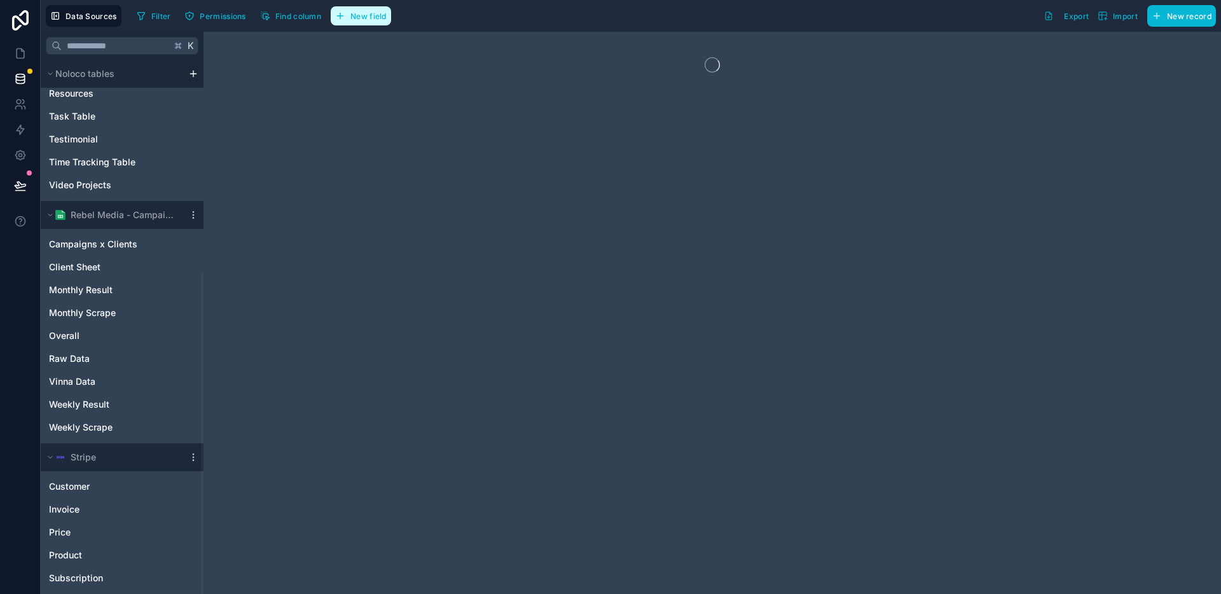
click at [364, 21] on button "New field" at bounding box center [361, 15] width 60 height 19
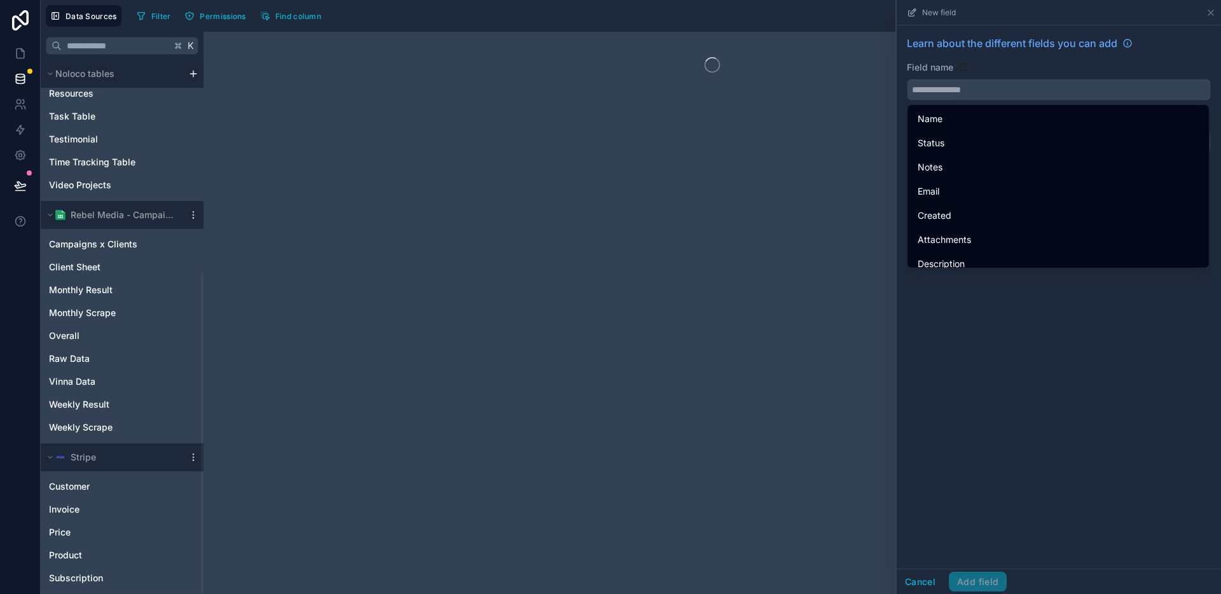
click at [986, 90] on input "text" at bounding box center [1058, 89] width 303 height 20
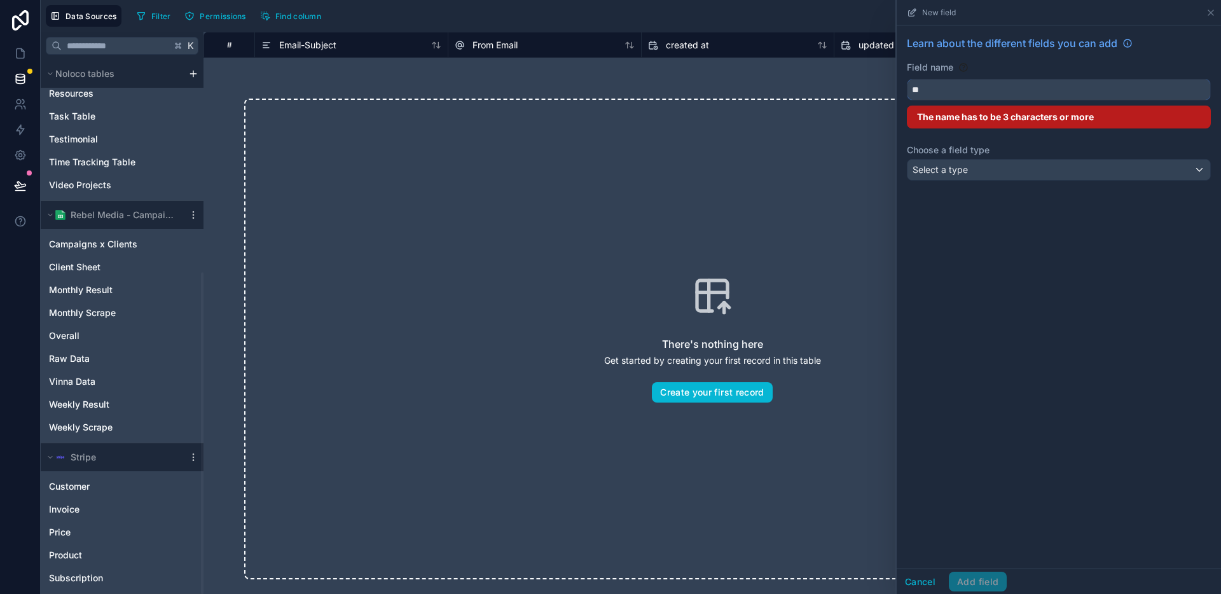
type input "*"
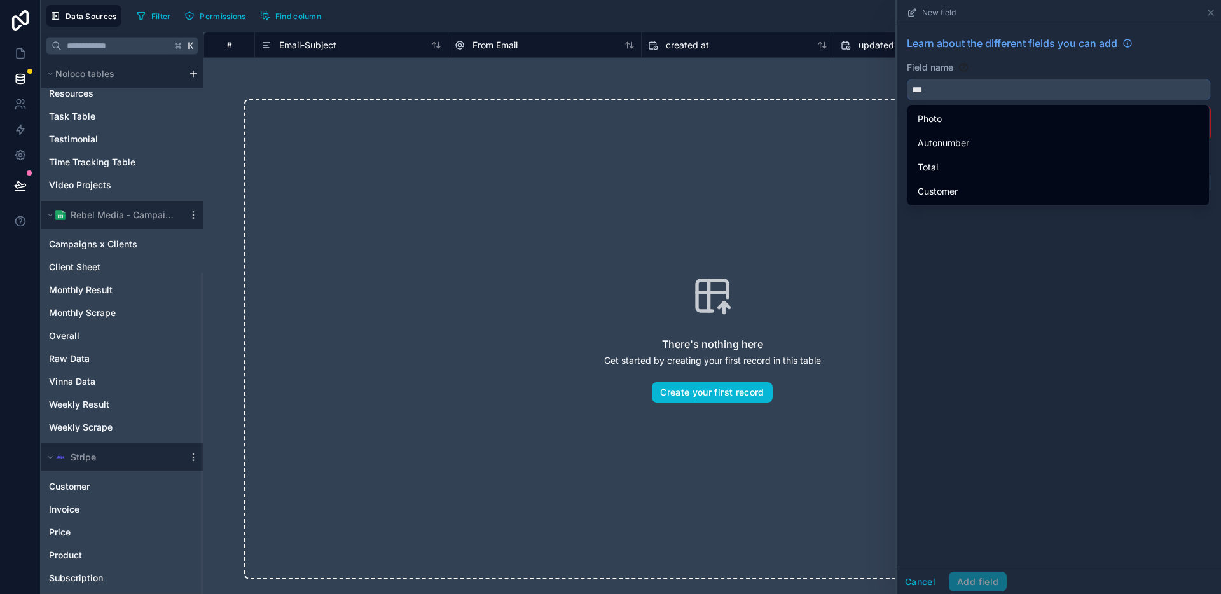
click at [907, 79] on button "**" at bounding box center [1059, 90] width 304 height 22
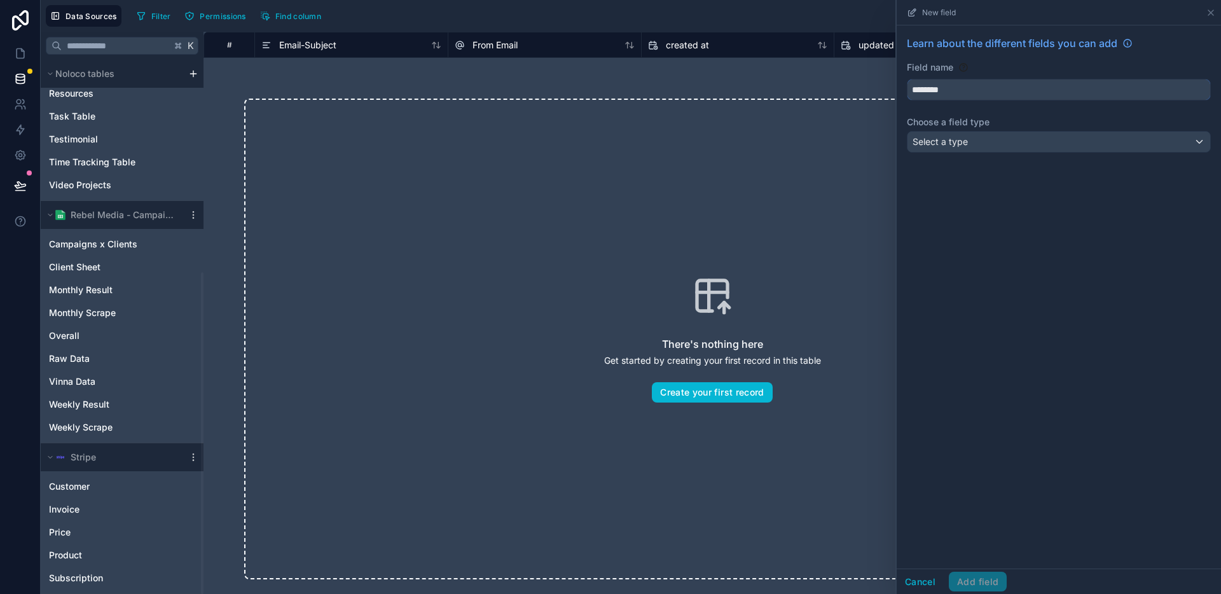
type input "********"
click at [1001, 146] on div "Select a type" at bounding box center [1058, 142] width 303 height 20
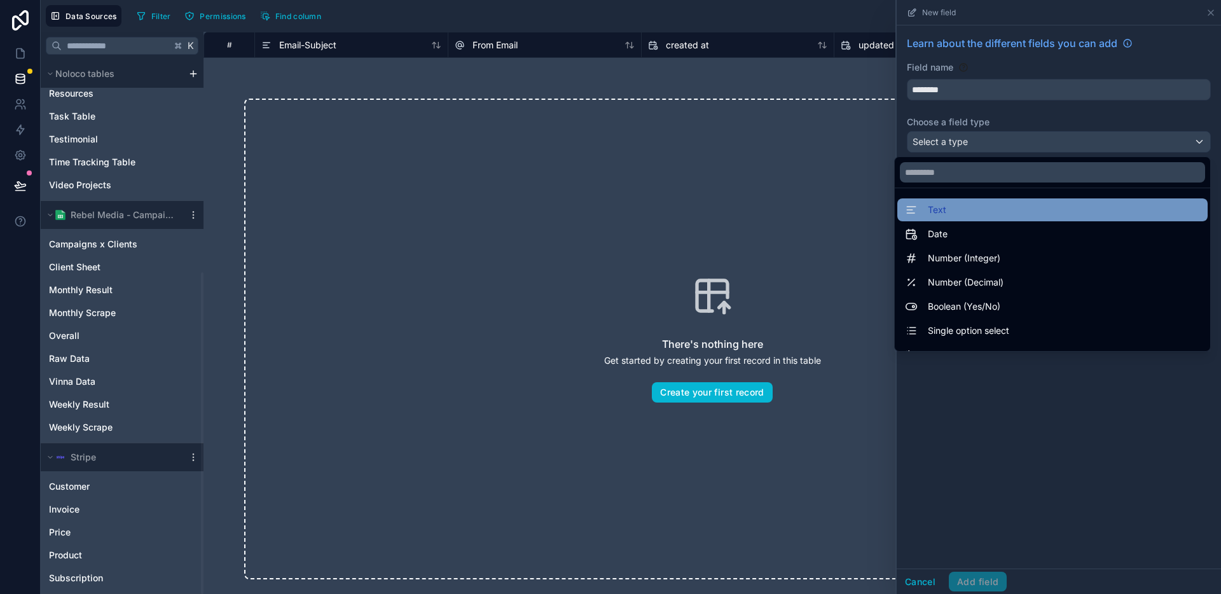
click at [975, 216] on div "Text" at bounding box center [1052, 209] width 295 height 15
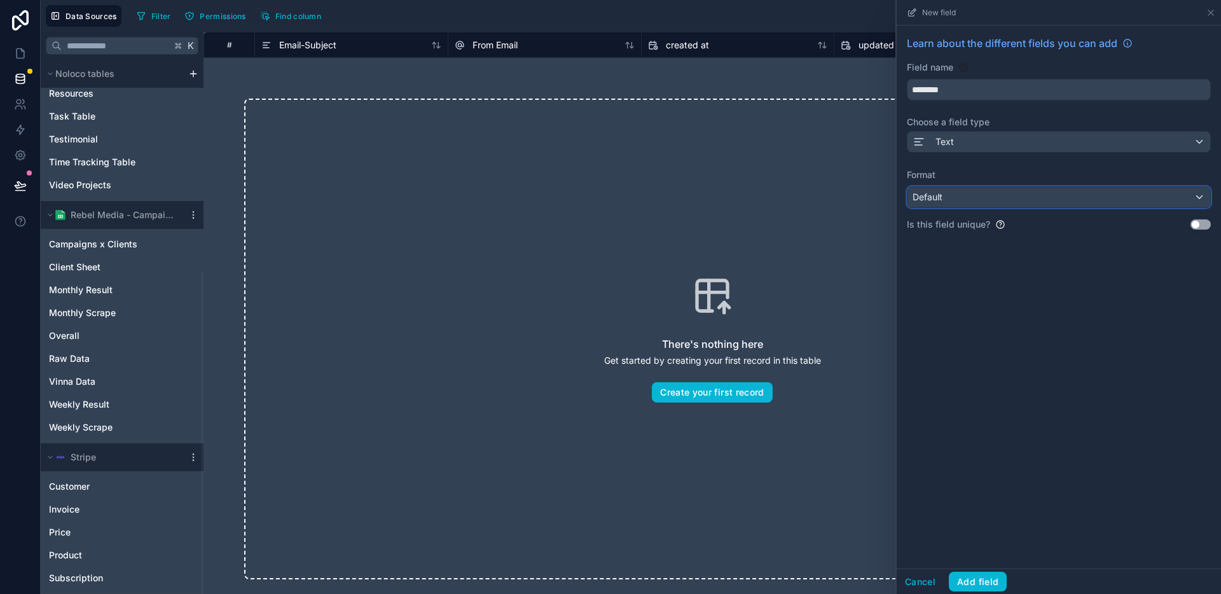
click at [996, 194] on div "Default" at bounding box center [1058, 197] width 303 height 20
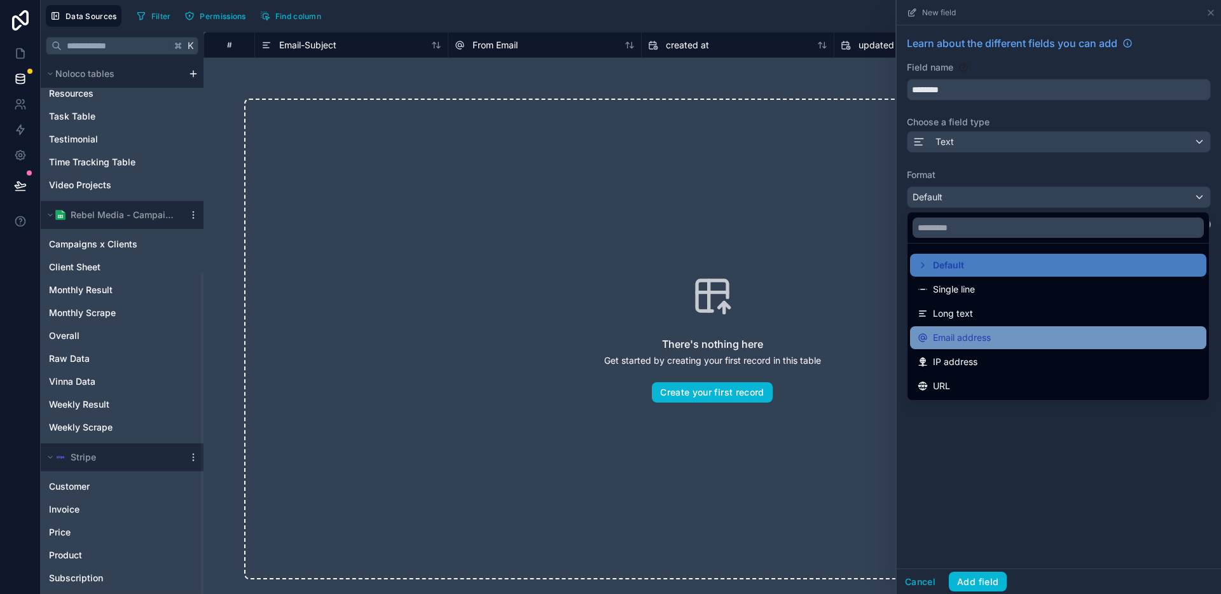
click at [986, 343] on span "Email address" at bounding box center [962, 337] width 58 height 15
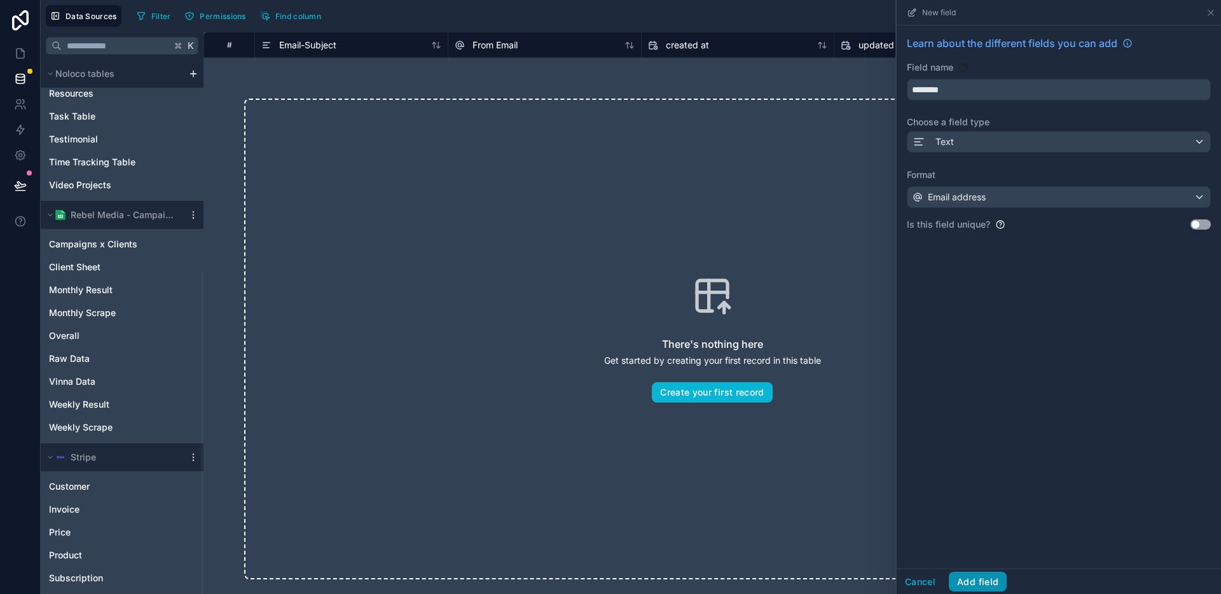
click at [979, 573] on button "Add field" at bounding box center [978, 582] width 58 height 20
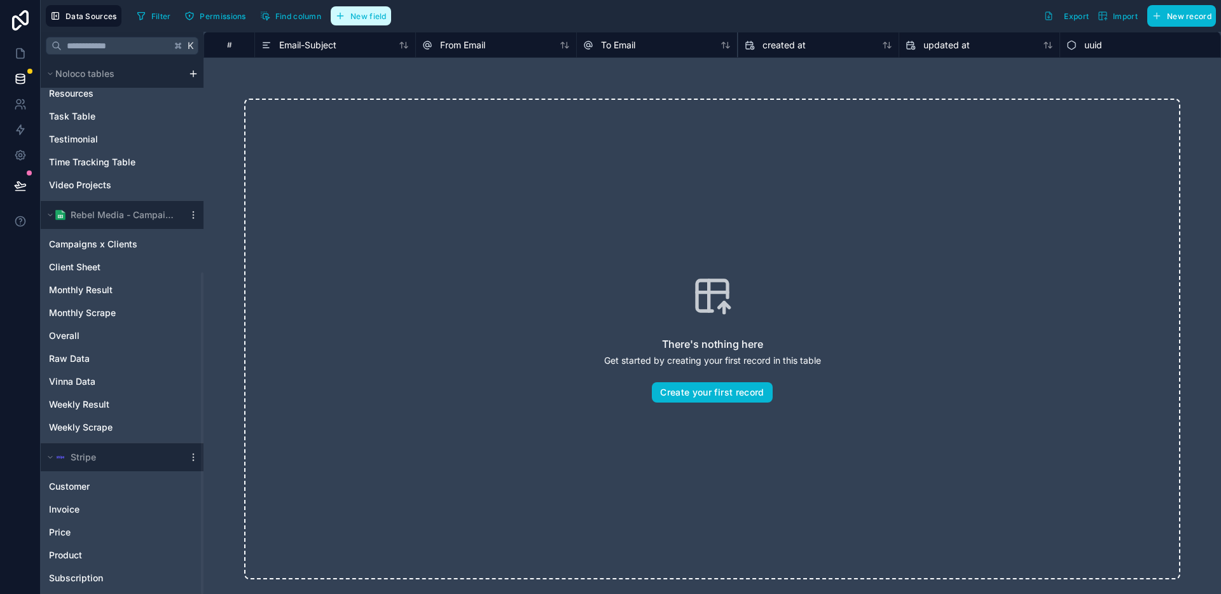
click at [378, 20] on span "New field" at bounding box center [368, 16] width 36 height 10
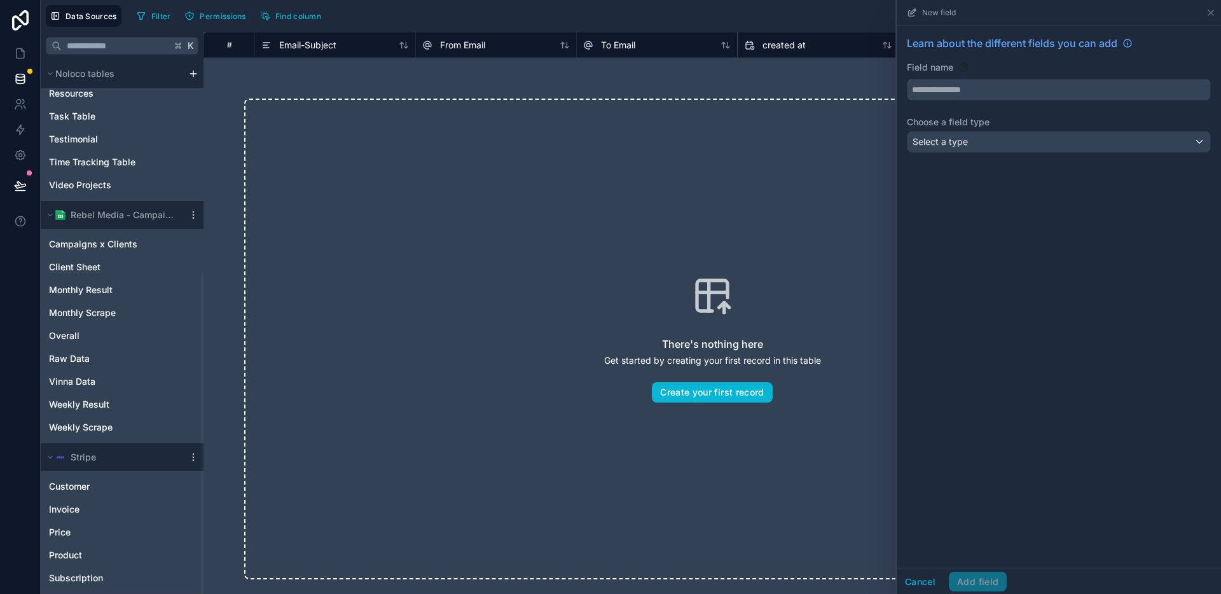
click at [975, 92] on input "text" at bounding box center [1058, 89] width 303 height 20
click at [907, 79] on button "****" at bounding box center [1059, 90] width 304 height 22
type input "*********"
click at [1012, 158] on div "Learn about the different fields you can add Field name ********* Choose a fiel…" at bounding box center [1059, 96] width 324 height 142
click at [1017, 151] on div "Select a type" at bounding box center [1058, 142] width 303 height 20
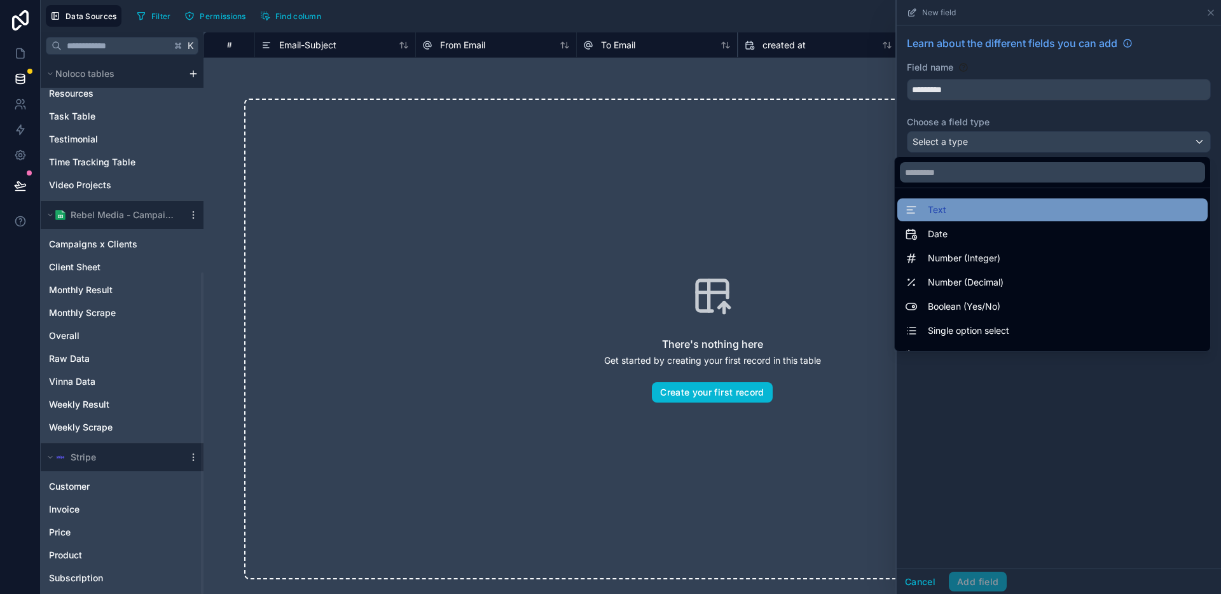
click at [960, 212] on div "Text" at bounding box center [1052, 209] width 295 height 15
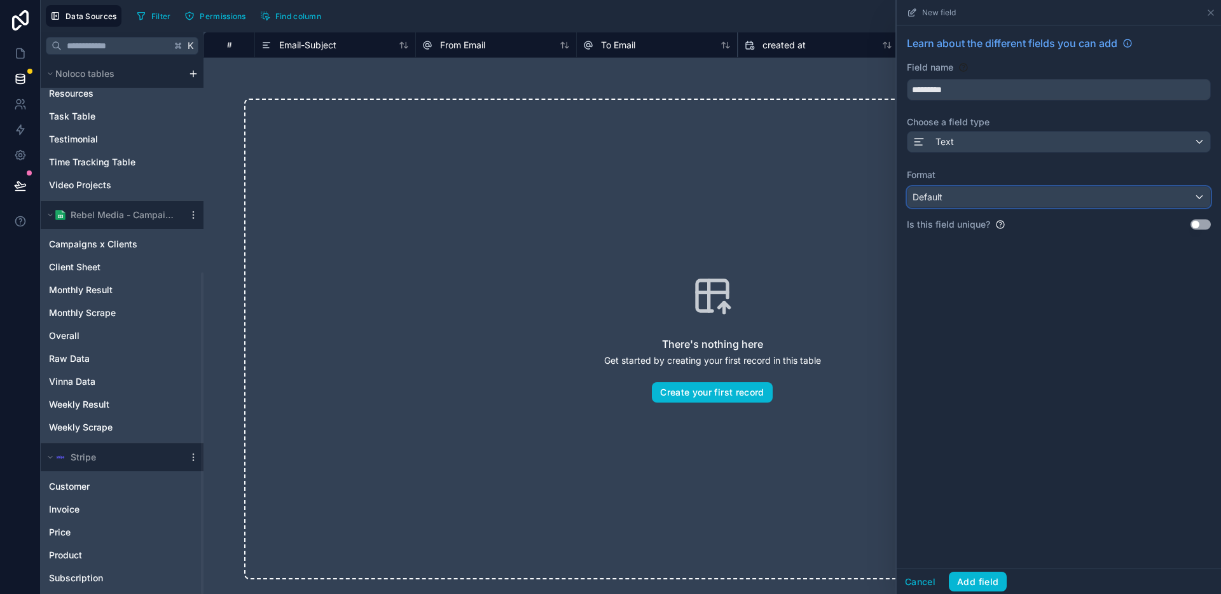
click at [984, 198] on div "Default" at bounding box center [1058, 197] width 303 height 20
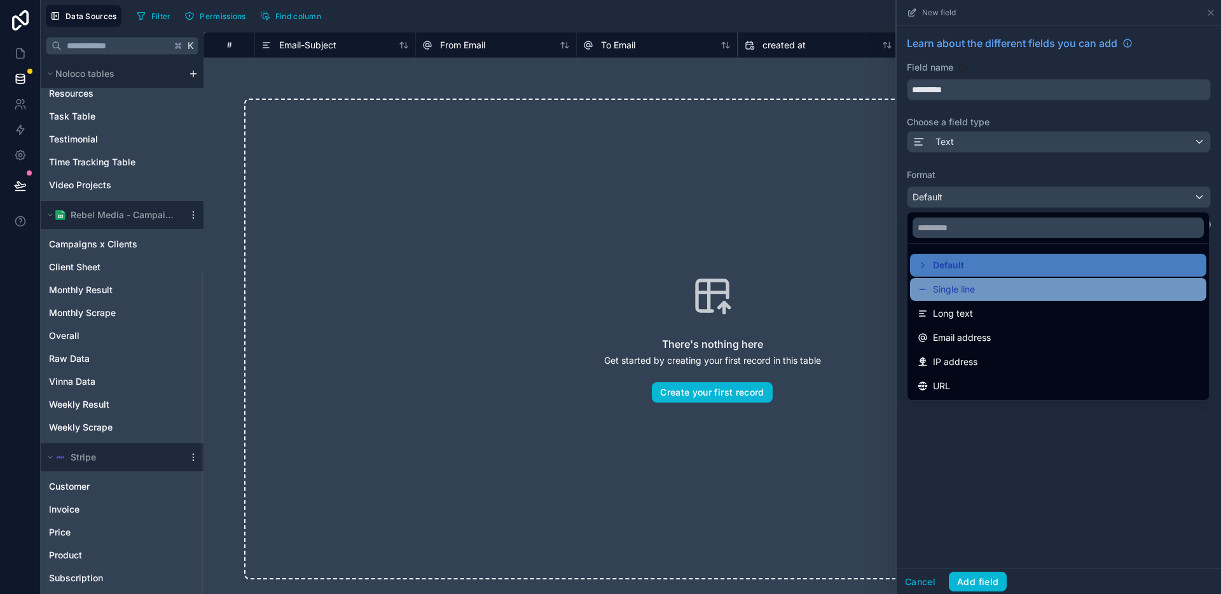
click at [958, 291] on span "Single line" at bounding box center [954, 289] width 42 height 15
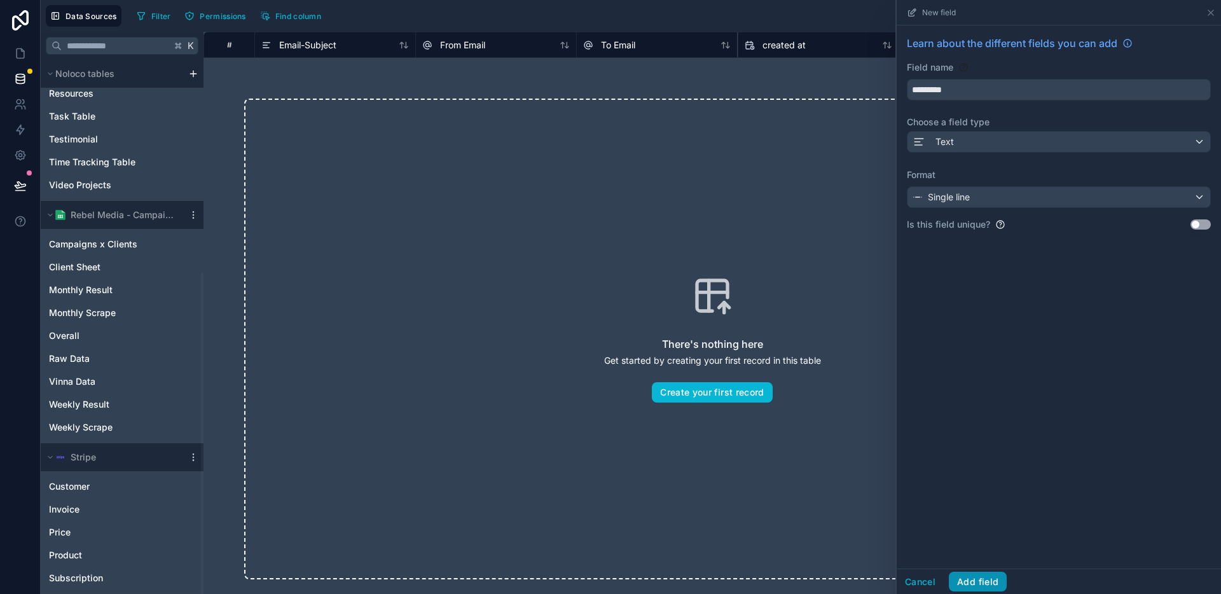
click at [985, 579] on button "Add field" at bounding box center [978, 582] width 58 height 20
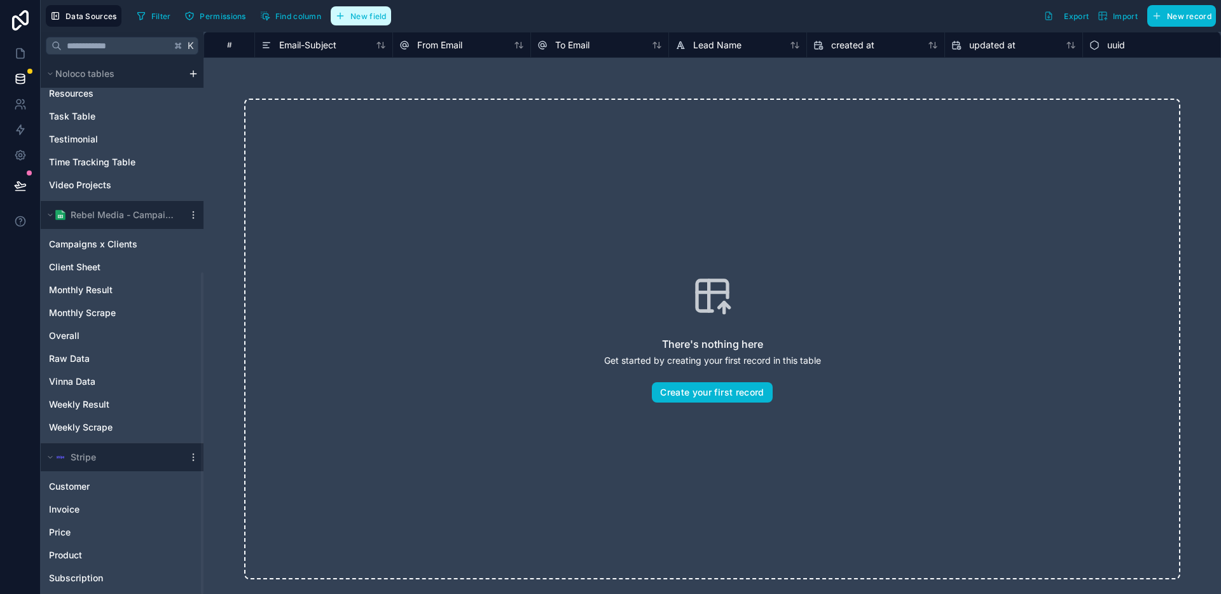
click at [366, 18] on span "New field" at bounding box center [368, 16] width 36 height 10
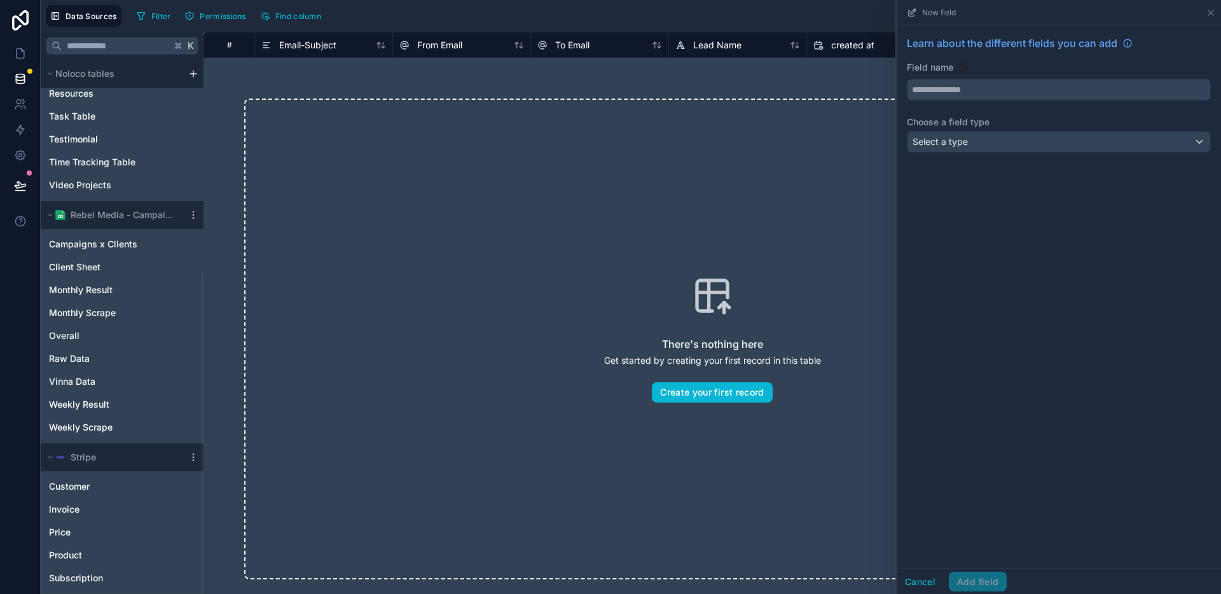
click at [953, 90] on input "text" at bounding box center [1058, 89] width 303 height 20
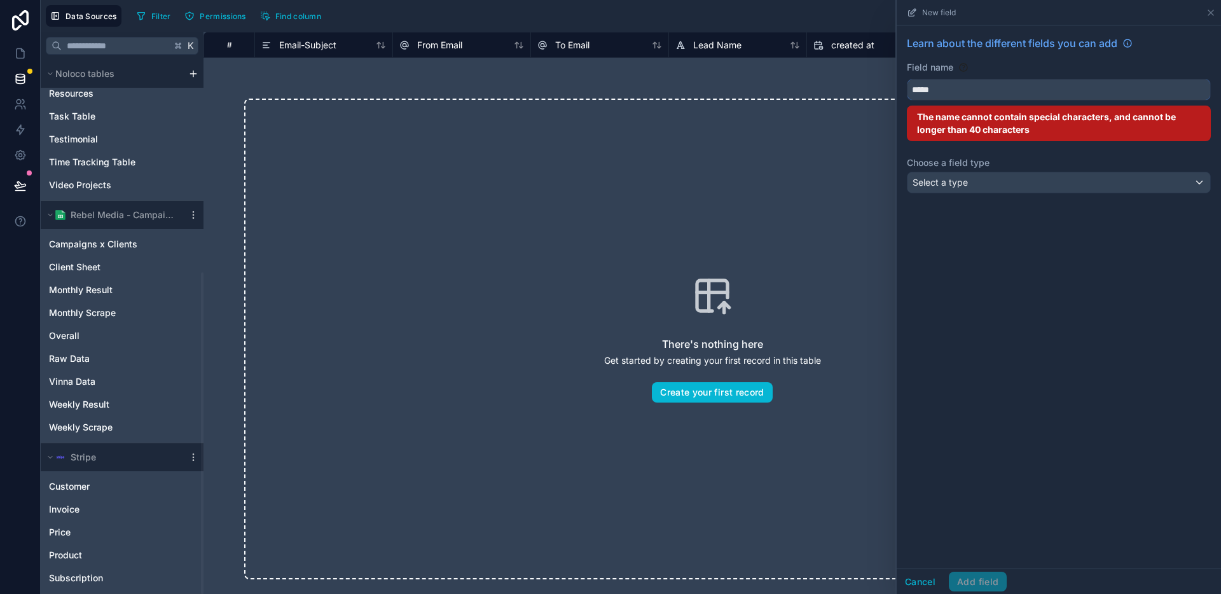
click at [907, 79] on button "****" at bounding box center [1059, 90] width 304 height 22
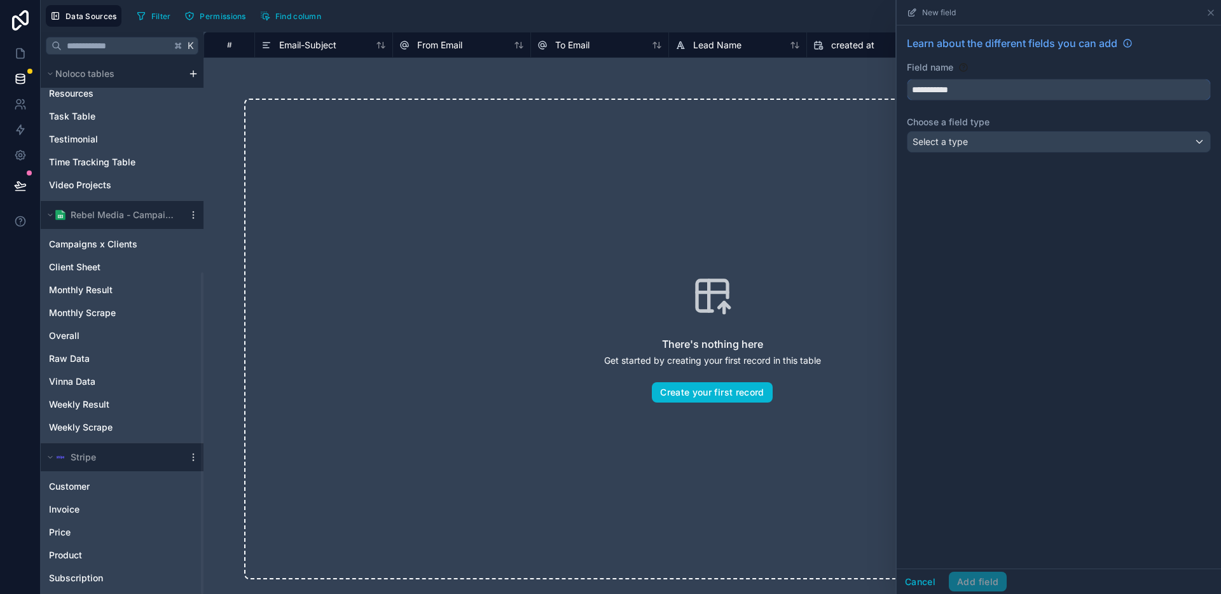
type input "**********"
click at [1007, 148] on div "Select a type" at bounding box center [1058, 142] width 303 height 20
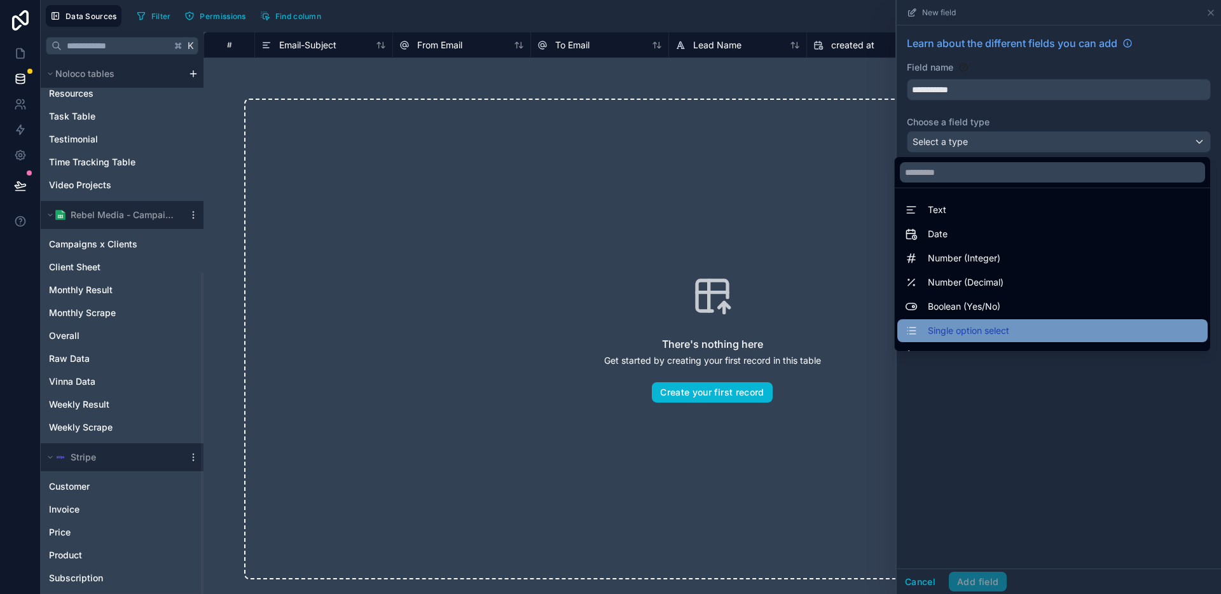
click at [994, 336] on span "Single option select" at bounding box center [968, 330] width 81 height 15
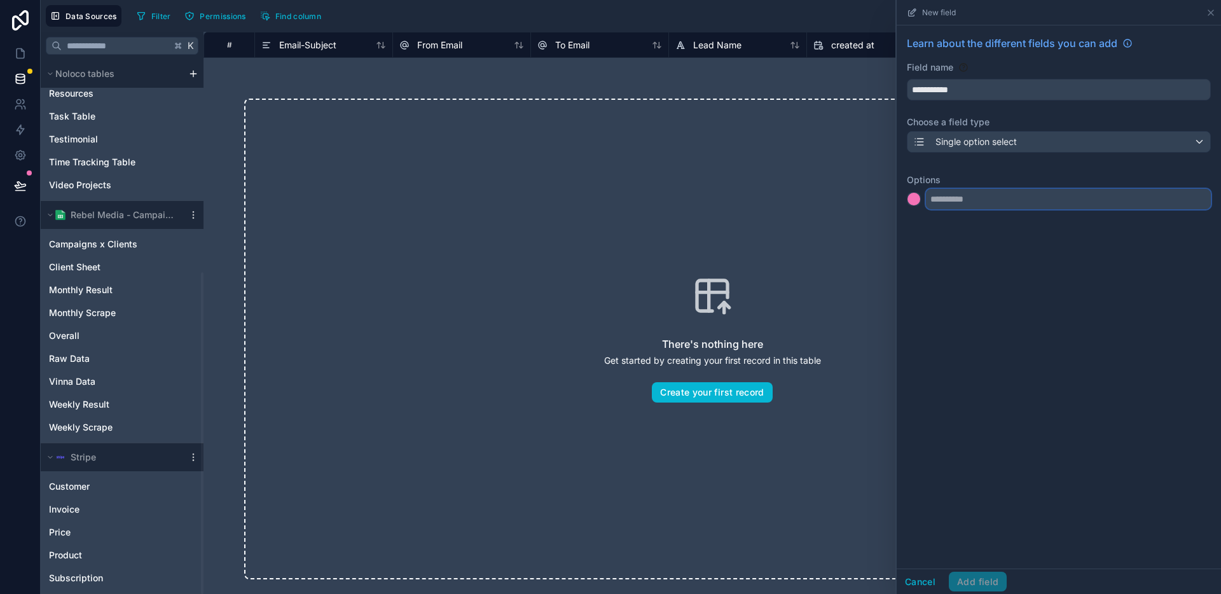
click at [998, 203] on input "text" at bounding box center [1068, 199] width 285 height 20
type input "********"
click at [1010, 228] on input "text" at bounding box center [1068, 224] width 285 height 20
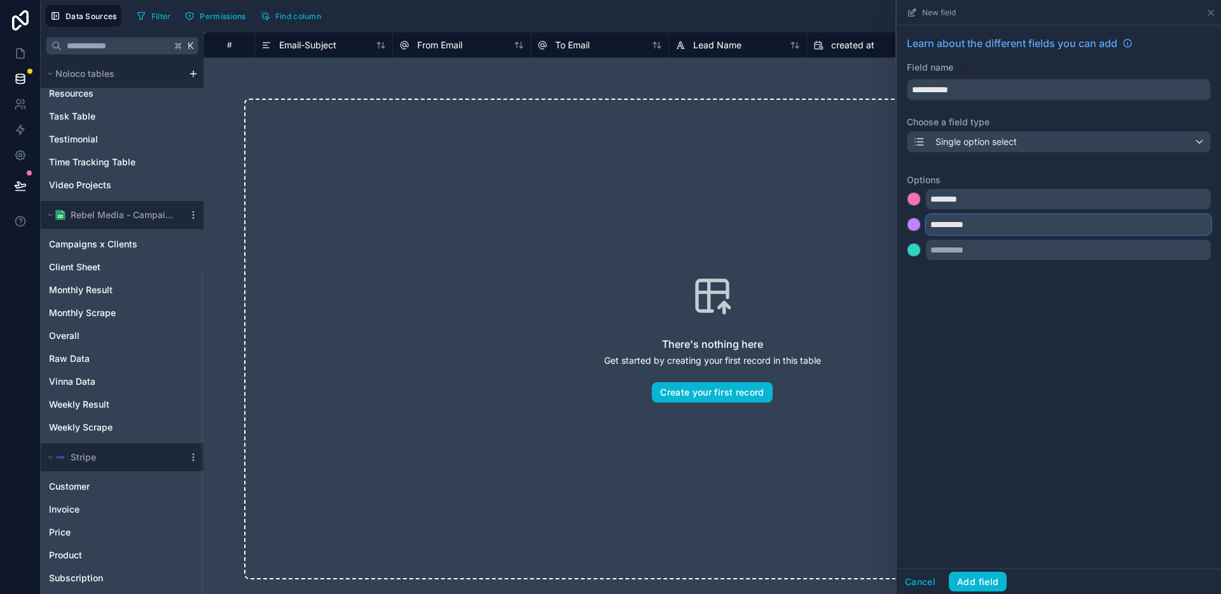
type input "**********"
click at [989, 332] on div "**********" at bounding box center [1059, 296] width 324 height 543
click at [993, 168] on div "**********" at bounding box center [1059, 211] width 304 height 97
click at [1050, 144] on div "Single option select" at bounding box center [1058, 142] width 303 height 20
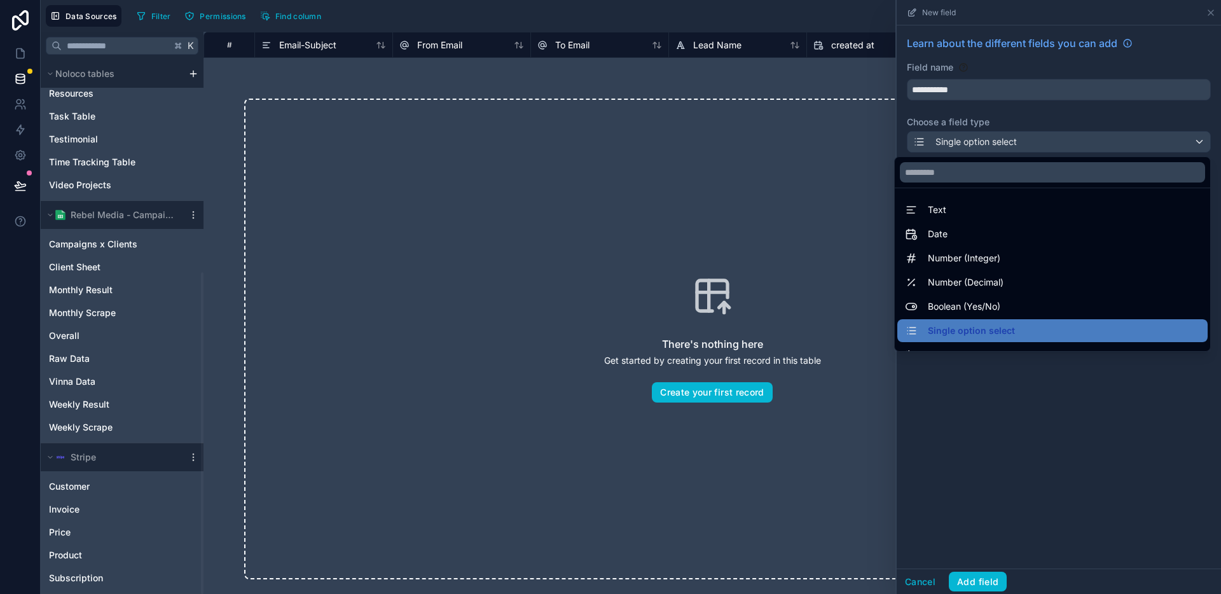
click at [1073, 115] on div at bounding box center [1059, 297] width 324 height 594
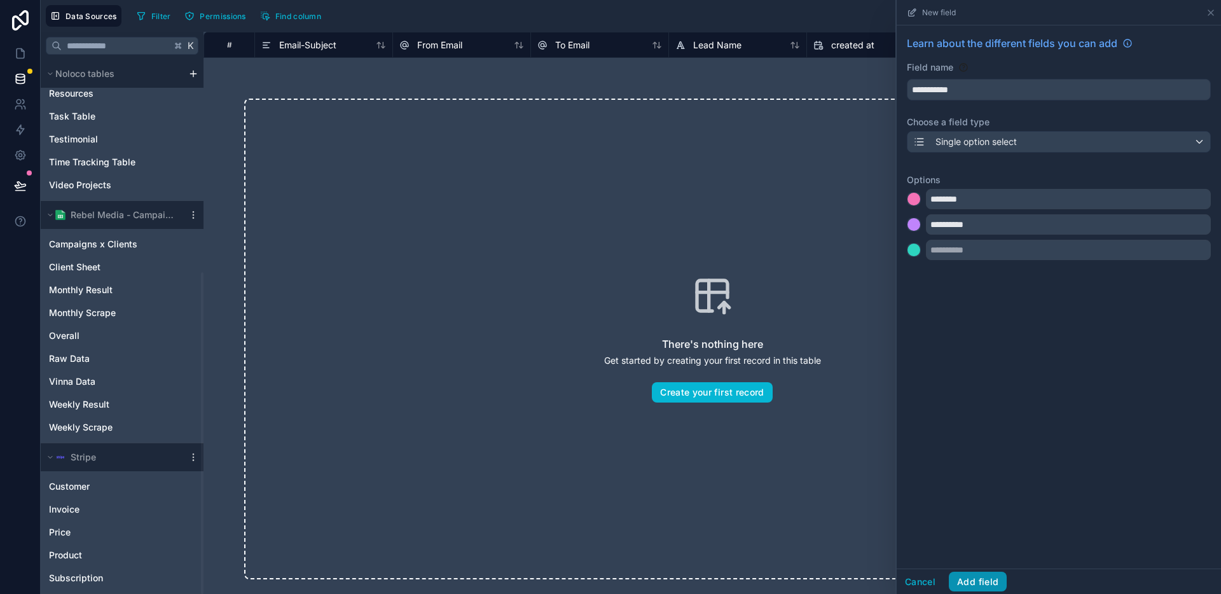
click at [984, 577] on button "Add field" at bounding box center [978, 582] width 58 height 20
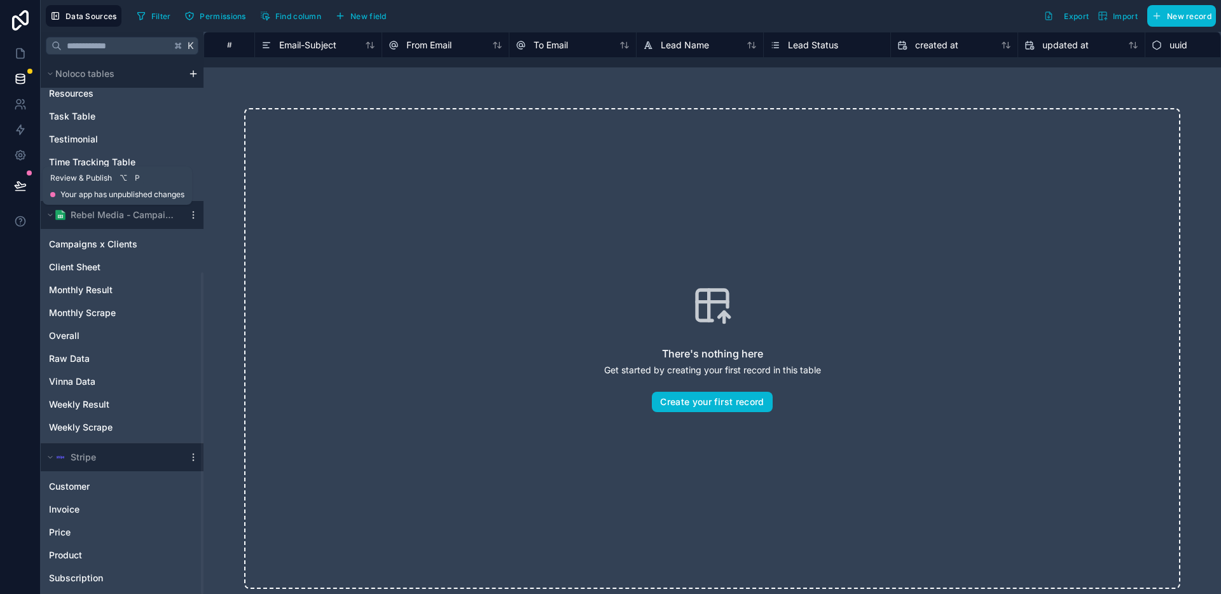
click at [20, 188] on icon at bounding box center [20, 185] width 13 height 13
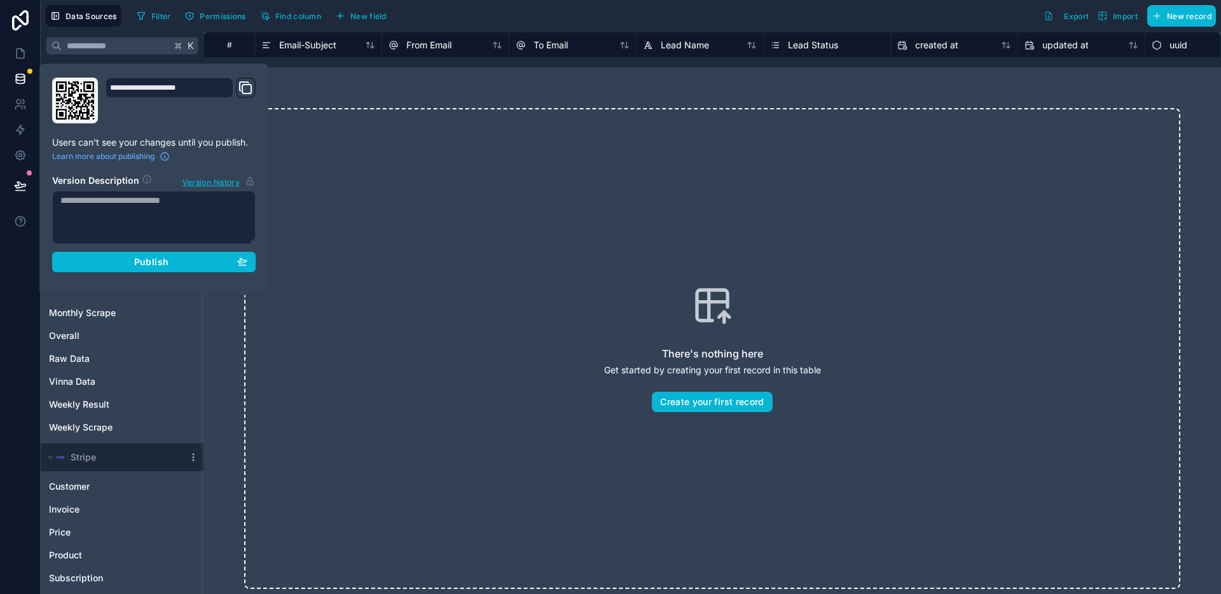
click at [122, 276] on div "**********" at bounding box center [154, 179] width 214 height 203
click at [131, 263] on div "Publish" at bounding box center [153, 261] width 187 height 11
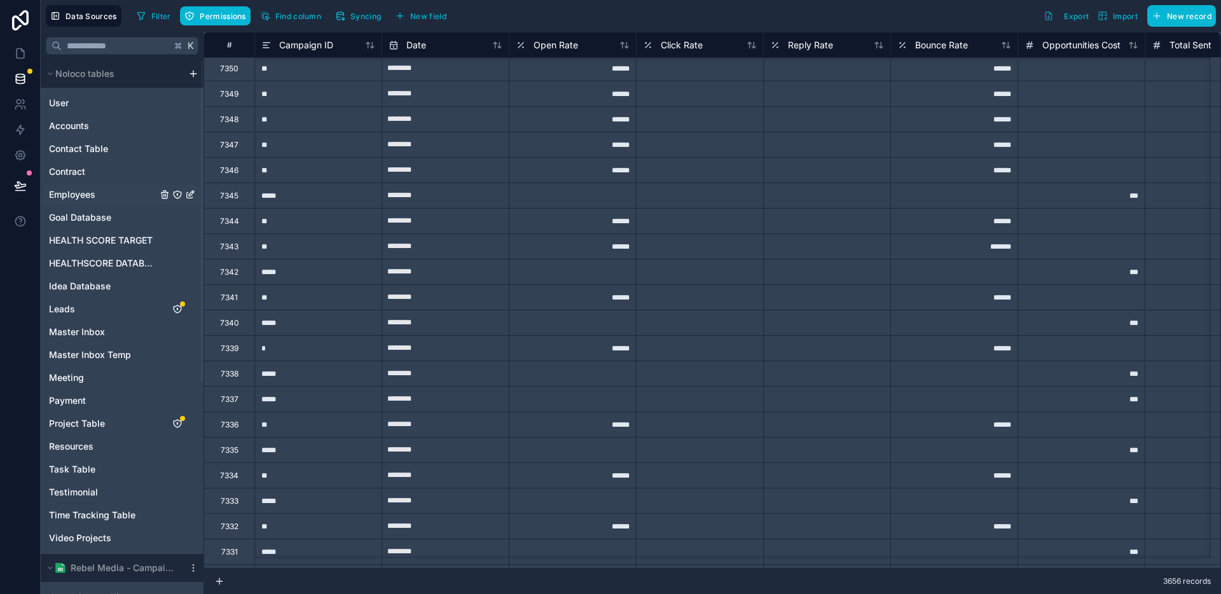
scroll to position [3, 0]
click at [293, 250] on div "**" at bounding box center [317, 245] width 127 height 25
click at [301, 248] on input "**" at bounding box center [318, 245] width 127 height 25
click at [304, 301] on div "**" at bounding box center [317, 296] width 127 height 25
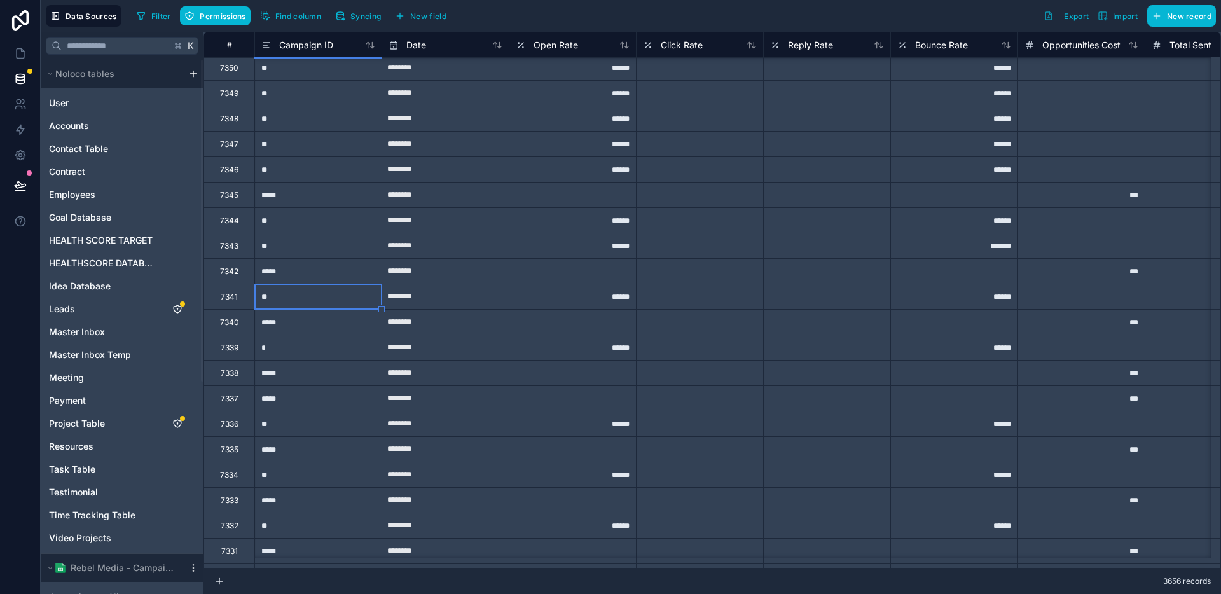
click at [320, 253] on div "**" at bounding box center [317, 245] width 127 height 25
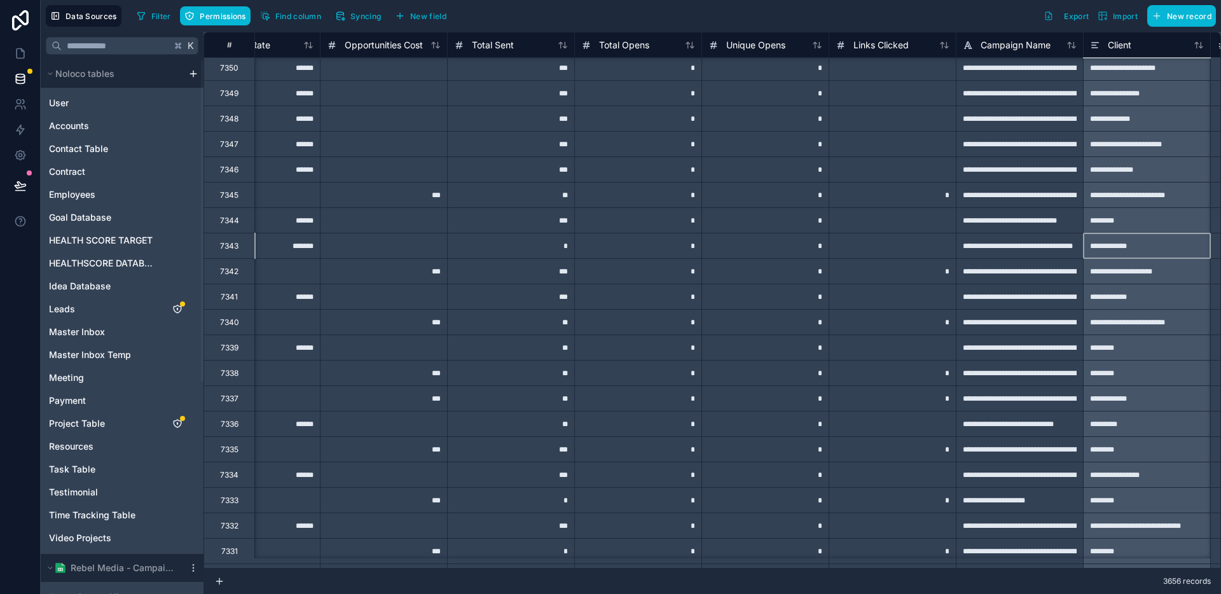
scroll to position [3, 825]
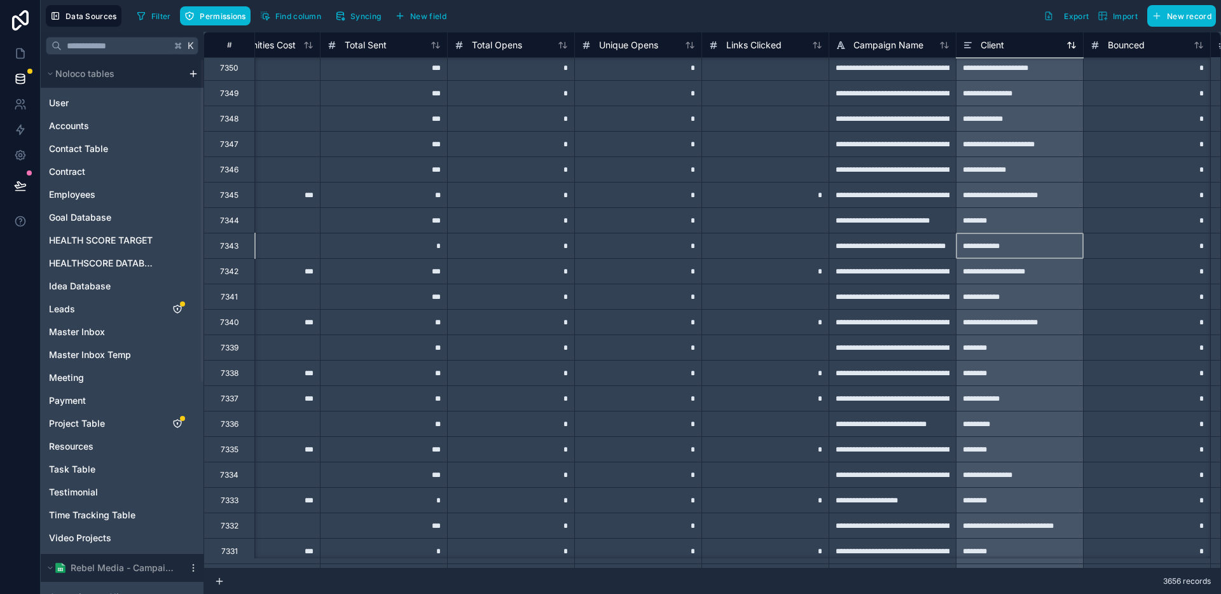
click at [994, 43] on span "Client" at bounding box center [993, 45] width 24 height 13
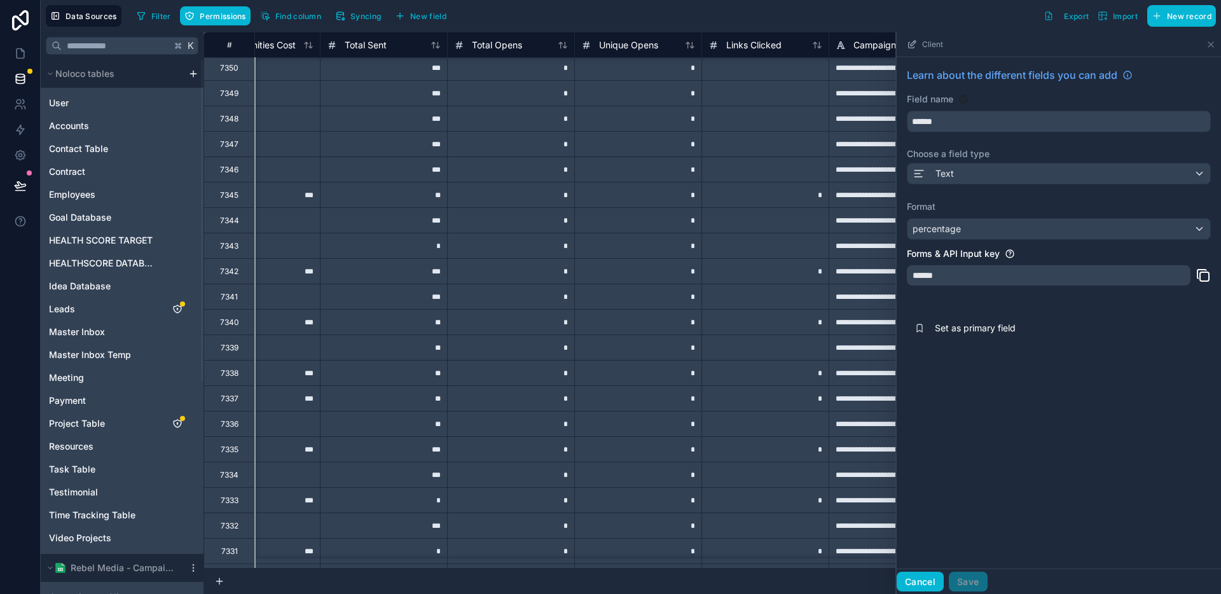
click at [915, 585] on button "Cancel" at bounding box center [920, 582] width 47 height 20
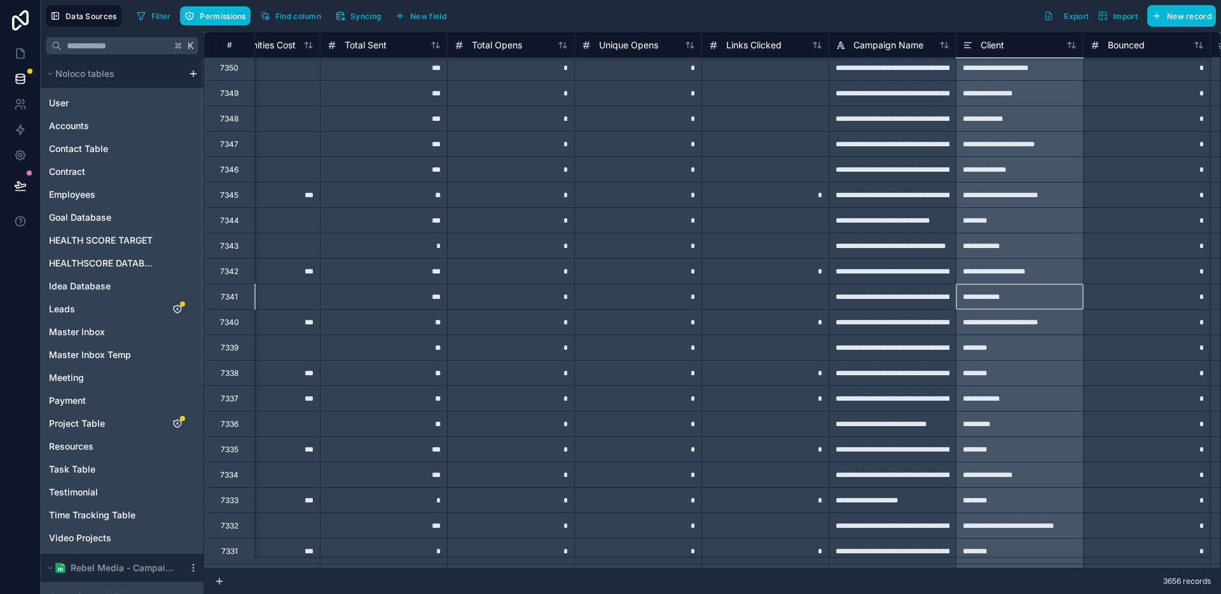
click at [1019, 303] on div "**********" at bounding box center [1019, 296] width 127 height 25
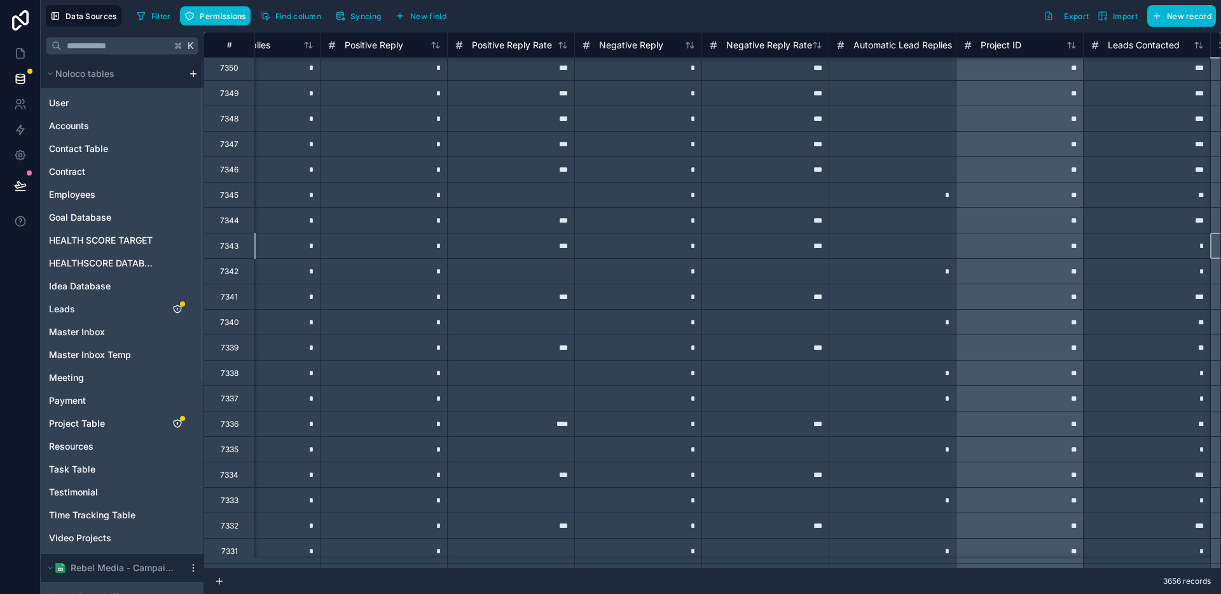
scroll to position [3, 2096]
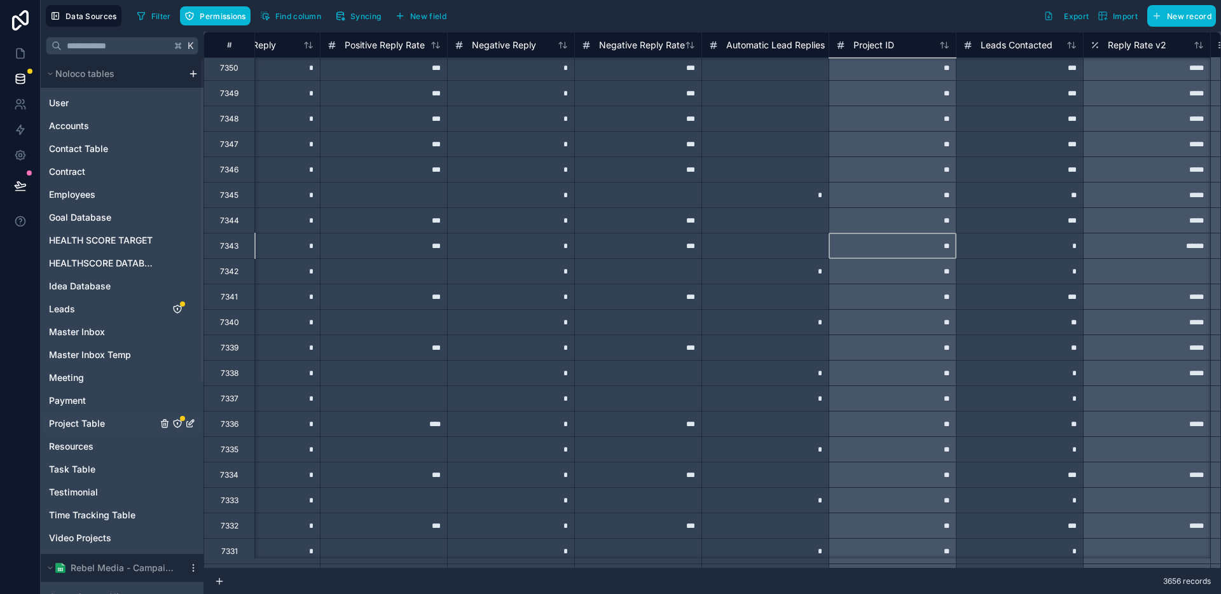
click at [105, 427] on link "Project Table" at bounding box center [103, 423] width 108 height 13
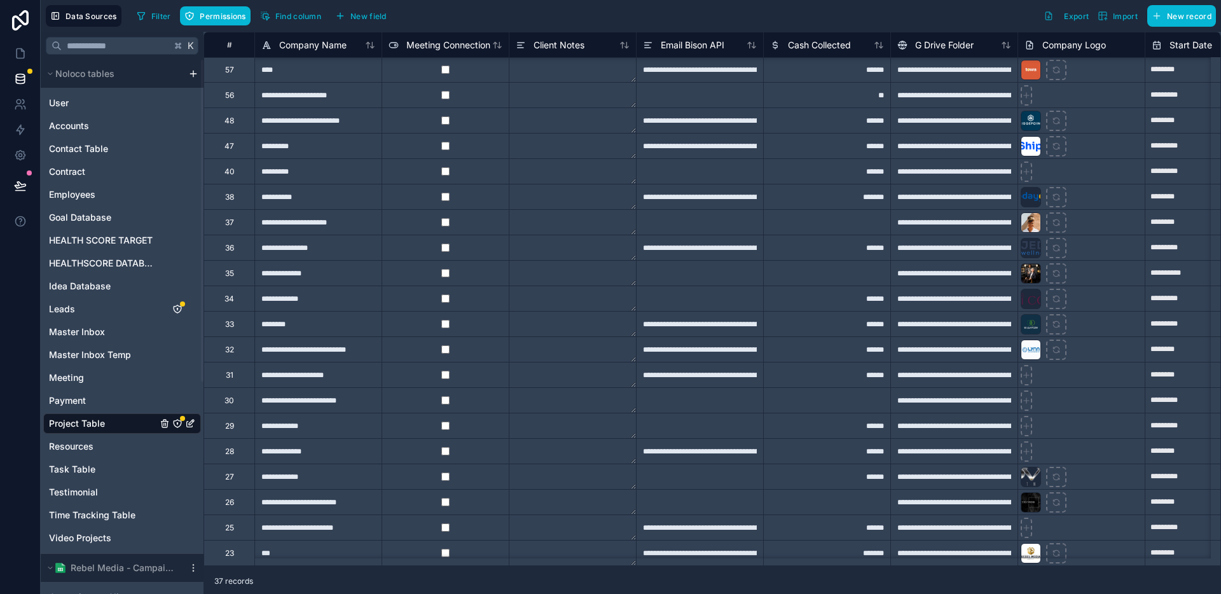
scroll to position [443, 0]
click at [298, 497] on div "**********" at bounding box center [317, 501] width 127 height 25
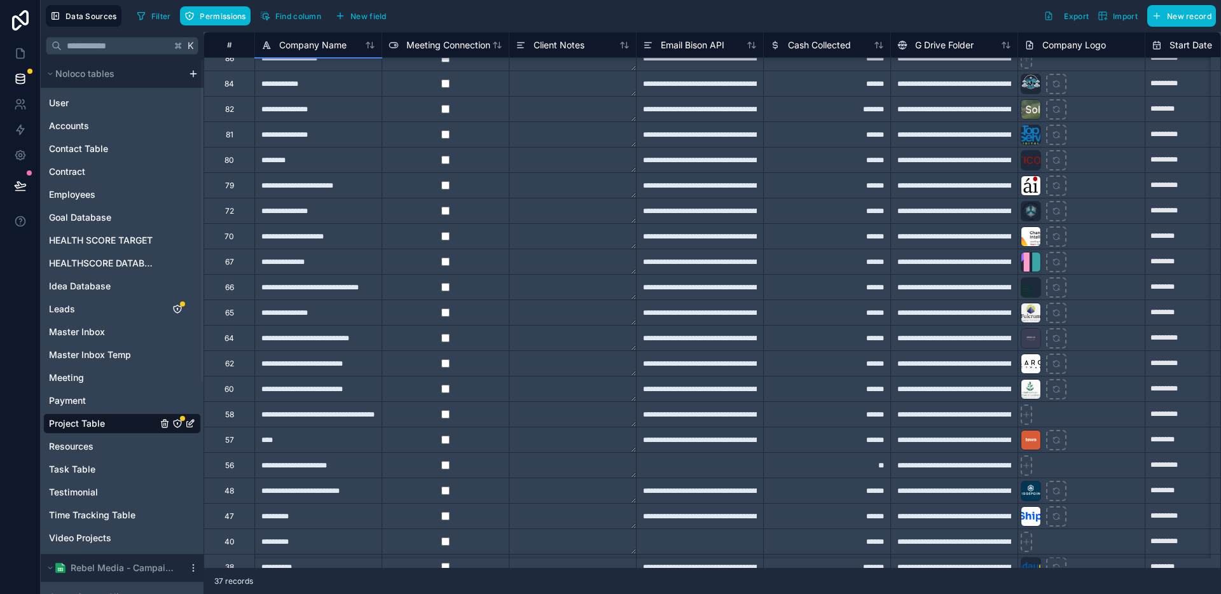
scroll to position [19, 0]
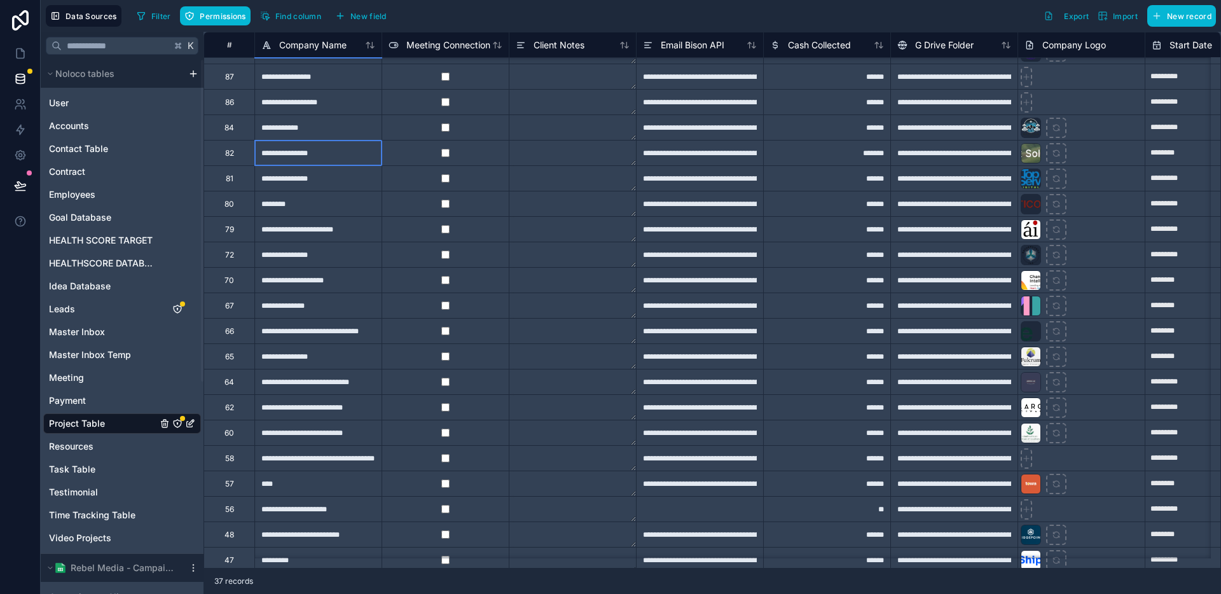
click at [306, 156] on div "**********" at bounding box center [317, 152] width 127 height 25
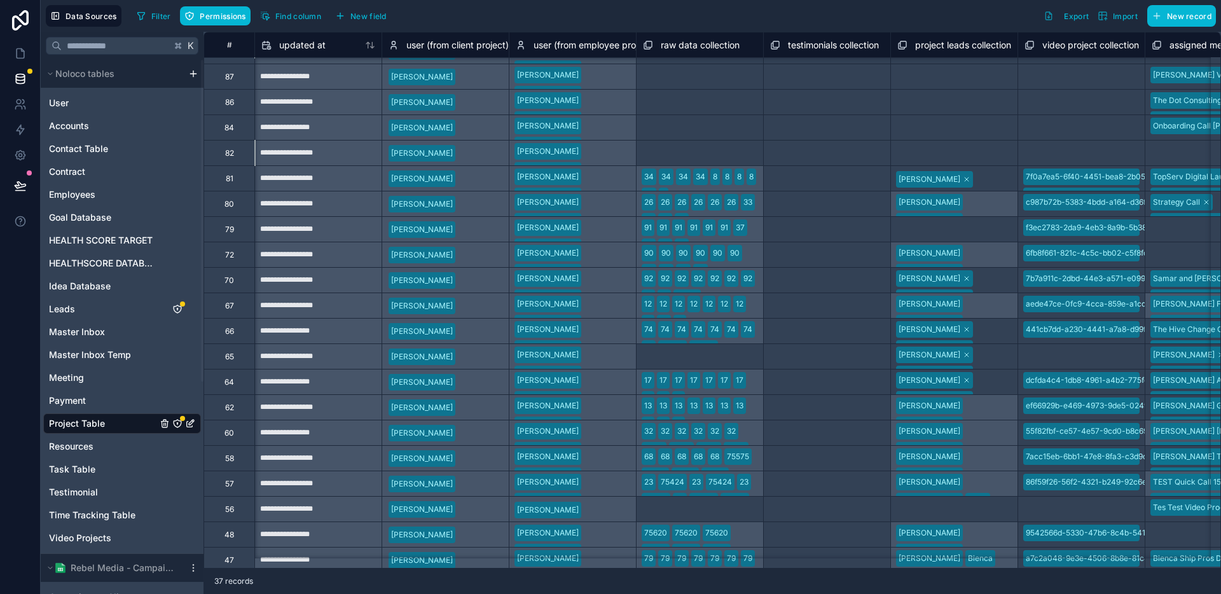
scroll to position [19, 9157]
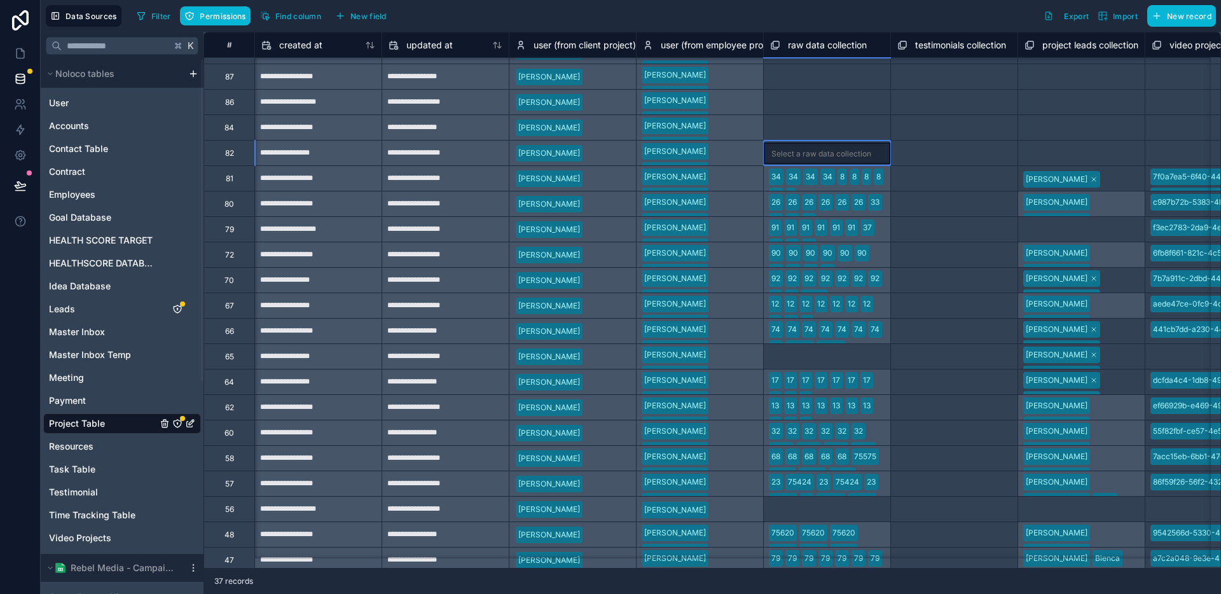
click at [817, 156] on div "Select a raw data collection" at bounding box center [821, 154] width 100 height 10
click at [818, 156] on div "Select a raw data collection" at bounding box center [821, 154] width 100 height 10
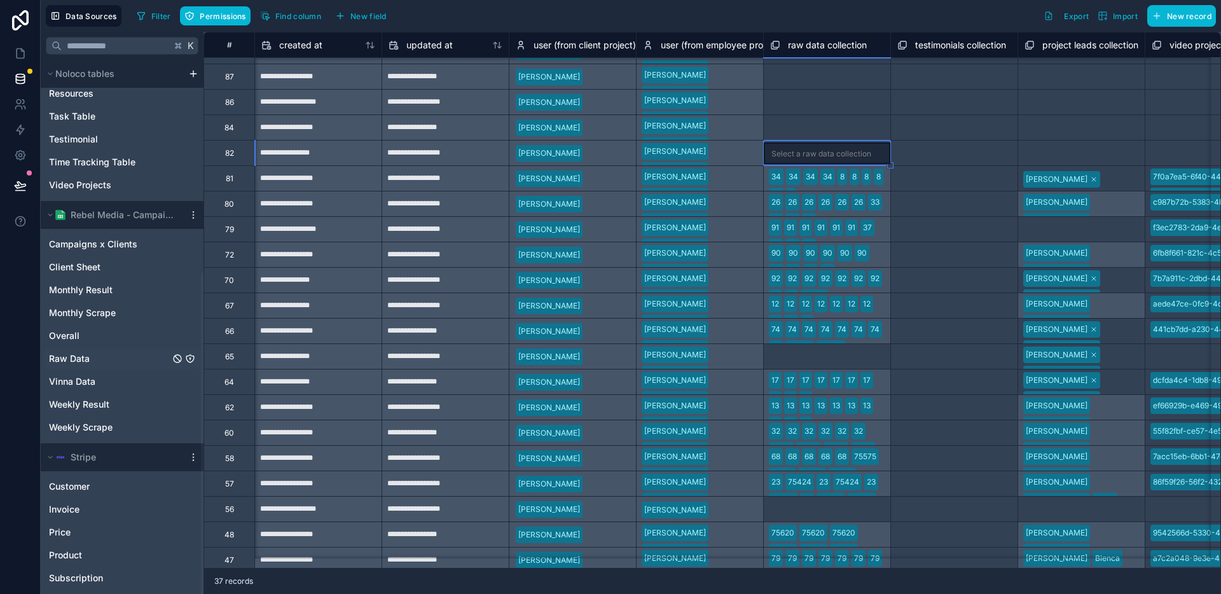
click at [101, 360] on link "Raw Data" at bounding box center [109, 358] width 121 height 13
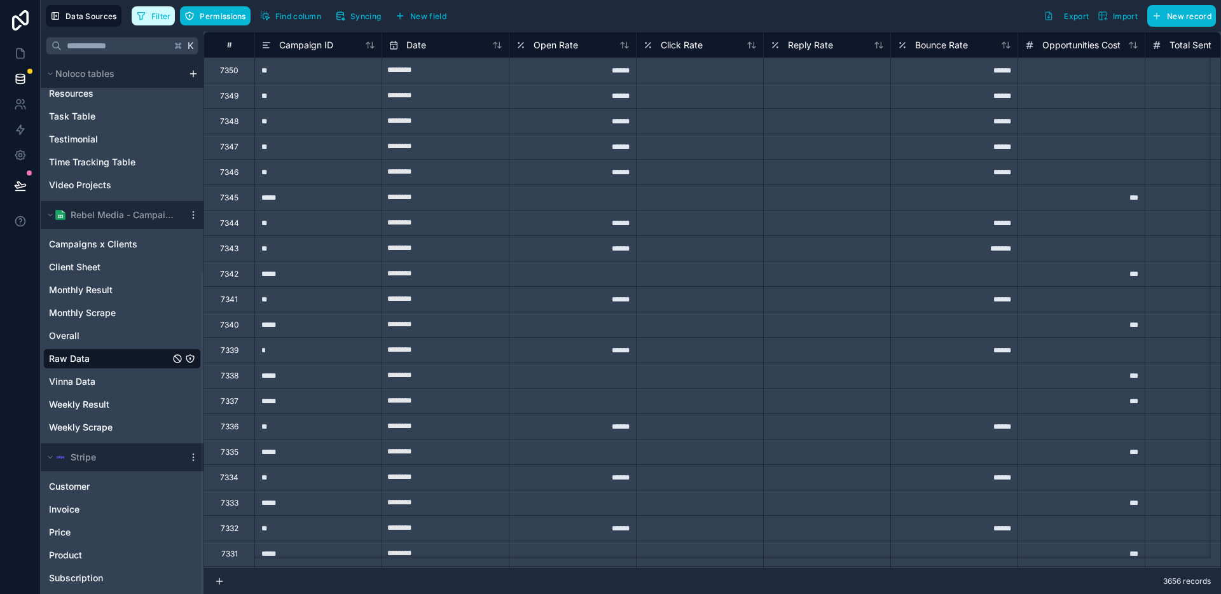
click at [149, 15] on button "Filter" at bounding box center [154, 15] width 44 height 19
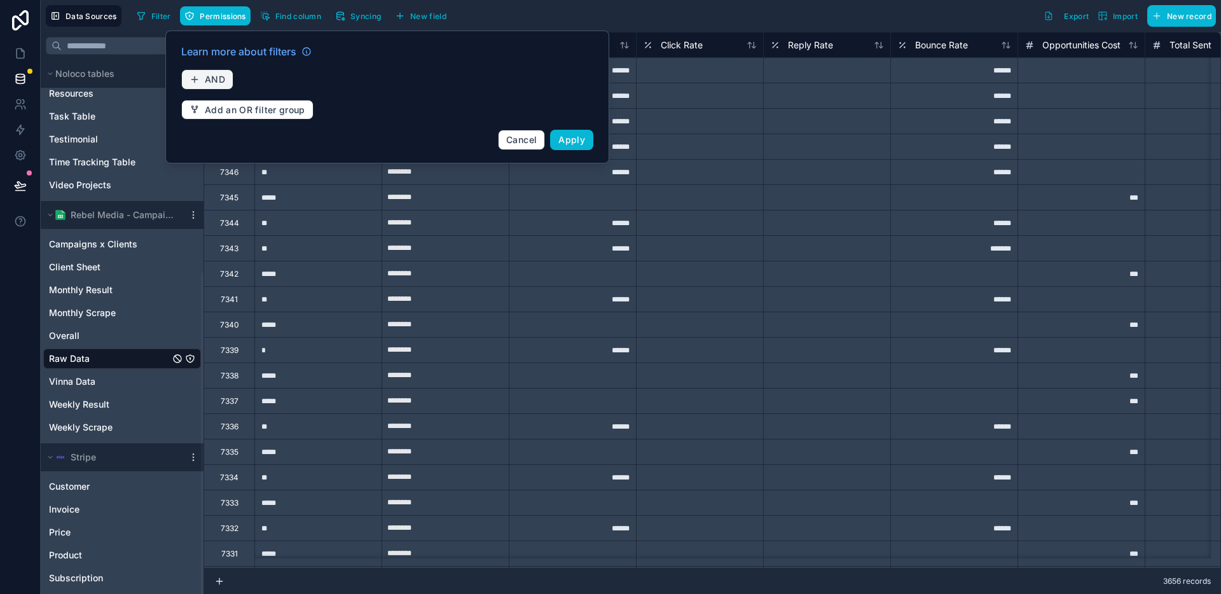
click at [214, 81] on span "AND" at bounding box center [215, 79] width 20 height 11
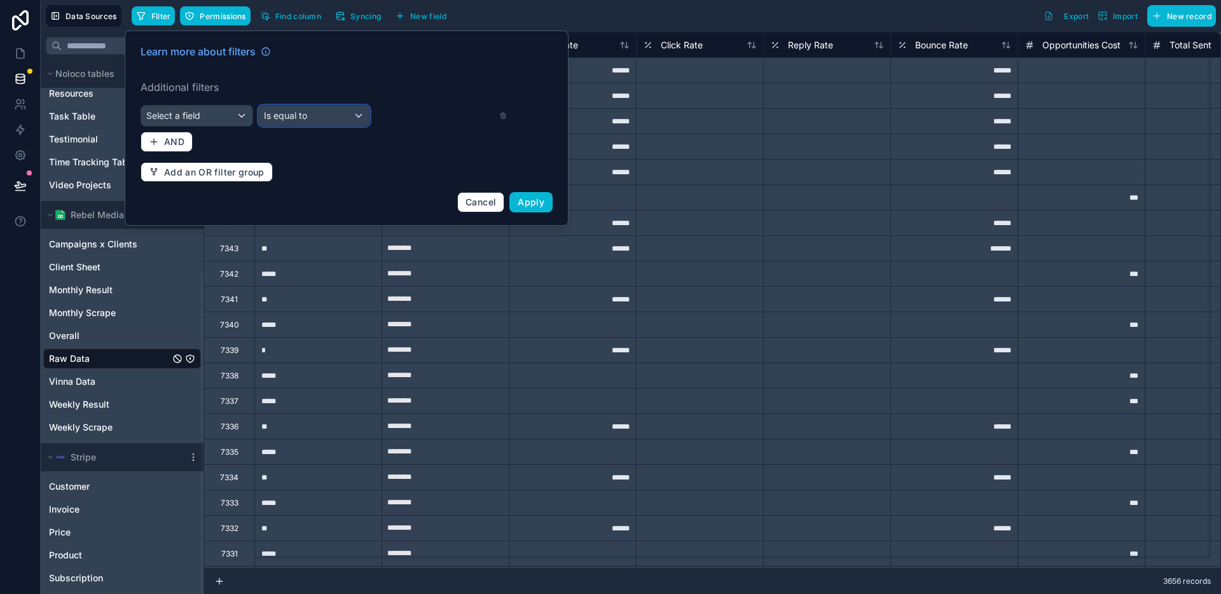
click at [295, 118] on span "Is equal to" at bounding box center [285, 115] width 43 height 11
click at [229, 118] on div at bounding box center [347, 128] width 444 height 195
click at [226, 119] on div "Select a field" at bounding box center [196, 116] width 111 height 20
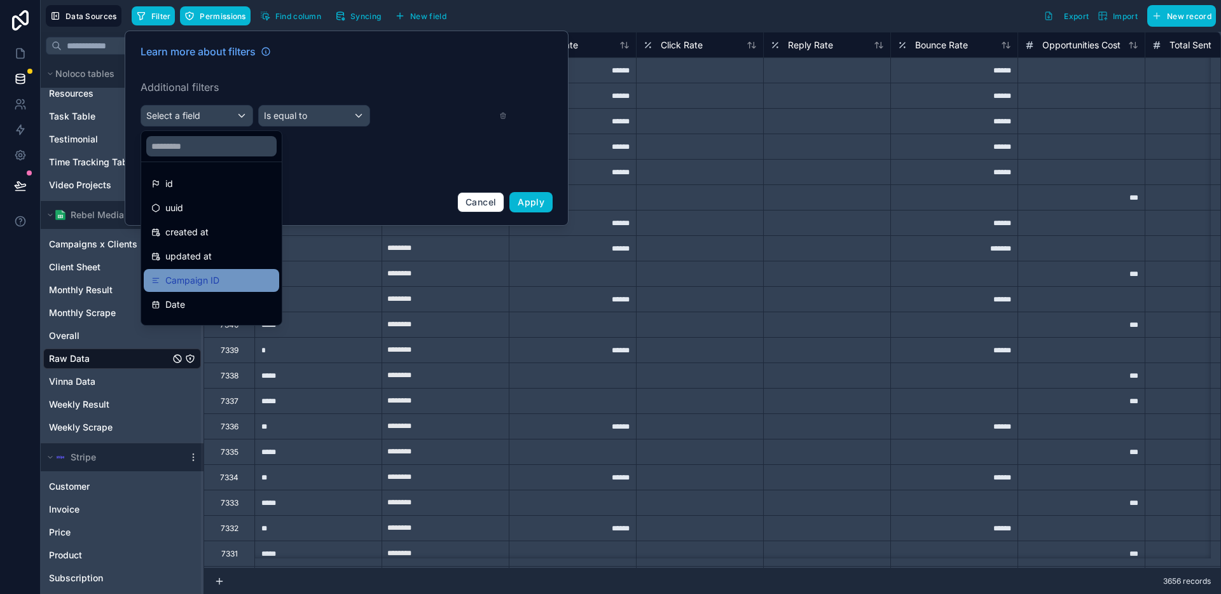
click at [205, 284] on span "Campaign ID" at bounding box center [192, 280] width 54 height 15
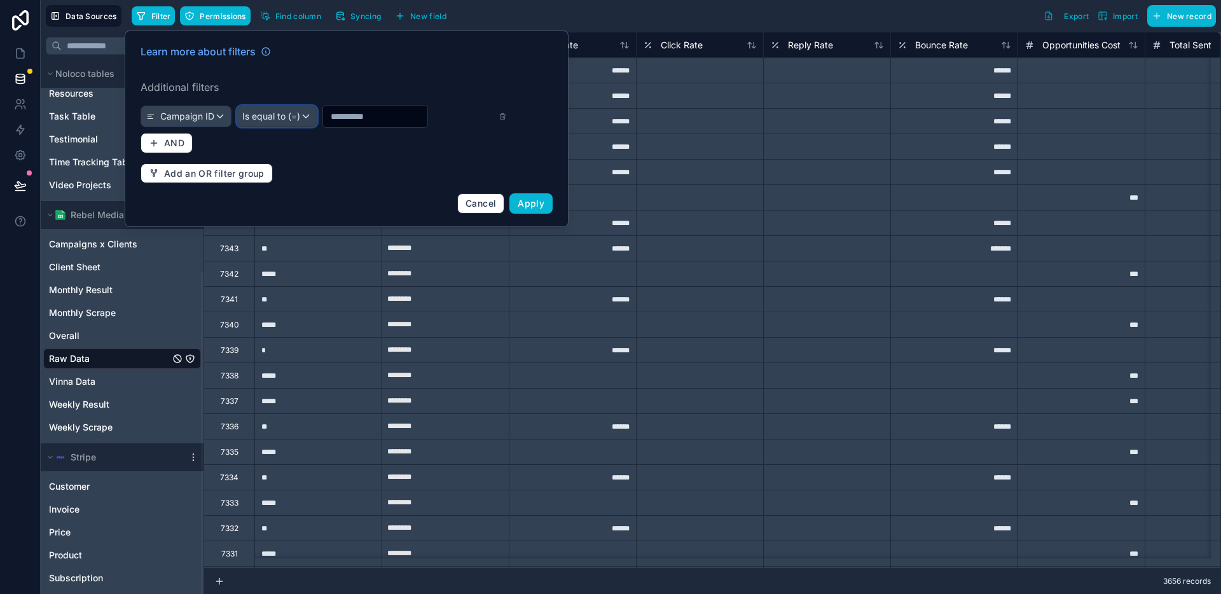
click at [293, 119] on span "Is equal to (=)" at bounding box center [271, 116] width 58 height 13
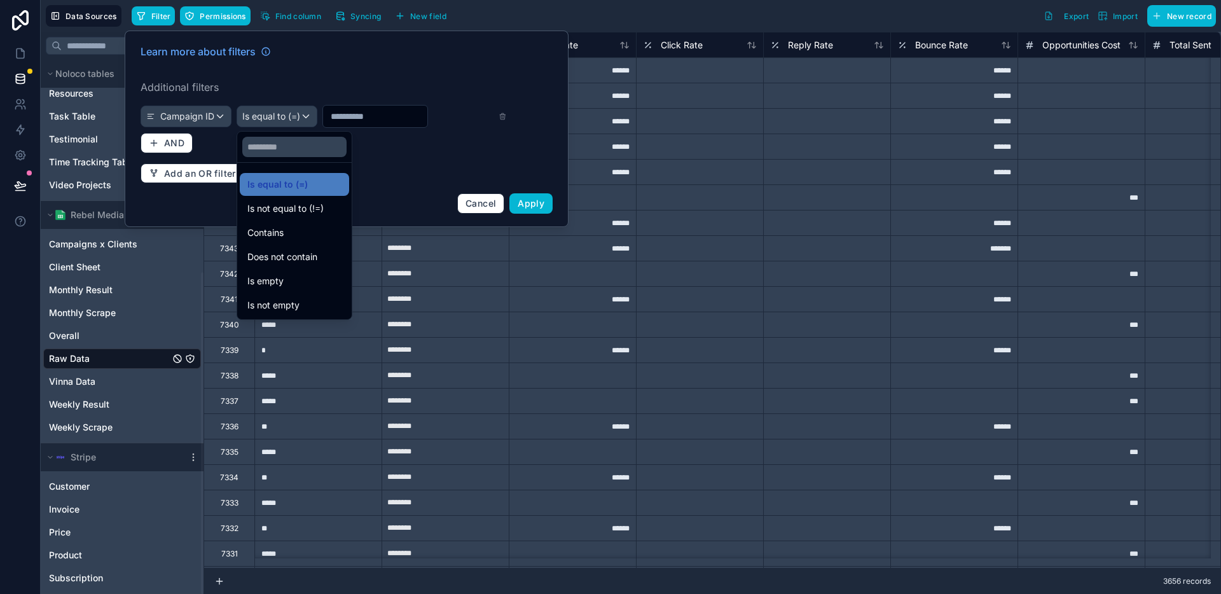
click at [350, 118] on div at bounding box center [347, 129] width 444 height 196
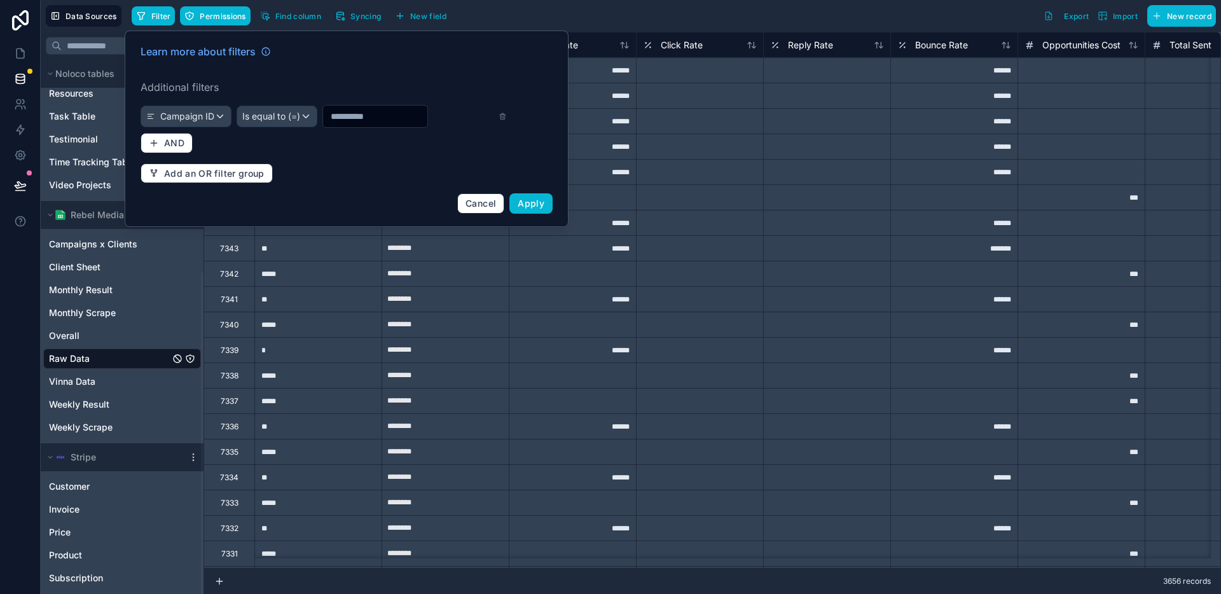
click at [372, 116] on input "text" at bounding box center [375, 116] width 104 height 18
type input "**"
click at [529, 212] on button "Apply" at bounding box center [530, 203] width 43 height 20
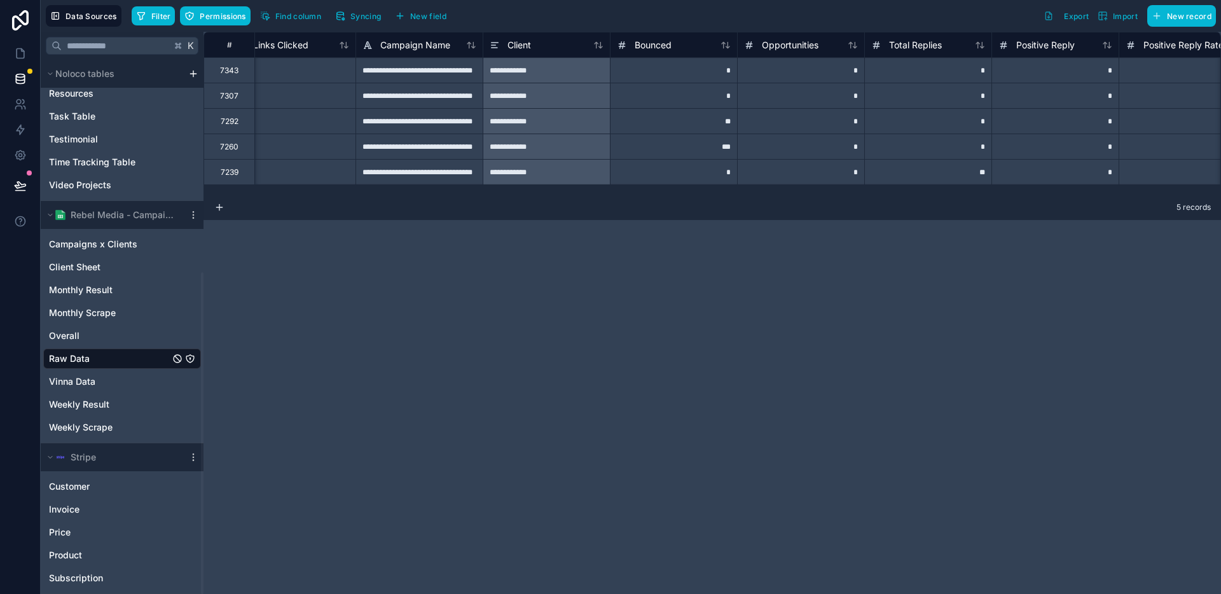
scroll to position [0, 1298]
click at [516, 196] on div "5 records" at bounding box center [711, 207] width 1017 height 25
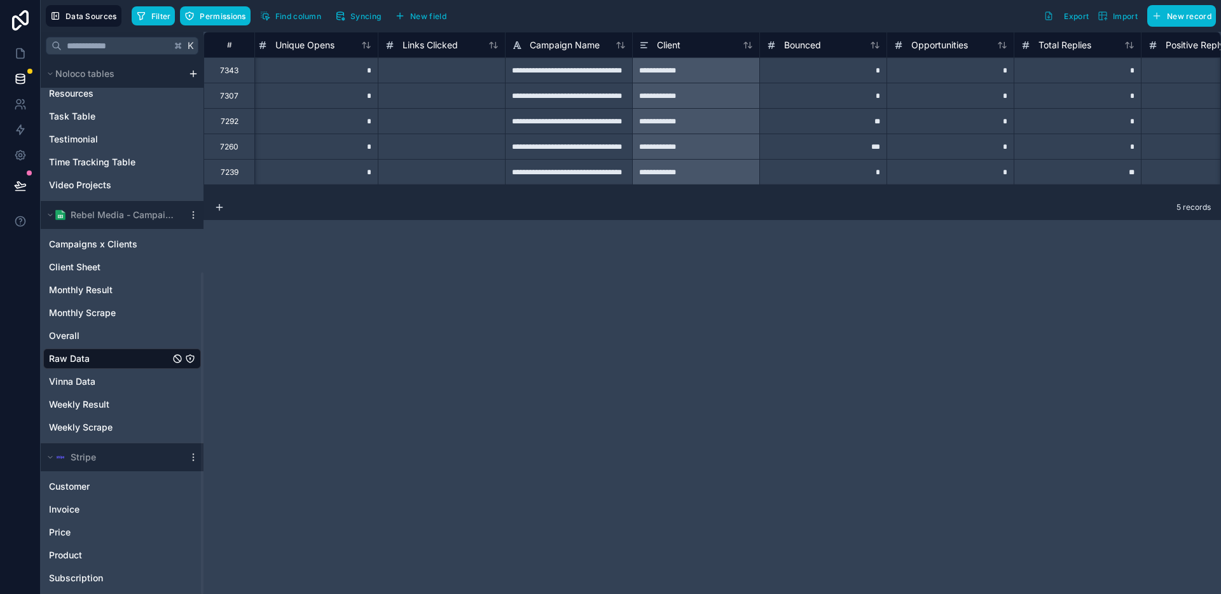
scroll to position [0, 1142]
click at [555, 200] on div "5 records" at bounding box center [711, 207] width 1017 height 25
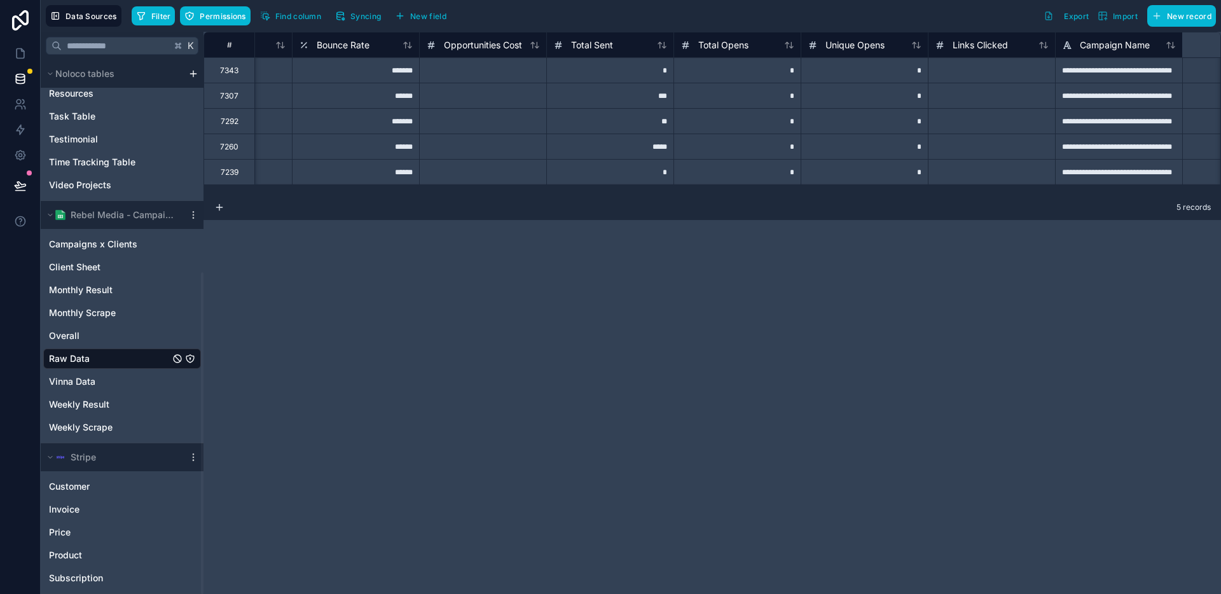
scroll to position [0, 0]
